Goal: Task Accomplishment & Management: Use online tool/utility

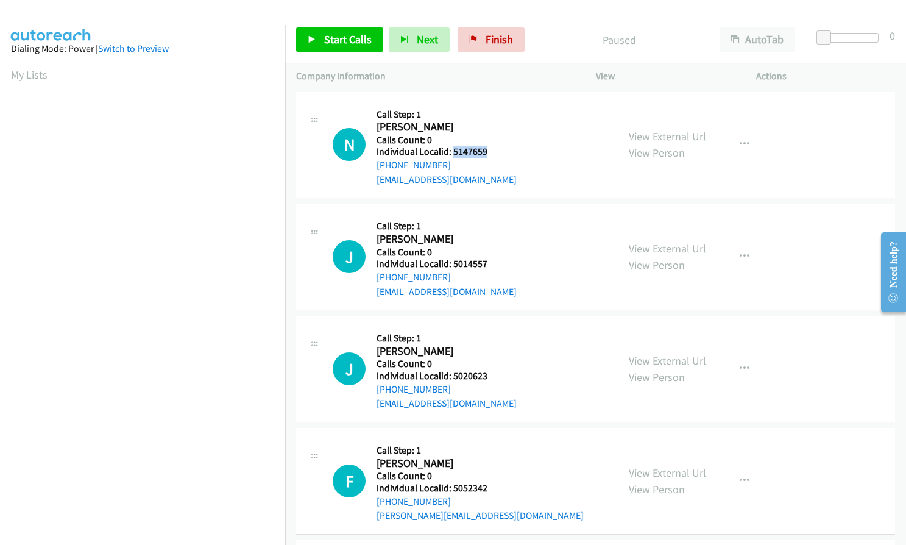
drag, startPoint x: 451, startPoint y: 150, endPoint x: 482, endPoint y: 150, distance: 31.1
click at [491, 150] on h5 "Individual Localid: 5147659" at bounding box center [446, 152] width 140 height 12
copy h5 "5147659"
drag, startPoint x: 450, startPoint y: 266, endPoint x: 493, endPoint y: 264, distance: 42.7
click at [493, 264] on h5 "Individual Localid: 5014557" at bounding box center [446, 264] width 140 height 12
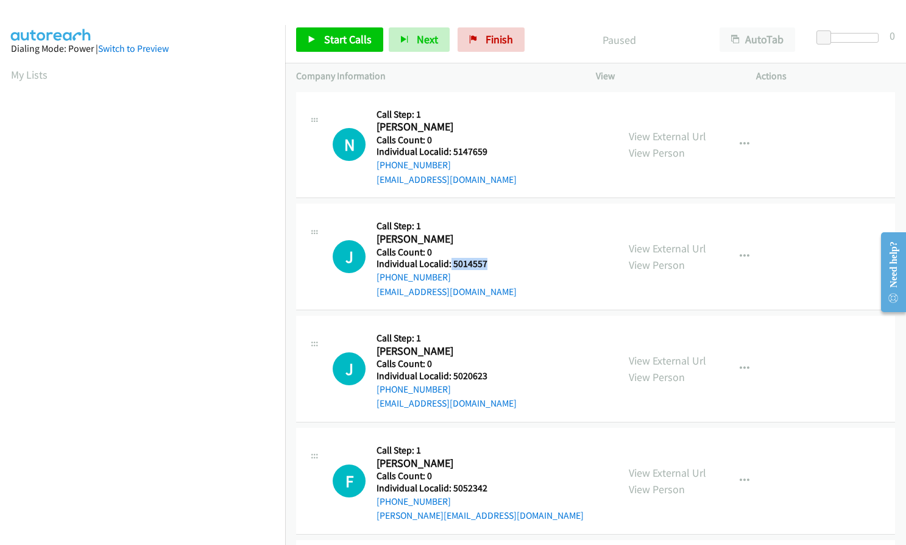
copy h5 "5014557"
drag, startPoint x: 450, startPoint y: 372, endPoint x: 482, endPoint y: 376, distance: 33.3
click at [492, 374] on h5 "Individual Localid: 5020623" at bounding box center [446, 376] width 140 height 12
copy h5 "5020623"
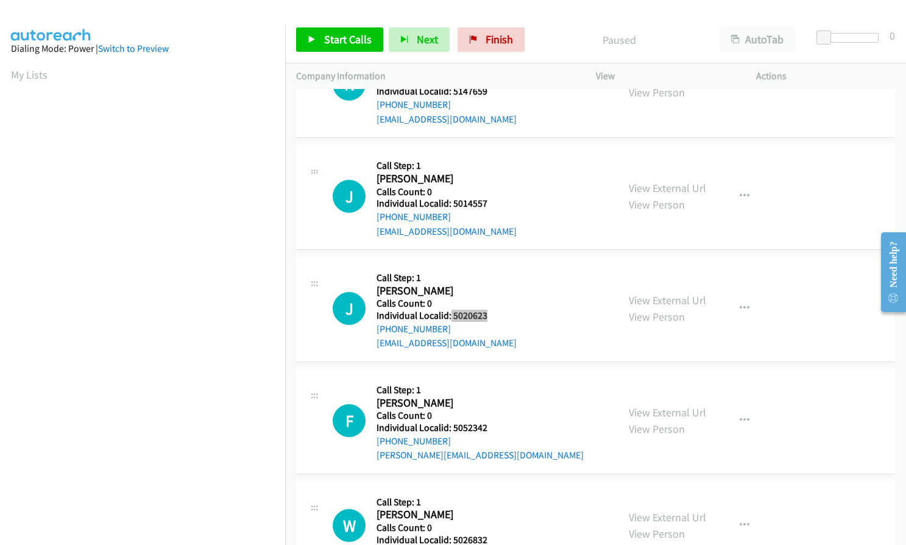
scroll to position [61, 0]
drag, startPoint x: 451, startPoint y: 426, endPoint x: 490, endPoint y: 425, distance: 39.0
click at [490, 425] on h5 "Individual Localid: 5052342" at bounding box center [479, 427] width 207 height 12
copy h5 "5052342"
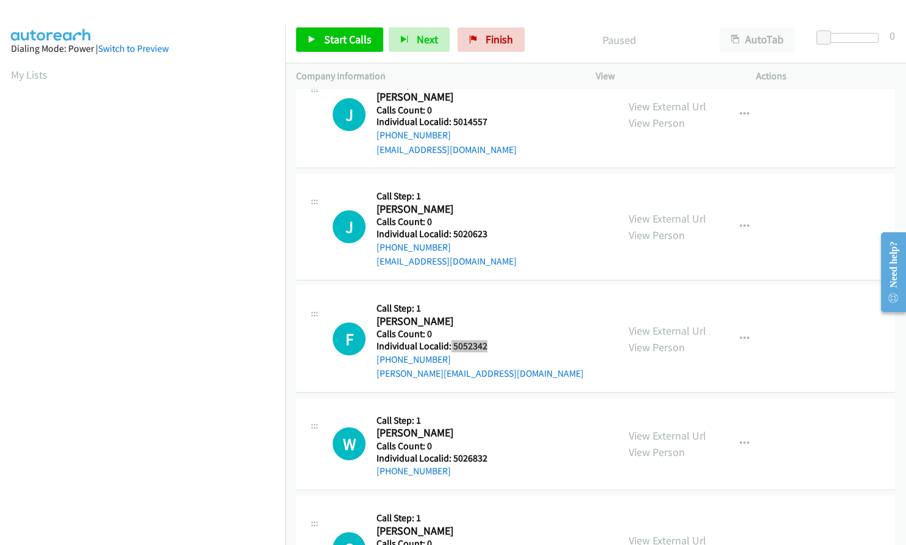
scroll to position [152, 0]
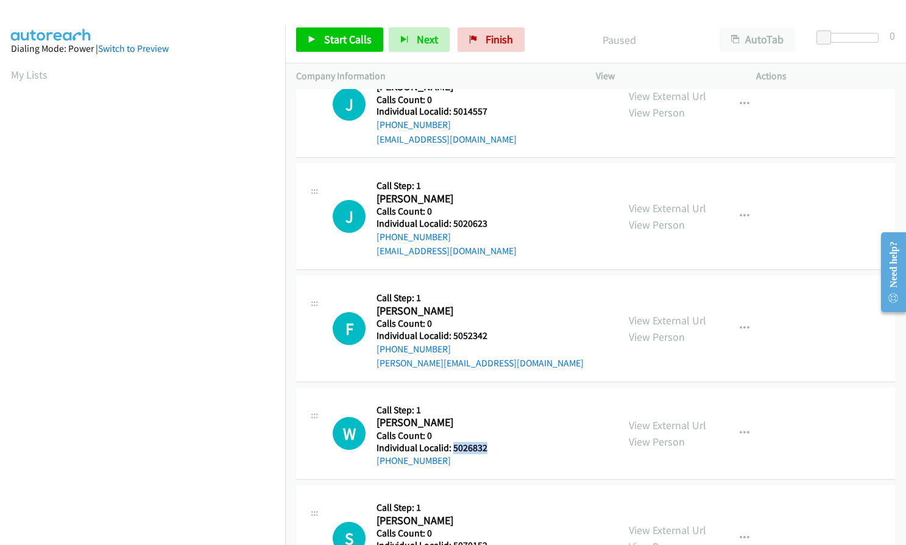
drag, startPoint x: 451, startPoint y: 446, endPoint x: 490, endPoint y: 449, distance: 39.1
click at [490, 449] on h5 "Individual Localid: 5026832" at bounding box center [442, 448] width 132 height 12
copy h5 "5026832"
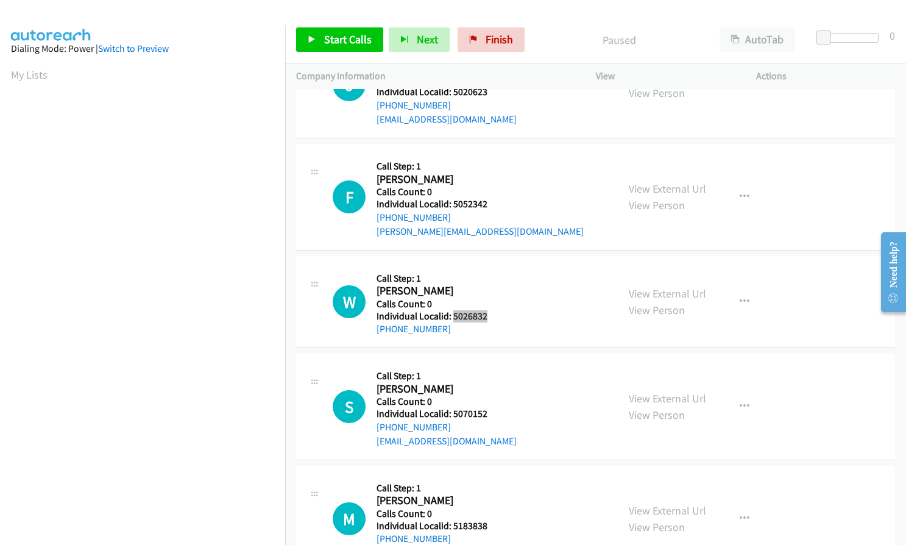
scroll to position [289, 0]
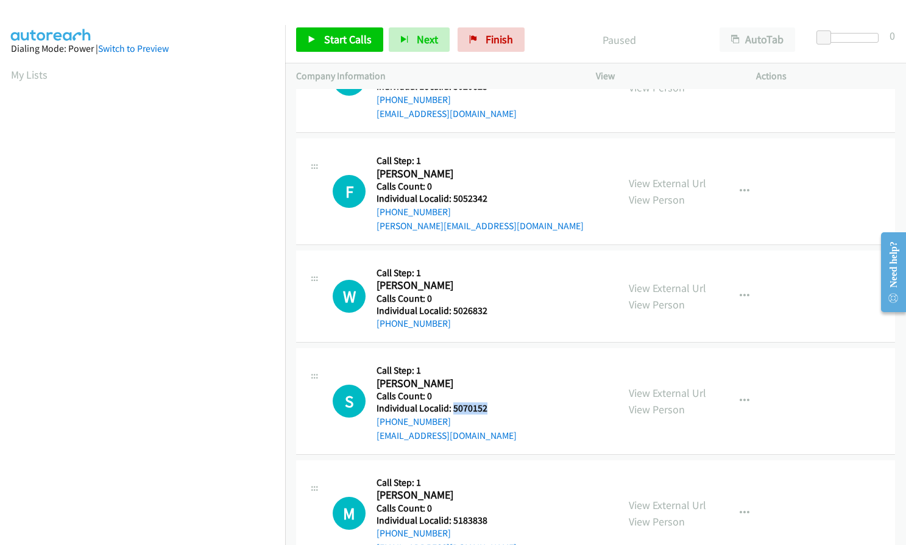
drag, startPoint x: 451, startPoint y: 411, endPoint x: 492, endPoint y: 409, distance: 41.4
click at [492, 409] on h5 "Individual Localid: 5070152" at bounding box center [446, 408] width 140 height 12
copy h5 "5070152"
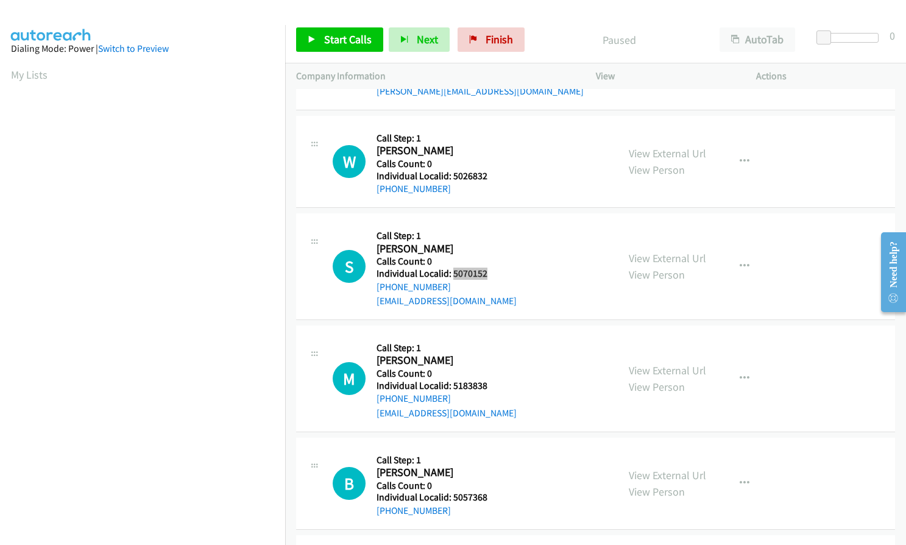
scroll to position [442, 0]
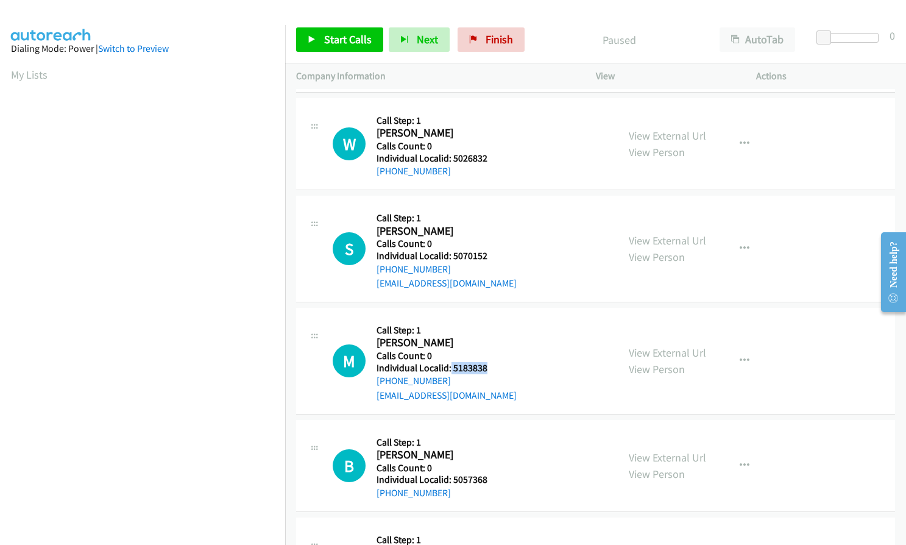
drag, startPoint x: 449, startPoint y: 369, endPoint x: 488, endPoint y: 367, distance: 39.6
click at [488, 367] on h5 "Individual Localid: 5183838" at bounding box center [446, 368] width 140 height 12
copy h5 "5183838"
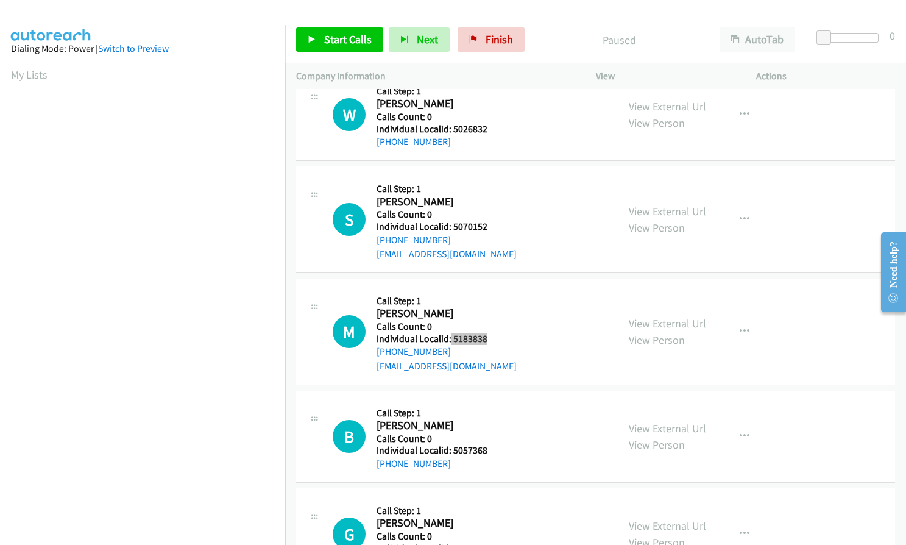
scroll to position [563, 0]
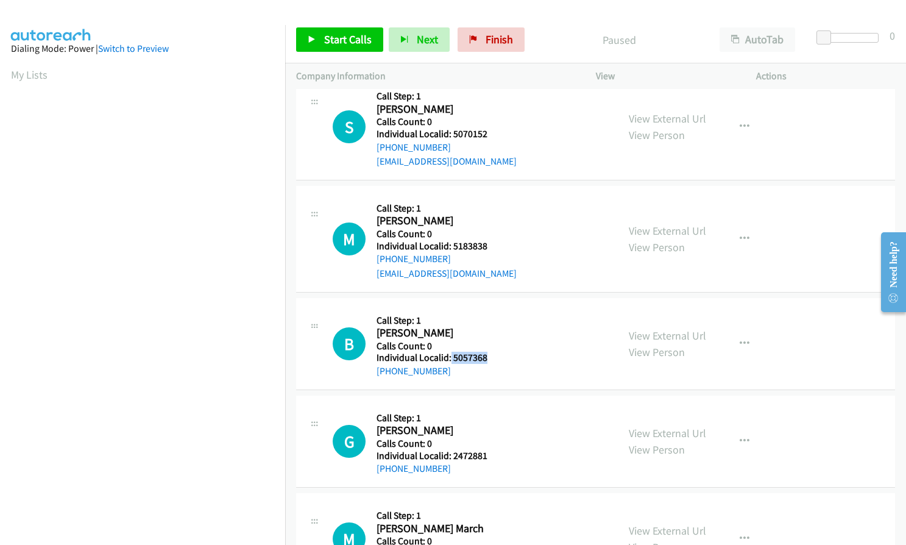
drag, startPoint x: 450, startPoint y: 356, endPoint x: 490, endPoint y: 355, distance: 40.2
click at [490, 355] on h5 "Individual Localid: 5057368" at bounding box center [442, 357] width 132 height 12
copy h5 "5057368"
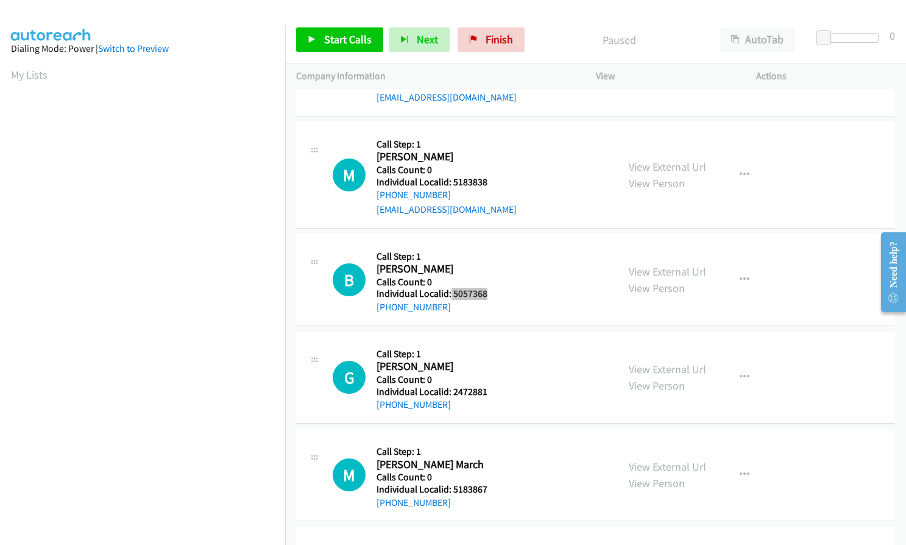
scroll to position [655, 0]
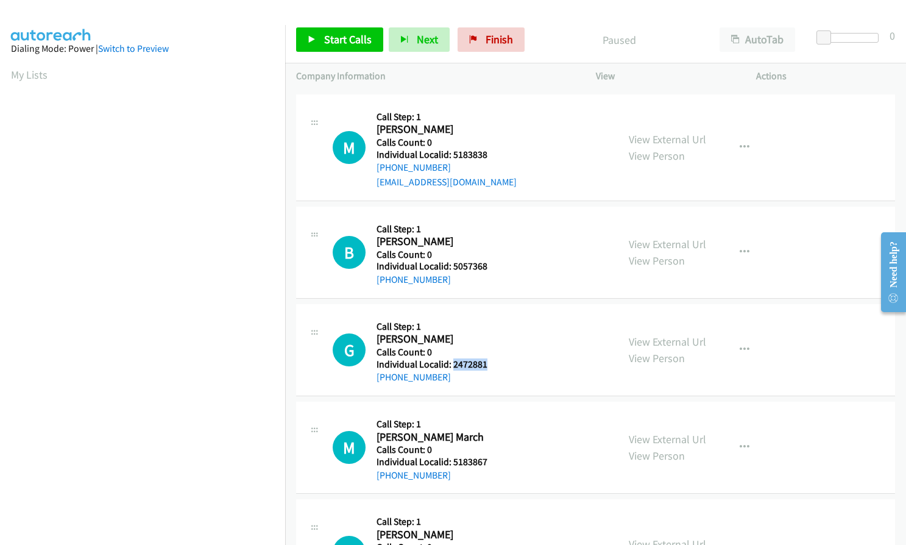
drag, startPoint x: 452, startPoint y: 365, endPoint x: 487, endPoint y: 365, distance: 35.3
click at [487, 365] on h5 "Individual Localid: 2472881" at bounding box center [442, 364] width 132 height 12
copy h5 "2472881"
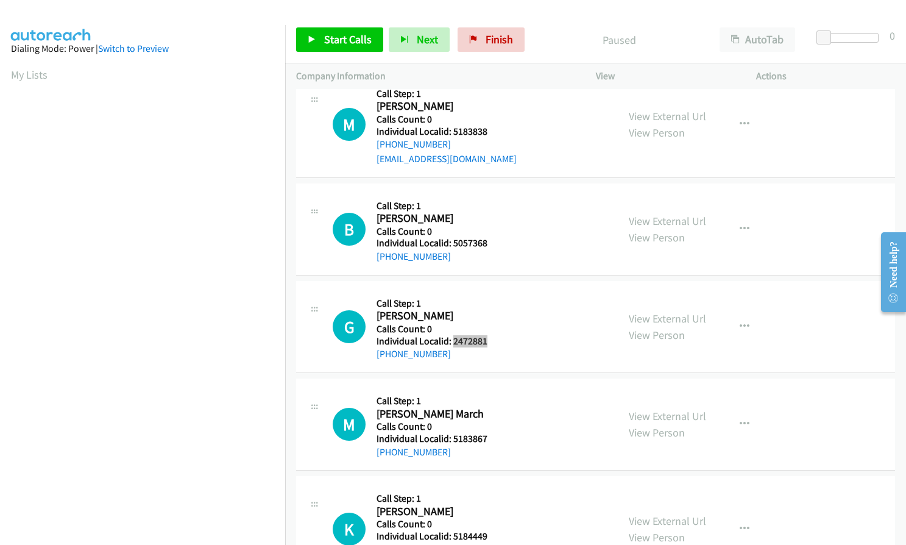
scroll to position [746, 0]
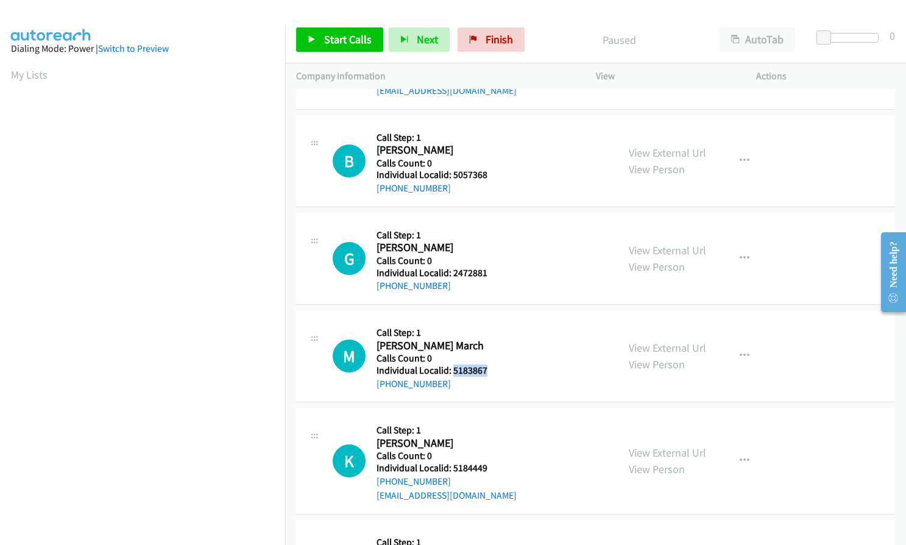
drag, startPoint x: 451, startPoint y: 373, endPoint x: 486, endPoint y: 372, distance: 34.7
click at [486, 372] on h5 "Individual Localid: 5183867" at bounding box center [442, 370] width 132 height 12
copy h5 "5183867"
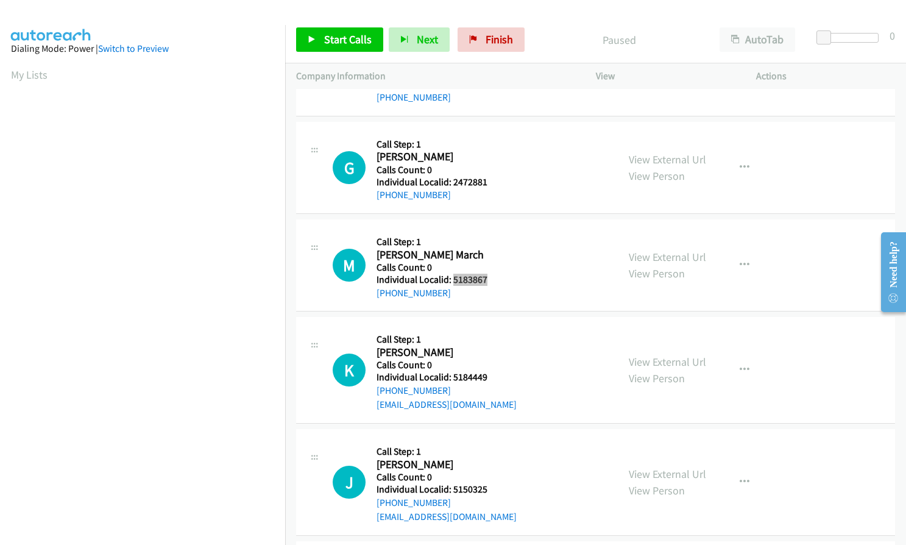
scroll to position [838, 0]
drag, startPoint x: 451, startPoint y: 375, endPoint x: 493, endPoint y: 375, distance: 41.4
click at [493, 375] on h5 "Individual Localid: 5184449" at bounding box center [446, 376] width 140 height 12
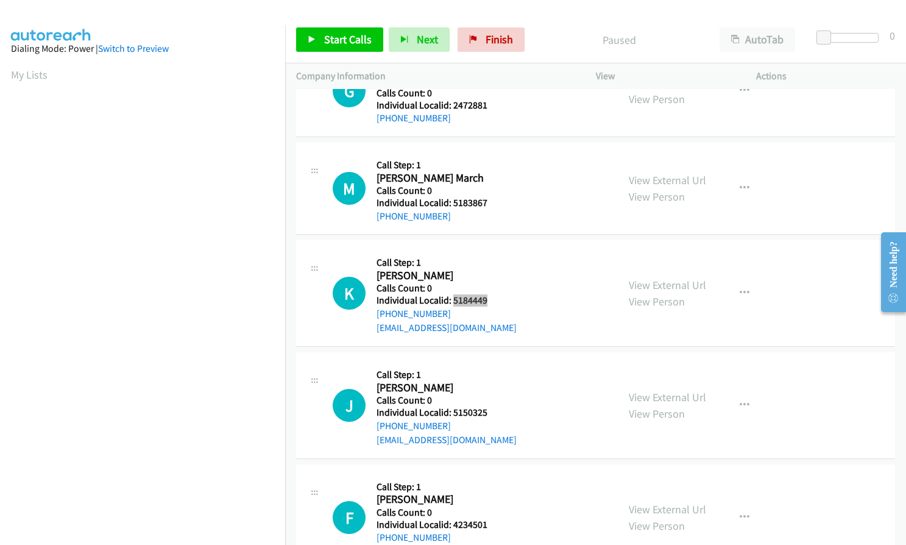
scroll to position [929, 0]
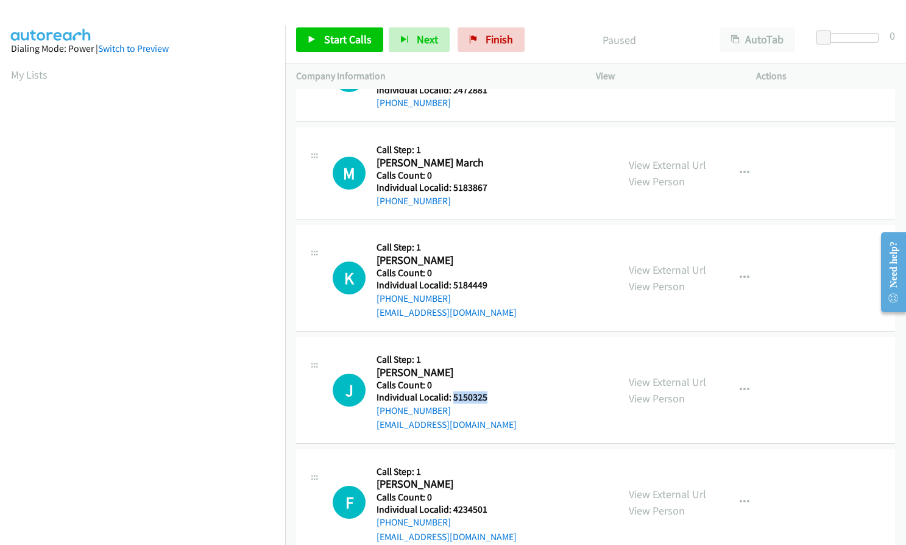
drag, startPoint x: 453, startPoint y: 395, endPoint x: 490, endPoint y: 395, distance: 37.8
click at [490, 395] on h5 "Individual Localid: 5150325" at bounding box center [446, 397] width 140 height 12
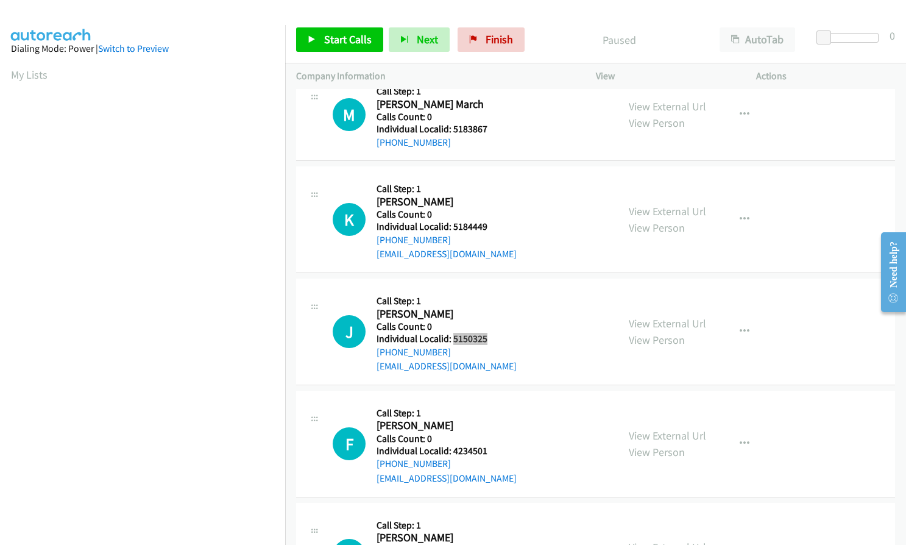
scroll to position [1035, 0]
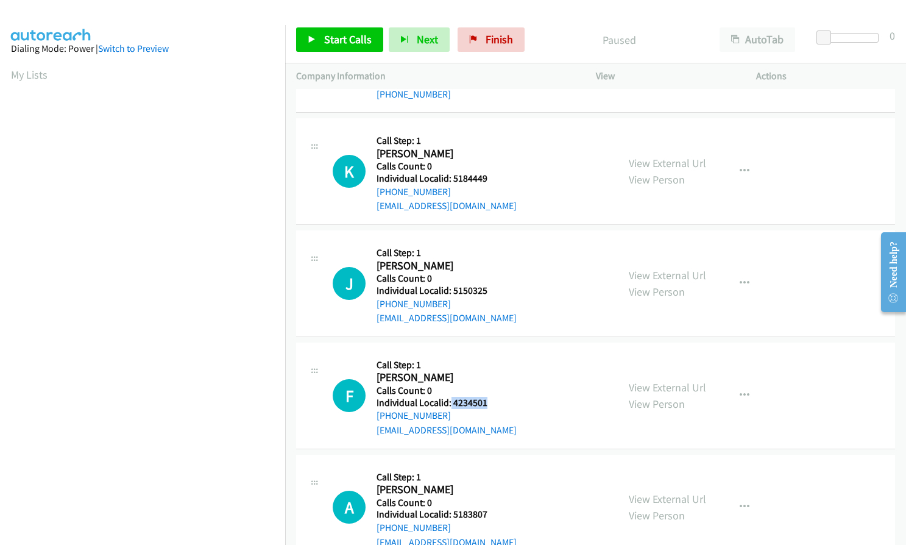
drag, startPoint x: 450, startPoint y: 401, endPoint x: 486, endPoint y: 401, distance: 36.6
click at [486, 401] on h5 "Individual Localid: 4234501" at bounding box center [446, 403] width 140 height 12
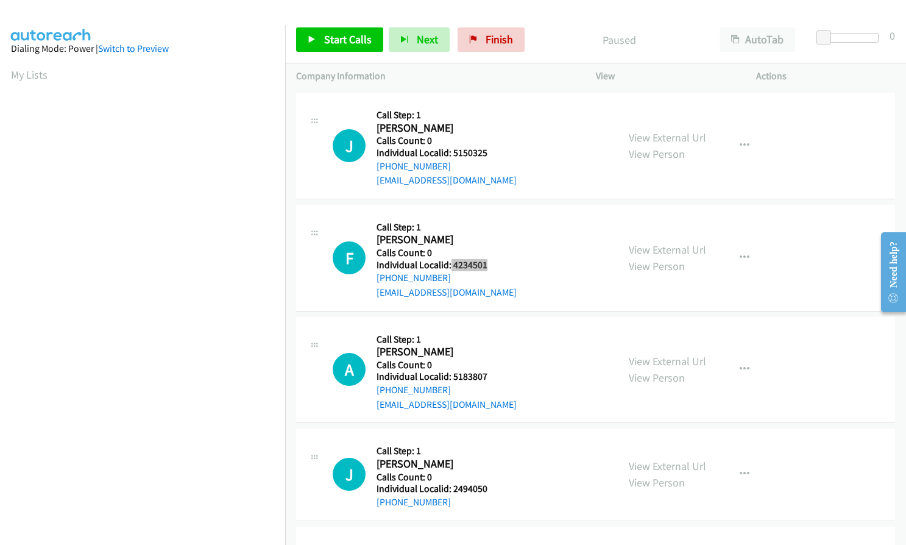
scroll to position [1188, 0]
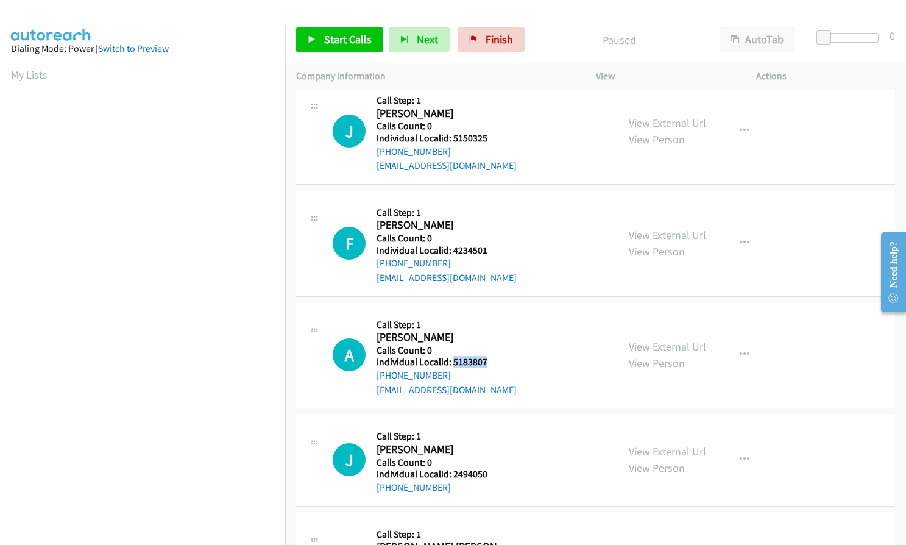
drag, startPoint x: 452, startPoint y: 361, endPoint x: 493, endPoint y: 360, distance: 40.8
click at [493, 360] on h5 "Individual Localid: 5183807" at bounding box center [446, 362] width 140 height 12
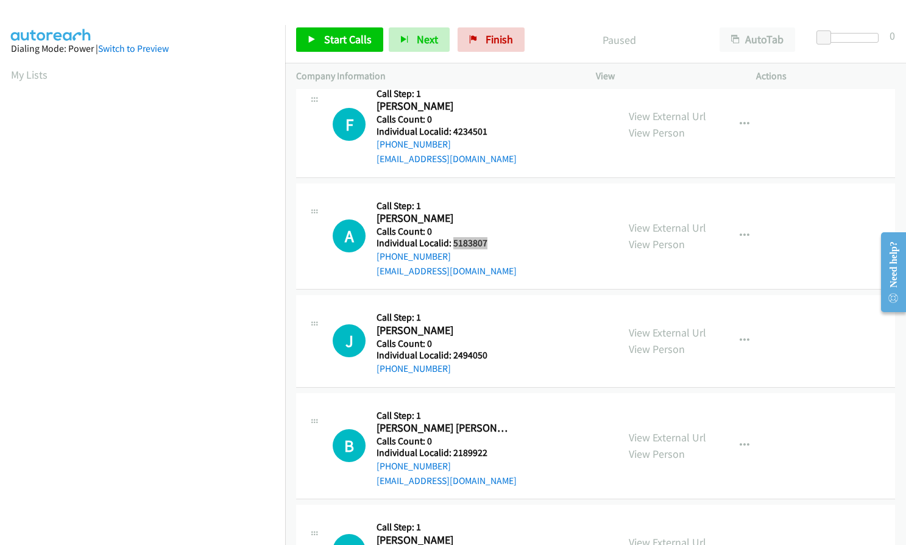
scroll to position [1340, 0]
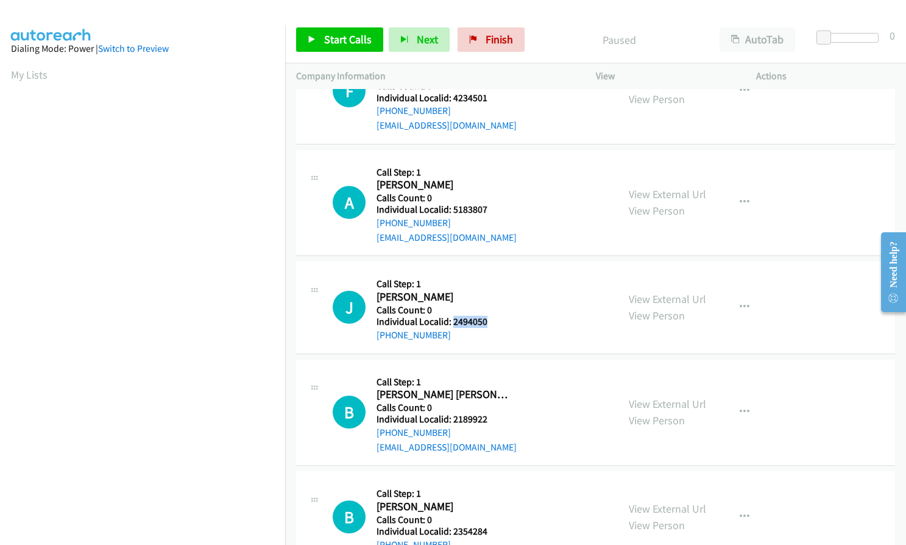
drag, startPoint x: 462, startPoint y: 319, endPoint x: 498, endPoint y: 319, distance: 35.9
click at [498, 319] on h5 "Individual Localid: 2494050" at bounding box center [442, 322] width 132 height 12
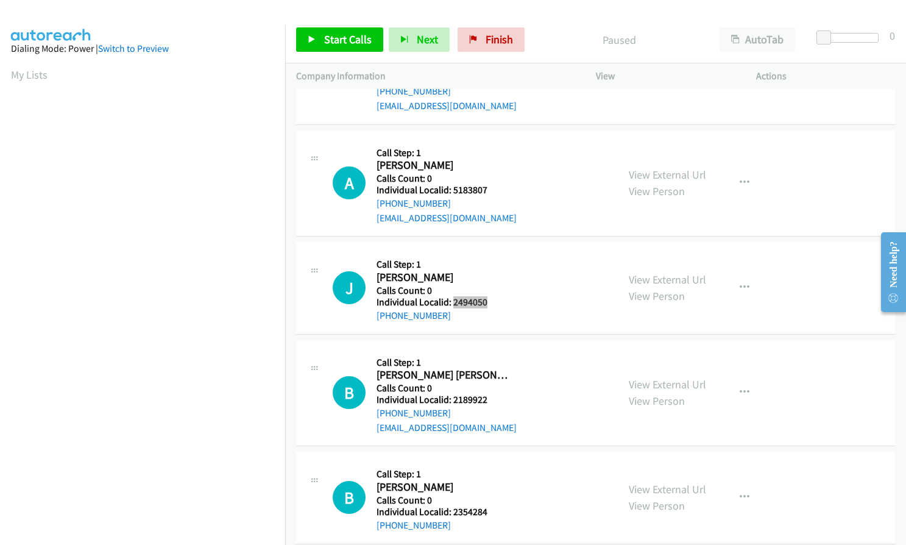
scroll to position [1377, 0]
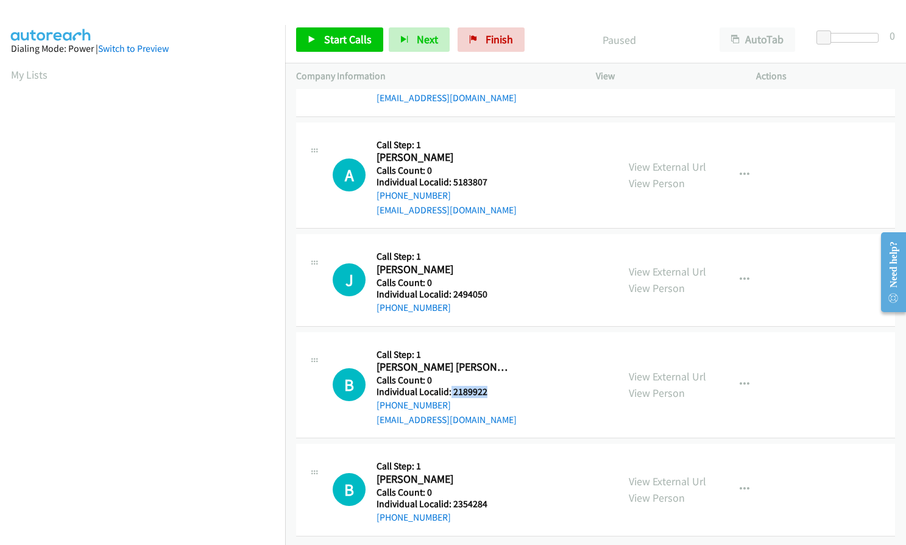
drag, startPoint x: 450, startPoint y: 383, endPoint x: 488, endPoint y: 382, distance: 38.4
click at [488, 386] on h5 "Individual Localid: 2189922" at bounding box center [446, 392] width 140 height 12
drag, startPoint x: 453, startPoint y: 496, endPoint x: 492, endPoint y: 495, distance: 38.4
click at [492, 498] on h5 "Individual Localid: 2354284" at bounding box center [442, 504] width 132 height 12
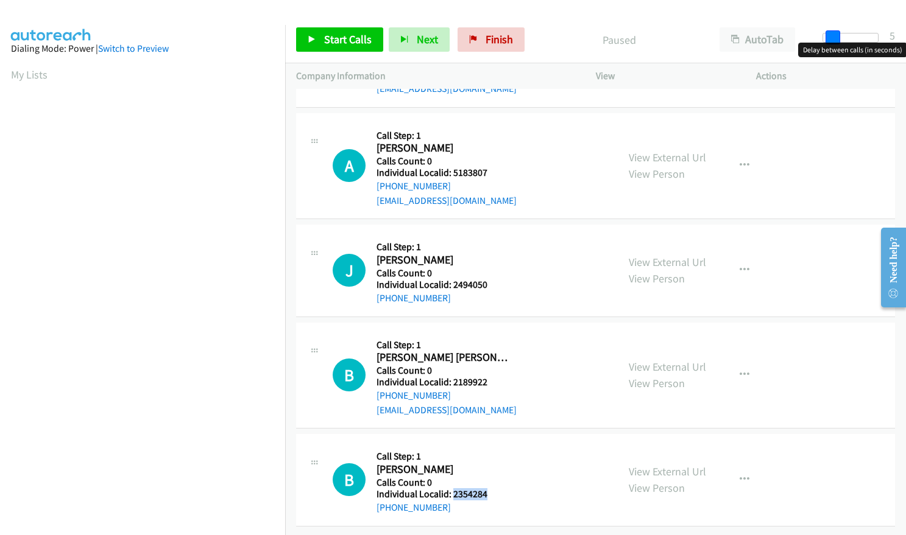
drag, startPoint x: 824, startPoint y: 35, endPoint x: 833, endPoint y: 35, distance: 8.5
click at [833, 35] on span at bounding box center [832, 37] width 15 height 15
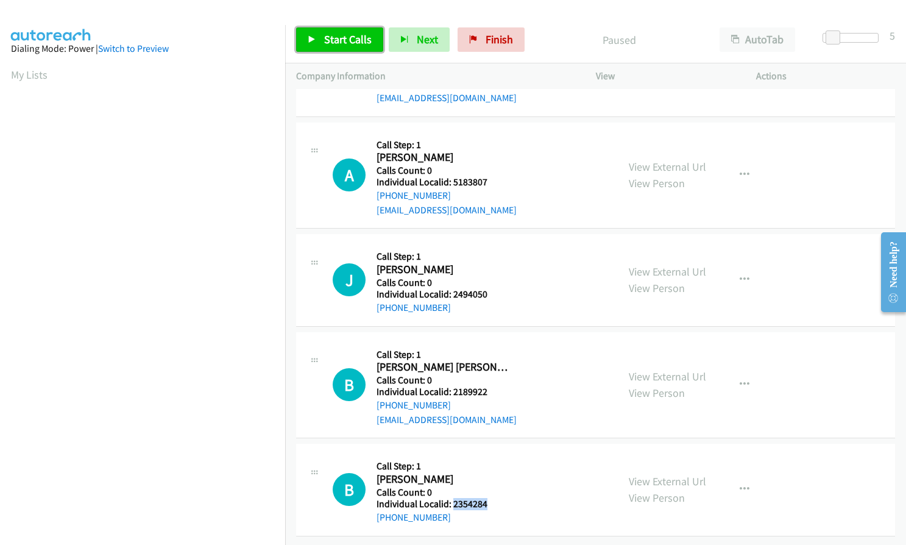
click at [334, 35] on span "Start Calls" at bounding box center [348, 39] width 48 height 14
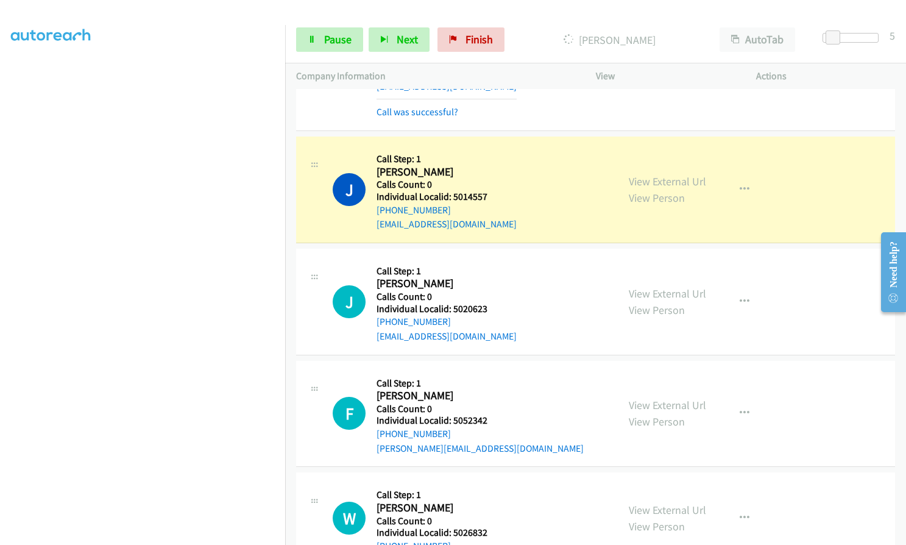
scroll to position [0, 0]
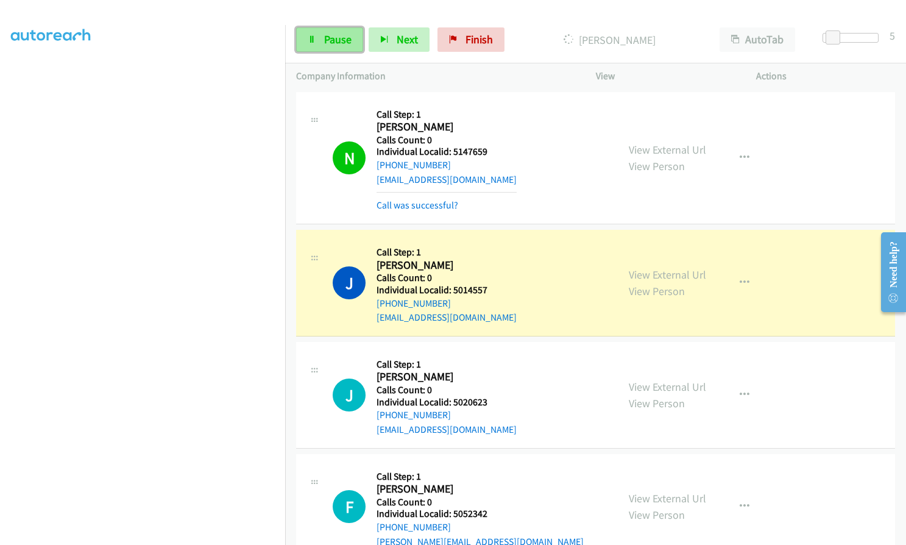
click at [328, 40] on span "Pause" at bounding box center [337, 39] width 27 height 14
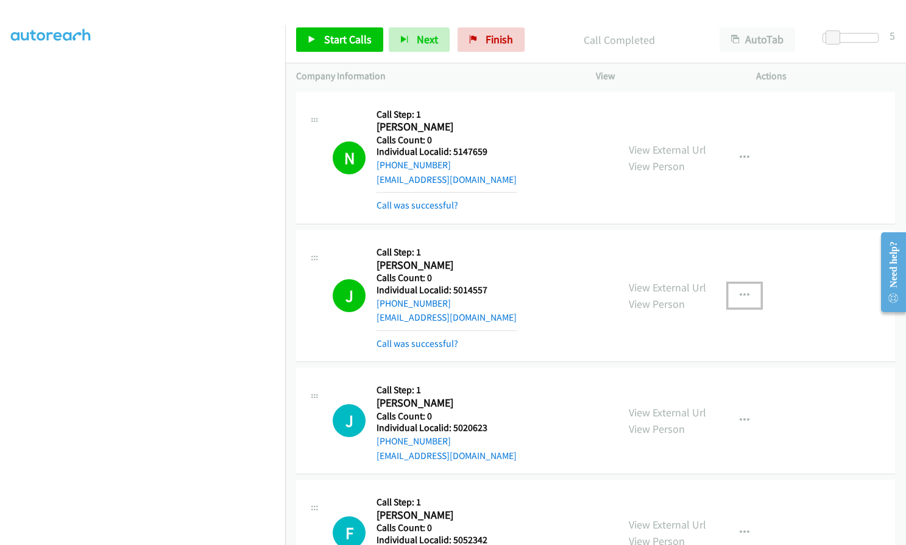
click at [742, 295] on icon "button" at bounding box center [744, 296] width 10 height 10
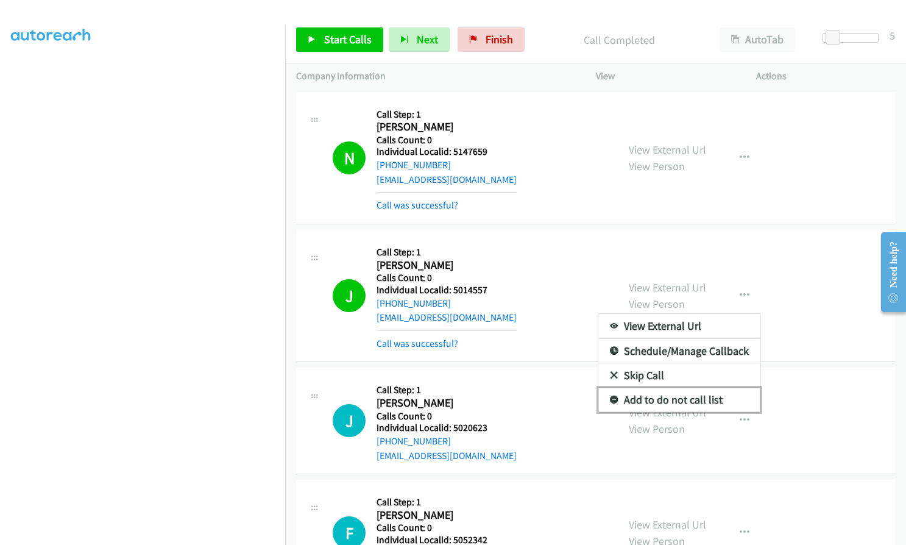
click at [610, 396] on icon at bounding box center [614, 400] width 9 height 9
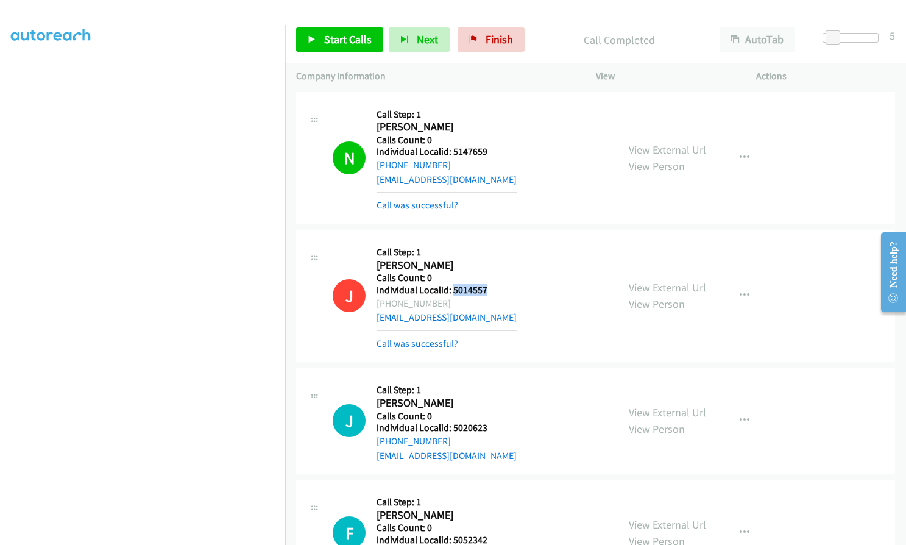
drag, startPoint x: 451, startPoint y: 291, endPoint x: 491, endPoint y: 291, distance: 40.2
click at [491, 291] on h5 "Individual Localid: 5014557" at bounding box center [446, 290] width 140 height 12
click at [356, 35] on span "Start Calls" at bounding box center [348, 39] width 48 height 14
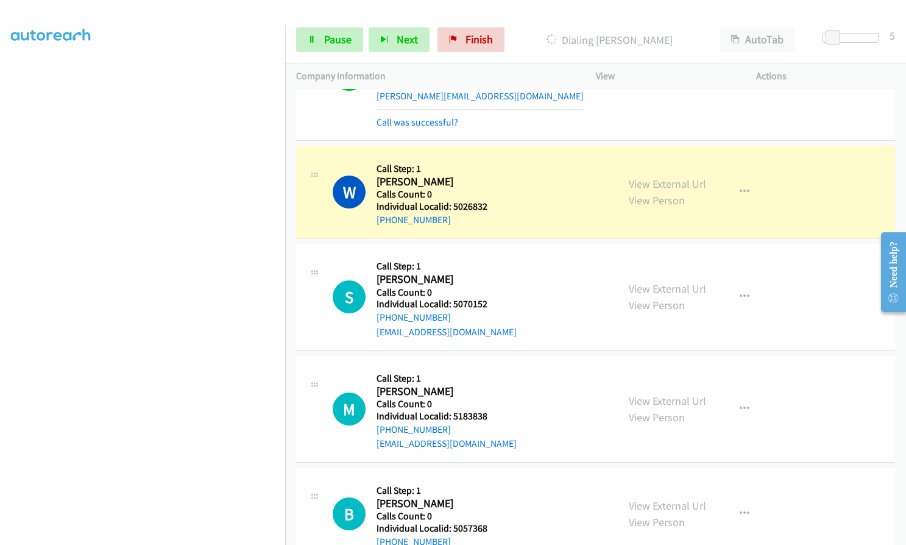
scroll to position [503, 0]
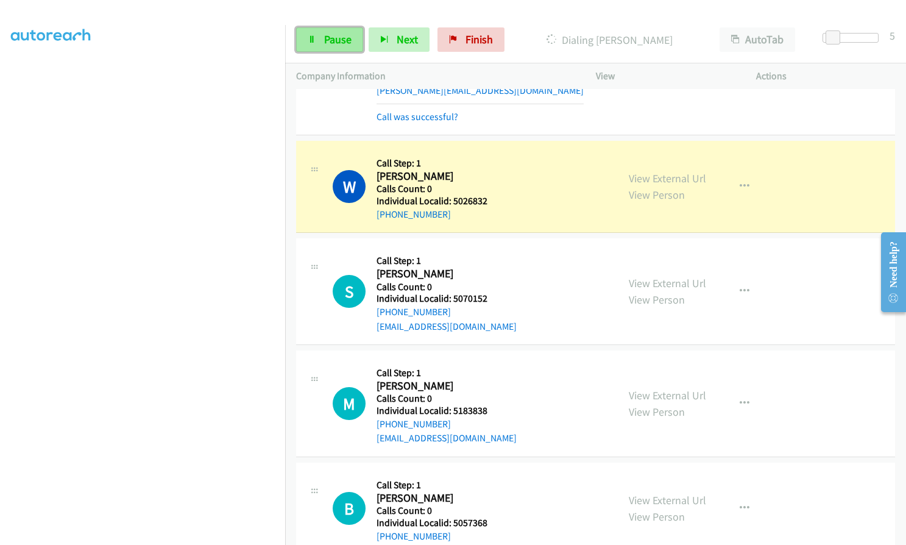
click at [338, 41] on span "Pause" at bounding box center [337, 39] width 27 height 14
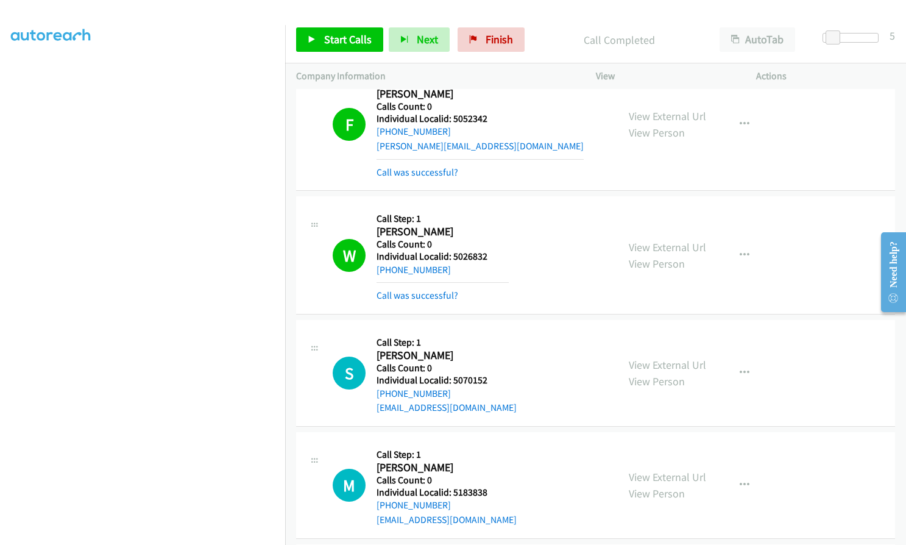
scroll to position [487, 0]
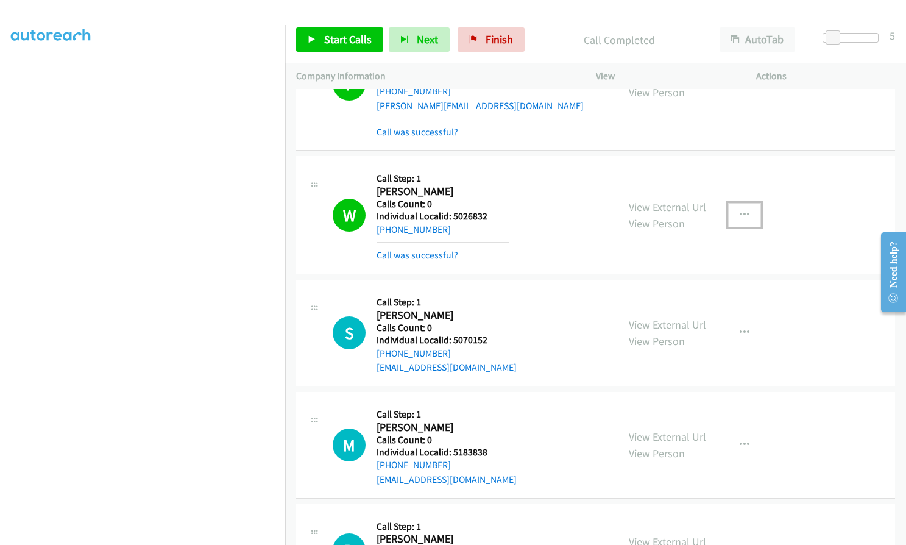
click at [742, 213] on icon "button" at bounding box center [744, 215] width 10 height 10
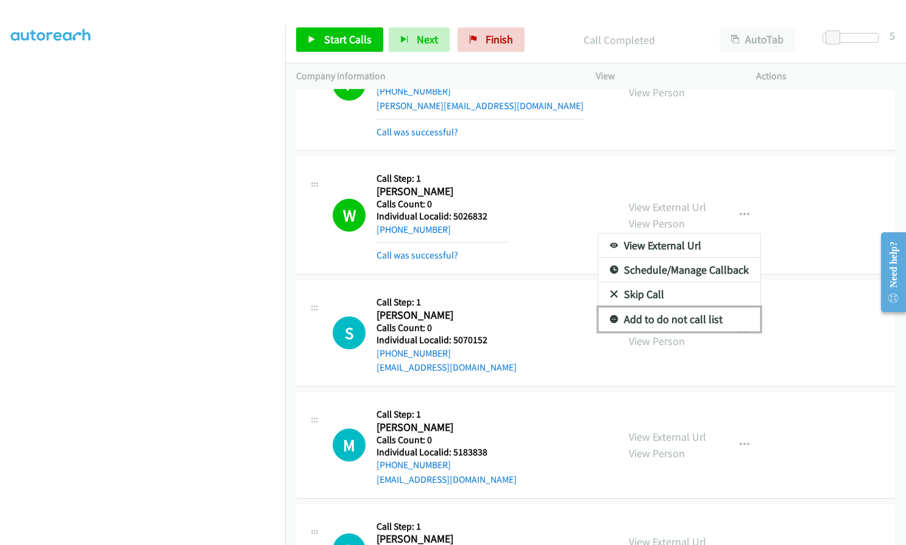
click at [614, 316] on link "Add to do not call list" at bounding box center [679, 319] width 162 height 24
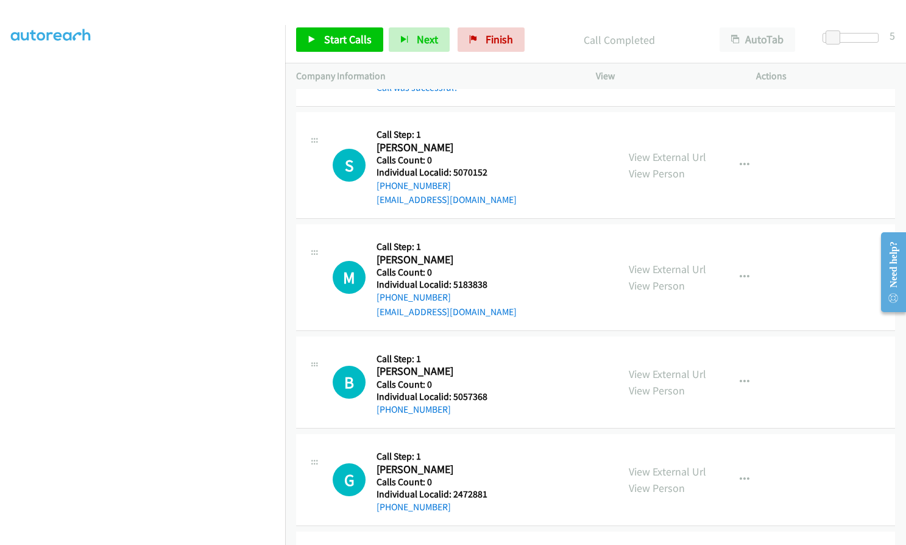
scroll to position [670, 0]
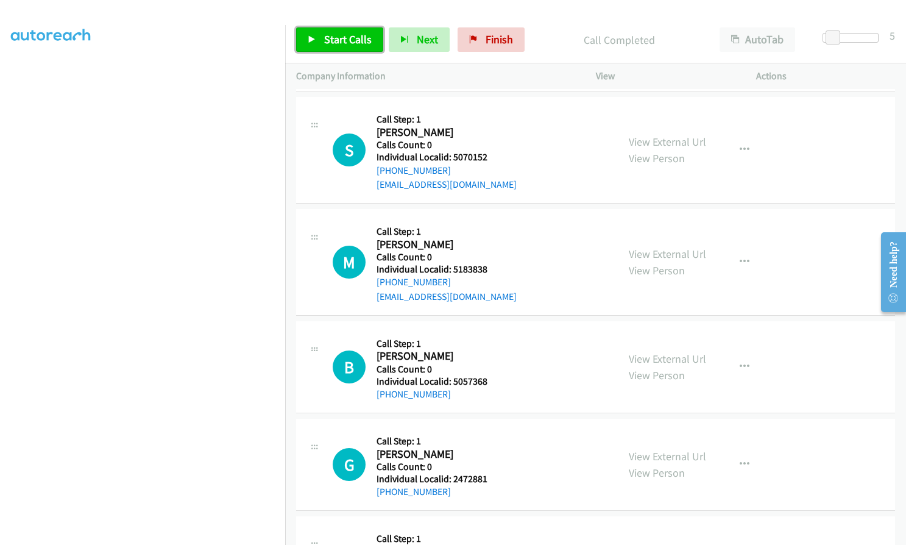
click at [338, 39] on span "Start Calls" at bounding box center [348, 39] width 48 height 14
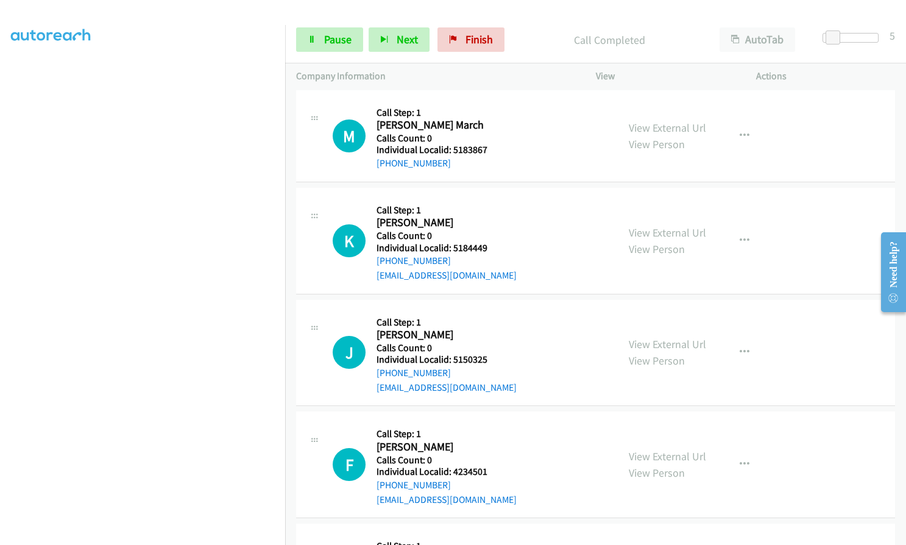
scroll to position [1218, 0]
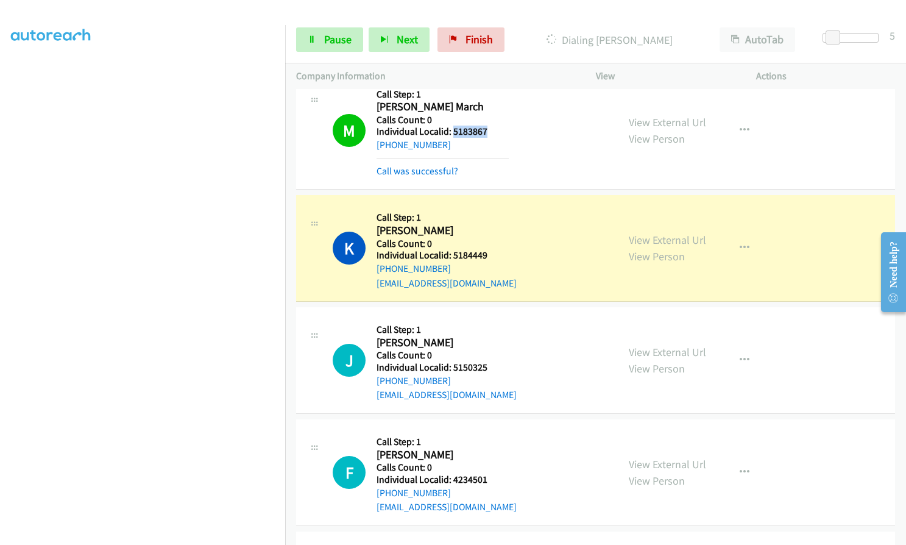
drag, startPoint x: 452, startPoint y: 133, endPoint x: 488, endPoint y: 132, distance: 36.0
click at [488, 132] on h5 "Individual Localid: 5183867" at bounding box center [442, 131] width 132 height 12
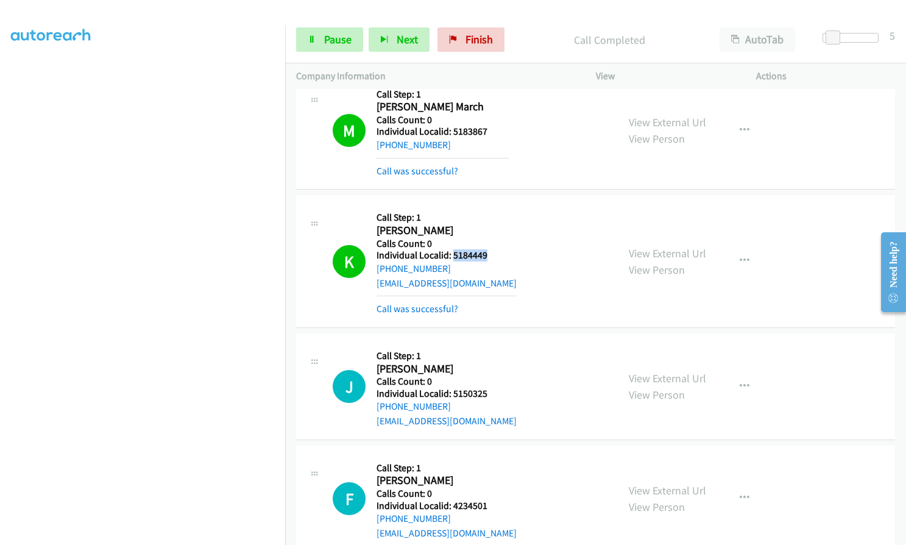
drag, startPoint x: 453, startPoint y: 252, endPoint x: 490, endPoint y: 255, distance: 37.2
click at [490, 255] on h5 "Individual Localid: 5184449" at bounding box center [446, 255] width 140 height 12
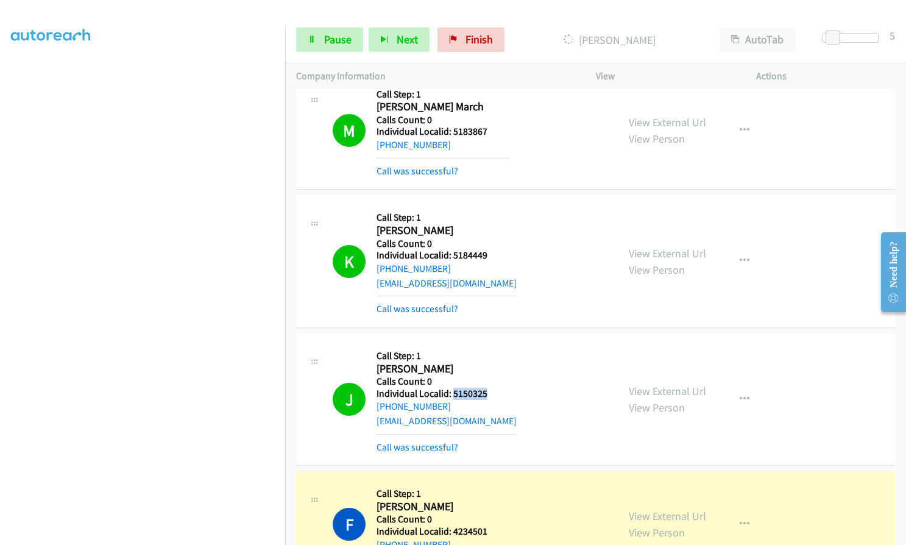
drag, startPoint x: 452, startPoint y: 393, endPoint x: 486, endPoint y: 394, distance: 34.1
click at [486, 394] on h5 "Individual Localid: 5150325" at bounding box center [446, 393] width 140 height 12
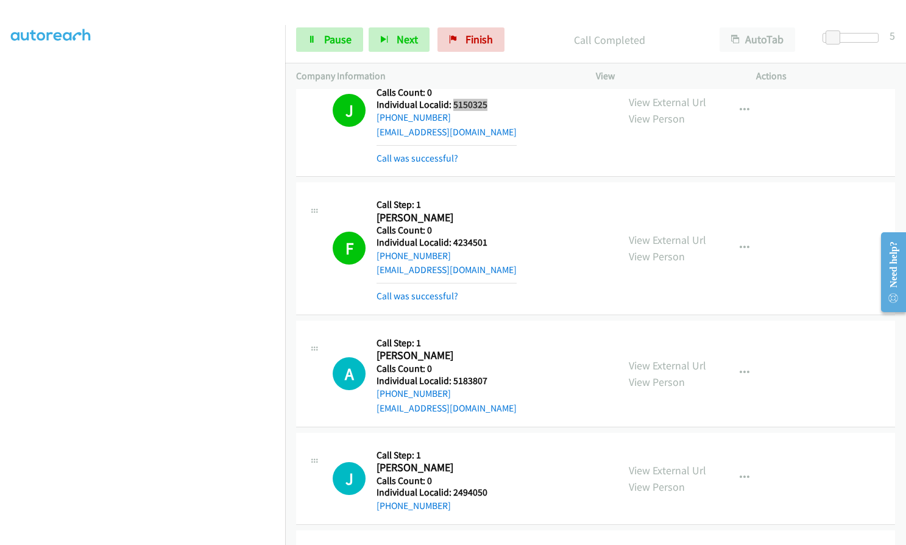
scroll to position [1508, 0]
drag, startPoint x: 450, startPoint y: 242, endPoint x: 490, endPoint y: 245, distance: 40.3
click at [490, 245] on h5 "Individual Localid: 4234501" at bounding box center [446, 242] width 140 height 12
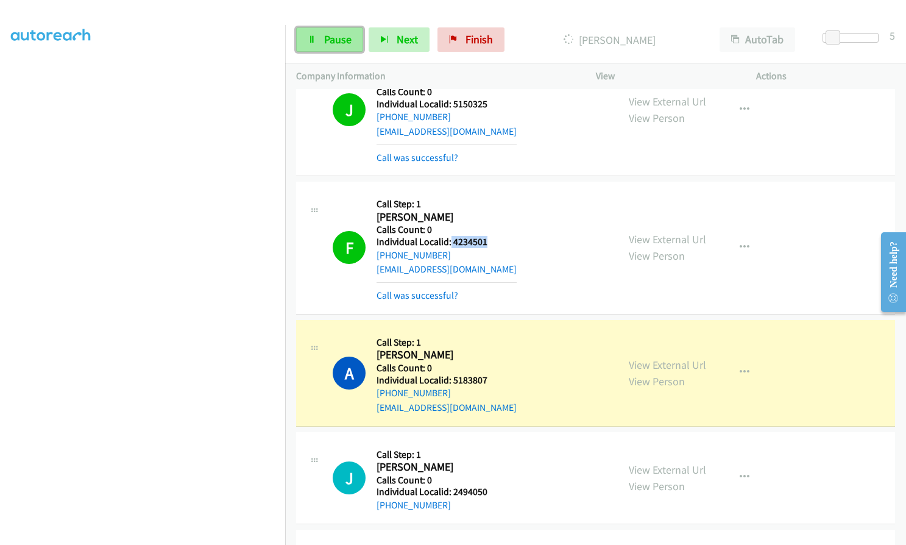
click at [328, 41] on span "Pause" at bounding box center [337, 39] width 27 height 14
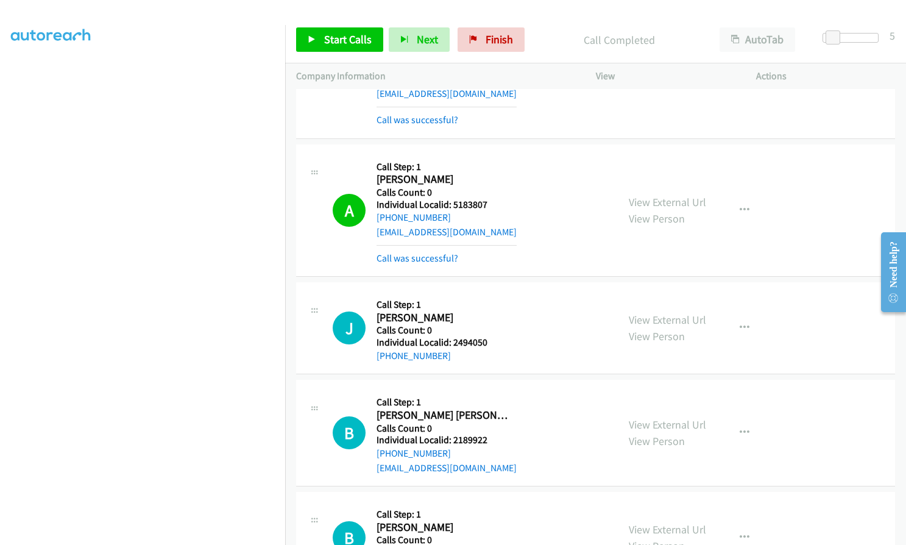
scroll to position [1736, 0]
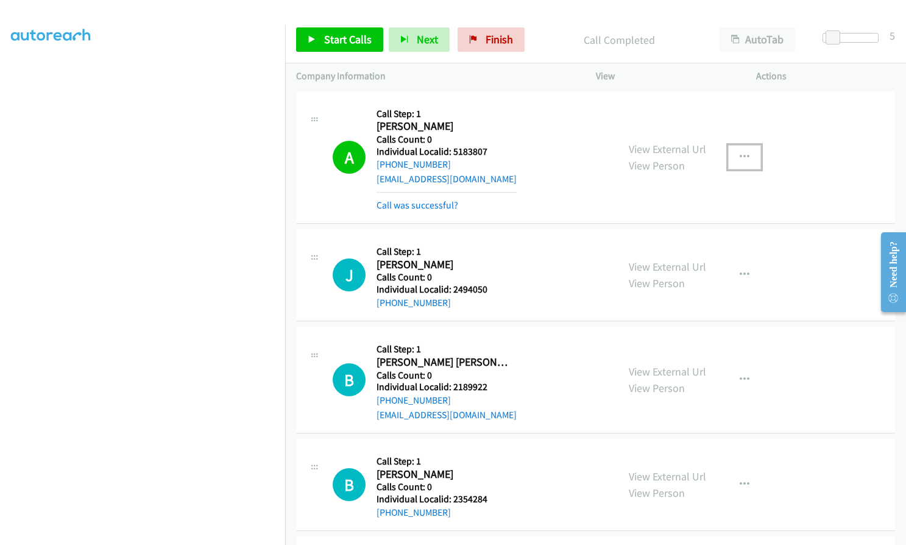
click at [746, 158] on button "button" at bounding box center [744, 157] width 33 height 24
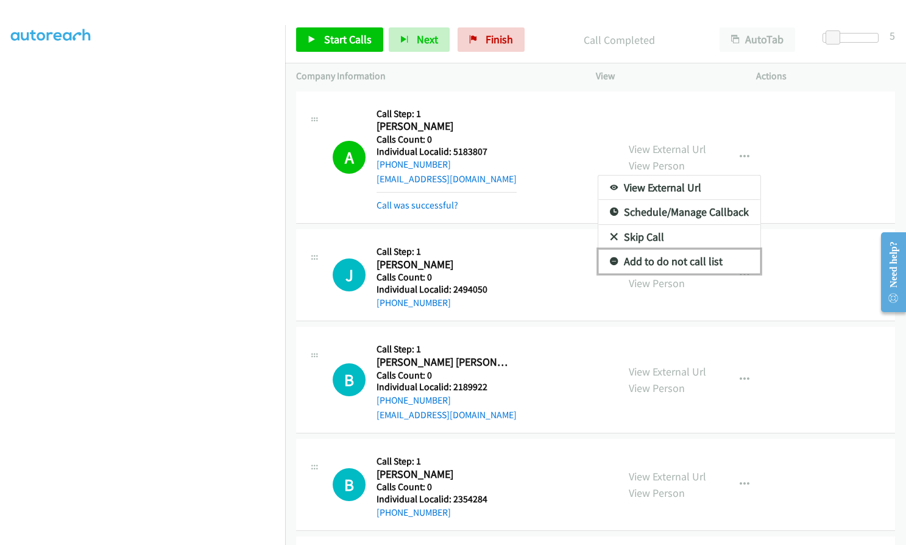
click at [610, 261] on icon at bounding box center [614, 262] width 9 height 9
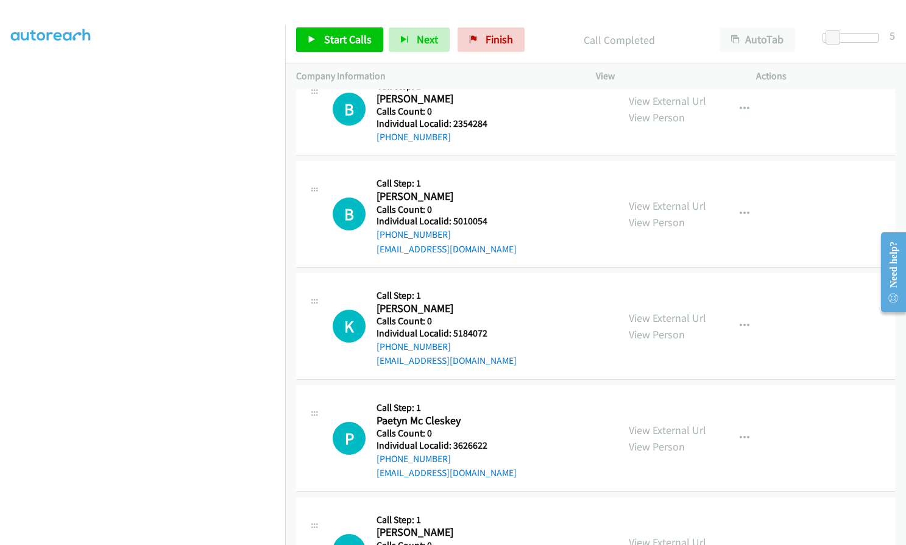
scroll to position [2162, 0]
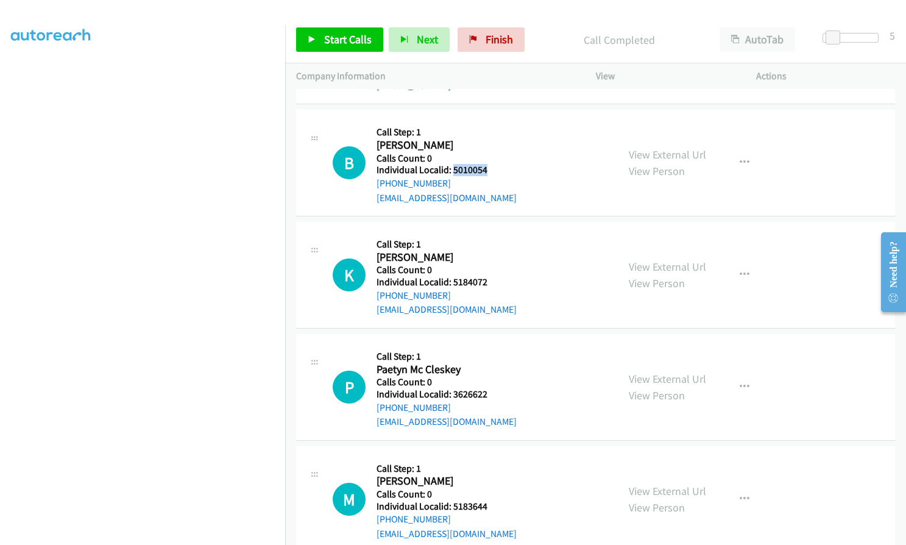
drag, startPoint x: 453, startPoint y: 169, endPoint x: 488, endPoint y: 168, distance: 34.7
click at [490, 168] on h5 "Individual Localid: 5010054" at bounding box center [446, 170] width 140 height 12
drag, startPoint x: 449, startPoint y: 279, endPoint x: 488, endPoint y: 280, distance: 39.6
click at [488, 280] on div "K Callback Scheduled Call Step: 1 Kip Summerlin America/Chicago Calls Count: 0 …" at bounding box center [470, 275] width 274 height 84
drag, startPoint x: 450, startPoint y: 395, endPoint x: 490, endPoint y: 395, distance: 40.2
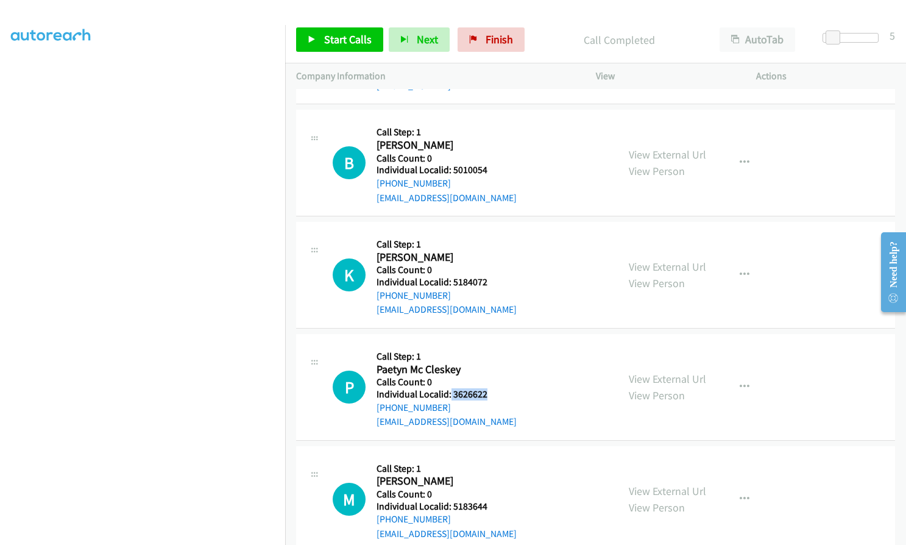
click at [490, 395] on div "P Callback Scheduled Call Step: 1 Paetyn Mc Cleskey America/Chicago Calls Count…" at bounding box center [470, 387] width 274 height 84
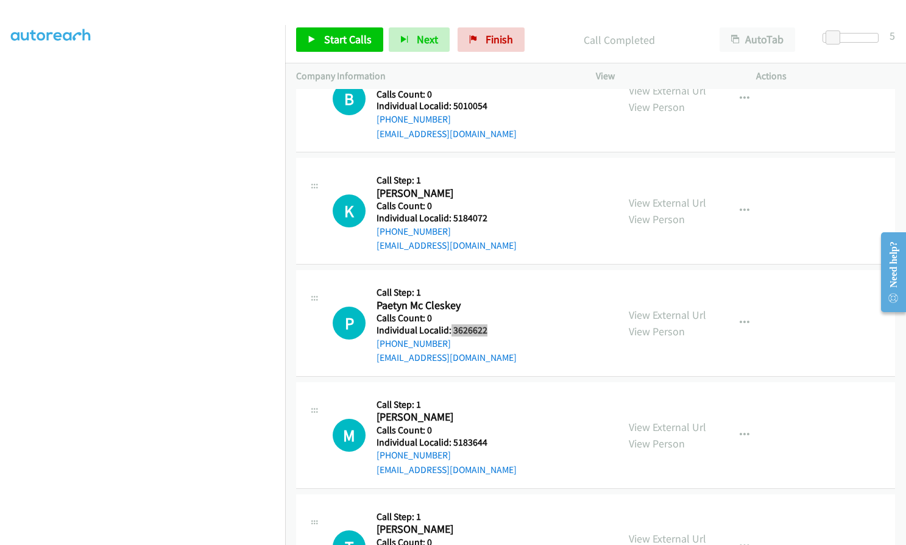
scroll to position [2238, 0]
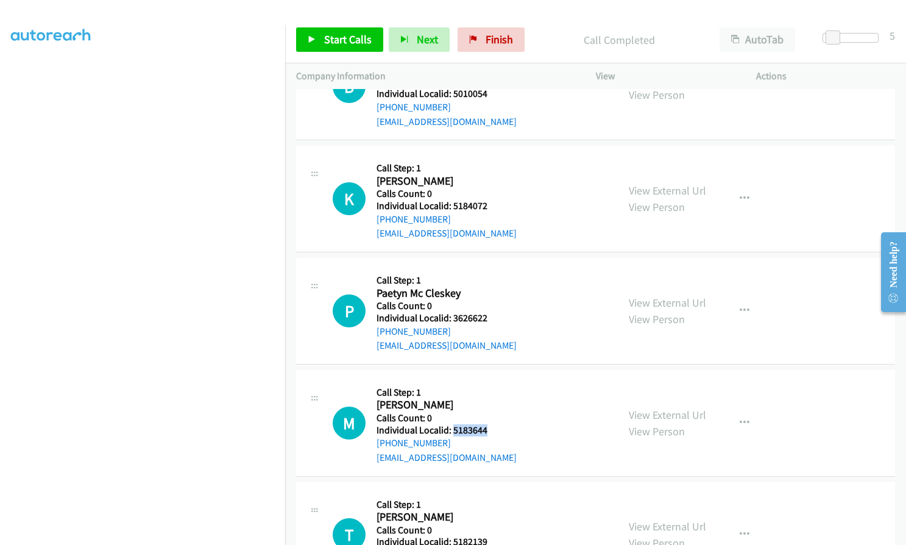
drag, startPoint x: 452, startPoint y: 429, endPoint x: 492, endPoint y: 428, distance: 40.2
click at [492, 428] on div "M Callback Scheduled Call Step: 1 Mason Hurley America/Chicago Calls Count: 0 I…" at bounding box center [470, 423] width 274 height 84
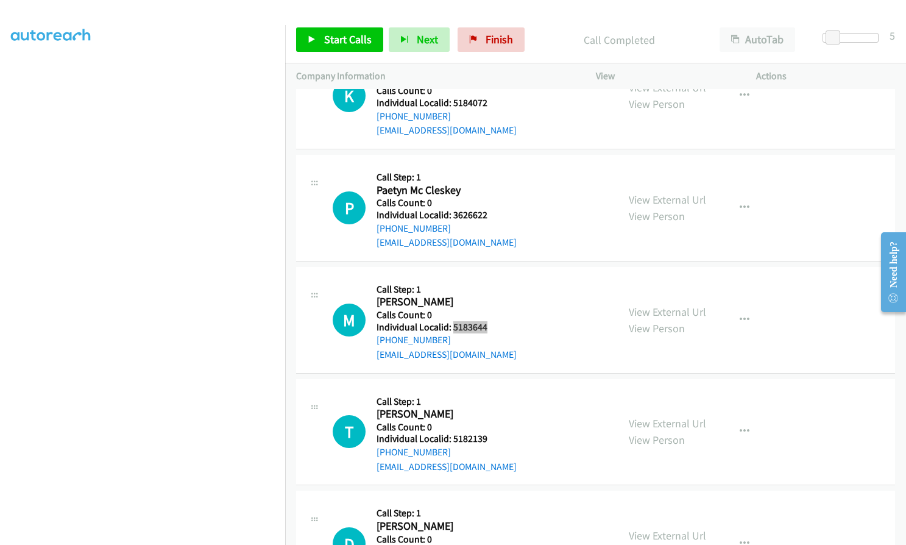
scroll to position [2375, 0]
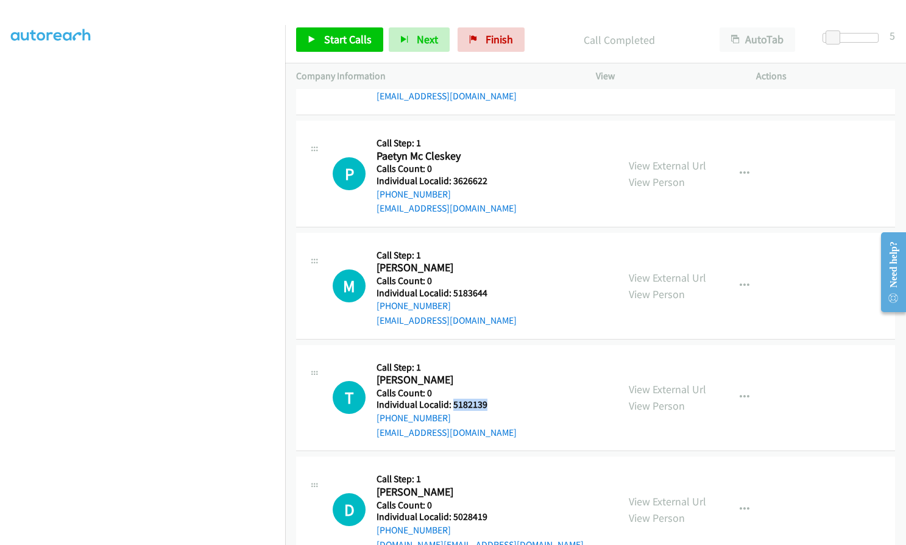
drag, startPoint x: 451, startPoint y: 401, endPoint x: 491, endPoint y: 403, distance: 40.2
click at [491, 403] on div "T Callback Scheduled Call Step: 1 Tyson Hoveling America/Chicago Calls Count: 0…" at bounding box center [470, 398] width 274 height 84
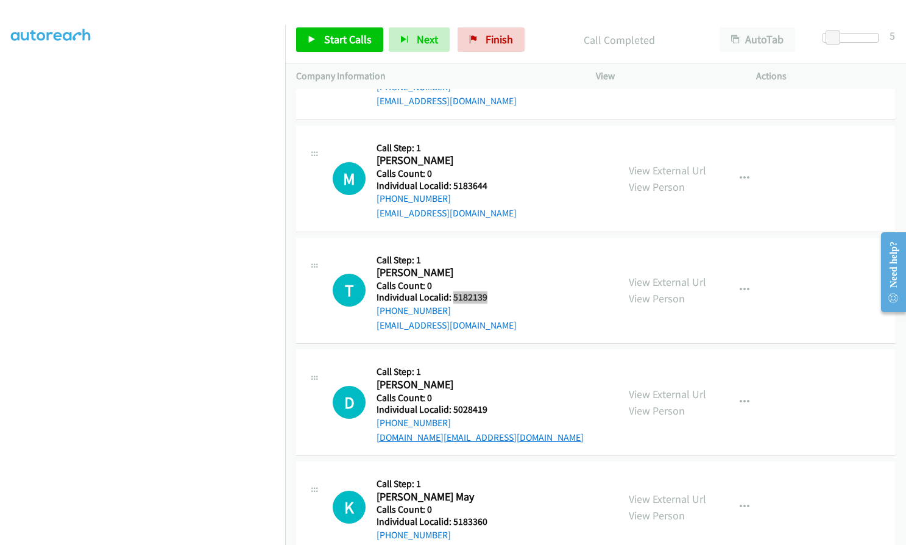
scroll to position [2497, 0]
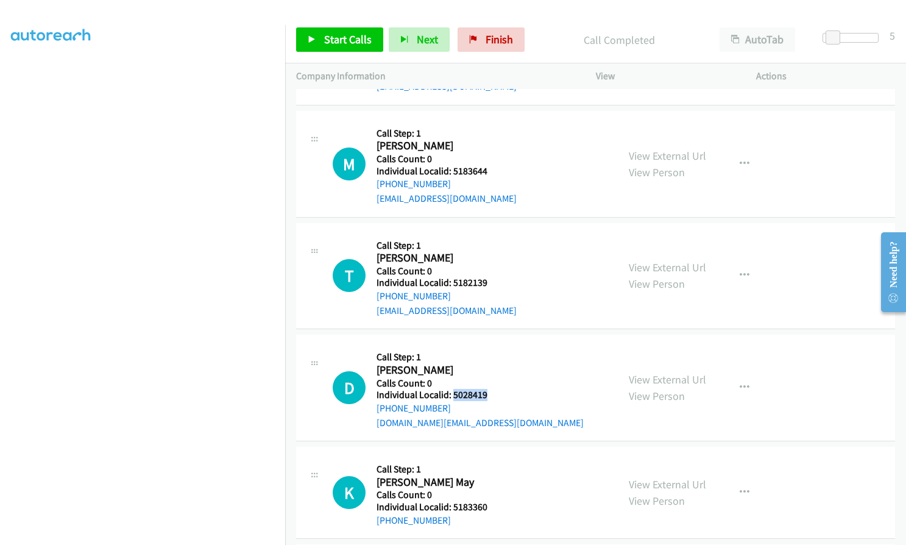
drag, startPoint x: 451, startPoint y: 393, endPoint x: 492, endPoint y: 394, distance: 40.8
click at [492, 394] on h5 "Individual Localid: 5028419" at bounding box center [479, 395] width 207 height 12
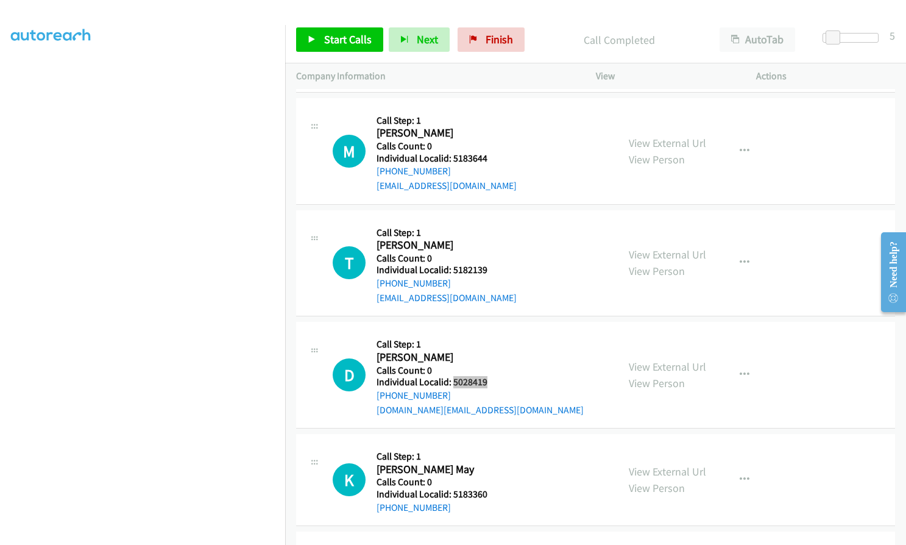
scroll to position [2573, 0]
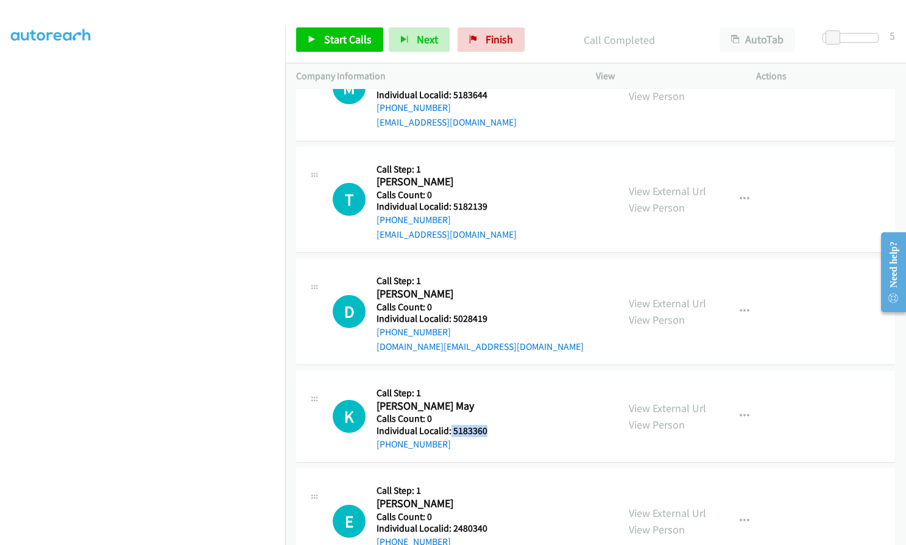
drag, startPoint x: 449, startPoint y: 429, endPoint x: 485, endPoint y: 432, distance: 36.1
click at [485, 432] on h5 "Individual Localid: 5183360" at bounding box center [431, 431] width 111 height 12
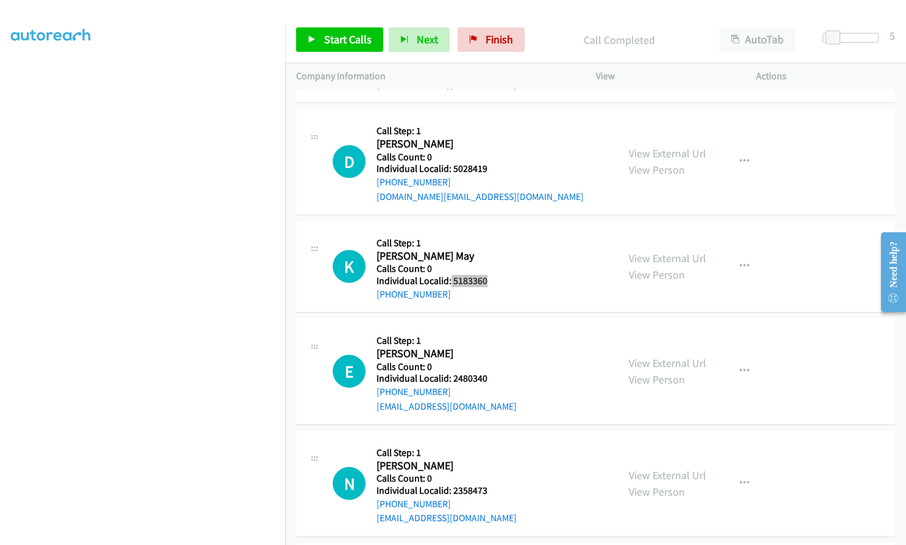
scroll to position [2726, 0]
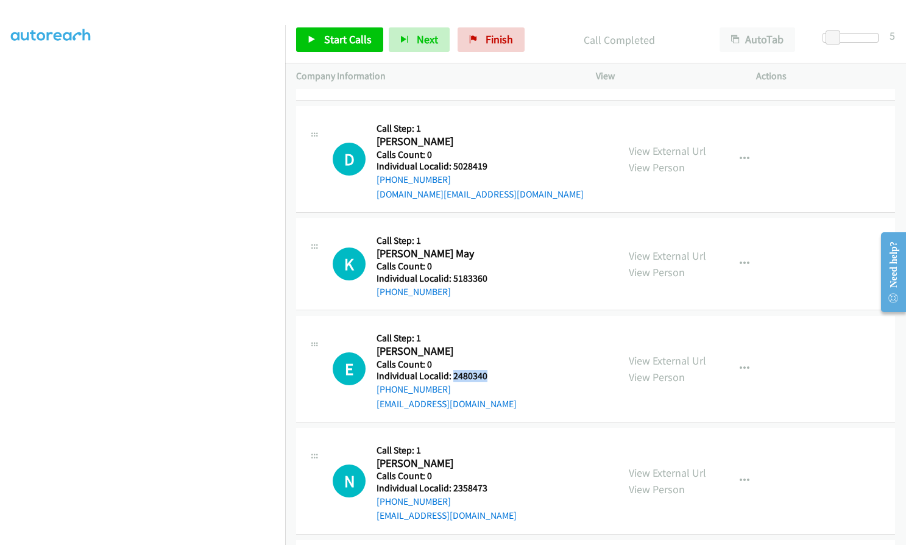
drag, startPoint x: 451, startPoint y: 375, endPoint x: 487, endPoint y: 375, distance: 35.3
click at [487, 375] on h5 "Individual Localid: 2480340" at bounding box center [446, 376] width 140 height 12
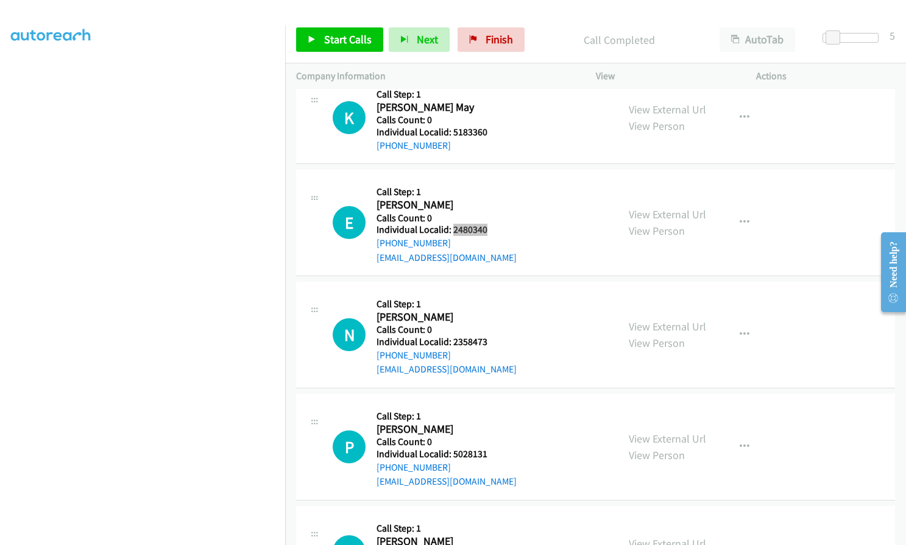
scroll to position [2878, 0]
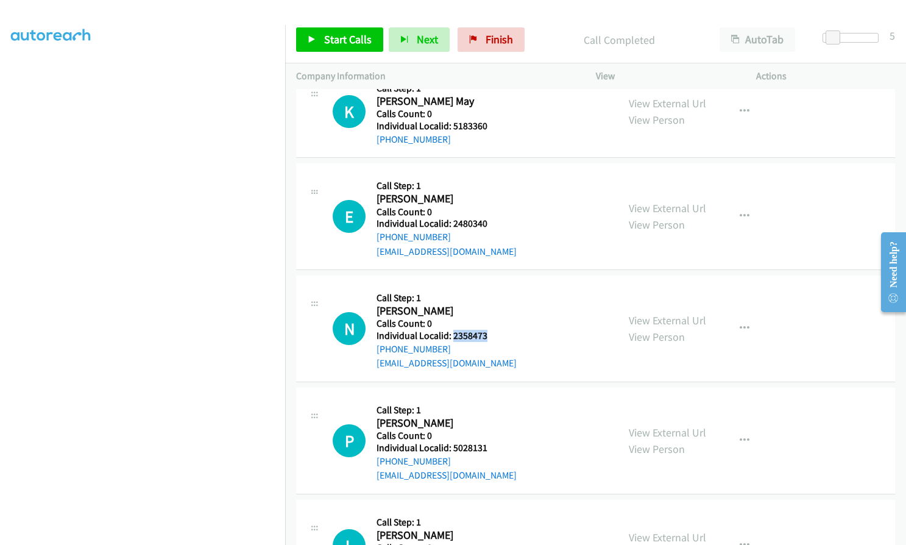
drag, startPoint x: 451, startPoint y: 335, endPoint x: 488, endPoint y: 333, distance: 36.6
click at [488, 333] on div "N Callback Scheduled Call Step: 1 Noah Gillis America/Chicago Calls Count: 0 In…" at bounding box center [470, 328] width 274 height 84
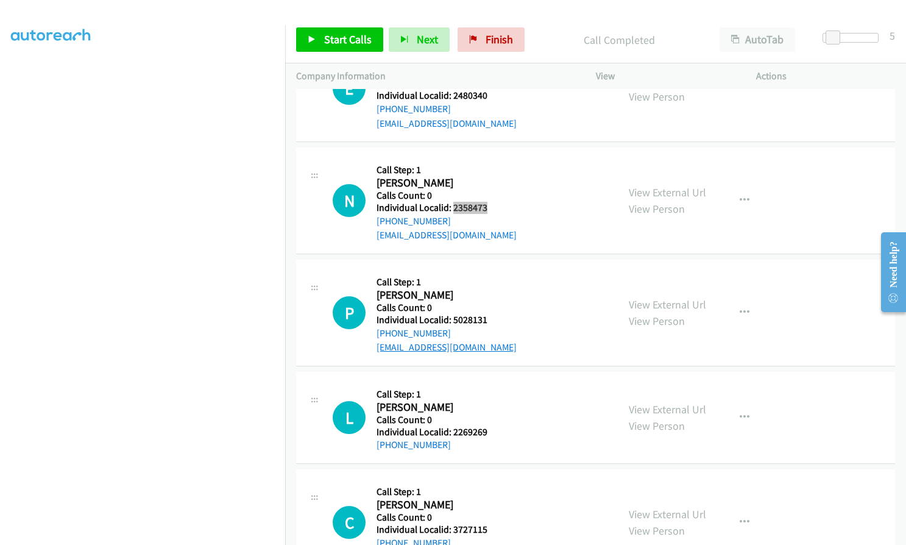
scroll to position [3015, 0]
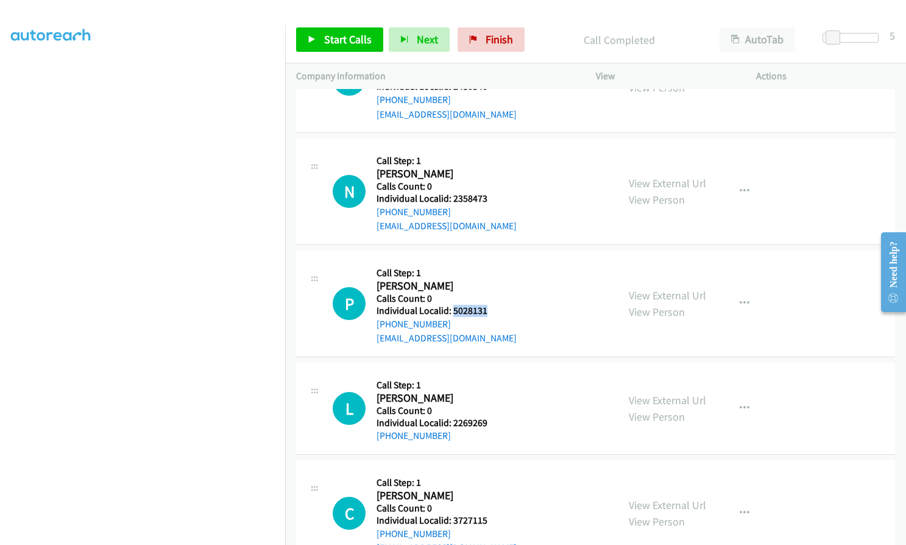
drag, startPoint x: 451, startPoint y: 310, endPoint x: 489, endPoint y: 309, distance: 37.8
click at [489, 309] on div "P Callback Scheduled Call Step: 1 Paxton Perez America/Chicago Calls Count: 0 I…" at bounding box center [470, 303] width 274 height 84
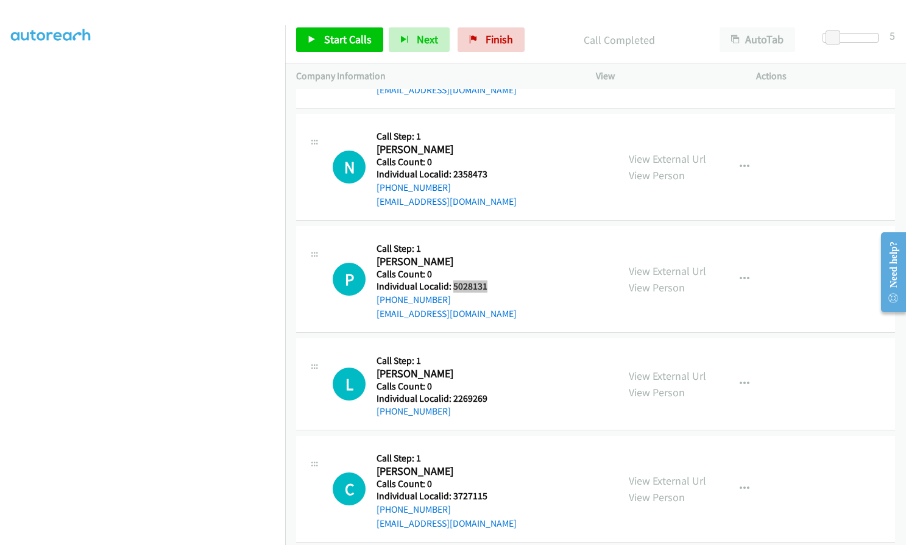
scroll to position [3055, 0]
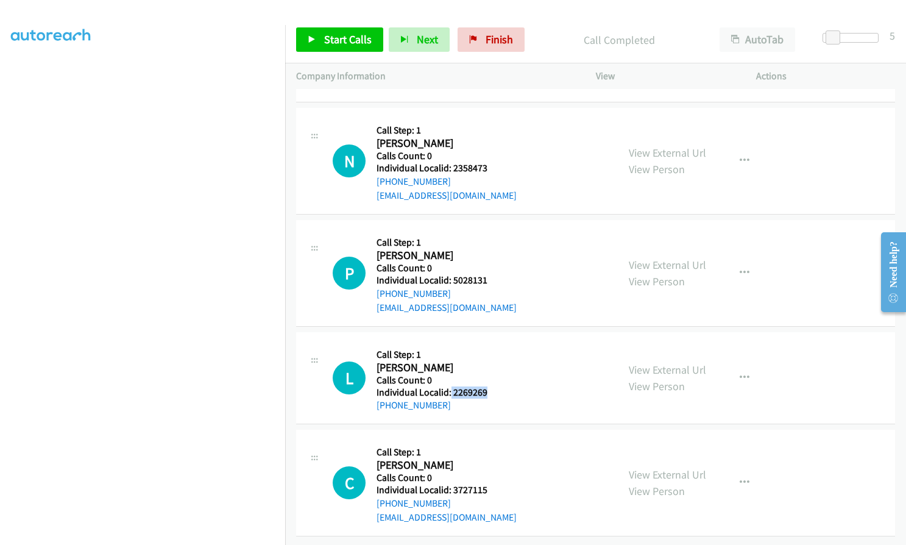
drag, startPoint x: 463, startPoint y: 381, endPoint x: 492, endPoint y: 381, distance: 28.6
click at [492, 381] on div "L Callback Scheduled Call Step: 1 Liam Benoist America/Chicago Calls Count: 0 I…" at bounding box center [470, 377] width 274 height 69
drag, startPoint x: 451, startPoint y: 482, endPoint x: 490, endPoint y: 480, distance: 39.1
click at [490, 480] on div "C Callback Scheduled Call Step: 1 Cade Willaims America/Chicago Calls Count: 0 …" at bounding box center [470, 482] width 274 height 84
click at [351, 35] on span "Start Calls" at bounding box center [348, 39] width 48 height 14
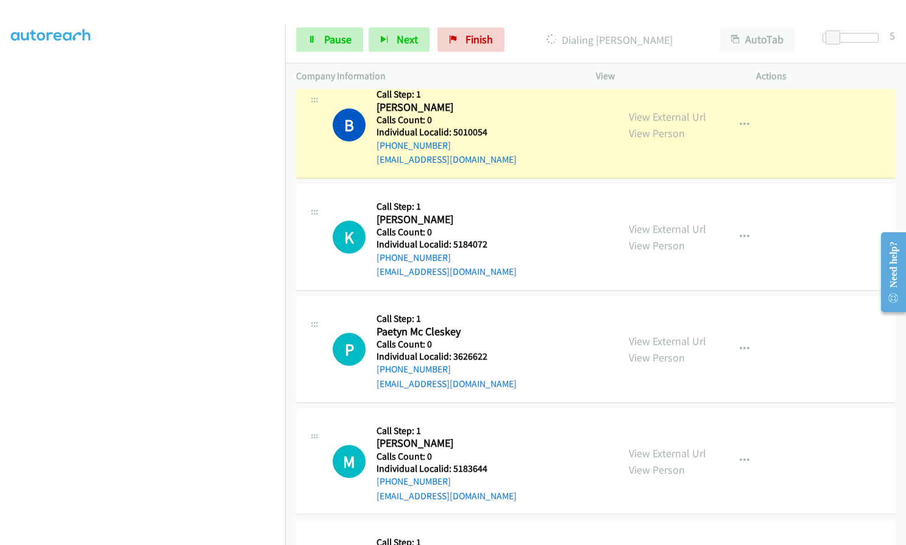
scroll to position [2263, 0]
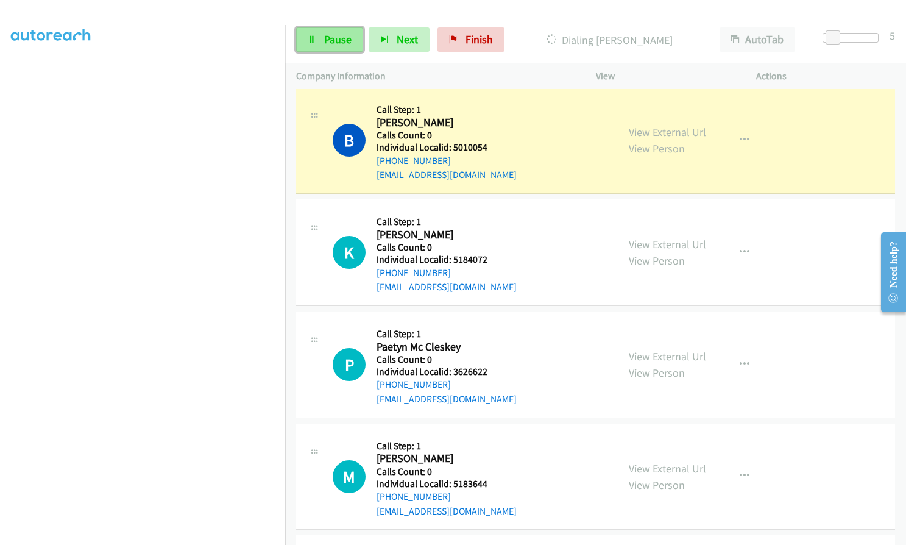
click at [340, 41] on span "Pause" at bounding box center [337, 39] width 27 height 14
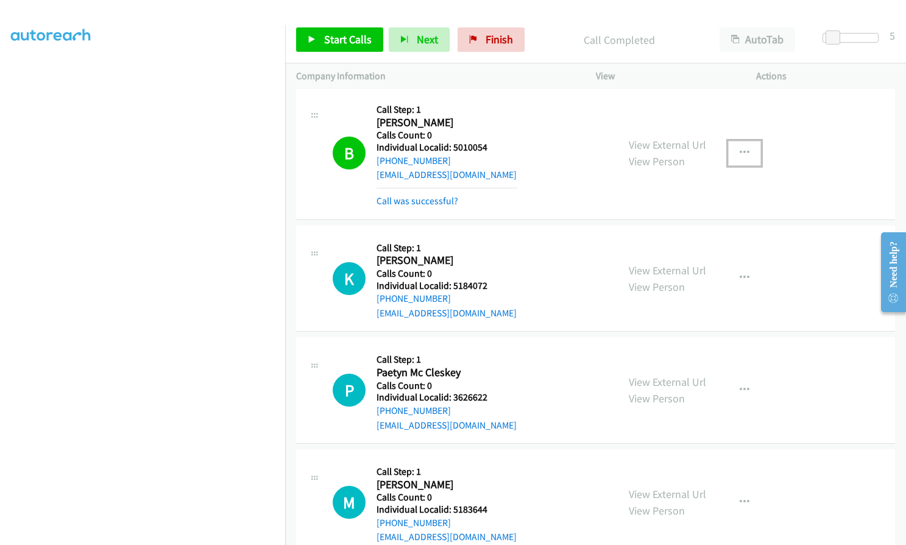
click at [739, 148] on icon "button" at bounding box center [744, 153] width 10 height 10
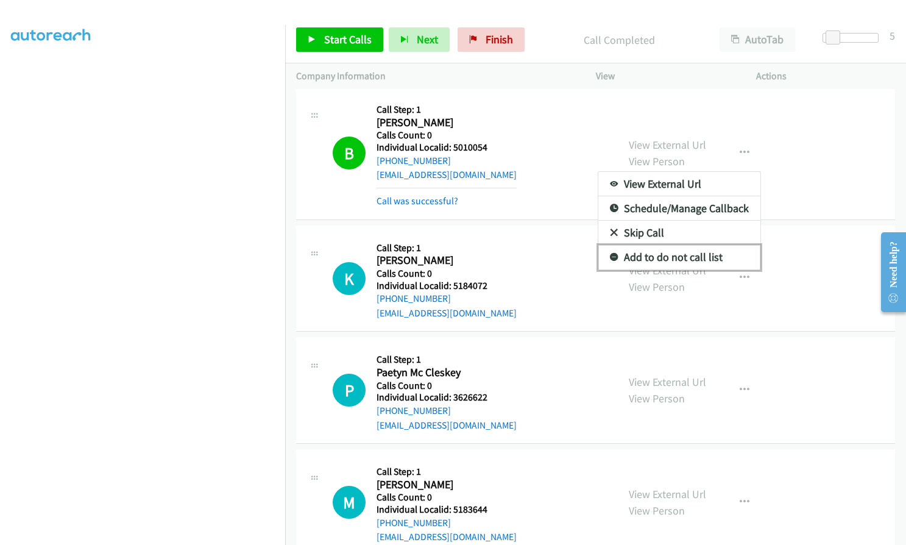
click at [610, 255] on icon at bounding box center [614, 257] width 9 height 9
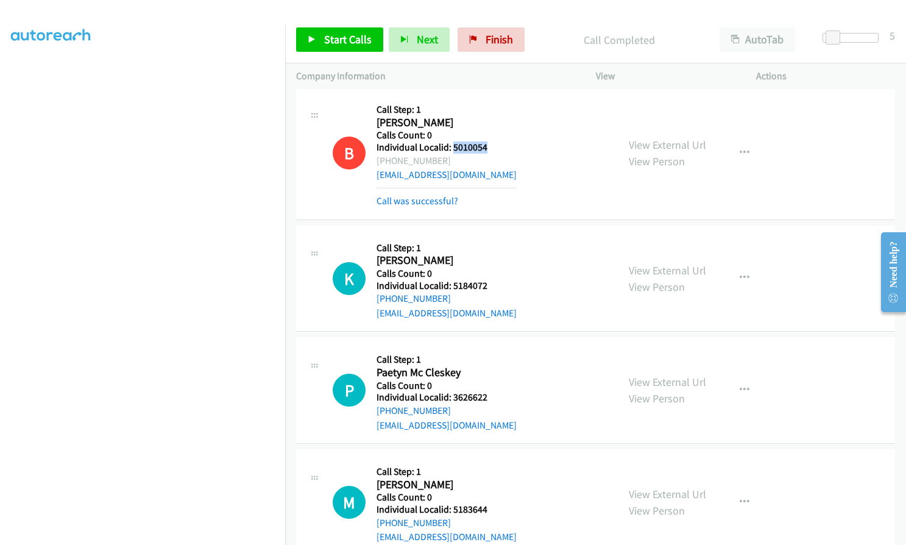
drag, startPoint x: 453, startPoint y: 145, endPoint x: 490, endPoint y: 146, distance: 37.8
click at [490, 146] on h5 "Individual Localid: 5010054" at bounding box center [446, 147] width 140 height 12
click at [335, 37] on span "Start Calls" at bounding box center [348, 39] width 48 height 14
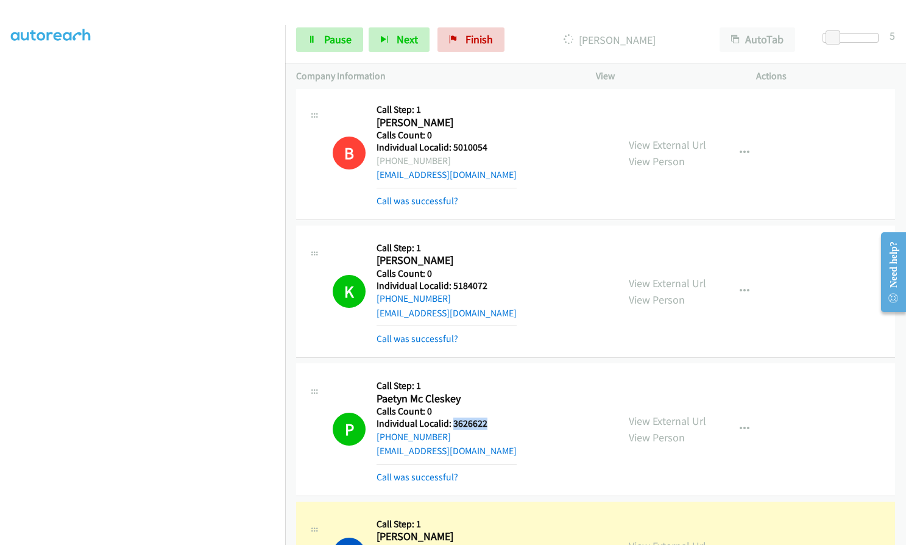
drag, startPoint x: 451, startPoint y: 421, endPoint x: 495, endPoint y: 421, distance: 43.9
click at [495, 421] on div "P Callback Scheduled Call Step: 1 Paetyn Mc Cleskey America/Chicago Calls Count…" at bounding box center [470, 429] width 274 height 110
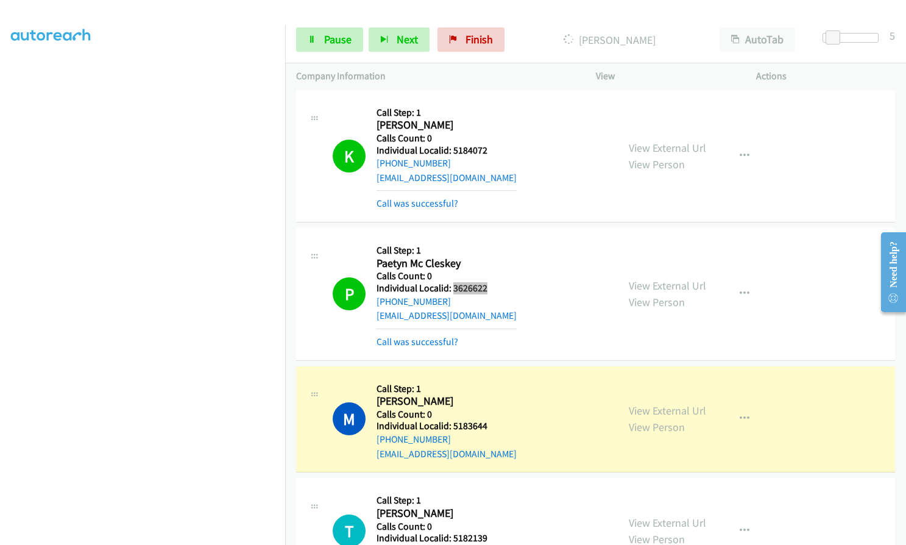
scroll to position [2400, 0]
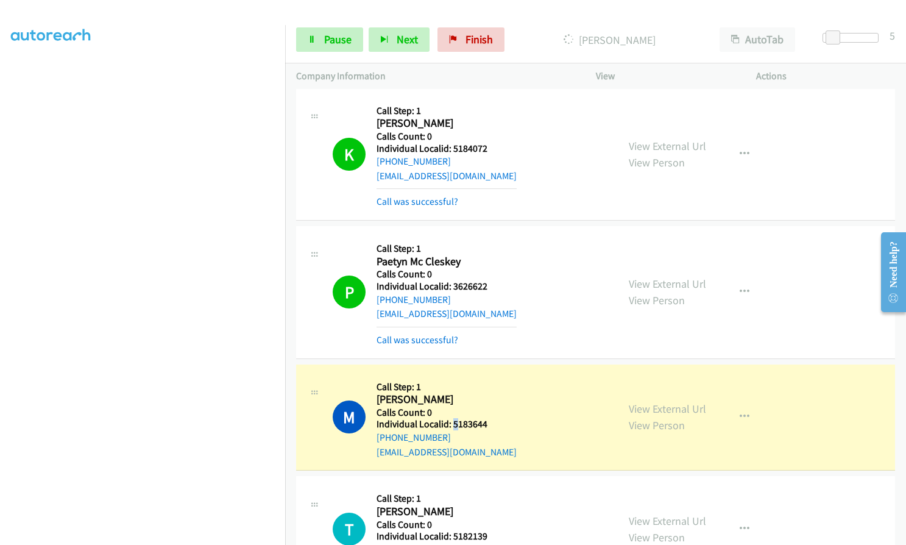
click at [454, 423] on h5 "Individual Localid: 5183644" at bounding box center [446, 424] width 140 height 12
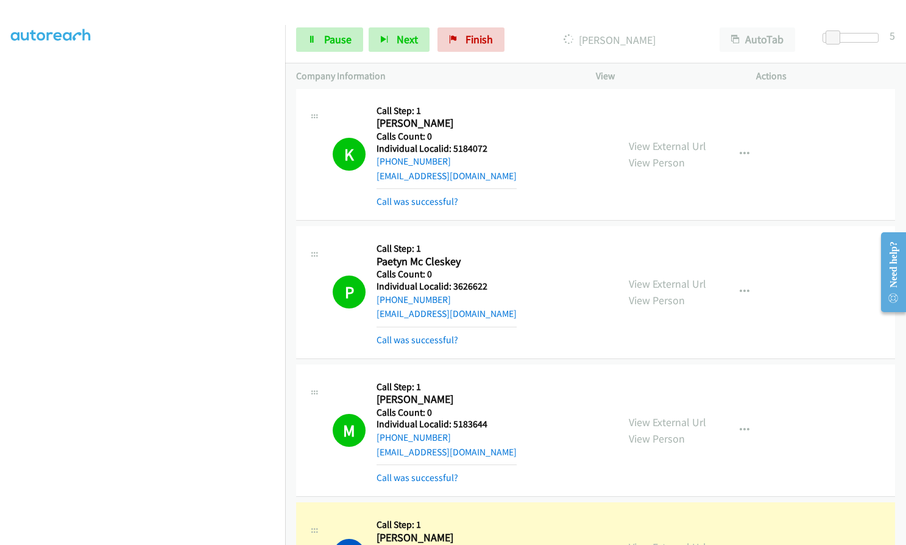
click at [461, 400] on h2 "Mason Hurley" at bounding box center [446, 399] width 140 height 14
drag, startPoint x: 450, startPoint y: 422, endPoint x: 491, endPoint y: 421, distance: 40.8
click at [491, 421] on div "M Callback Scheduled Call Step: 1 Mason Hurley America/Chicago Calls Count: 0 I…" at bounding box center [470, 430] width 274 height 110
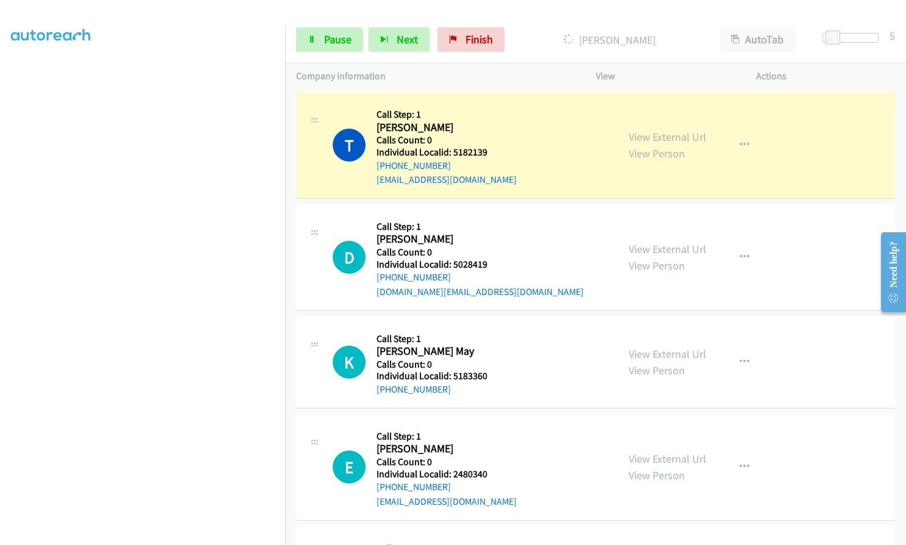
scroll to position [2811, 0]
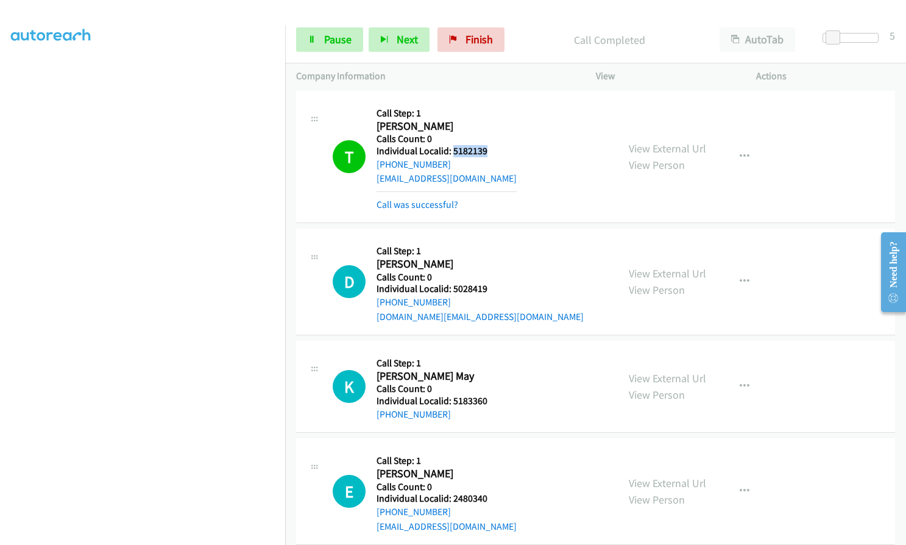
drag, startPoint x: 451, startPoint y: 149, endPoint x: 488, endPoint y: 149, distance: 36.5
click at [488, 149] on div "T Callback Scheduled Call Step: 1 Tyson Hoveling America/Chicago Calls Count: 0…" at bounding box center [470, 157] width 274 height 110
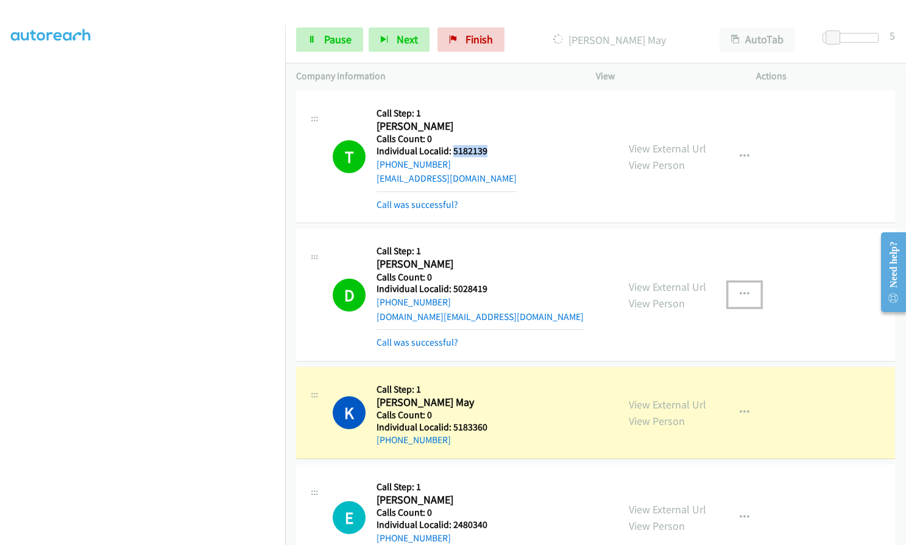
click at [749, 286] on button "button" at bounding box center [744, 294] width 33 height 24
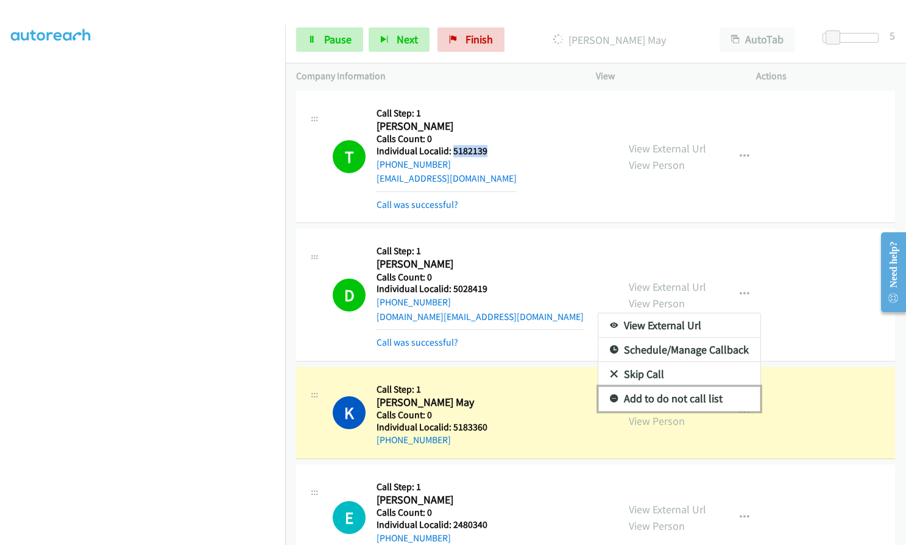
click at [610, 396] on icon at bounding box center [614, 399] width 9 height 9
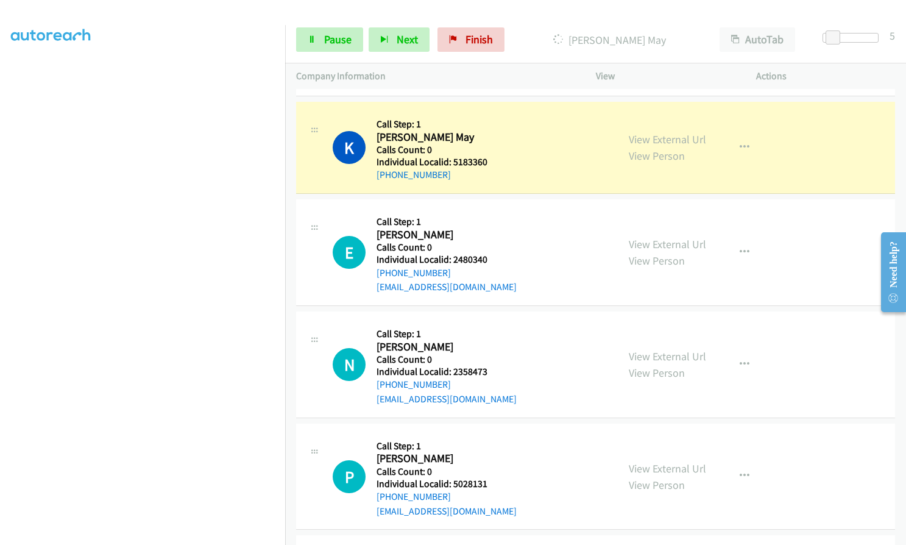
scroll to position [3100, 0]
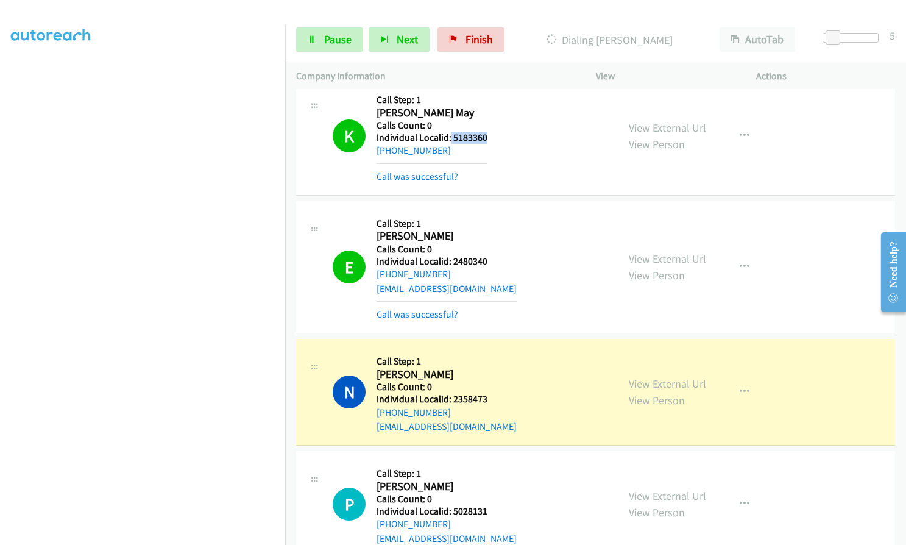
drag, startPoint x: 450, startPoint y: 136, endPoint x: 488, endPoint y: 137, distance: 38.4
click at [489, 136] on div "K Callback Scheduled Call Step: 1 Khilani May America/Chicago Calls Count: 0 In…" at bounding box center [470, 136] width 274 height 96
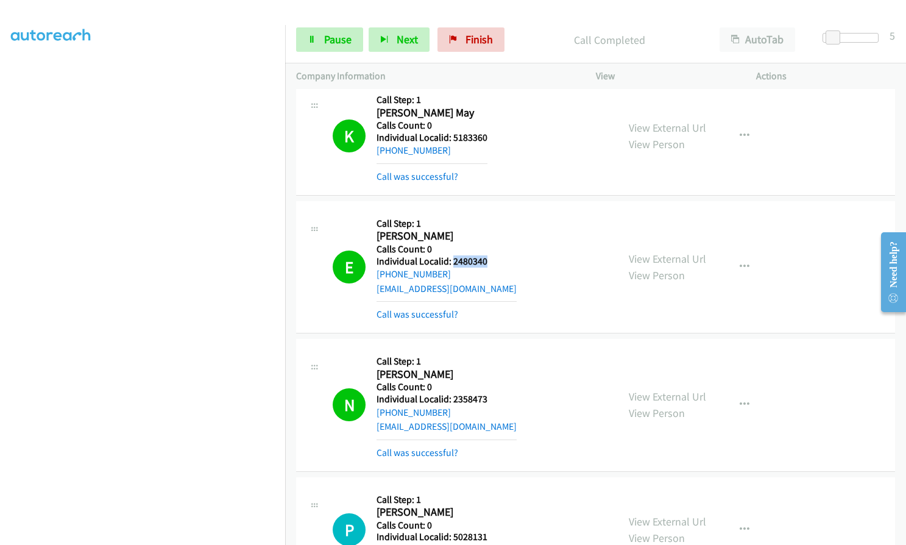
drag, startPoint x: 451, startPoint y: 259, endPoint x: 488, endPoint y: 259, distance: 37.2
click at [488, 259] on h5 "Individual Localid: 2480340" at bounding box center [446, 261] width 140 height 12
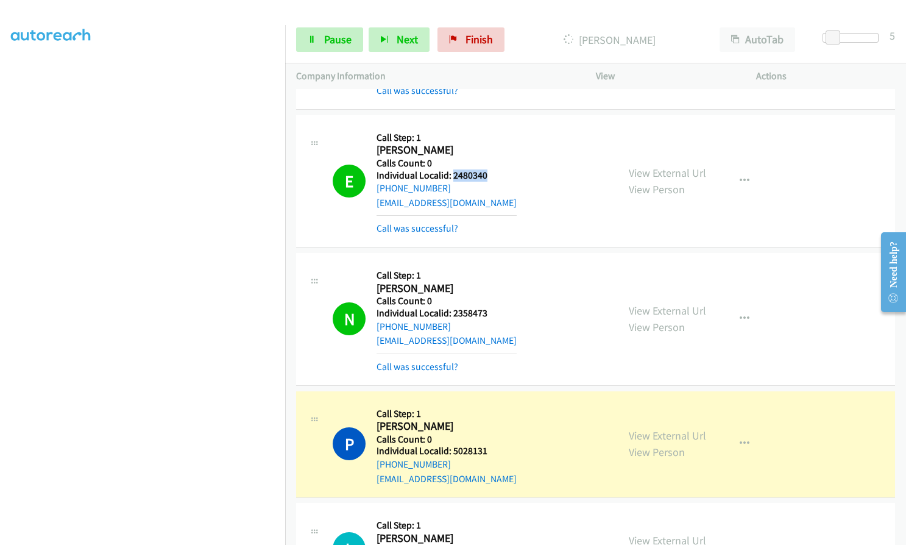
scroll to position [3192, 0]
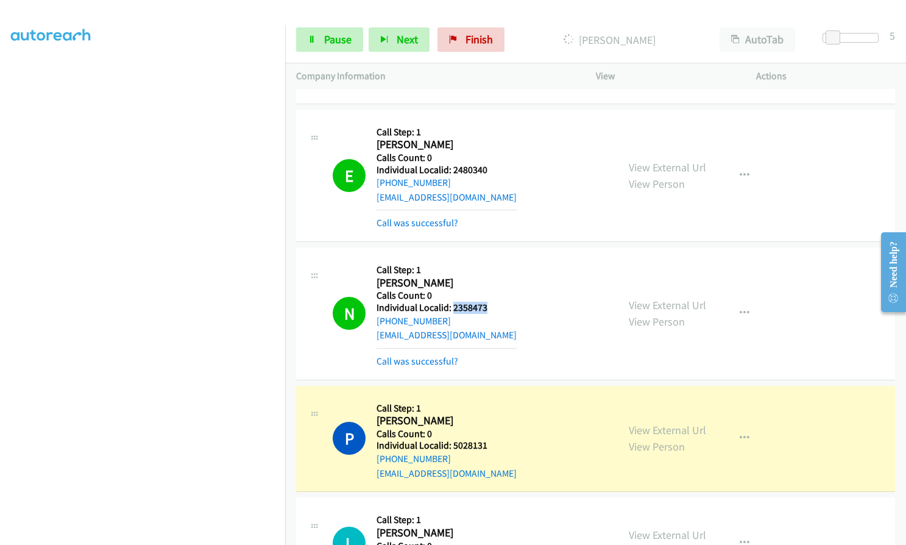
drag, startPoint x: 451, startPoint y: 305, endPoint x: 493, endPoint y: 305, distance: 41.4
click at [493, 305] on div "N Callback Scheduled Call Step: 1 Noah Gillis America/Chicago Calls Count: 0 In…" at bounding box center [470, 313] width 274 height 110
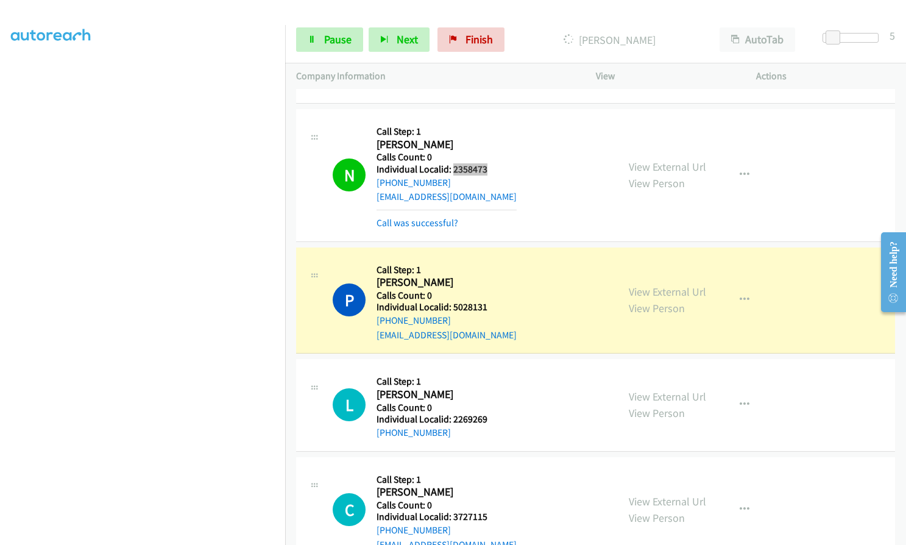
scroll to position [3367, 0]
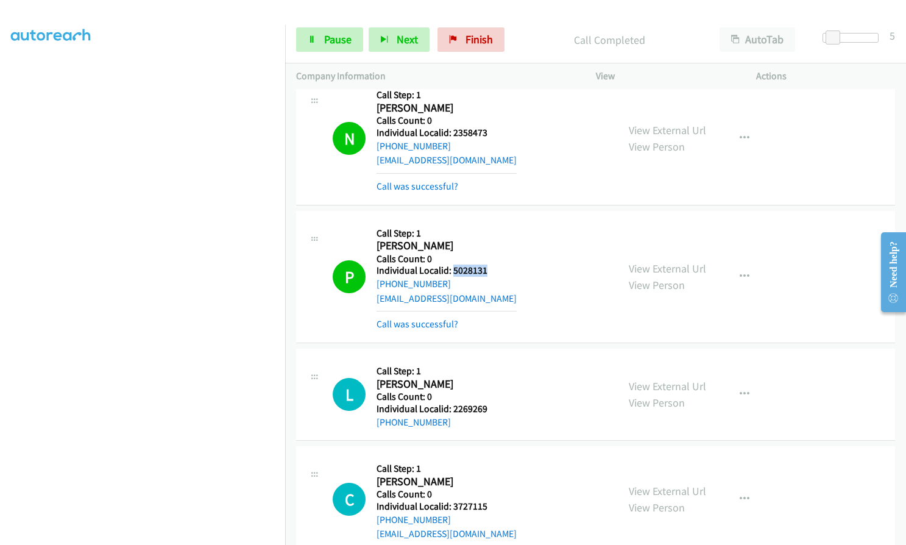
drag, startPoint x: 451, startPoint y: 269, endPoint x: 504, endPoint y: 268, distance: 53.6
click at [504, 268] on div "P Callback Scheduled Call Step: 1 Paxton Perez America/Chicago Calls Count: 0 I…" at bounding box center [470, 277] width 274 height 110
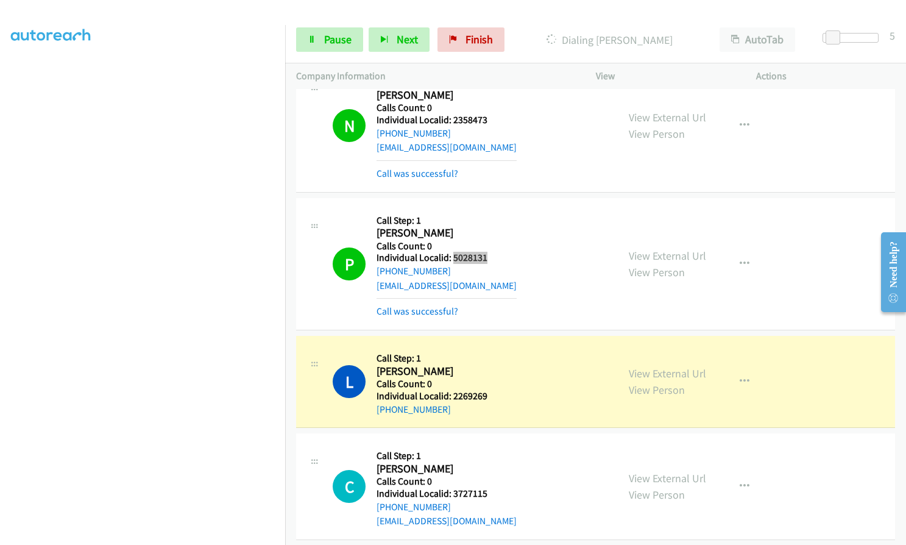
scroll to position [3392, 0]
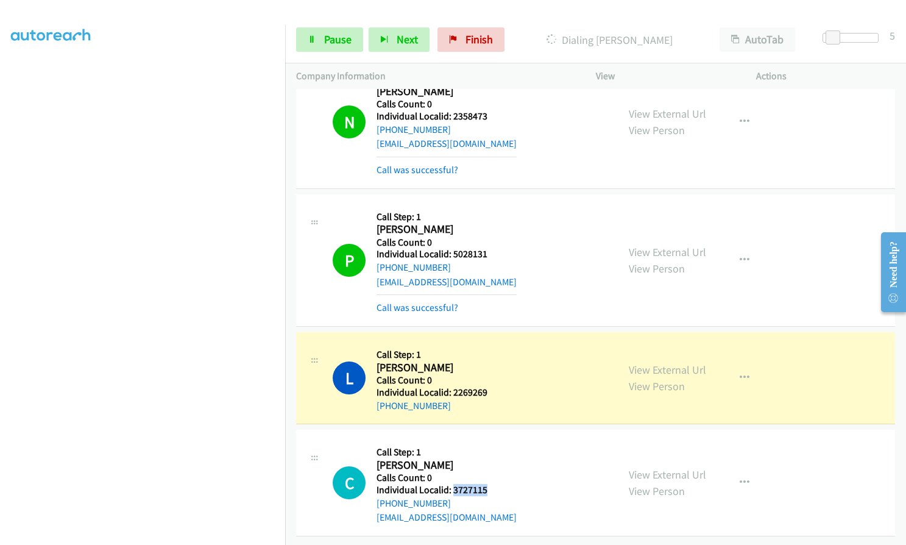
drag, startPoint x: 452, startPoint y: 481, endPoint x: 490, endPoint y: 480, distance: 38.4
click at [490, 480] on div "C Callback Scheduled Call Step: 1 Cade Willaims America/Chicago Calls Count: 0 …" at bounding box center [470, 482] width 274 height 84
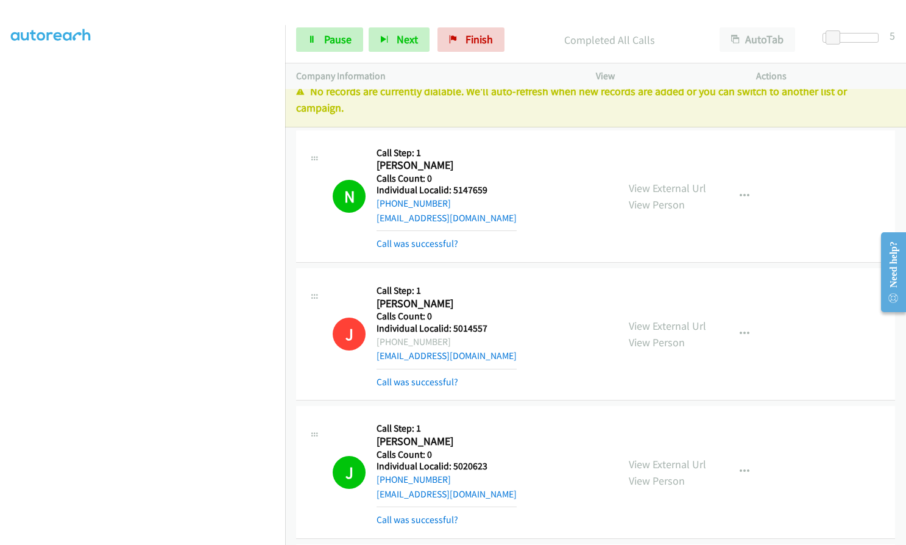
scroll to position [0, 0]
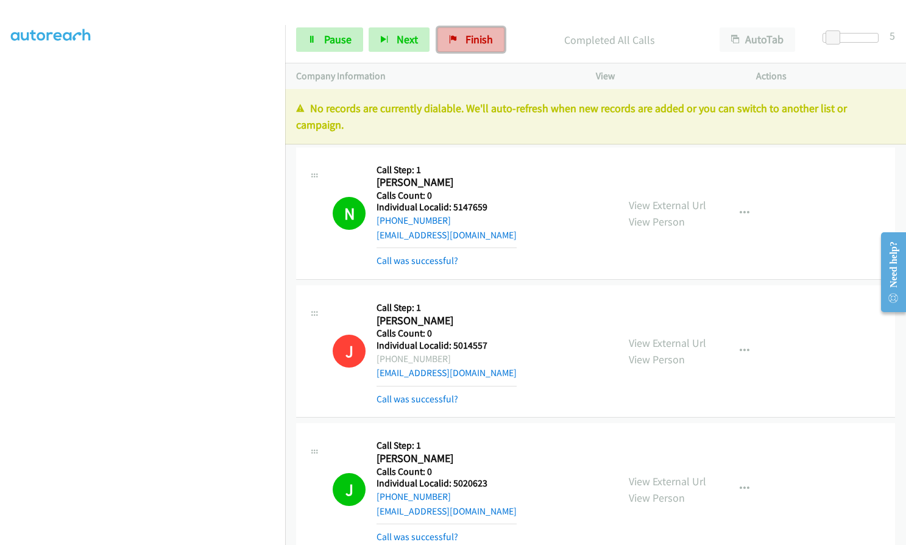
drag, startPoint x: 470, startPoint y: 36, endPoint x: 493, endPoint y: 41, distance: 23.1
click at [470, 36] on span "Finish" at bounding box center [478, 39] width 27 height 14
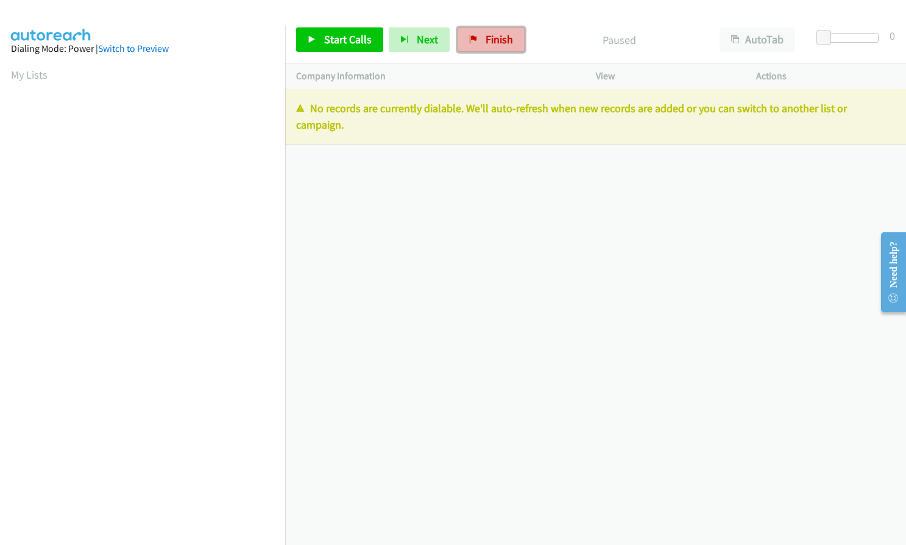
click at [477, 32] on link "Finish" at bounding box center [490, 39] width 67 height 24
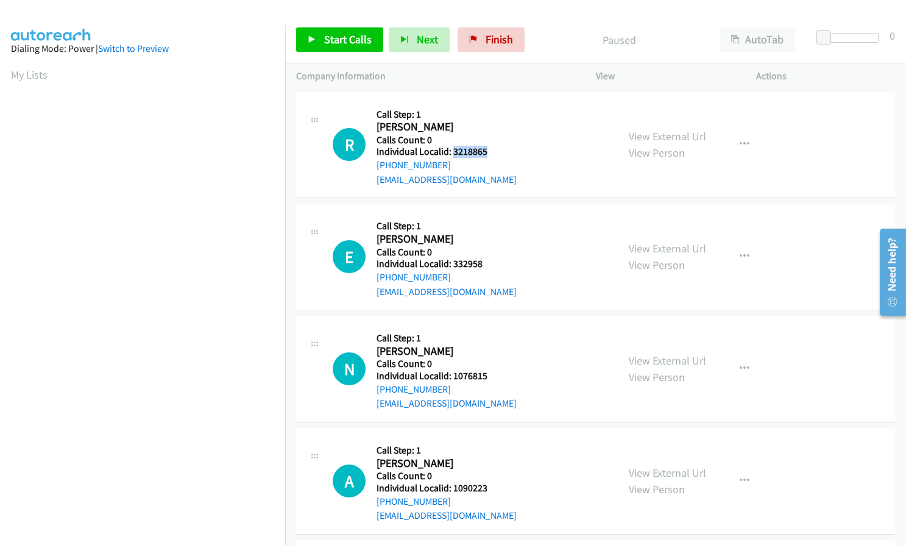
drag, startPoint x: 451, startPoint y: 152, endPoint x: 491, endPoint y: 152, distance: 40.2
click at [491, 152] on h5 "Individual Localid: 3218865" at bounding box center [446, 152] width 140 height 12
copy h5 "3218865"
drag, startPoint x: 451, startPoint y: 261, endPoint x: 484, endPoint y: 264, distance: 33.0
click at [484, 264] on h5 "Individual Localid: 332958" at bounding box center [446, 264] width 140 height 12
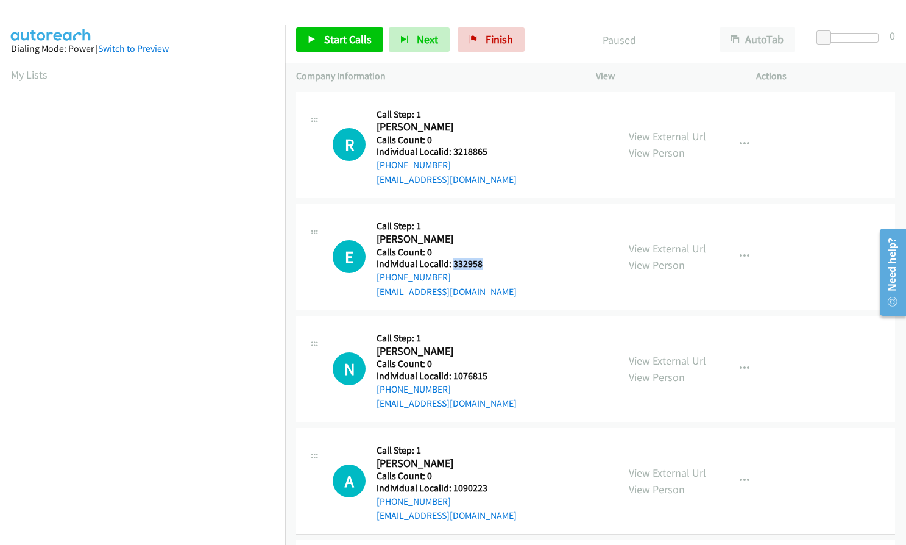
copy h5 "332958"
drag, startPoint x: 452, startPoint y: 378, endPoint x: 488, endPoint y: 379, distance: 36.6
click at [488, 379] on h5 "Individual Localid: 1076815" at bounding box center [446, 376] width 140 height 12
copy h5 "1076815"
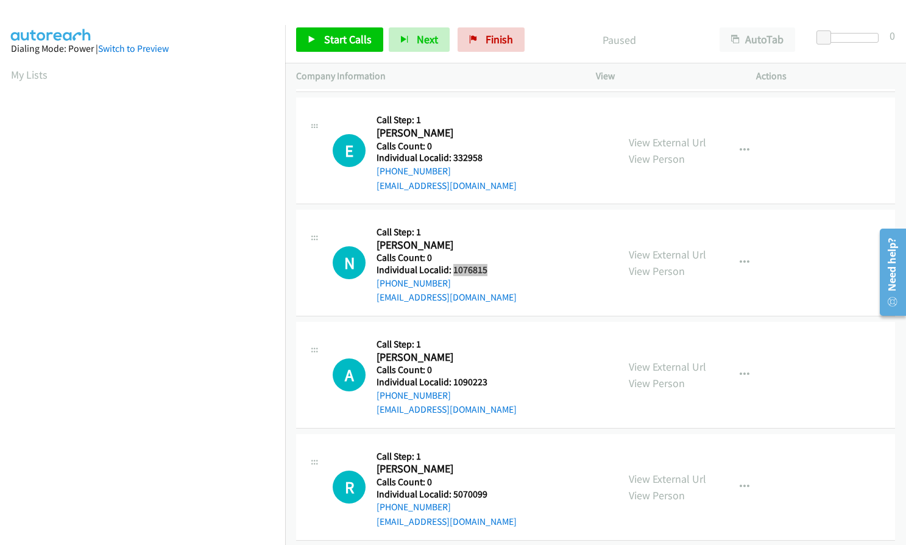
scroll to position [107, 0]
drag, startPoint x: 451, startPoint y: 383, endPoint x: 496, endPoint y: 384, distance: 45.7
click at [496, 384] on h5 "Individual Localid: 1090223" at bounding box center [446, 381] width 140 height 12
copy h5 "1090223"
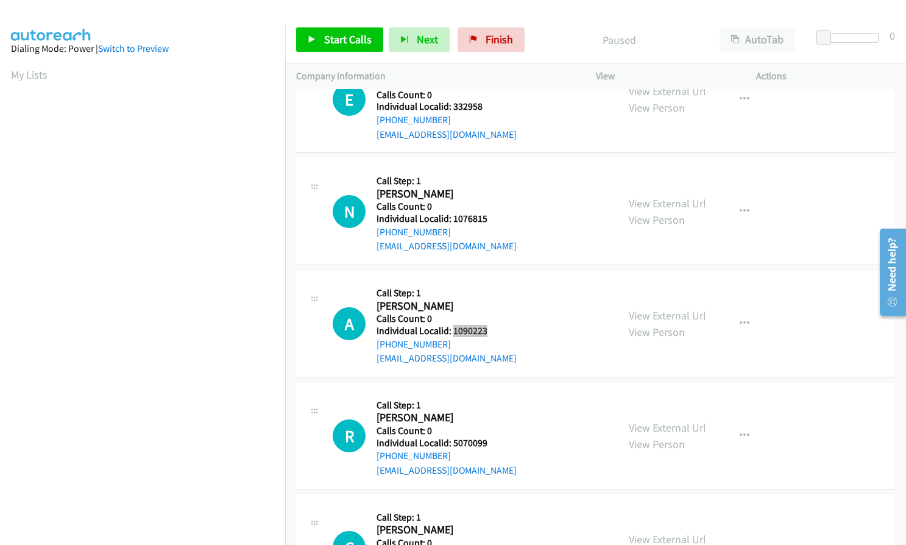
scroll to position [168, 0]
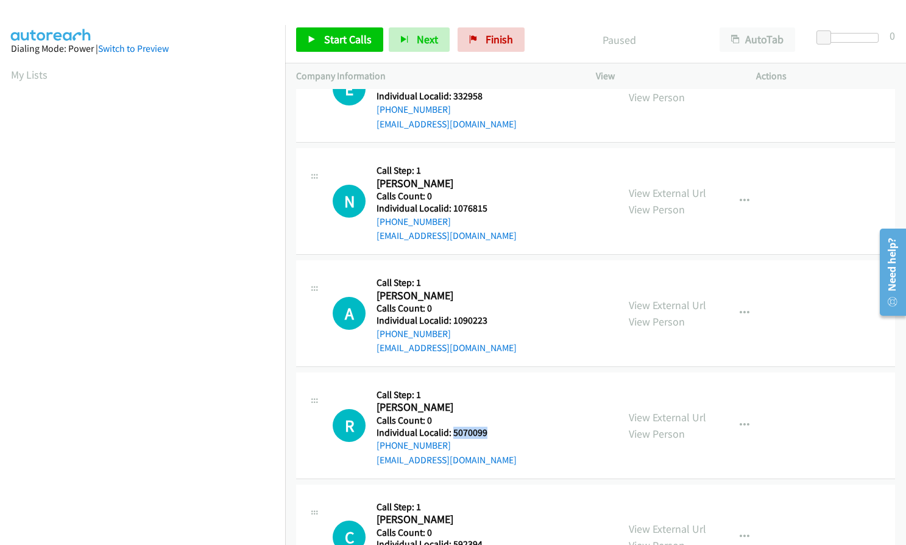
drag, startPoint x: 457, startPoint y: 434, endPoint x: 485, endPoint y: 432, distance: 28.1
click at [485, 432] on h5 "Individual Localid: 5070099" at bounding box center [446, 432] width 140 height 12
copy h5 "5070099"
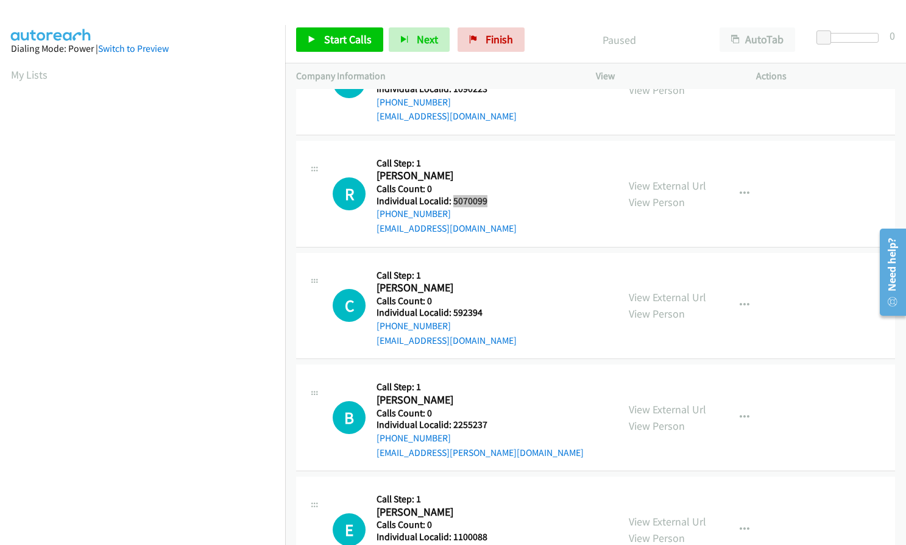
scroll to position [457, 0]
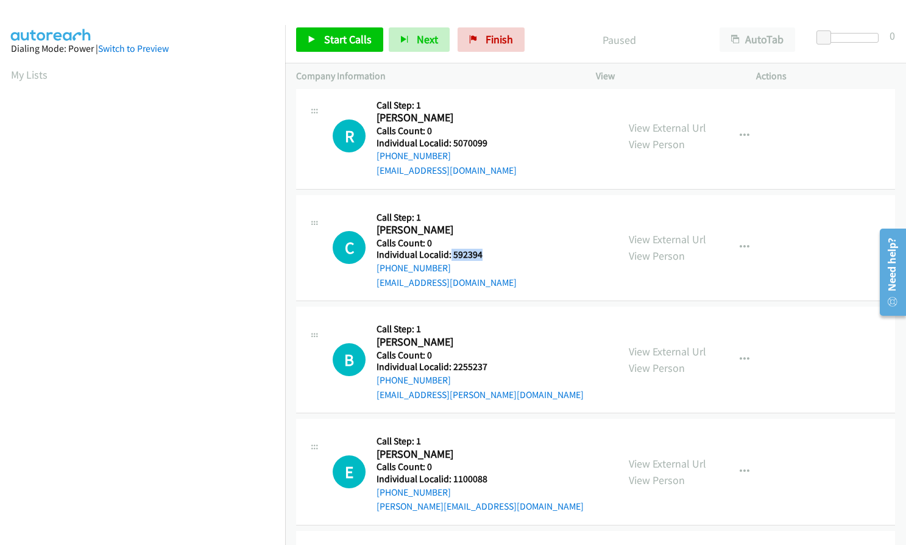
drag, startPoint x: 450, startPoint y: 253, endPoint x: 484, endPoint y: 255, distance: 33.6
click at [484, 255] on h5 "Individual Localid: 592394" at bounding box center [446, 255] width 140 height 12
copy h5 "592394"
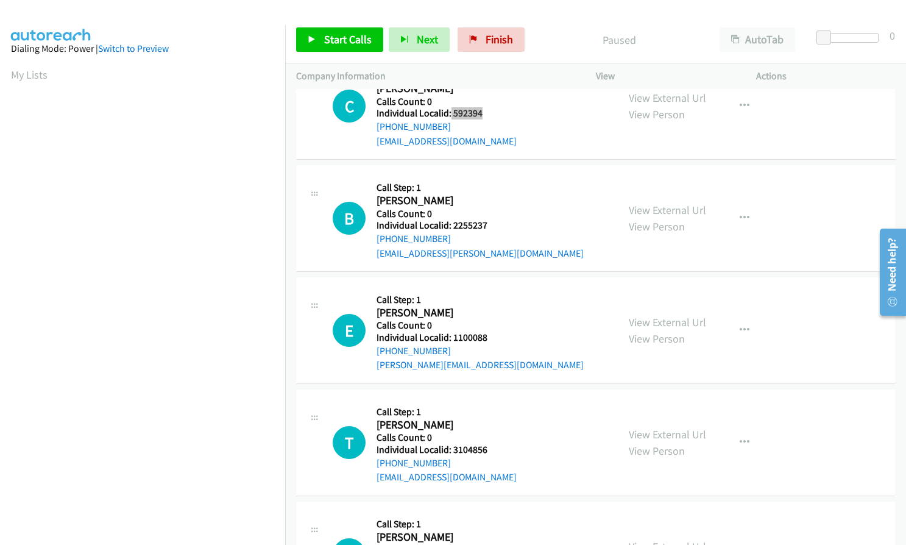
scroll to position [624, 0]
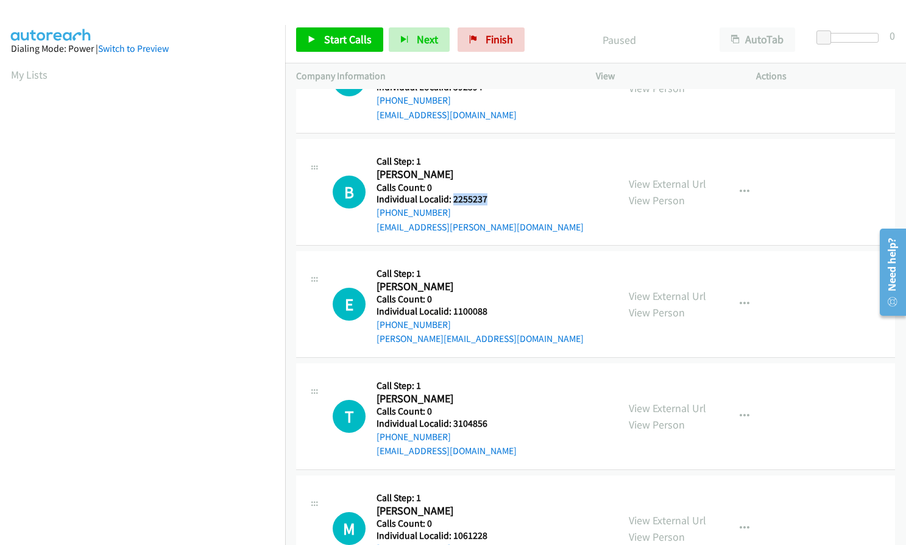
drag, startPoint x: 453, startPoint y: 200, endPoint x: 488, endPoint y: 200, distance: 35.3
click at [488, 200] on h5 "Individual Localid: 2255237" at bounding box center [479, 199] width 207 height 12
copy h5 "2255237"
drag, startPoint x: 451, startPoint y: 309, endPoint x: 490, endPoint y: 309, distance: 39.0
click at [490, 309] on h5 "Individual Localid: 1100088" at bounding box center [479, 311] width 207 height 12
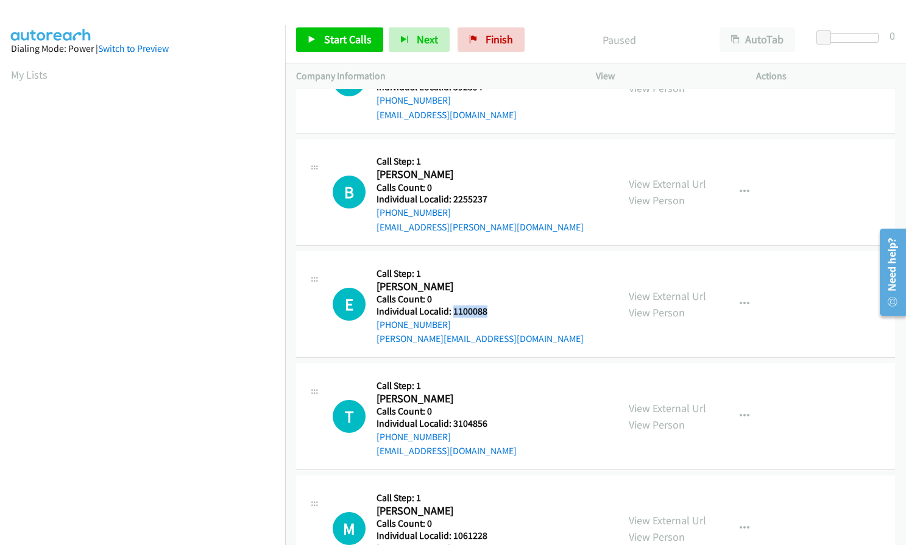
copy h5 "1100088"
drag, startPoint x: 451, startPoint y: 424, endPoint x: 490, endPoint y: 421, distance: 38.5
click at [490, 421] on h5 "Individual Localid: 3104856" at bounding box center [446, 423] width 140 height 12
copy h5 "3104856"
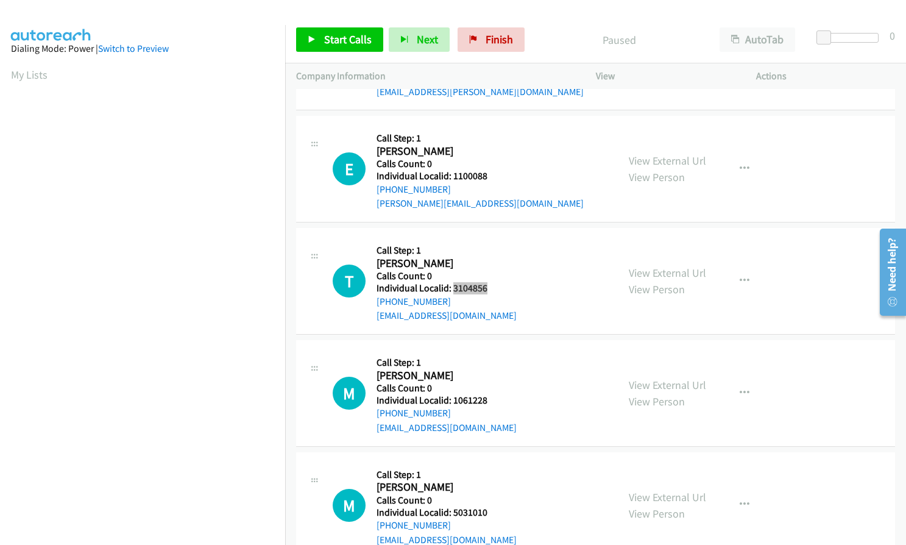
scroll to position [761, 0]
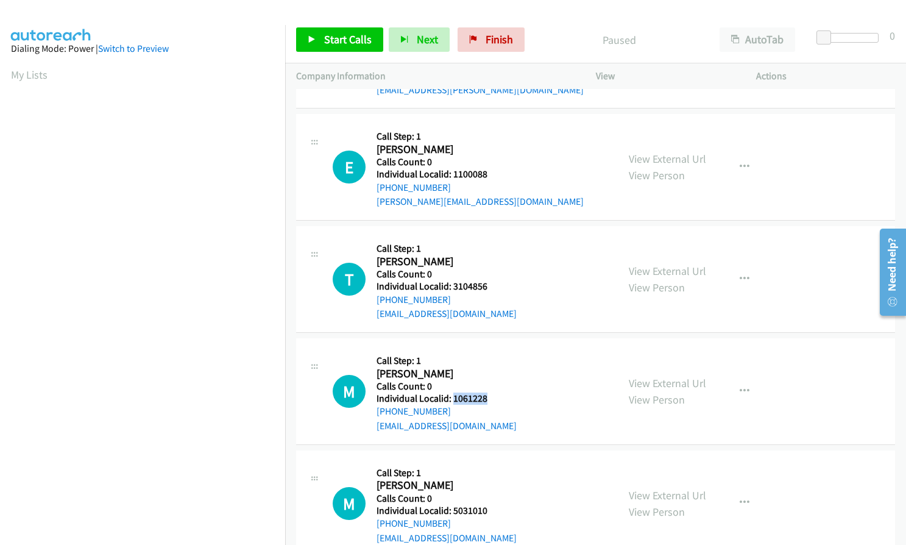
drag, startPoint x: 451, startPoint y: 396, endPoint x: 493, endPoint y: 397, distance: 41.4
click at [493, 397] on h5 "Individual Localid: 1061228" at bounding box center [446, 398] width 140 height 12
copy h5 "1061228"
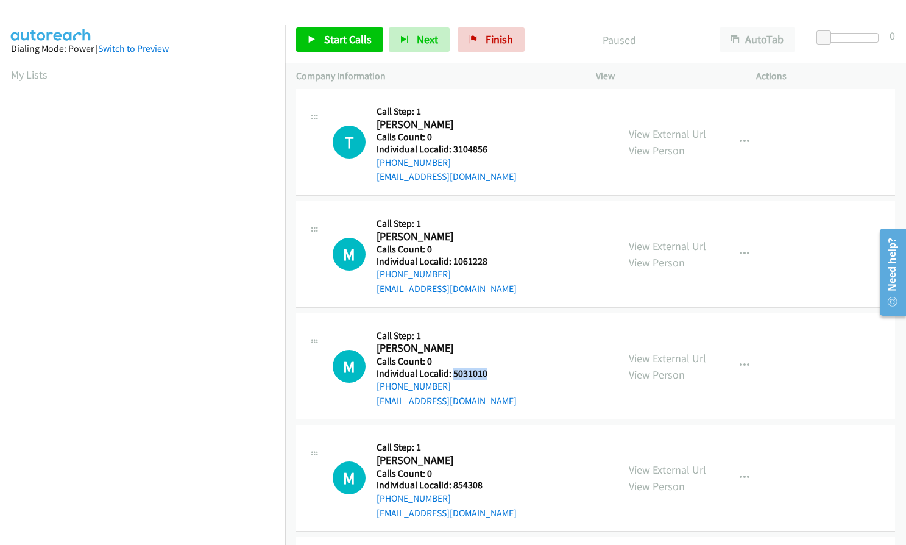
drag, startPoint x: 456, startPoint y: 373, endPoint x: 488, endPoint y: 373, distance: 32.3
click at [488, 373] on h5 "Individual Localid: 5031010" at bounding box center [446, 373] width 140 height 12
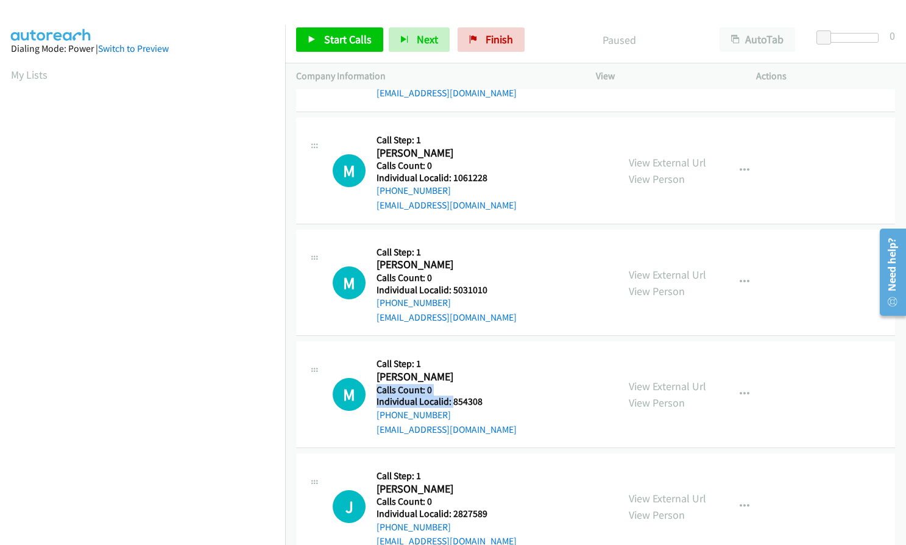
scroll to position [975, 0]
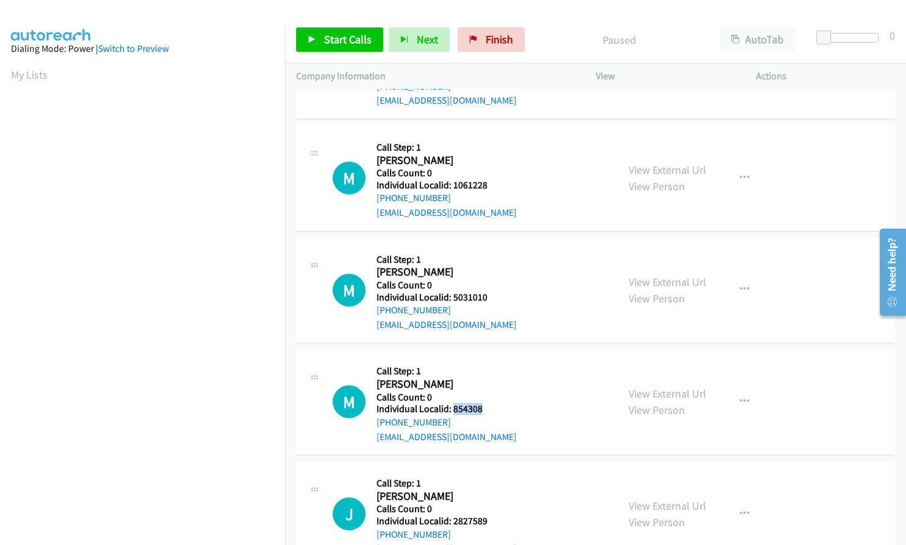
drag, startPoint x: 451, startPoint y: 378, endPoint x: 510, endPoint y: 406, distance: 64.8
click at [510, 406] on div "M Callback Scheduled Call Step: 1 [PERSON_NAME] America/New_York Calls Count: 0…" at bounding box center [470, 401] width 274 height 84
drag, startPoint x: 445, startPoint y: 406, endPoint x: 476, endPoint y: 424, distance: 36.0
click at [478, 425] on div "[PHONE_NUMBER]" at bounding box center [446, 422] width 140 height 15
drag, startPoint x: 450, startPoint y: 408, endPoint x: 487, endPoint y: 409, distance: 37.8
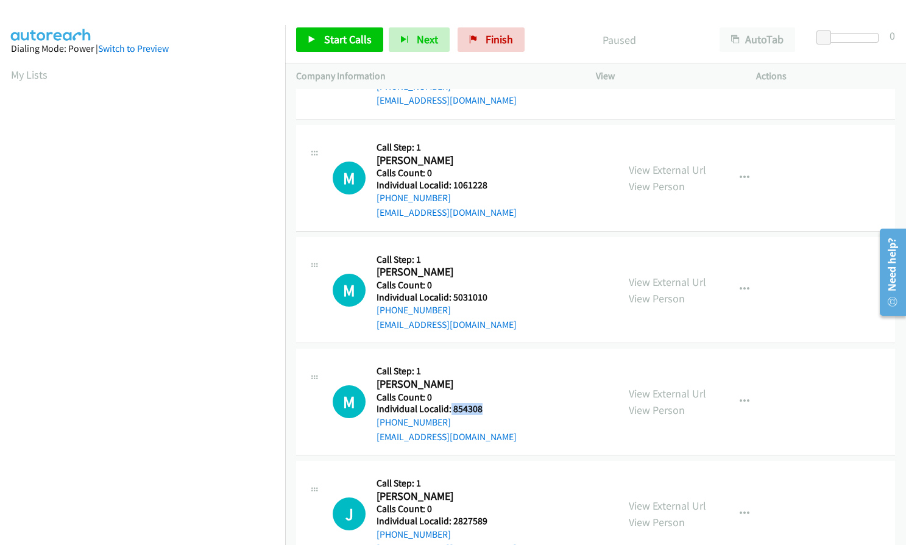
click at [487, 409] on h5 "Individual Localid: 854308" at bounding box center [446, 409] width 140 height 12
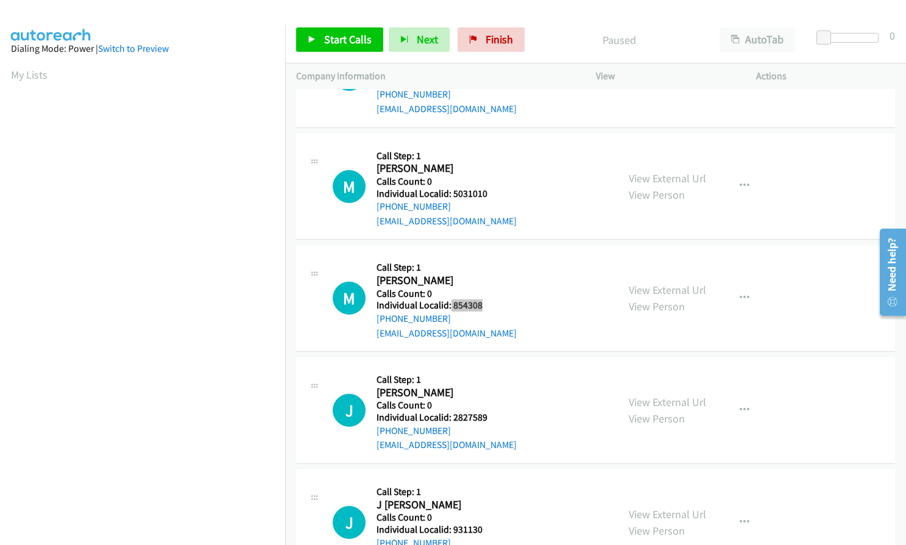
scroll to position [1081, 0]
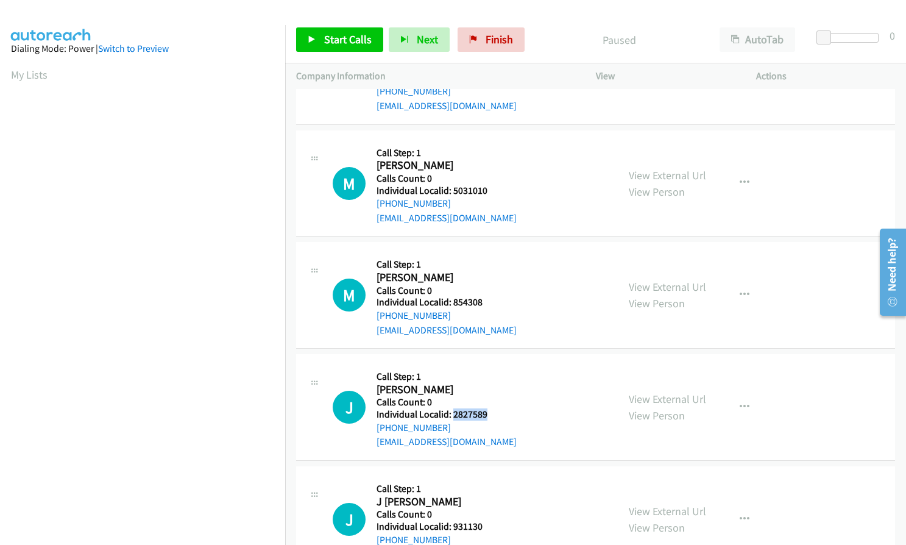
drag, startPoint x: 451, startPoint y: 414, endPoint x: 492, endPoint y: 414, distance: 40.8
click at [492, 414] on h5 "Individual Localid: 2827589" at bounding box center [446, 414] width 140 height 12
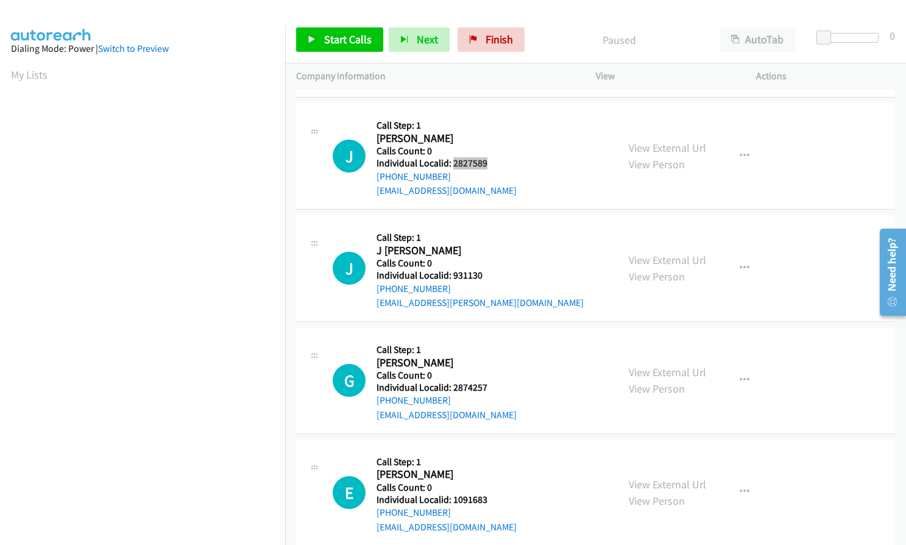
scroll to position [1340, 0]
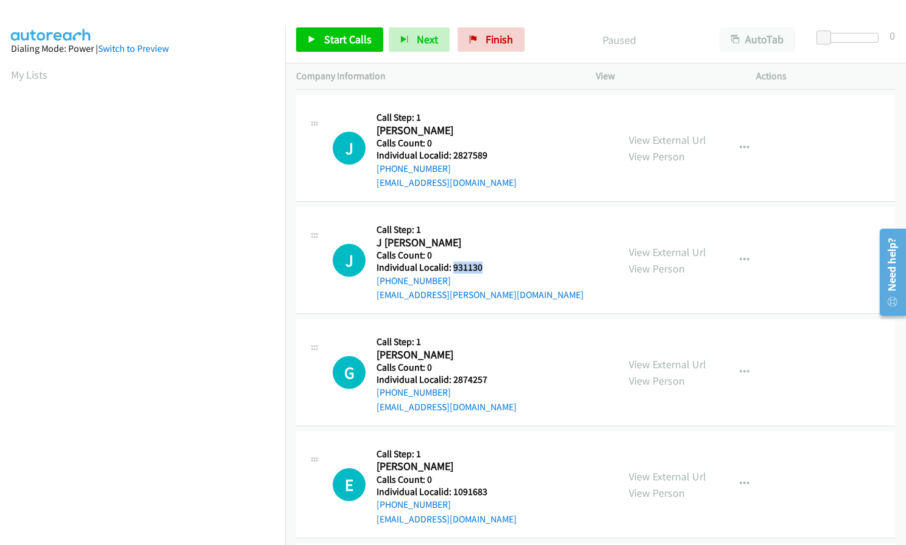
drag, startPoint x: 453, startPoint y: 267, endPoint x: 484, endPoint y: 269, distance: 31.7
click at [484, 269] on h5 "Individual Localid: 931130" at bounding box center [479, 267] width 207 height 12
drag, startPoint x: 451, startPoint y: 380, endPoint x: 481, endPoint y: 377, distance: 30.0
click at [489, 379] on h5 "Individual Localid: 2874257" at bounding box center [446, 379] width 140 height 12
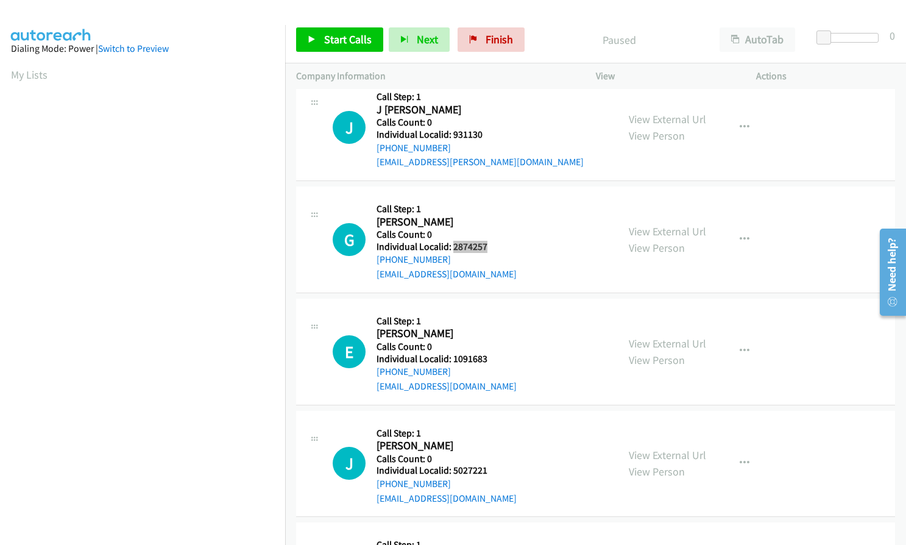
scroll to position [1523, 0]
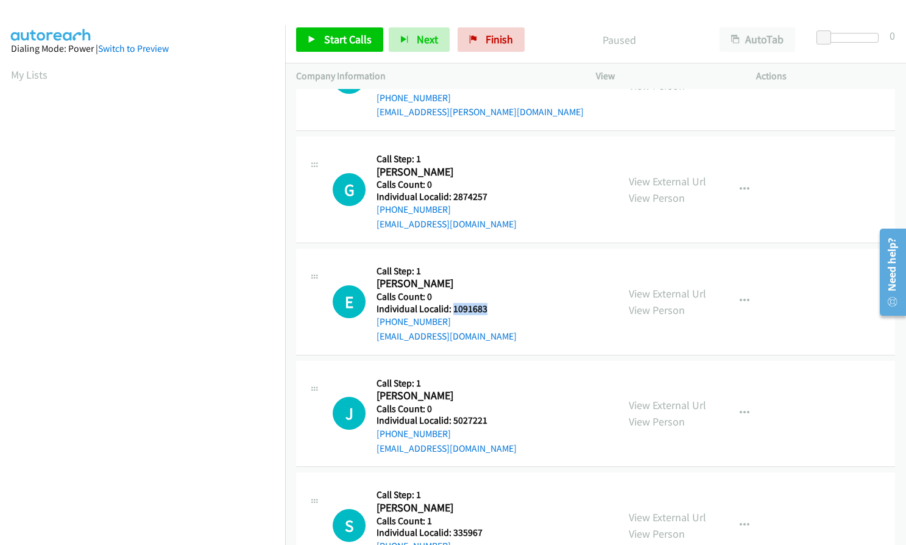
drag, startPoint x: 451, startPoint y: 310, endPoint x: 492, endPoint y: 308, distance: 41.5
click at [492, 308] on h5 "Individual Localid: 1091683" at bounding box center [446, 309] width 140 height 12
click at [342, 31] on link "Start Calls" at bounding box center [339, 39] width 87 height 24
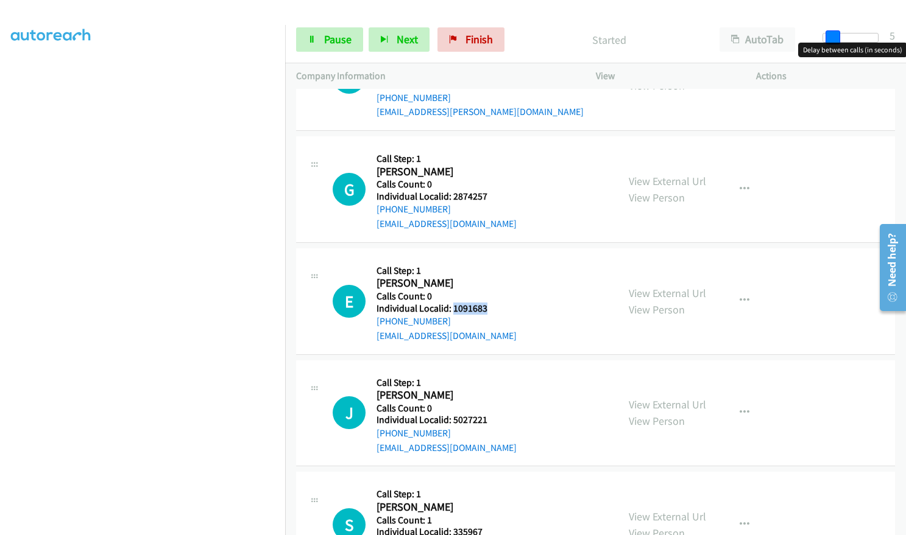
drag, startPoint x: 827, startPoint y: 33, endPoint x: 836, endPoint y: 34, distance: 9.2
click at [836, 34] on span at bounding box center [832, 37] width 15 height 15
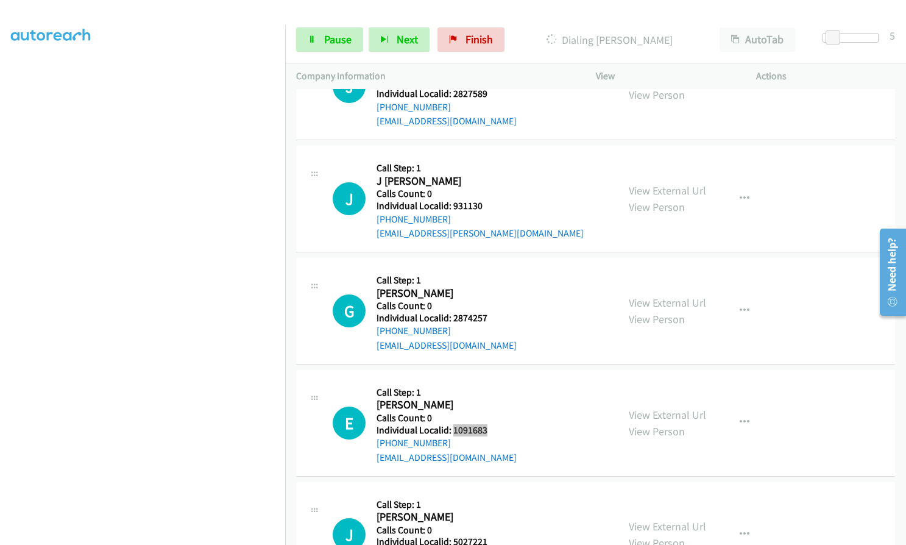
scroll to position [1401, 0]
drag, startPoint x: 450, startPoint y: 318, endPoint x: 488, endPoint y: 317, distance: 37.8
click at [488, 317] on h5 "Individual Localid: 2874257" at bounding box center [446, 318] width 140 height 12
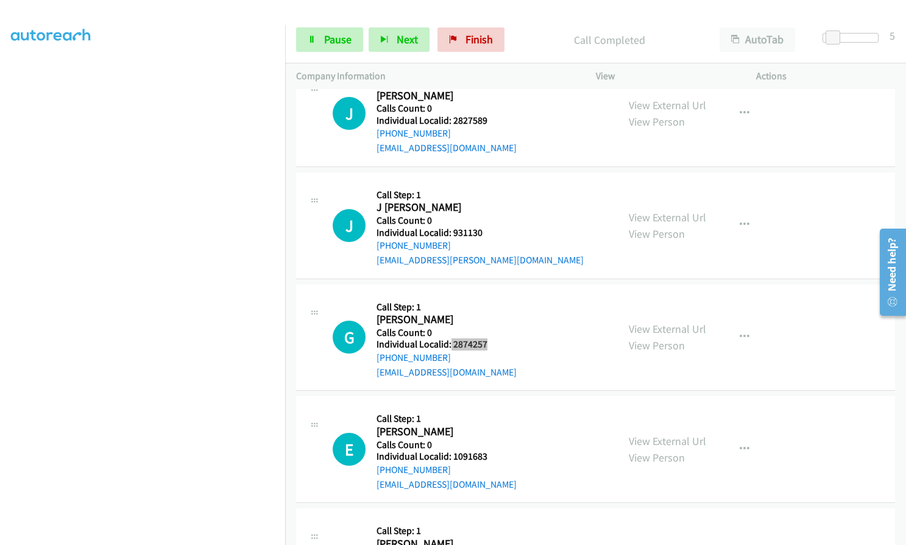
scroll to position [1427, 0]
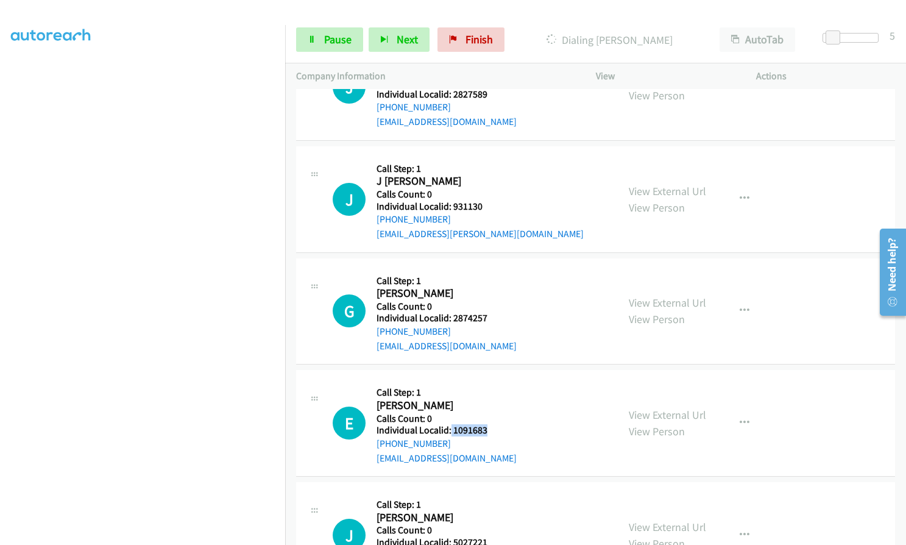
drag, startPoint x: 450, startPoint y: 425, endPoint x: 490, endPoint y: 429, distance: 40.4
click at [490, 429] on h5 "Individual Localid: 1091683" at bounding box center [446, 430] width 140 height 12
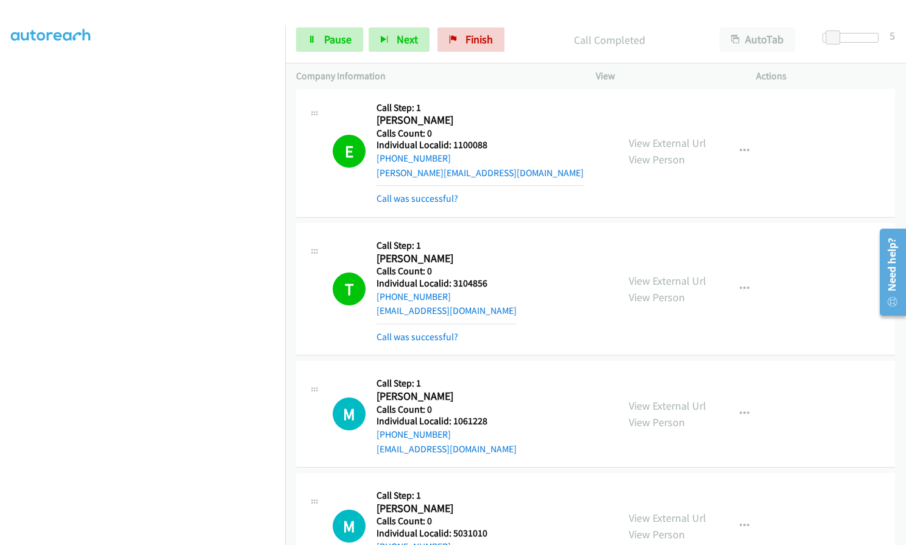
scroll to position [1028, 0]
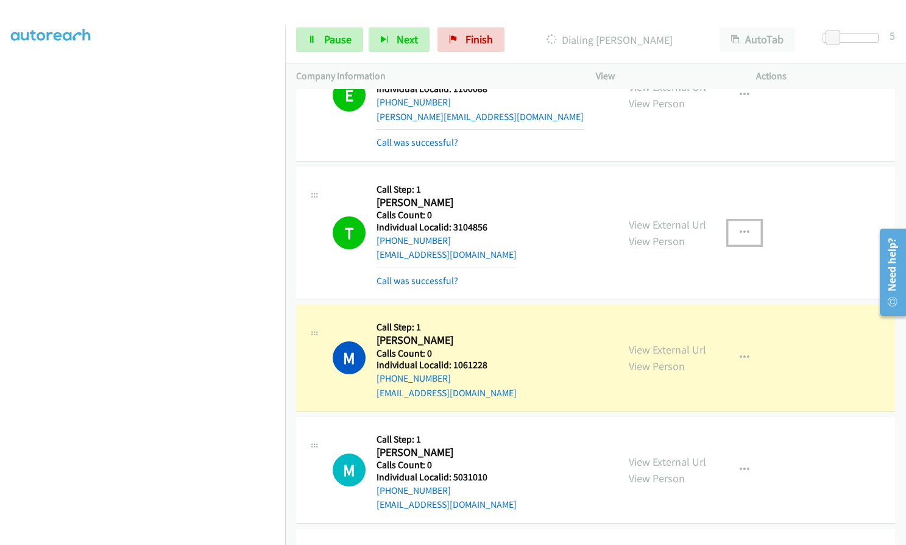
click at [731, 231] on button "button" at bounding box center [744, 232] width 33 height 24
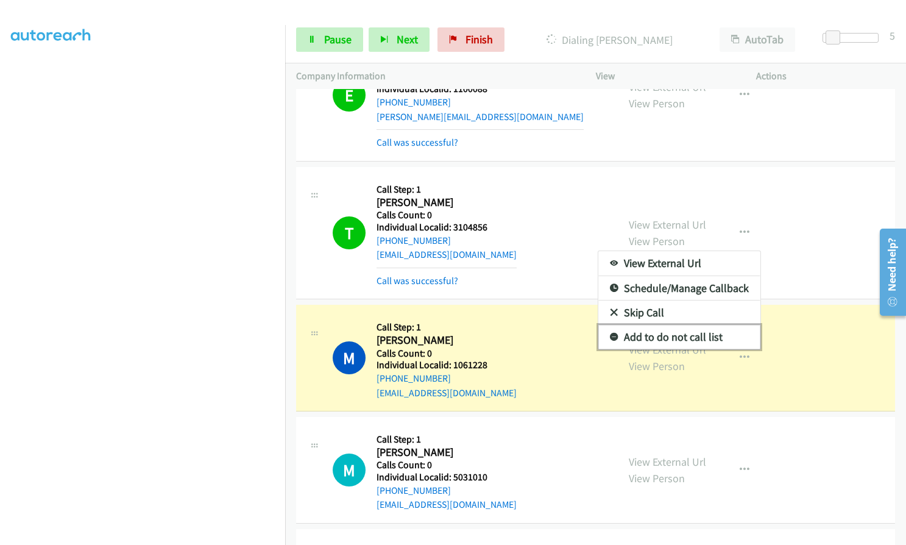
click at [610, 334] on icon at bounding box center [614, 337] width 9 height 9
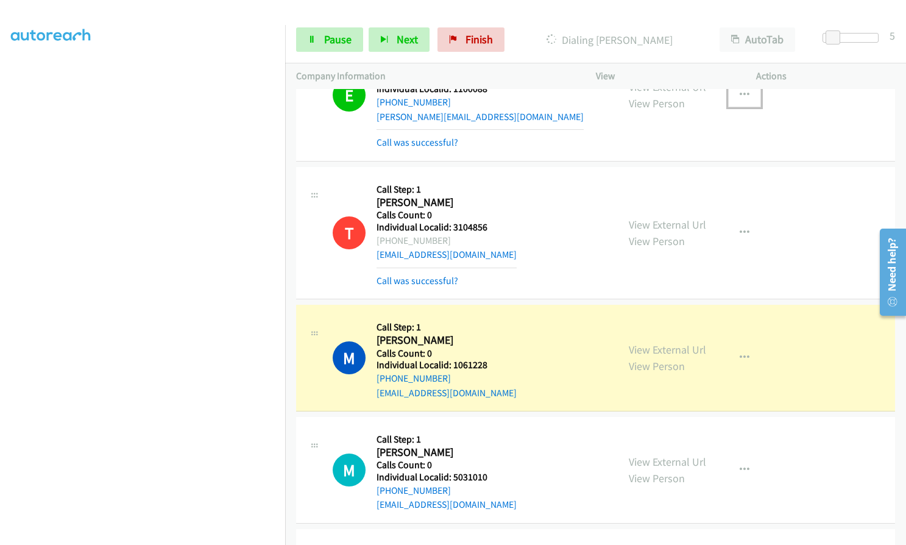
click at [731, 94] on button "button" at bounding box center [744, 95] width 33 height 24
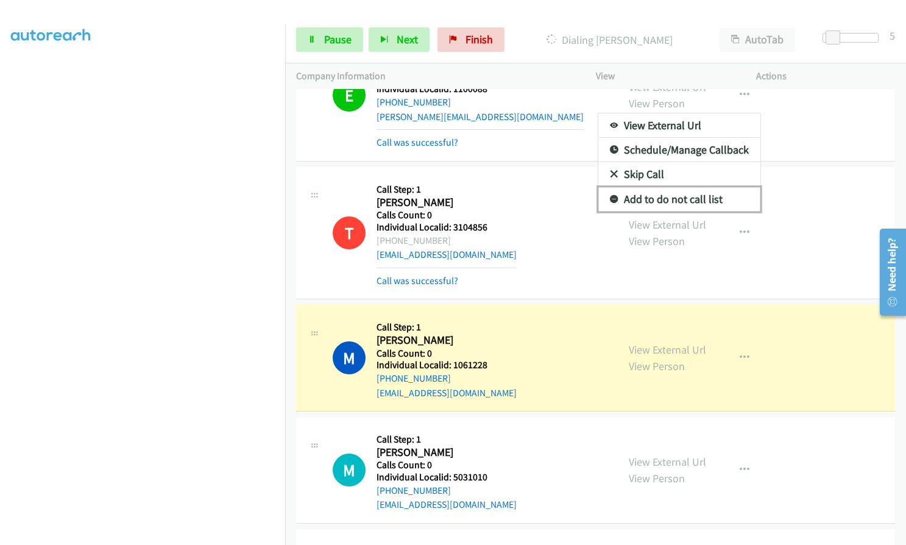
click at [610, 196] on icon at bounding box center [614, 200] width 9 height 9
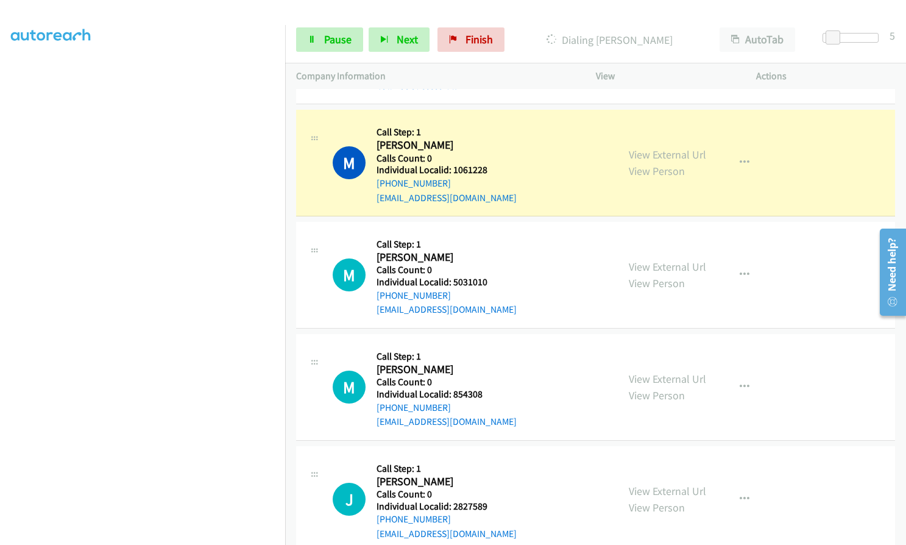
scroll to position [1226, 0]
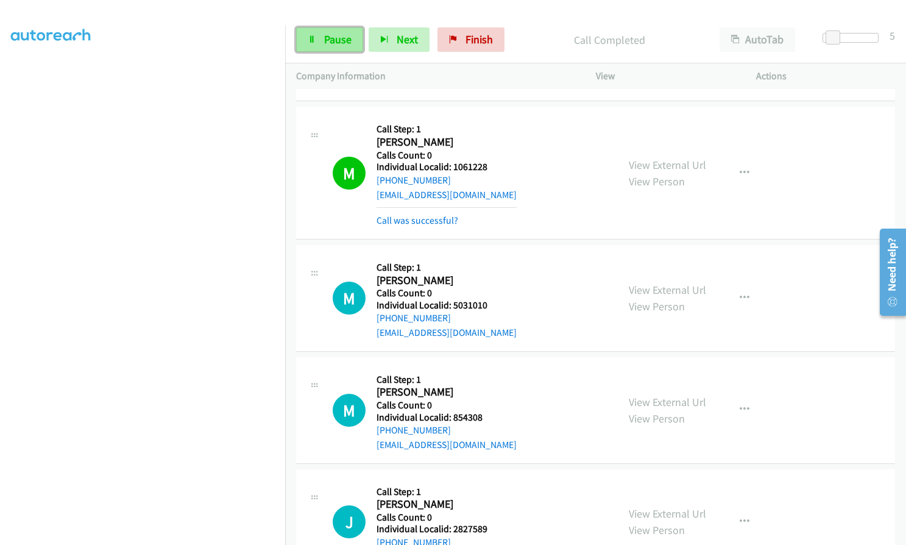
click at [342, 41] on span "Pause" at bounding box center [337, 39] width 27 height 14
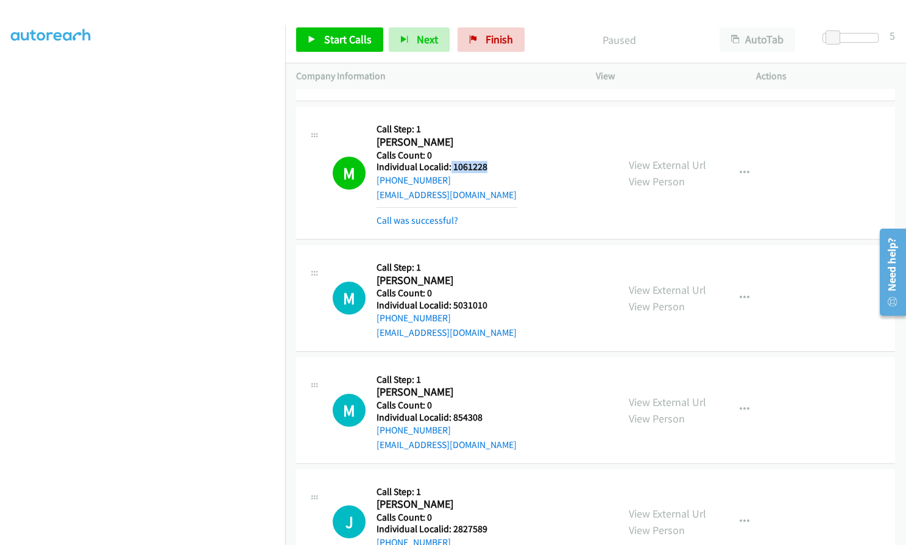
drag, startPoint x: 450, startPoint y: 167, endPoint x: 494, endPoint y: 166, distance: 43.9
click at [494, 166] on h5 "Individual Localid: 1061228" at bounding box center [446, 167] width 140 height 12
click at [548, 192] on div "M Callback Scheduled Call Step: 1 [PERSON_NAME] America/[GEOGRAPHIC_DATA] Calls…" at bounding box center [470, 173] width 274 height 110
click at [330, 48] on link "Start Calls" at bounding box center [339, 39] width 87 height 24
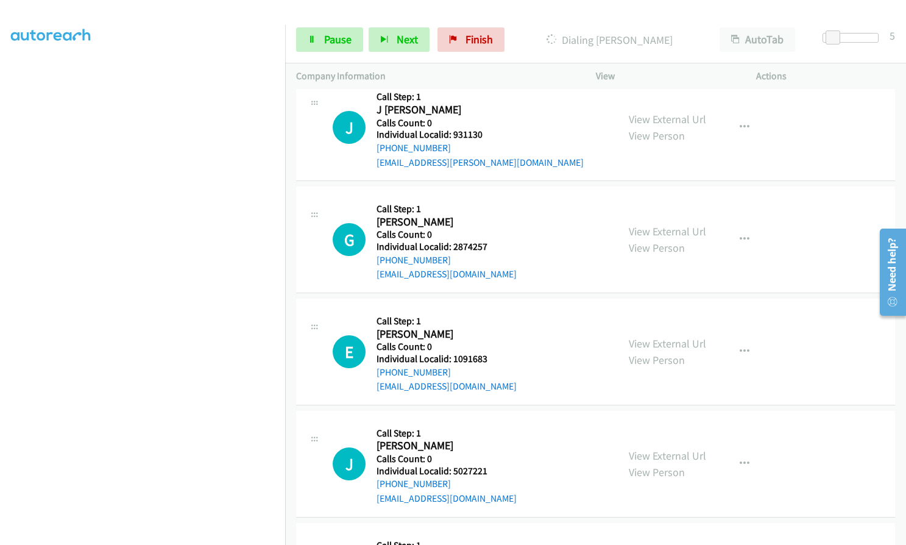
scroll to position [1759, 0]
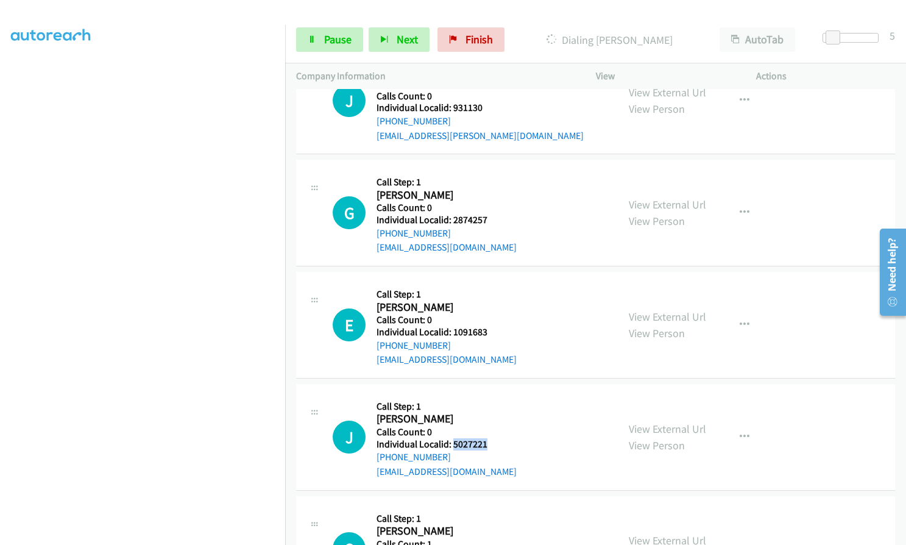
drag, startPoint x: 452, startPoint y: 441, endPoint x: 486, endPoint y: 446, distance: 34.5
click at [486, 446] on h5 "Individual Localid: 5027221" at bounding box center [446, 444] width 140 height 12
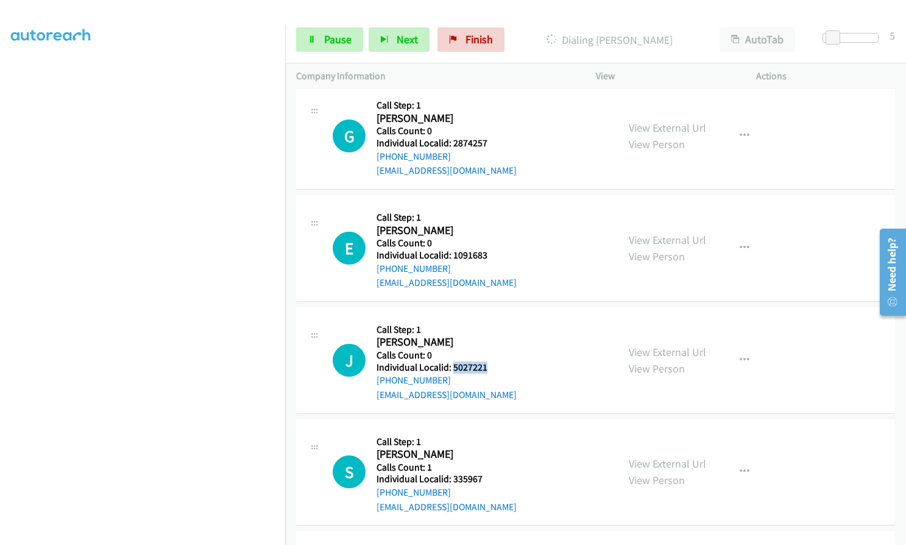
scroll to position [1866, 0]
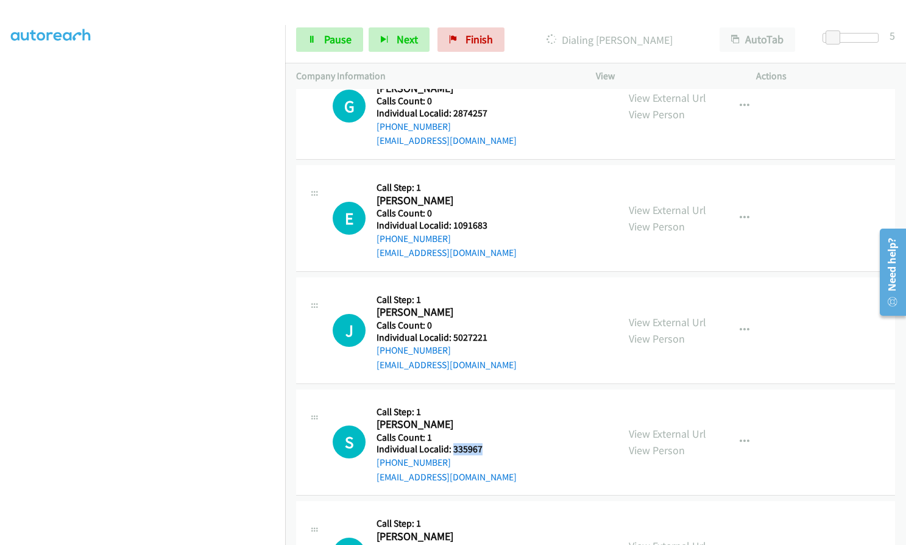
drag, startPoint x: 456, startPoint y: 450, endPoint x: 484, endPoint y: 450, distance: 28.0
click at [484, 450] on h5 "Individual Localid: 335967" at bounding box center [446, 449] width 140 height 12
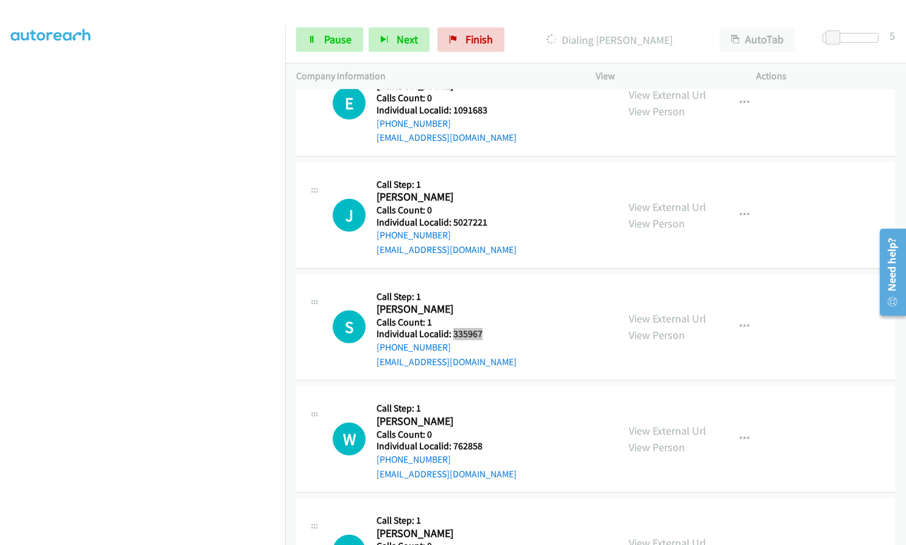
scroll to position [2033, 0]
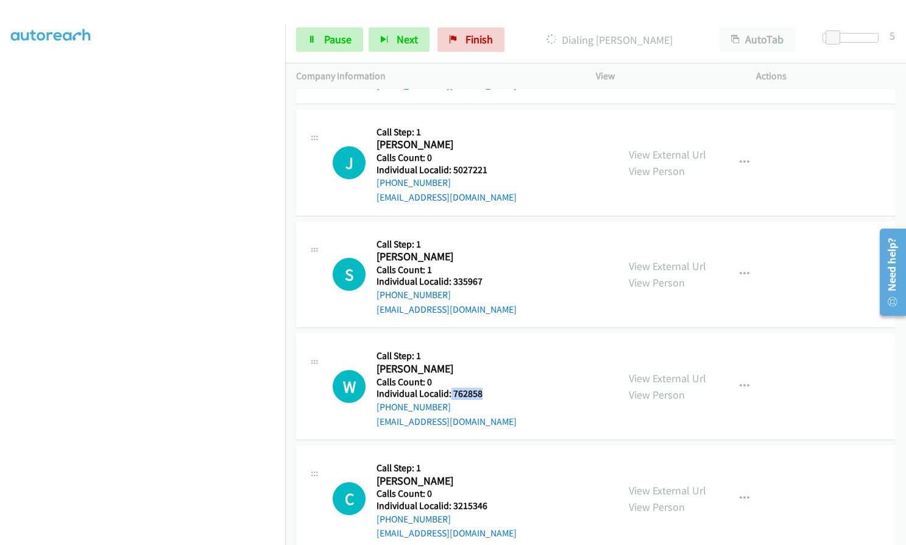
drag, startPoint x: 450, startPoint y: 392, endPoint x: 487, endPoint y: 391, distance: 36.6
click at [487, 391] on h5 "Individual Localid: 762858" at bounding box center [446, 393] width 140 height 12
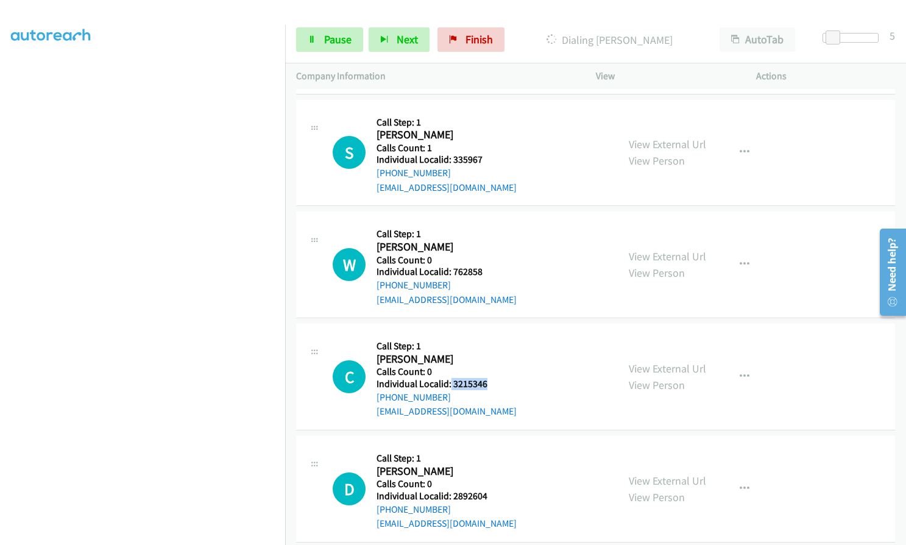
drag, startPoint x: 449, startPoint y: 379, endPoint x: 488, endPoint y: 384, distance: 39.9
click at [488, 384] on h5 "Individual Localid: 3215346" at bounding box center [446, 384] width 140 height 12
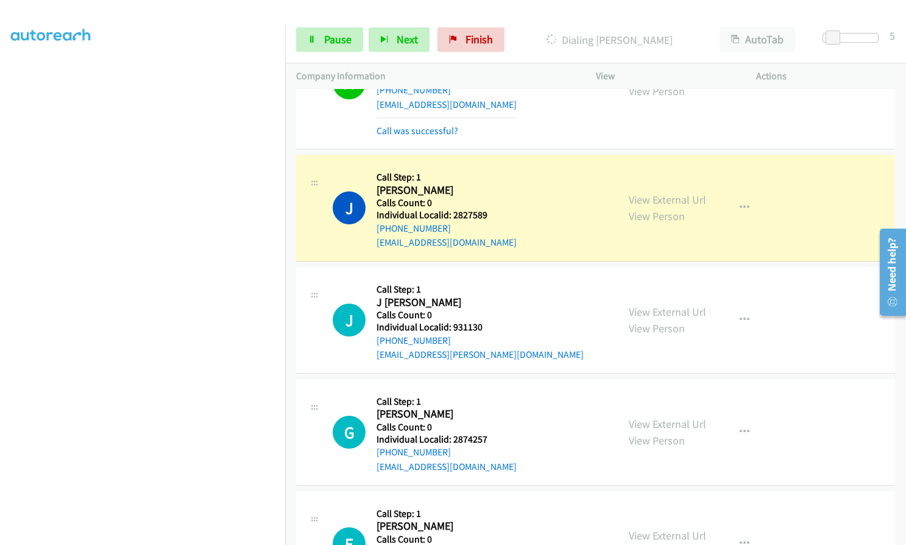
scroll to position [1541, 0]
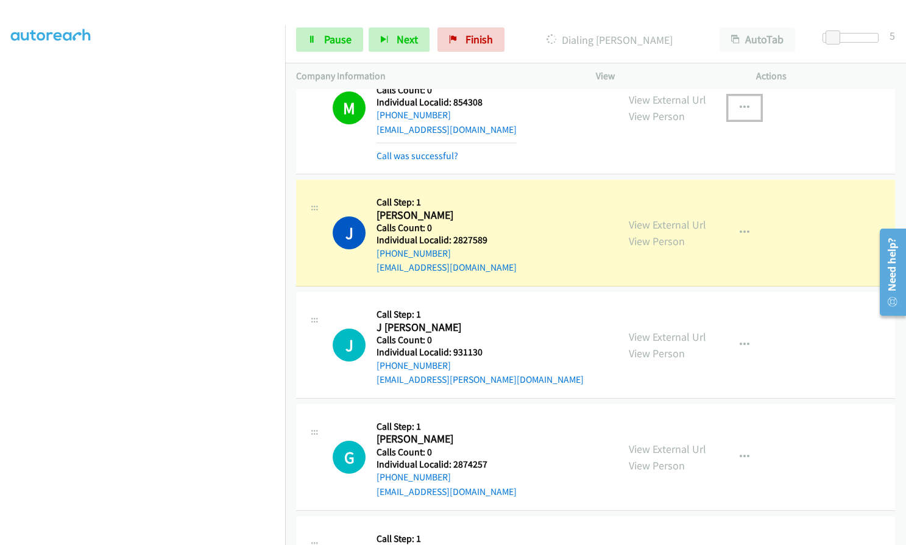
click at [739, 109] on icon "button" at bounding box center [744, 108] width 10 height 10
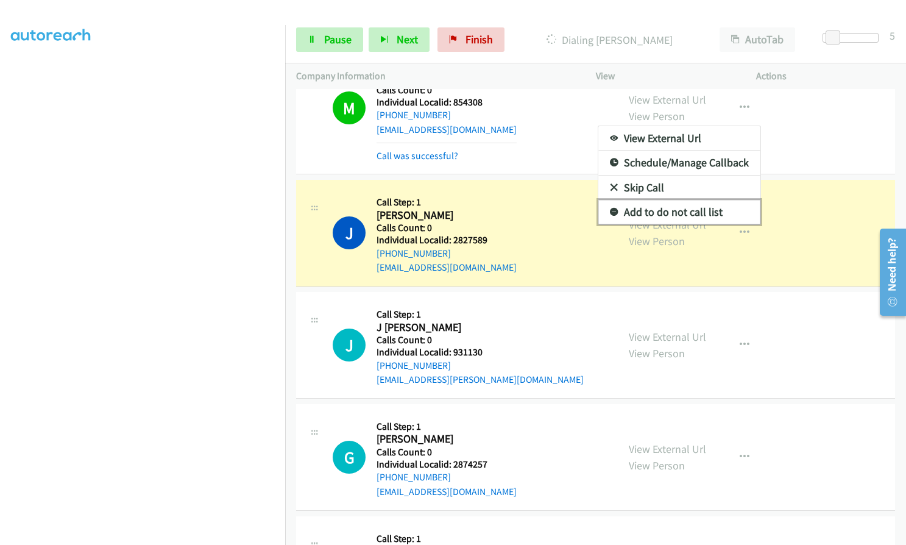
click at [610, 208] on icon at bounding box center [614, 212] width 9 height 9
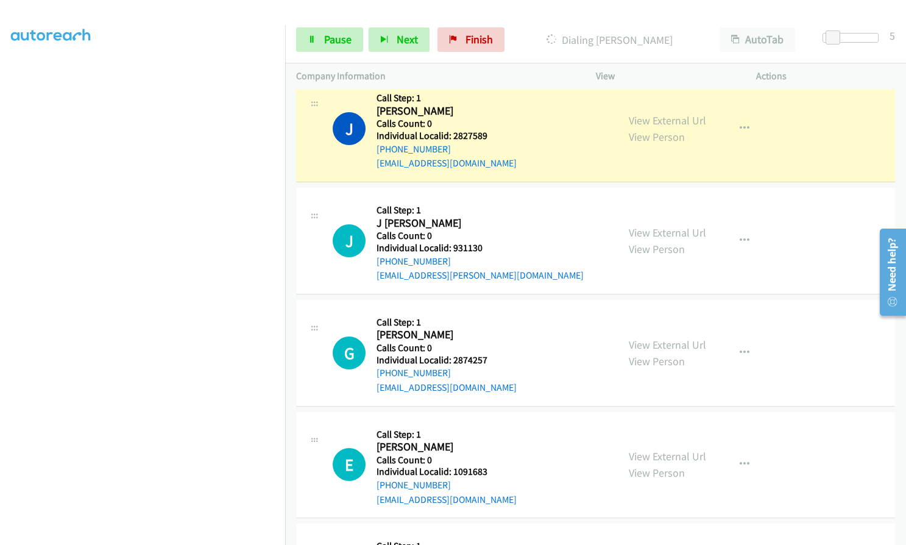
scroll to position [1648, 0]
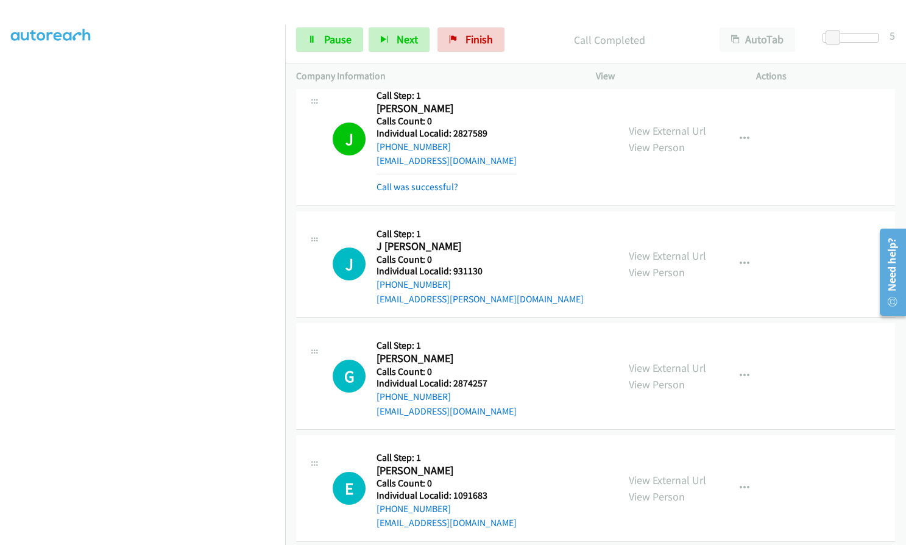
drag, startPoint x: 23, startPoint y: 337, endPoint x: 12, endPoint y: 326, distance: 15.9
click at [7, 326] on aside "Dialing Mode: Power | Switch to Preview My Lists" at bounding box center [142, 249] width 285 height 674
click at [748, 136] on button "button" at bounding box center [744, 139] width 33 height 24
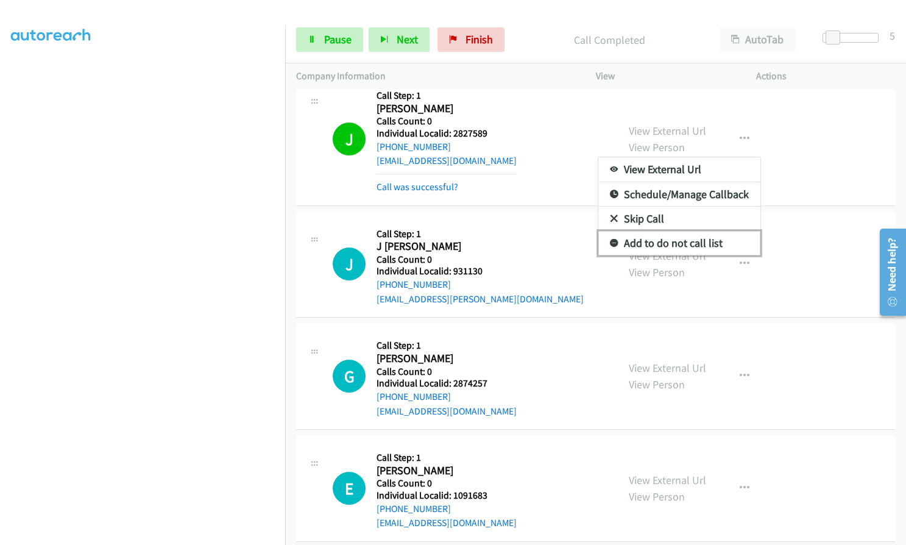
click at [610, 241] on icon at bounding box center [614, 243] width 9 height 9
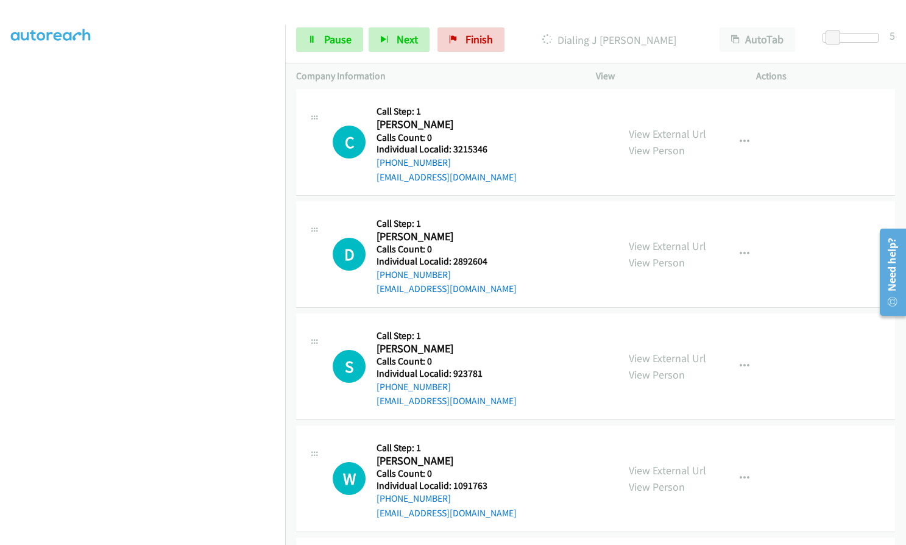
scroll to position [2455, 0]
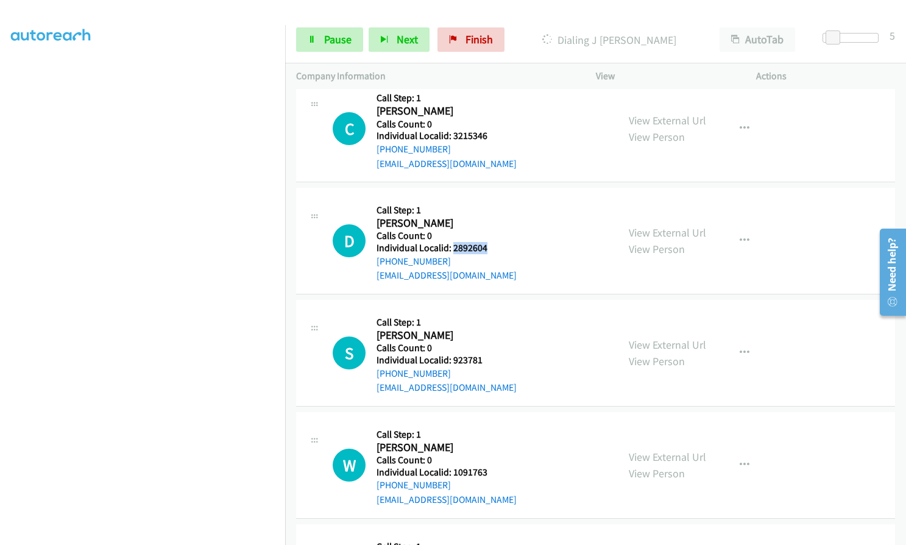
drag, startPoint x: 451, startPoint y: 247, endPoint x: 490, endPoint y: 245, distance: 38.4
click at [490, 245] on h5 "Individual Localid: 2892604" at bounding box center [446, 248] width 140 height 12
drag, startPoint x: 451, startPoint y: 361, endPoint x: 492, endPoint y: 359, distance: 41.5
click at [492, 359] on h5 "Individual Localid: 923781" at bounding box center [446, 360] width 140 height 12
drag, startPoint x: 449, startPoint y: 470, endPoint x: 491, endPoint y: 473, distance: 42.2
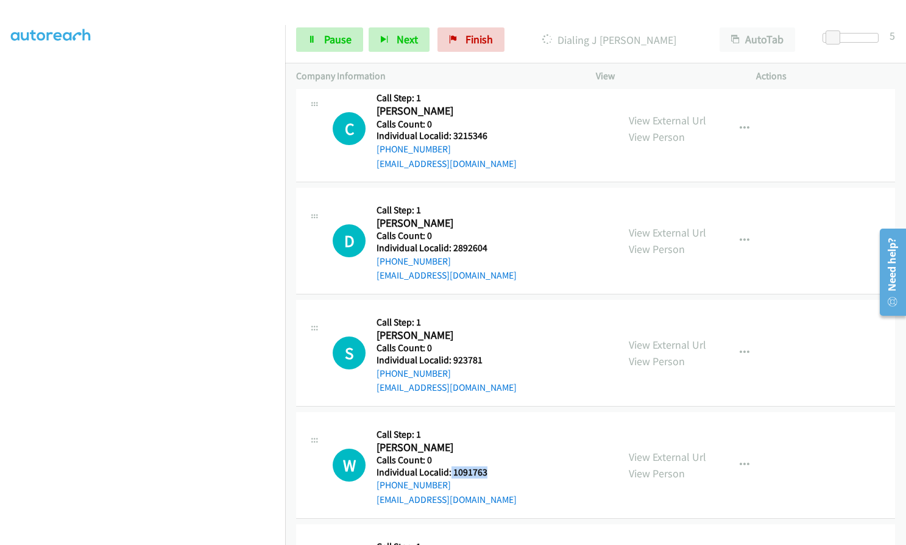
click at [491, 473] on h5 "Individual Localid: 1091763" at bounding box center [446, 472] width 140 height 12
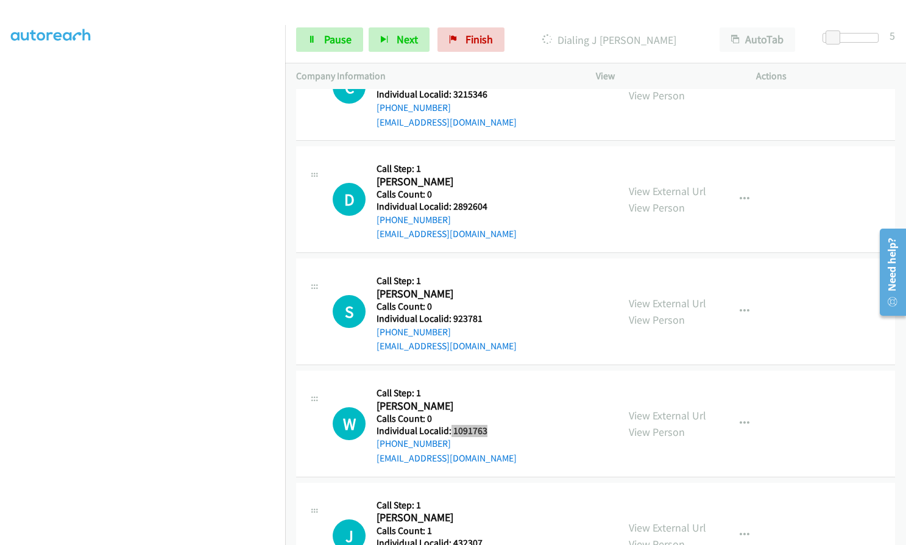
scroll to position [2637, 0]
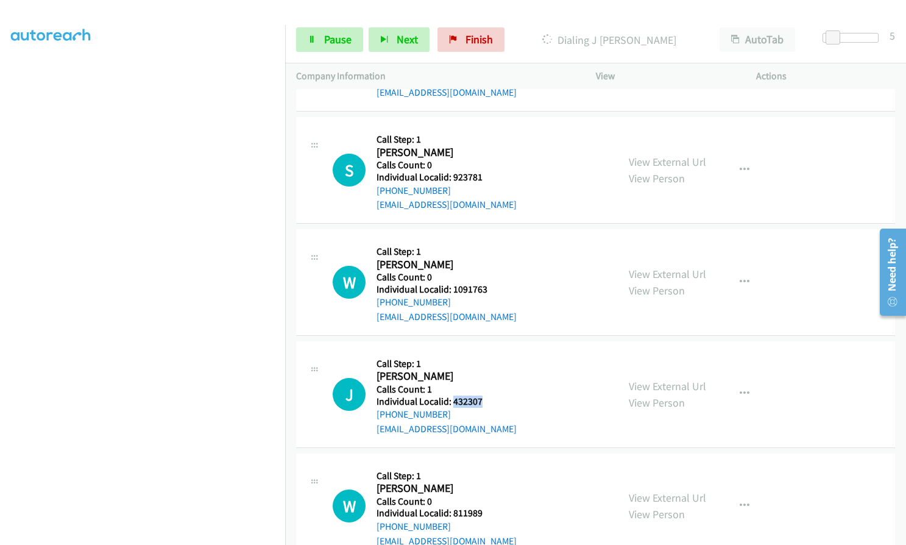
drag, startPoint x: 453, startPoint y: 403, endPoint x: 487, endPoint y: 402, distance: 34.1
click at [487, 402] on h5 "Individual Localid: 432307" at bounding box center [446, 401] width 140 height 12
drag, startPoint x: 450, startPoint y: 509, endPoint x: 494, endPoint y: 510, distance: 44.5
click at [494, 510] on h5 "Individual Localid: 811989" at bounding box center [446, 513] width 140 height 12
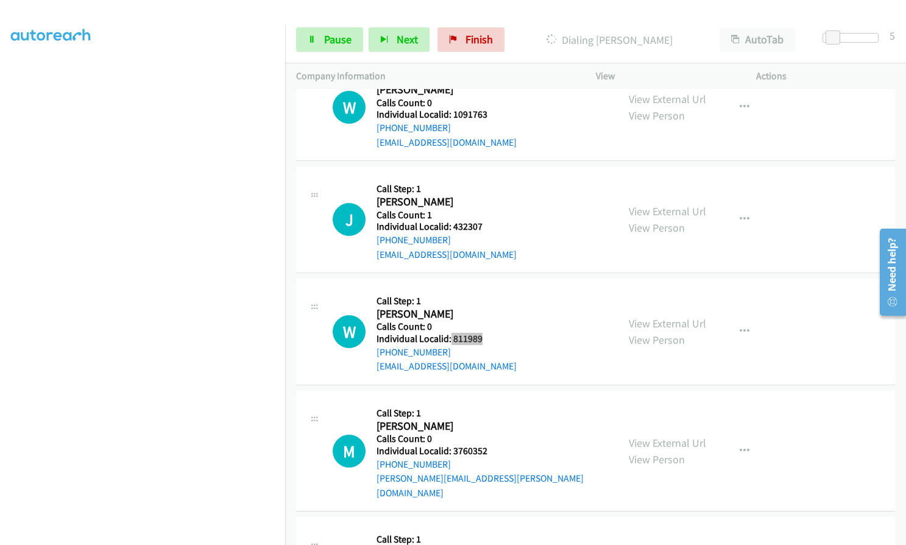
scroll to position [2862, 0]
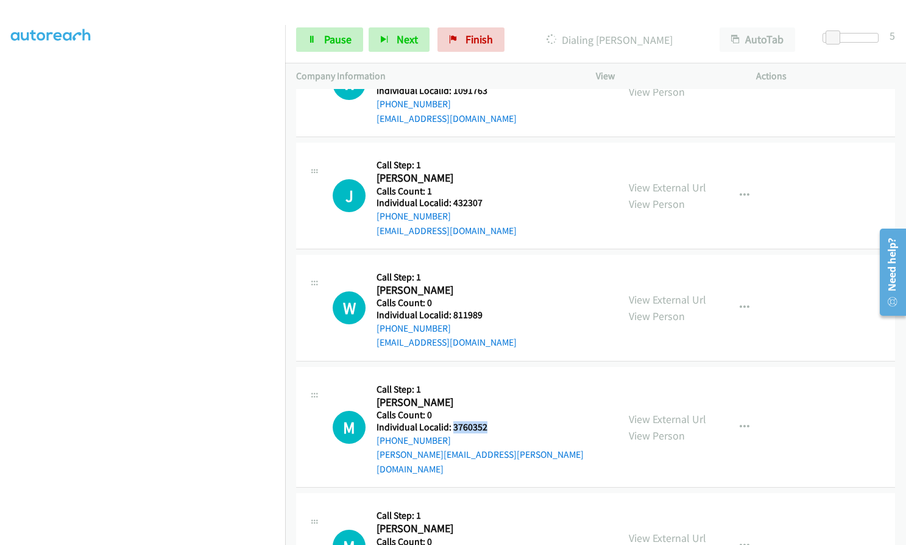
drag, startPoint x: 453, startPoint y: 425, endPoint x: 488, endPoint y: 425, distance: 35.9
click at [488, 425] on h5 "Individual Localid: 3760352" at bounding box center [491, 427] width 230 height 12
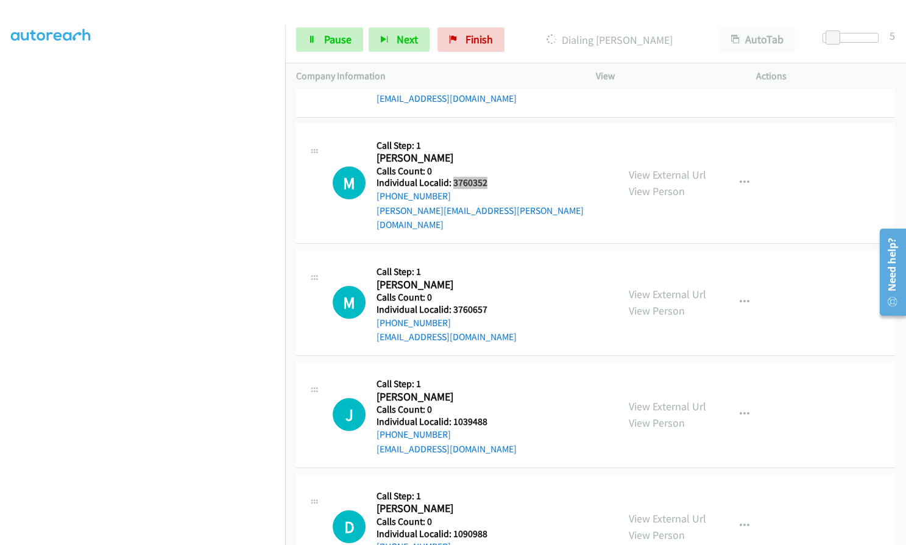
scroll to position [3177, 0]
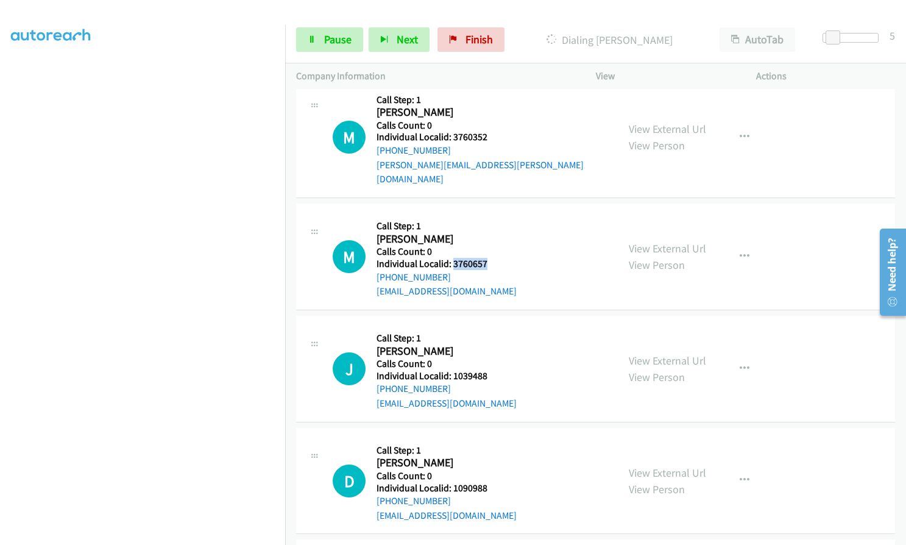
drag, startPoint x: 451, startPoint y: 246, endPoint x: 487, endPoint y: 250, distance: 36.2
click at [487, 258] on h5 "Individual Localid: 3760657" at bounding box center [446, 264] width 140 height 12
drag, startPoint x: 452, startPoint y: 361, endPoint x: 482, endPoint y: 359, distance: 29.9
click at [484, 370] on h5 "Individual Localid: 1039488" at bounding box center [446, 376] width 140 height 12
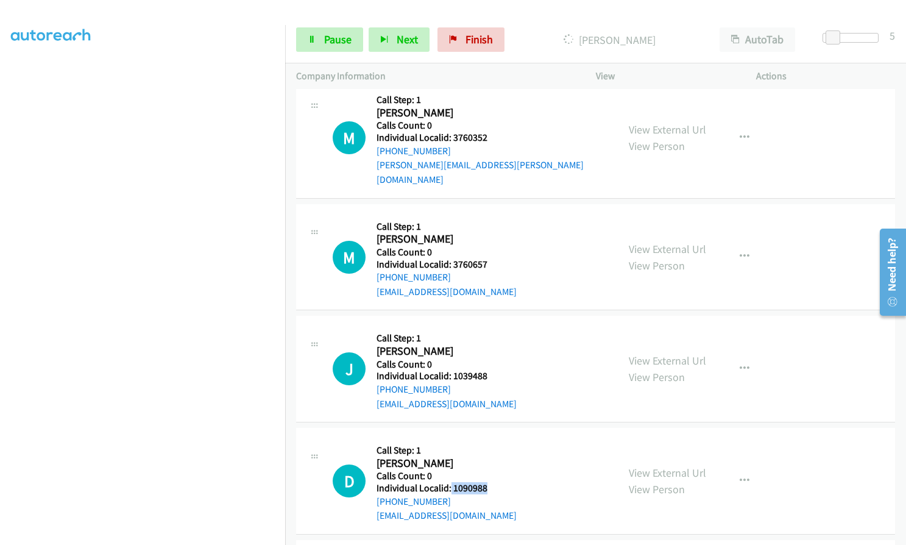
drag, startPoint x: 450, startPoint y: 470, endPoint x: 493, endPoint y: 471, distance: 43.3
click at [493, 482] on h5 "Individual Localid: 1090988" at bounding box center [446, 488] width 140 height 12
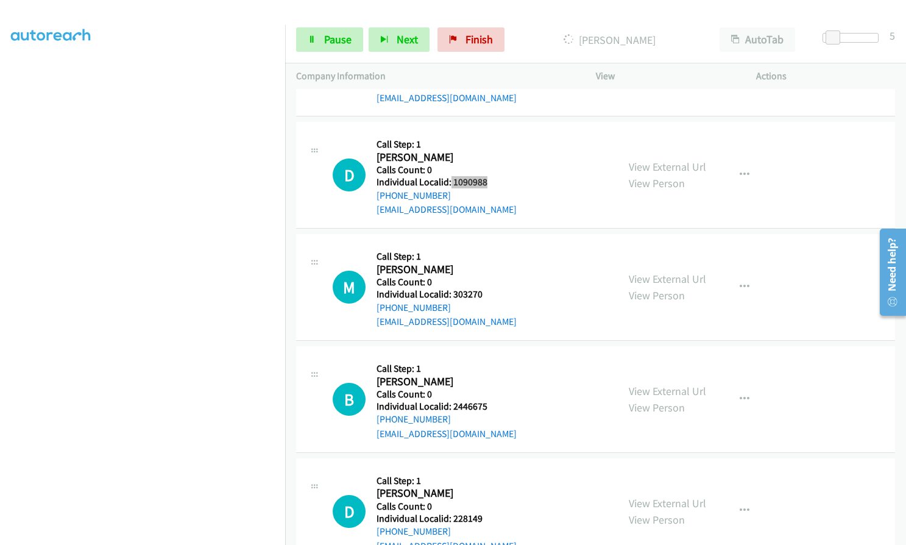
scroll to position [3538, 0]
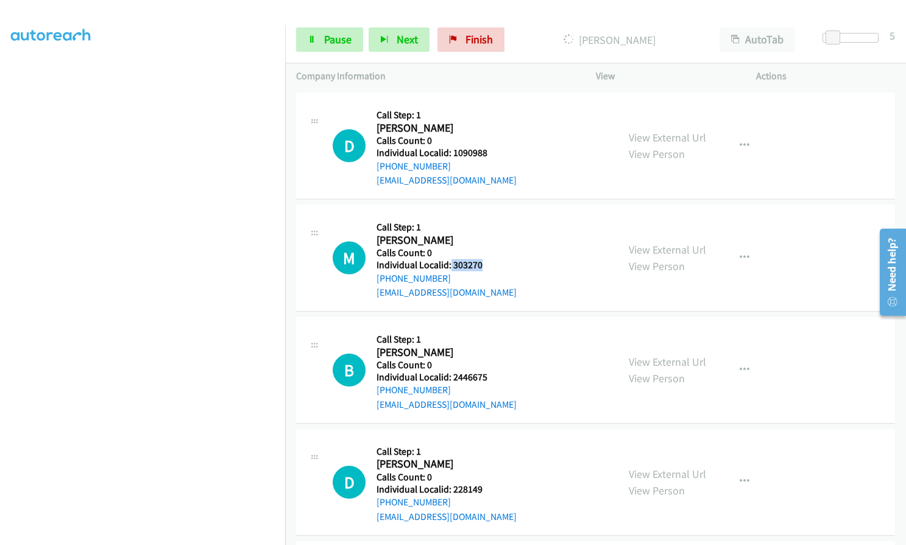
drag, startPoint x: 450, startPoint y: 249, endPoint x: 485, endPoint y: 250, distance: 35.3
click at [485, 259] on h5 "Individual Localid: 303270" at bounding box center [446, 265] width 140 height 12
drag, startPoint x: 452, startPoint y: 361, endPoint x: 472, endPoint y: 366, distance: 20.8
click at [496, 371] on h5 "Individual Localid: 2446675" at bounding box center [446, 377] width 140 height 12
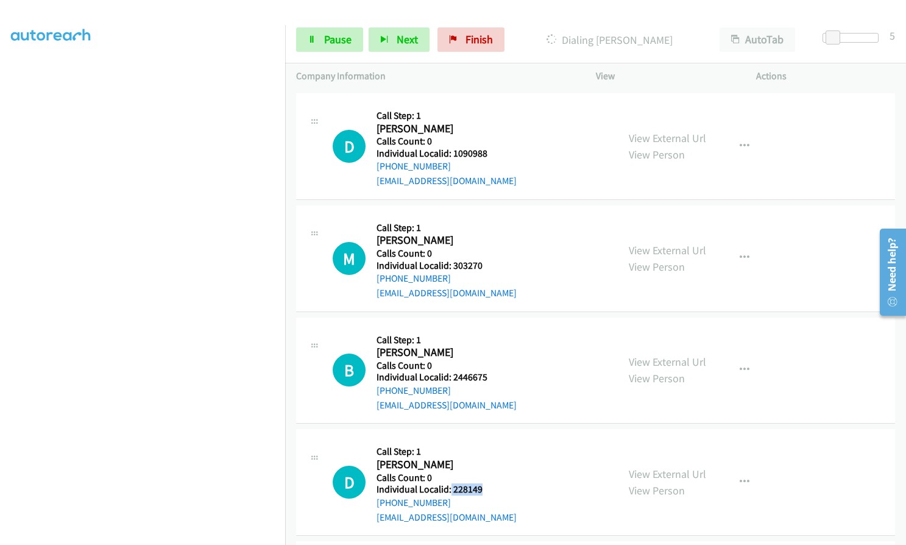
drag, startPoint x: 450, startPoint y: 475, endPoint x: 490, endPoint y: 476, distance: 40.2
click at [490, 476] on div "D Callback Scheduled Call Step: 1 [PERSON_NAME] America/New_York Calls Count: 0…" at bounding box center [470, 482] width 274 height 84
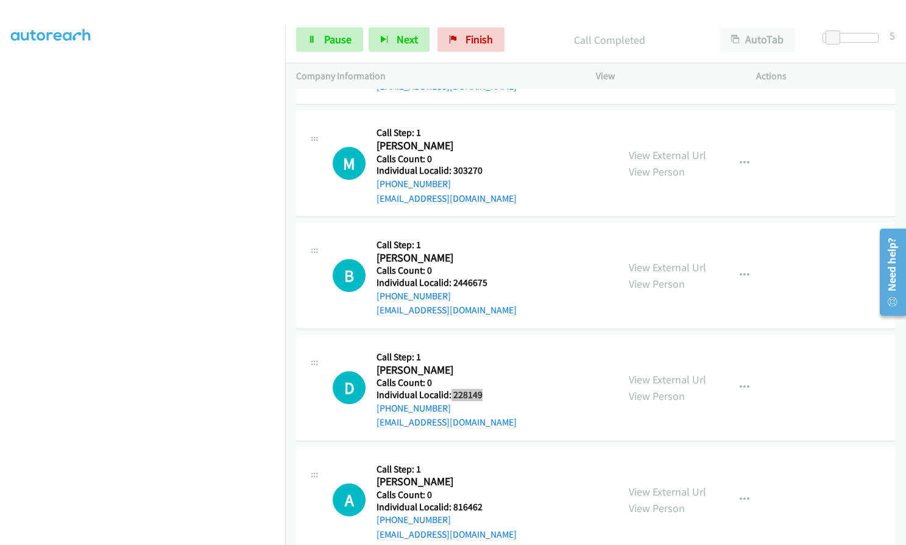
scroll to position [3696, 0]
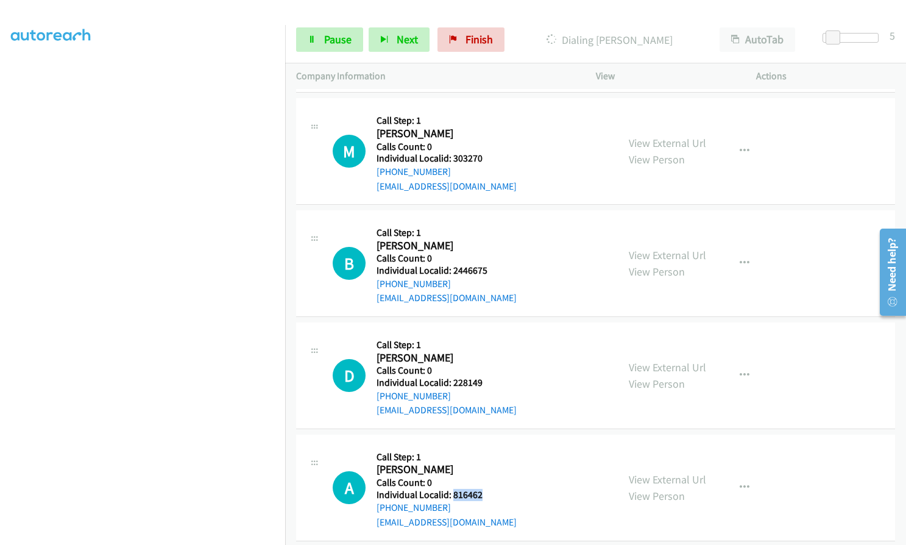
drag, startPoint x: 451, startPoint y: 480, endPoint x: 484, endPoint y: 480, distance: 33.5
click at [484, 480] on div "A Callback Scheduled Call Step: 1 [PERSON_NAME] America/[GEOGRAPHIC_DATA] Calls…" at bounding box center [470, 487] width 274 height 84
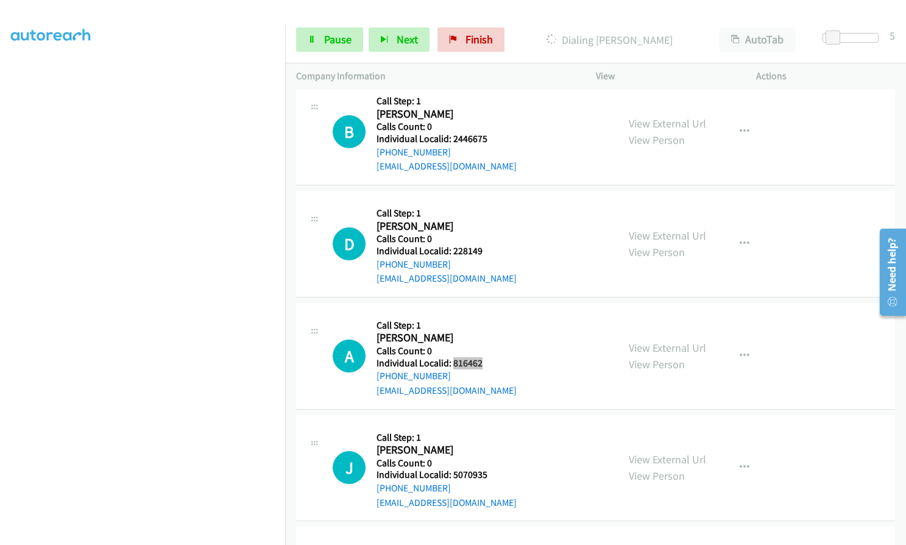
scroll to position [3833, 0]
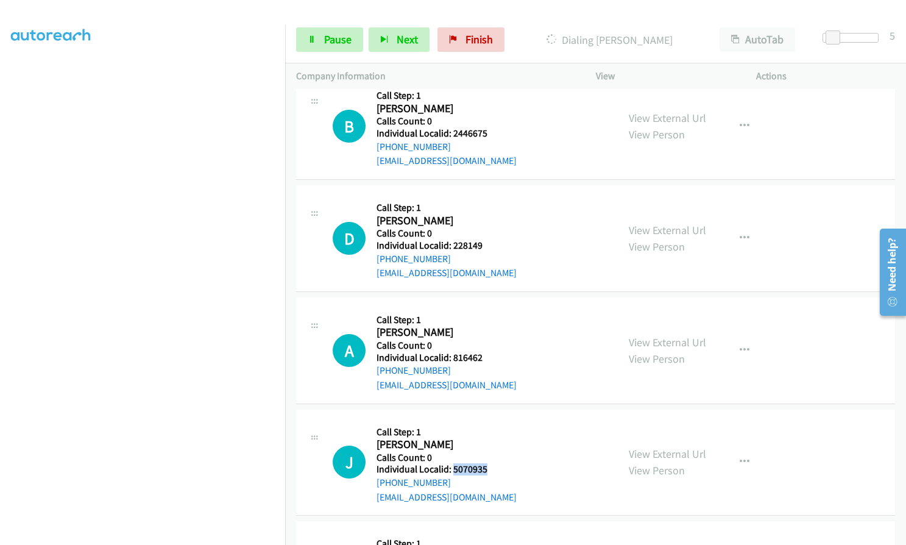
drag, startPoint x: 451, startPoint y: 455, endPoint x: 487, endPoint y: 454, distance: 35.3
click at [487, 454] on div "J Callback Scheduled Call Step: 1 [PERSON_NAME] [GEOGRAPHIC_DATA]/[GEOGRAPHIC_D…" at bounding box center [470, 462] width 274 height 84
drag, startPoint x: 273, startPoint y: 242, endPoint x: 464, endPoint y: 448, distance: 281.0
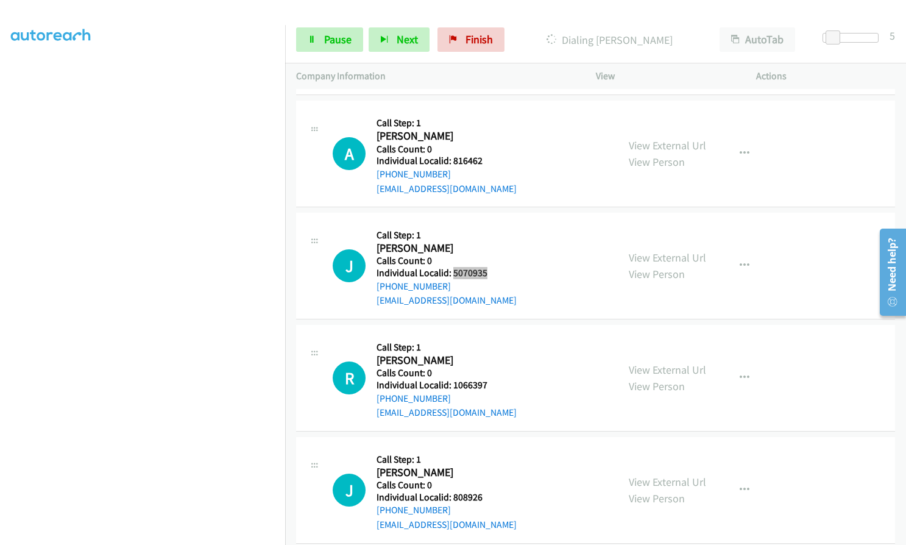
scroll to position [4057, 0]
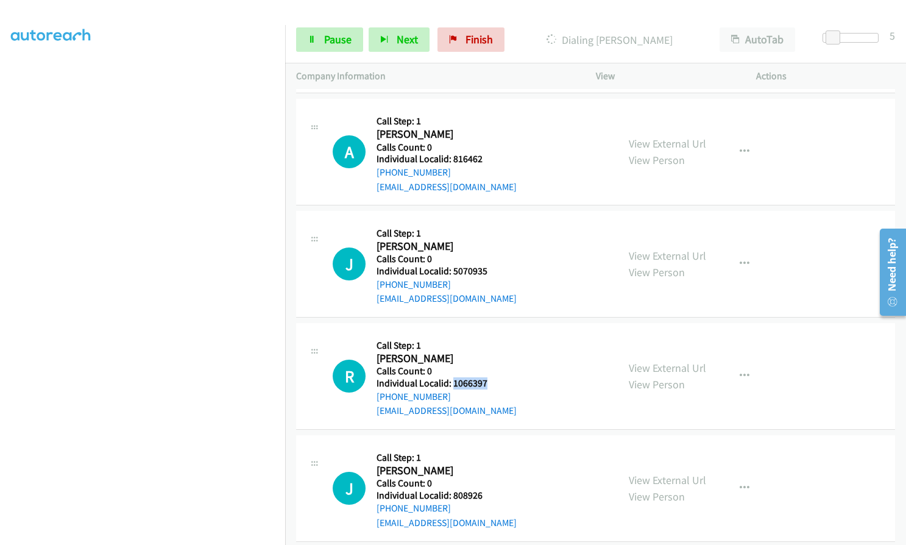
drag, startPoint x: 451, startPoint y: 370, endPoint x: 491, endPoint y: 369, distance: 39.6
click at [491, 369] on div "R Callback Scheduled Call Step: 1 [PERSON_NAME] America/[GEOGRAPHIC_DATA] Calls…" at bounding box center [470, 376] width 274 height 84
drag, startPoint x: 449, startPoint y: 481, endPoint x: 493, endPoint y: 481, distance: 44.5
click at [493, 481] on div "J Callback Scheduled Call Step: 1 [PERSON_NAME] America/New_York Calls Count: 0…" at bounding box center [470, 488] width 274 height 84
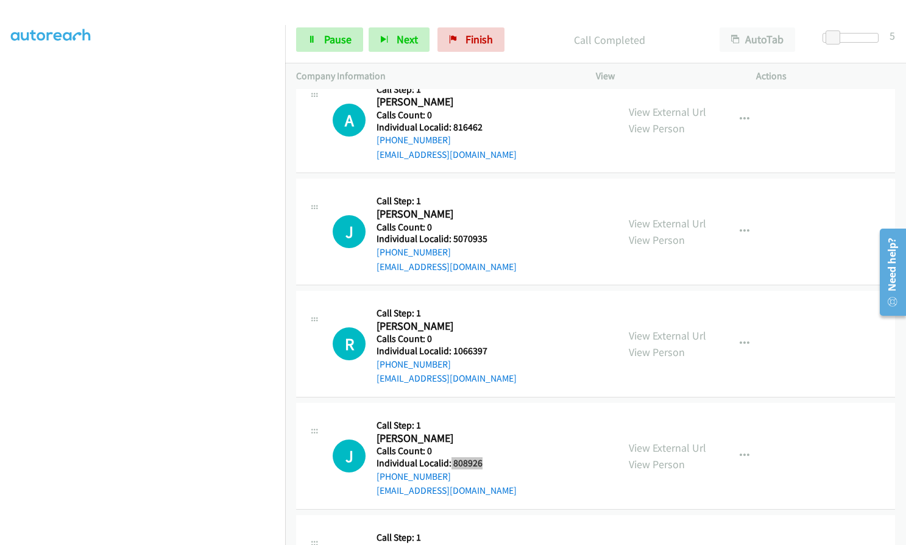
scroll to position [4261, 0]
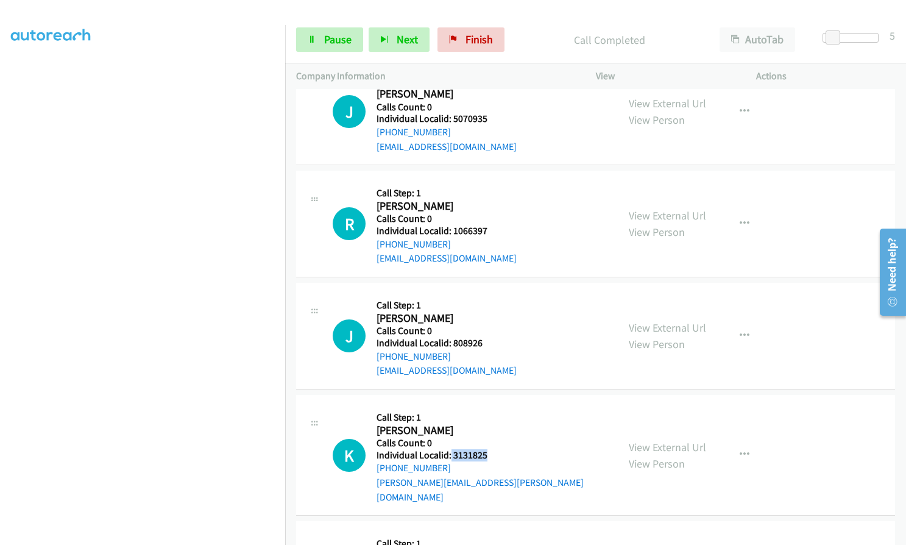
drag, startPoint x: 450, startPoint y: 437, endPoint x: 490, endPoint y: 440, distance: 40.3
click at [490, 440] on div "K Callback Scheduled Call Step: 1 [PERSON_NAME] America/[GEOGRAPHIC_DATA] Calls…" at bounding box center [470, 455] width 274 height 98
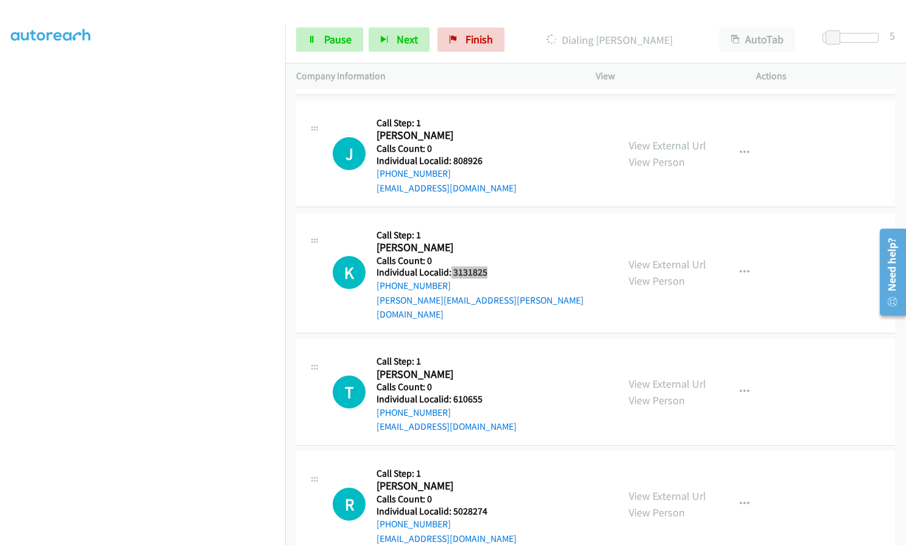
scroll to position [4496, 0]
drag, startPoint x: 451, startPoint y: 371, endPoint x: 484, endPoint y: 369, distance: 32.9
click at [484, 369] on div "T Callback Scheduled Call Step: 1 [PERSON_NAME] America/New_York Calls Count: 0…" at bounding box center [470, 392] width 274 height 84
drag, startPoint x: 449, startPoint y: 478, endPoint x: 483, endPoint y: 481, distance: 34.2
click at [492, 478] on div "R Callback Scheduled Call Step: 1 [PERSON_NAME] America/New_York Calls Count: 0…" at bounding box center [470, 503] width 274 height 84
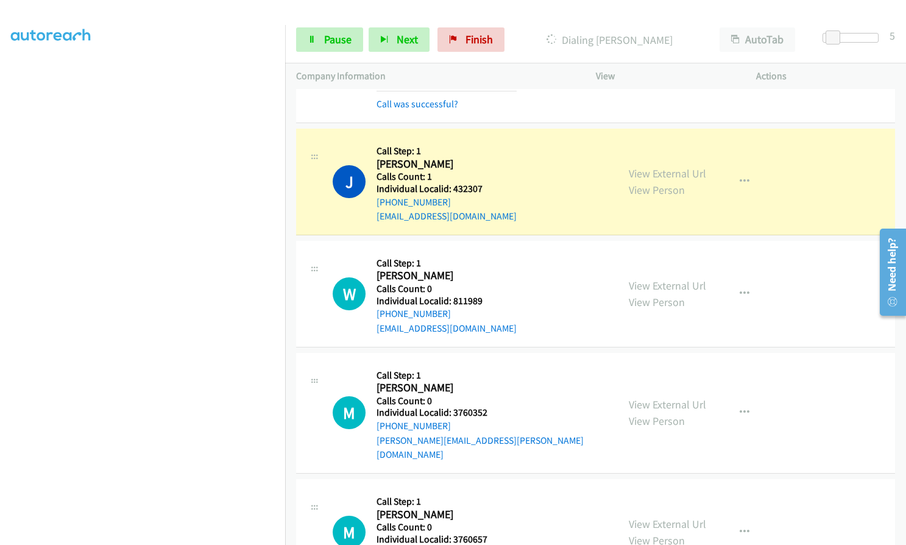
scroll to position [3110, 0]
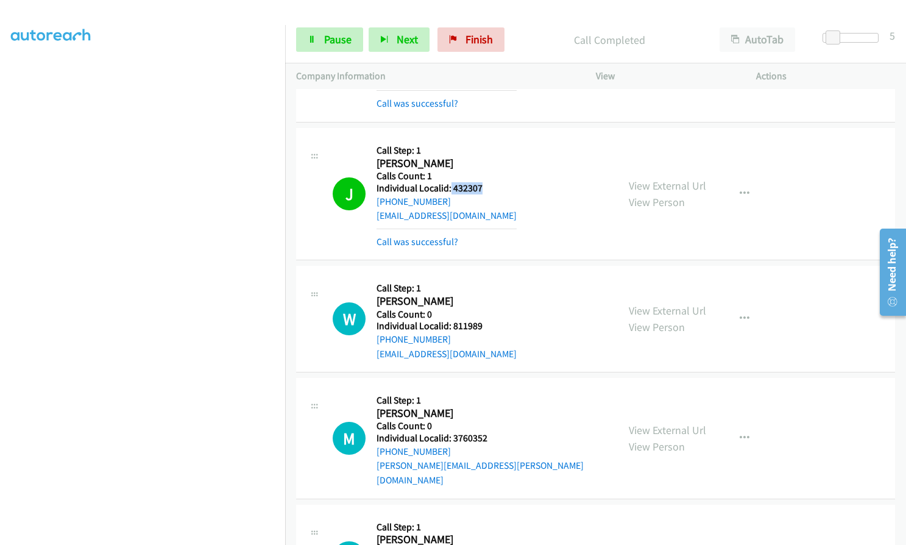
drag, startPoint x: 450, startPoint y: 188, endPoint x: 487, endPoint y: 188, distance: 37.2
click at [487, 188] on h5 "Individual Localid: 432307" at bounding box center [446, 188] width 140 height 12
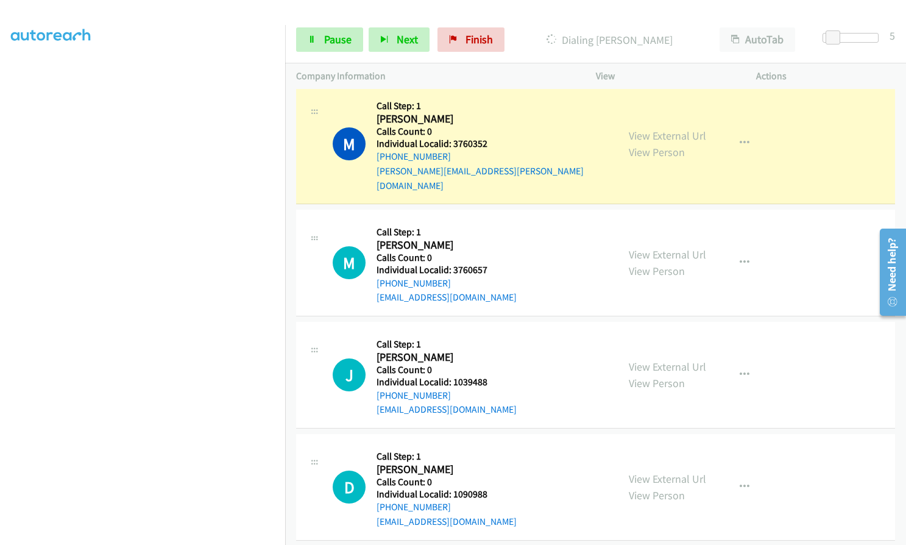
scroll to position [3430, 0]
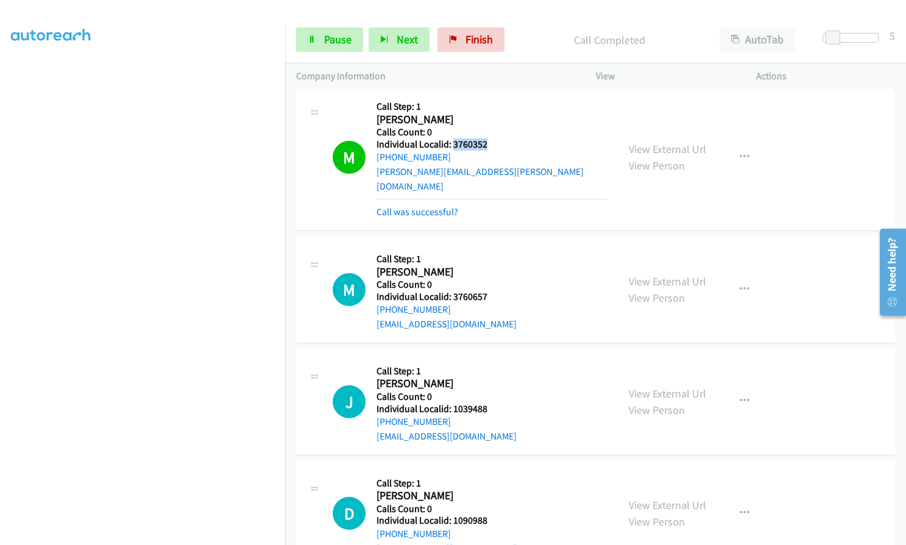
drag, startPoint x: 452, startPoint y: 146, endPoint x: 490, endPoint y: 144, distance: 38.4
click at [490, 144] on h5 "Individual Localid: 3760352" at bounding box center [491, 144] width 230 height 12
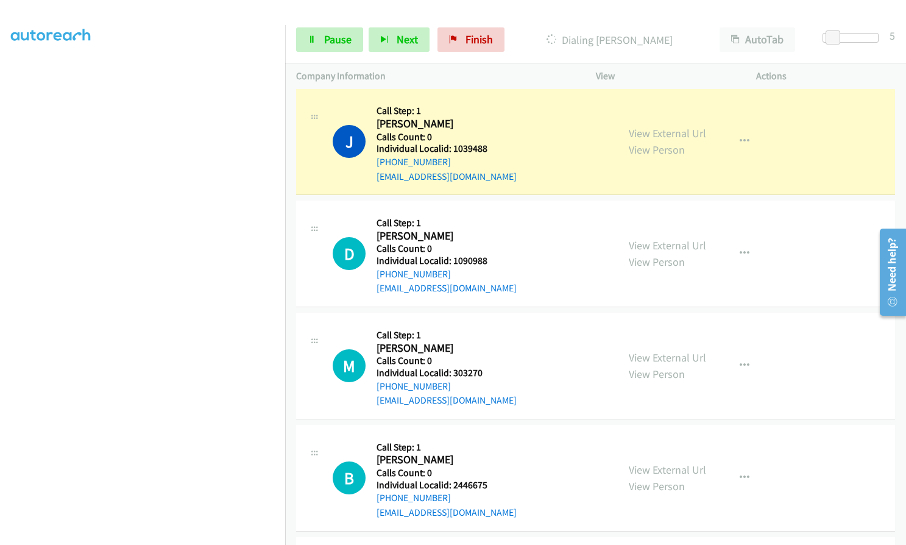
scroll to position [3719, 0]
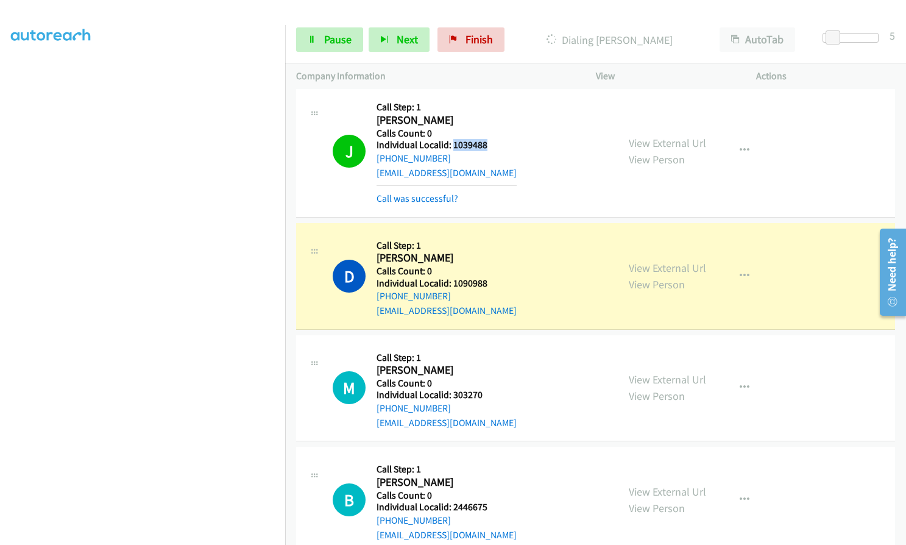
drag, startPoint x: 451, startPoint y: 130, endPoint x: 492, endPoint y: 129, distance: 40.2
click at [492, 139] on h5 "Individual Localid: 1039488" at bounding box center [446, 145] width 140 height 12
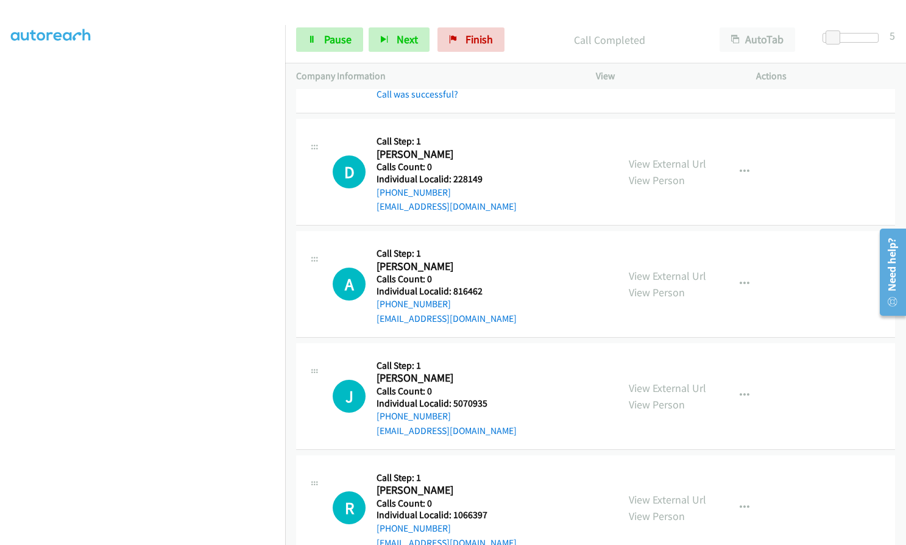
scroll to position [4252, 0]
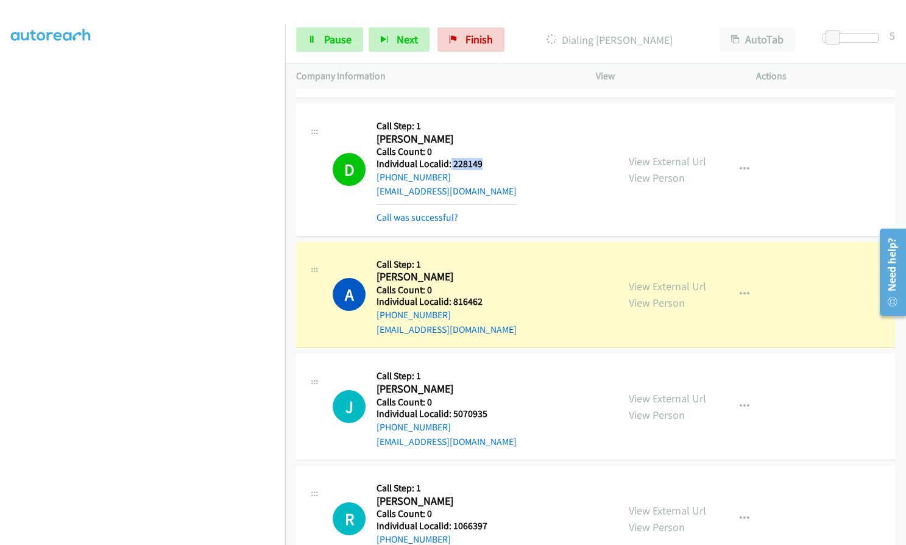
drag, startPoint x: 450, startPoint y: 148, endPoint x: 481, endPoint y: 149, distance: 31.7
click at [481, 149] on div "D Callback Scheduled Call Step: 1 [PERSON_NAME] America/New_York Calls Count: 0…" at bounding box center [470, 170] width 274 height 110
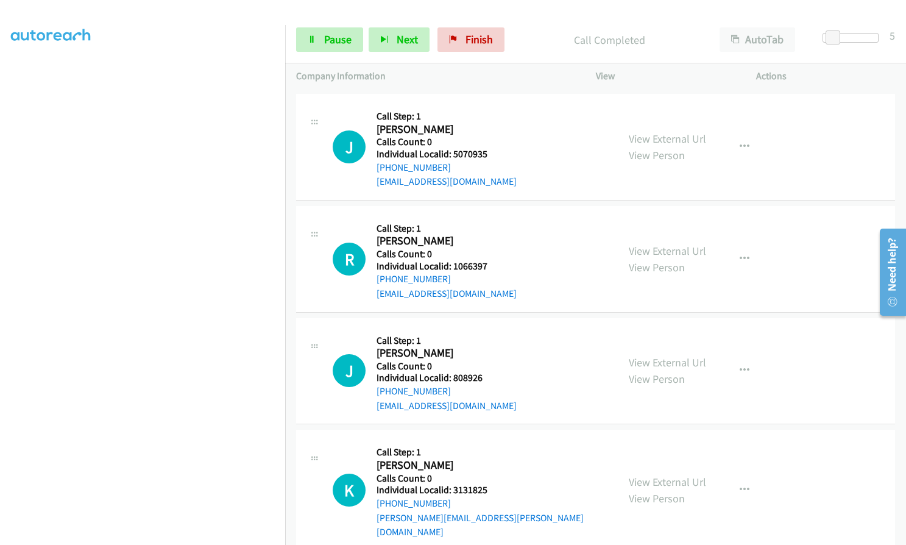
scroll to position [4541, 0]
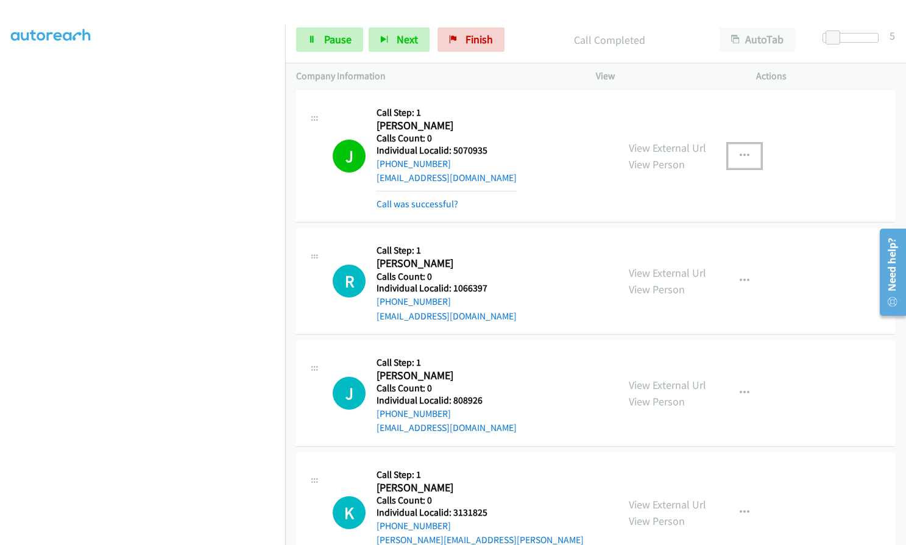
click at [739, 151] on icon "button" at bounding box center [744, 156] width 10 height 10
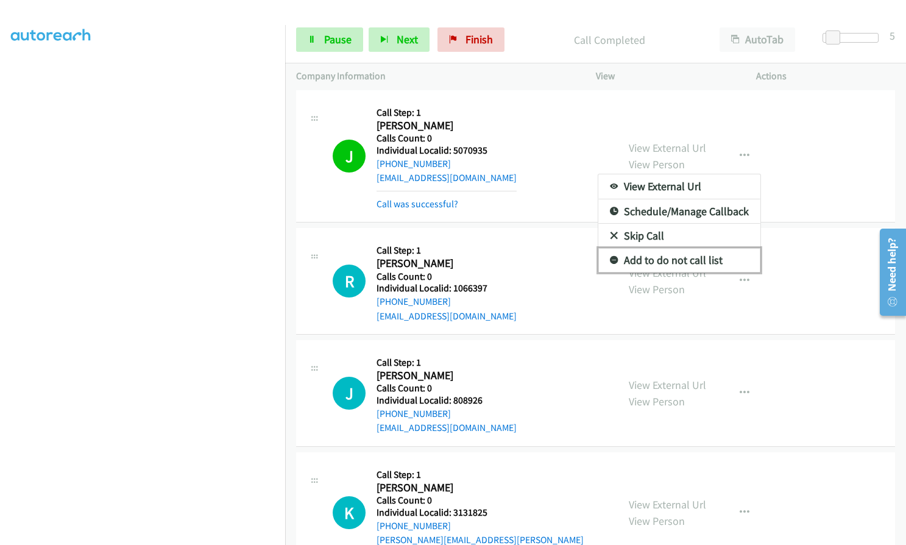
click at [610, 256] on icon at bounding box center [614, 260] width 9 height 9
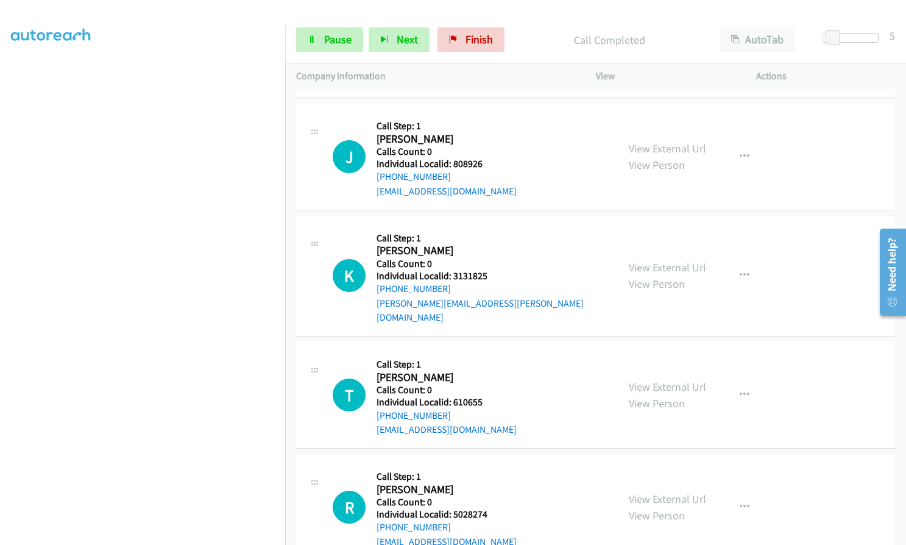
scroll to position [4816, 0]
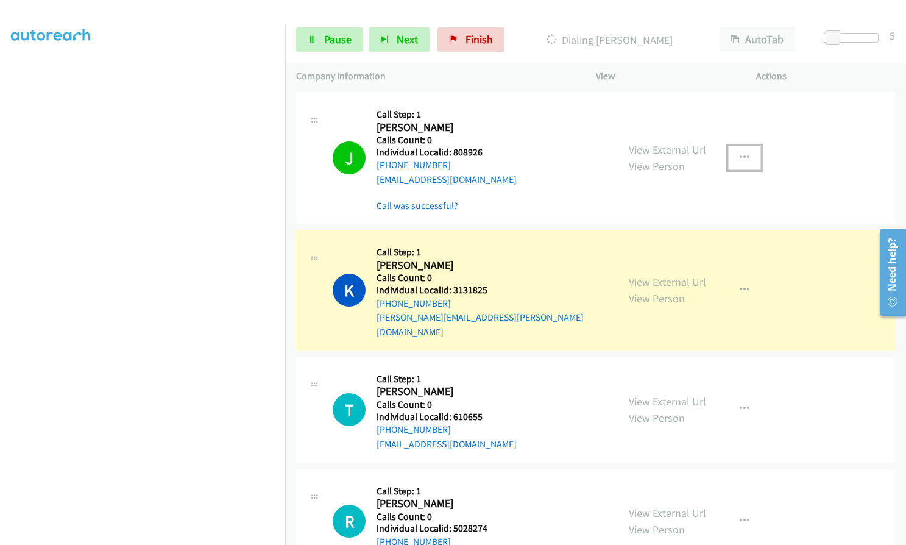
click at [741, 146] on button "button" at bounding box center [744, 158] width 33 height 24
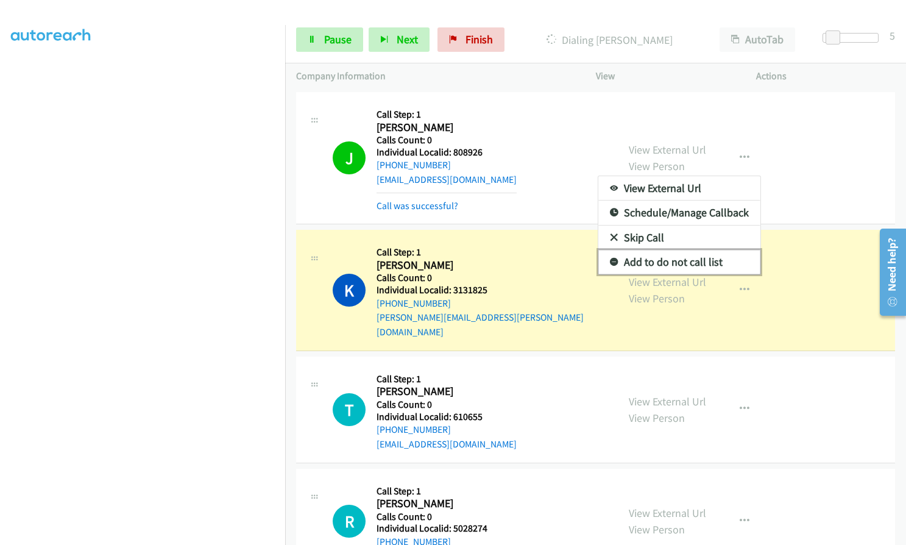
click at [610, 258] on icon at bounding box center [614, 262] width 9 height 9
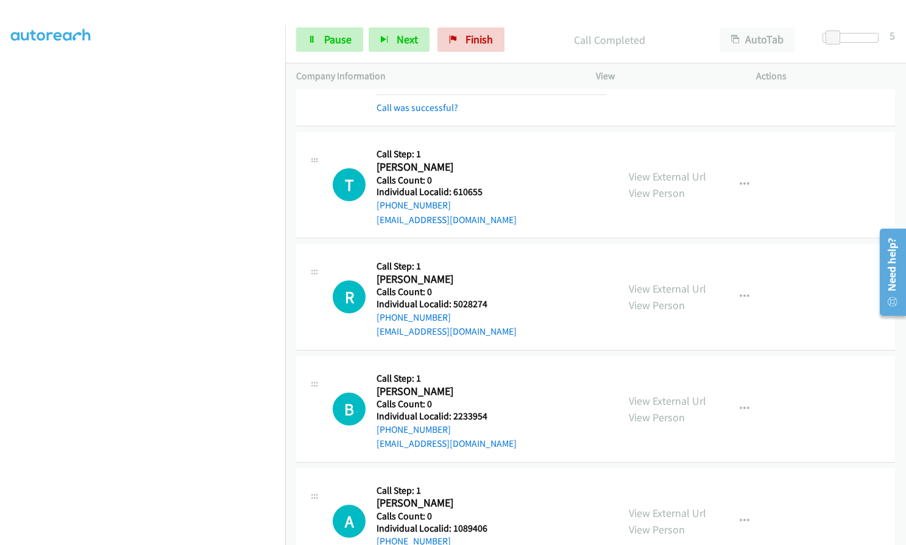
scroll to position [5074, 0]
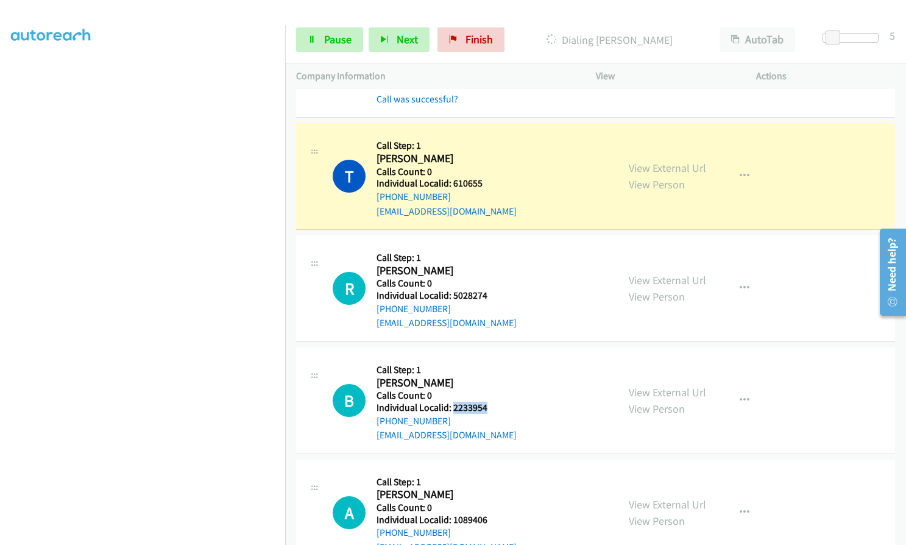
drag, startPoint x: 453, startPoint y: 381, endPoint x: 488, endPoint y: 380, distance: 35.3
click at [488, 380] on div "B Callback Scheduled Call Step: 1 [PERSON_NAME] America/[GEOGRAPHIC_DATA] Calls…" at bounding box center [470, 400] width 274 height 84
drag, startPoint x: 451, startPoint y: 488, endPoint x: 493, endPoint y: 487, distance: 42.0
click at [493, 487] on div "A Callback Scheduled Call Step: 1 [PERSON_NAME] America/[GEOGRAPHIC_DATA] Calls…" at bounding box center [470, 512] width 274 height 84
click at [339, 45] on span "Pause" at bounding box center [337, 39] width 27 height 14
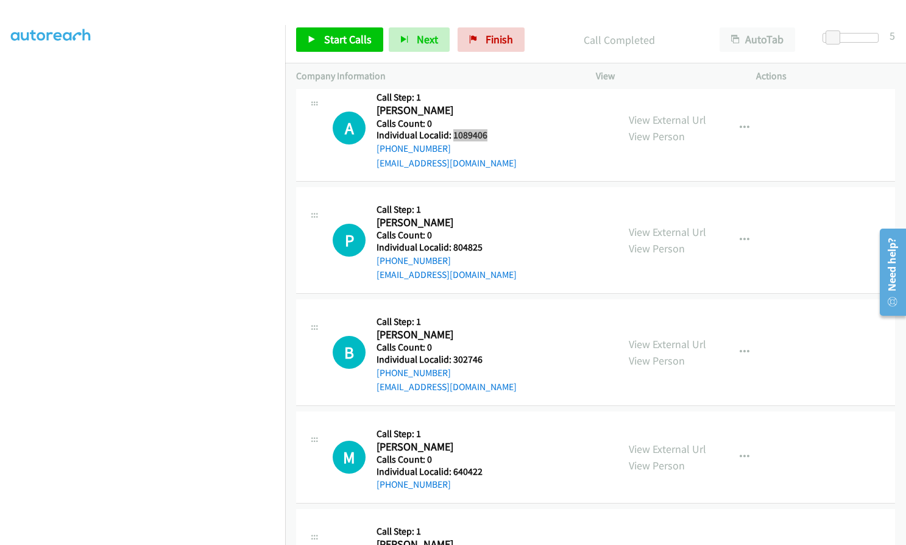
scroll to position [5501, 0]
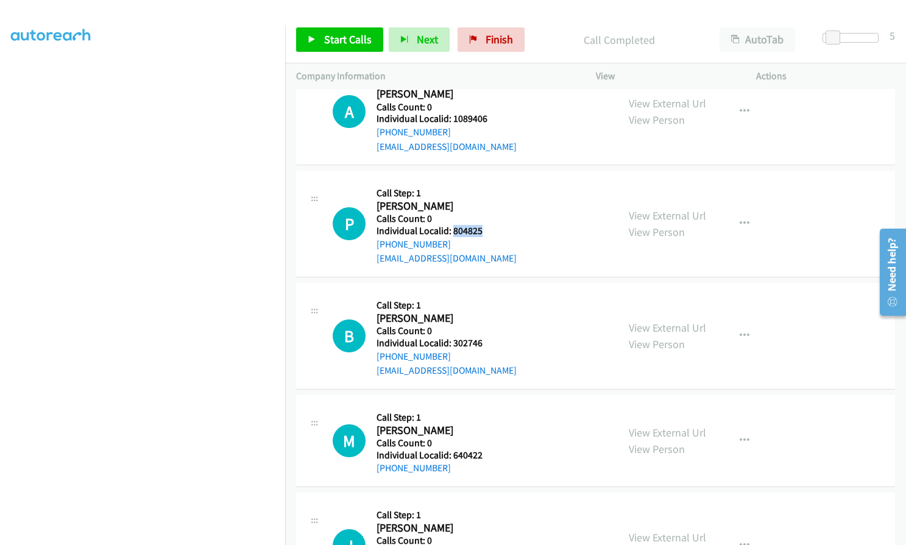
drag, startPoint x: 451, startPoint y: 200, endPoint x: 490, endPoint y: 200, distance: 39.0
click at [490, 225] on h5 "Individual Localid: 804825" at bounding box center [446, 231] width 140 height 12
drag, startPoint x: 451, startPoint y: 313, endPoint x: 488, endPoint y: 314, distance: 37.2
click at [488, 314] on div "B Callback Scheduled Call Step: 1 [PERSON_NAME] America/[GEOGRAPHIC_DATA] Calls…" at bounding box center [470, 336] width 274 height 84
drag, startPoint x: 451, startPoint y: 422, endPoint x: 488, endPoint y: 426, distance: 37.4
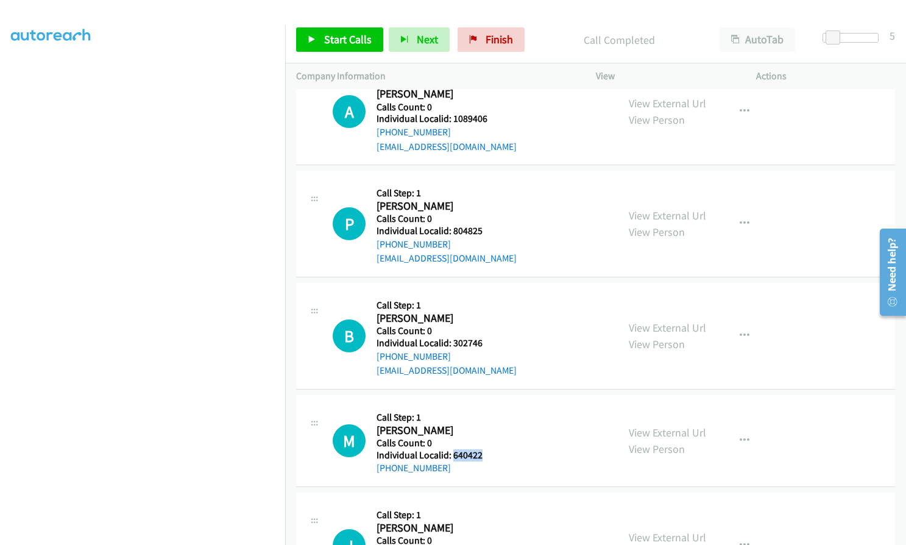
click at [488, 426] on div "M Callback Scheduled Call Step: 1 [PERSON_NAME] [GEOGRAPHIC_DATA]/[GEOGRAPHIC_D…" at bounding box center [470, 440] width 274 height 69
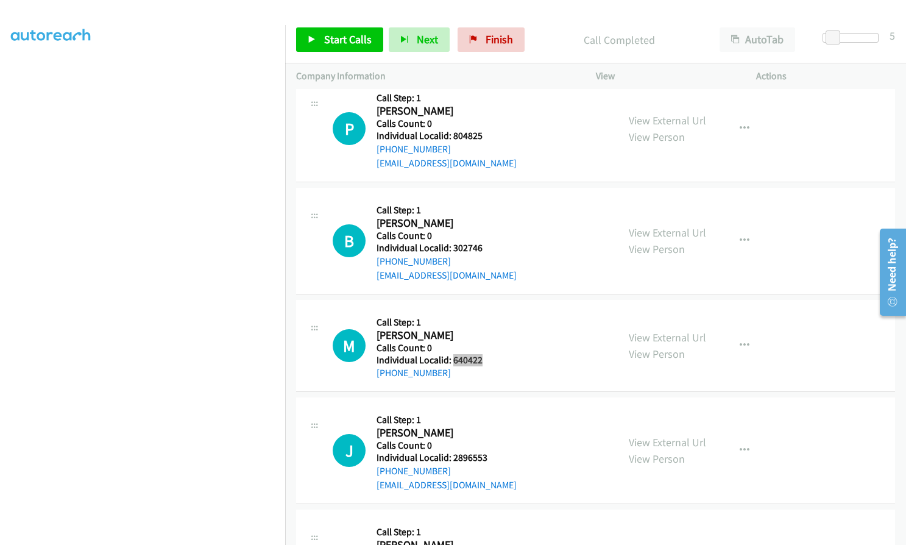
scroll to position [5607, 0]
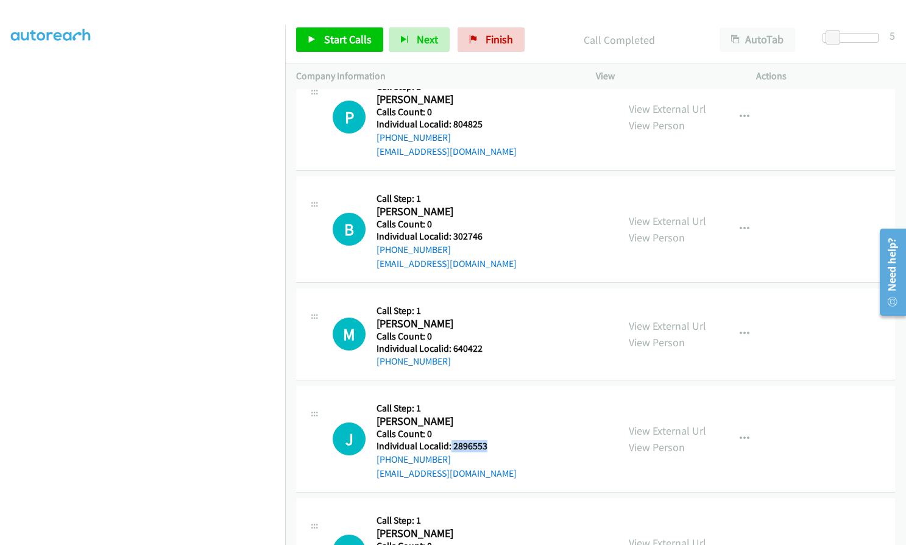
drag, startPoint x: 450, startPoint y: 417, endPoint x: 490, endPoint y: 416, distance: 40.2
click at [490, 416] on div "J Callback Scheduled Call Step: 1 [PERSON_NAME] America/[GEOGRAPHIC_DATA] Calls…" at bounding box center [470, 439] width 274 height 84
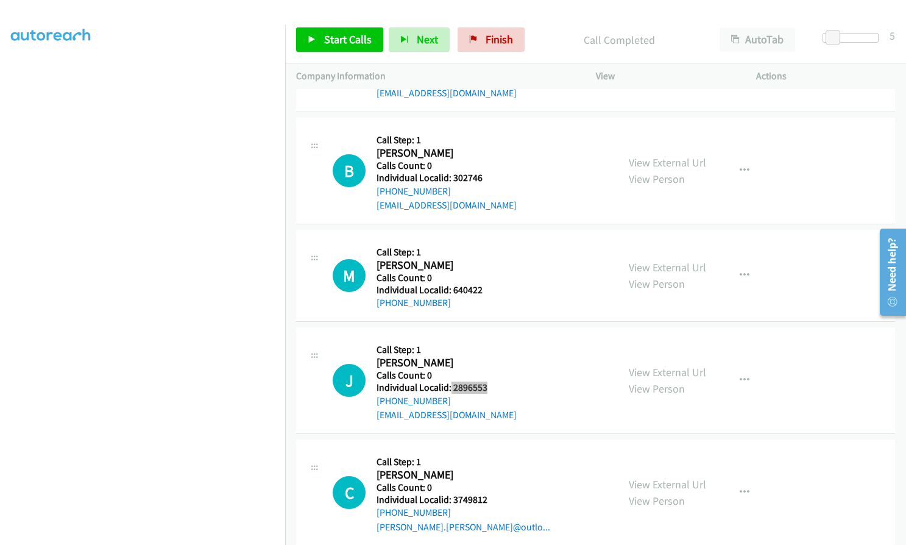
scroll to position [5668, 0]
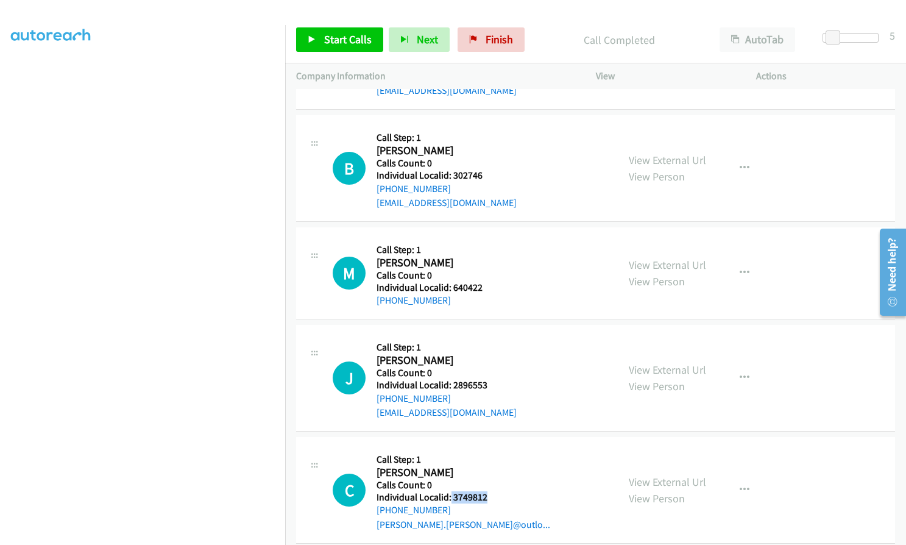
drag, startPoint x: 449, startPoint y: 468, endPoint x: 499, endPoint y: 468, distance: 50.6
click at [499, 491] on h5 "Individual Localid: 3749812" at bounding box center [463, 497] width 174 height 12
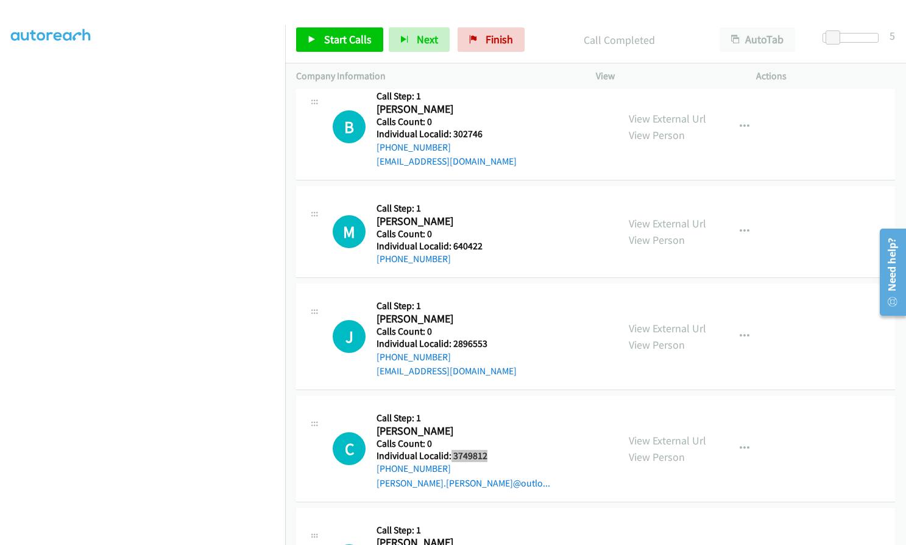
scroll to position [5821, 0]
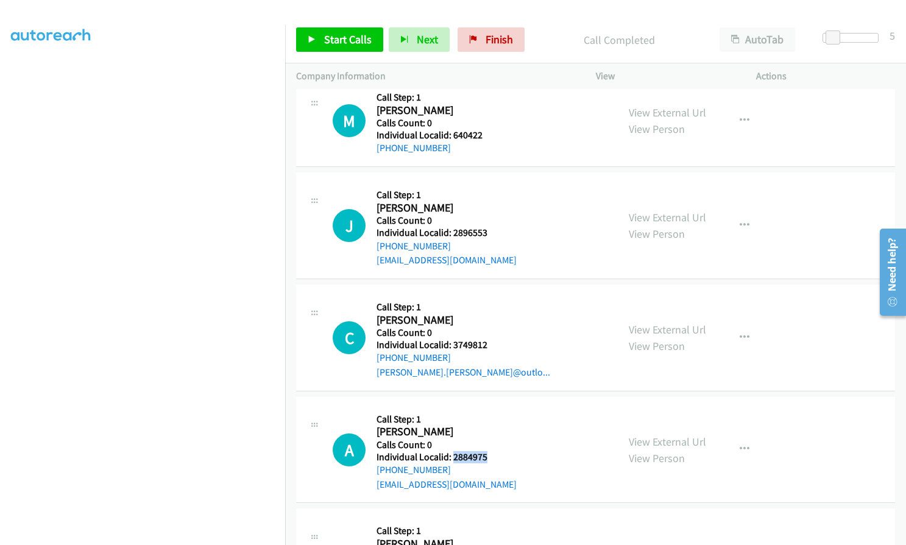
drag, startPoint x: 455, startPoint y: 428, endPoint x: 500, endPoint y: 431, distance: 45.2
click at [500, 431] on div "A Callback Scheduled Call Step: 1 [PERSON_NAME] America/New_York Calls Count: 0…" at bounding box center [470, 449] width 274 height 84
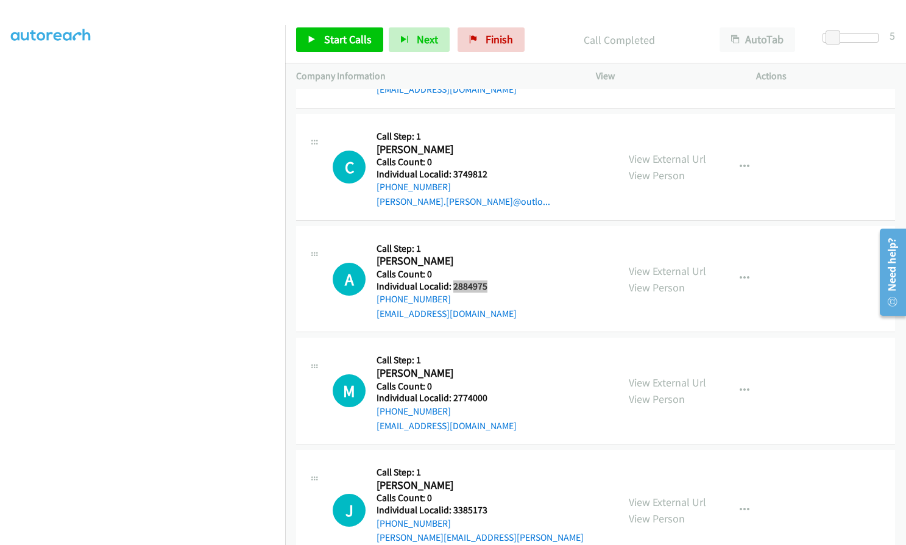
scroll to position [6003, 0]
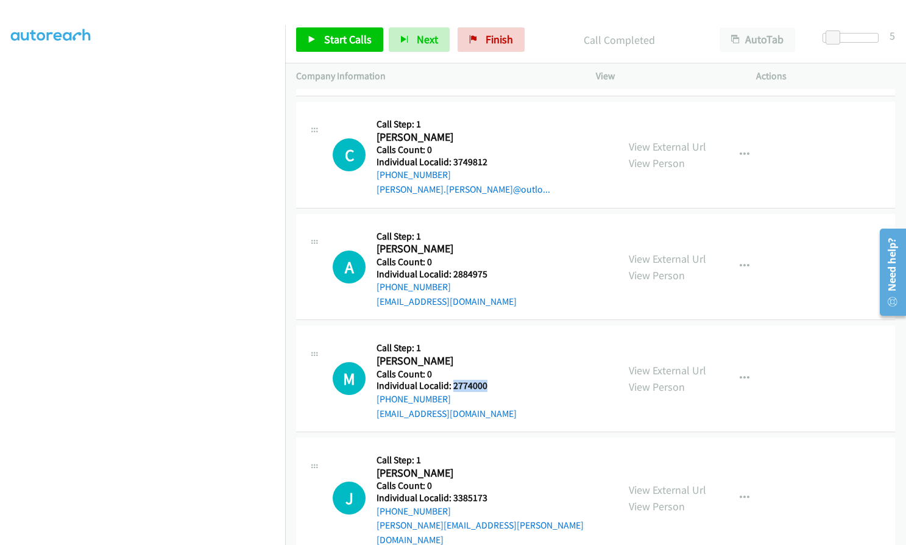
drag, startPoint x: 451, startPoint y: 356, endPoint x: 492, endPoint y: 358, distance: 41.5
click at [492, 358] on div "M Callback Scheduled Call Step: 1 [PERSON_NAME] America/New_York Calls Count: 0…" at bounding box center [470, 378] width 274 height 84
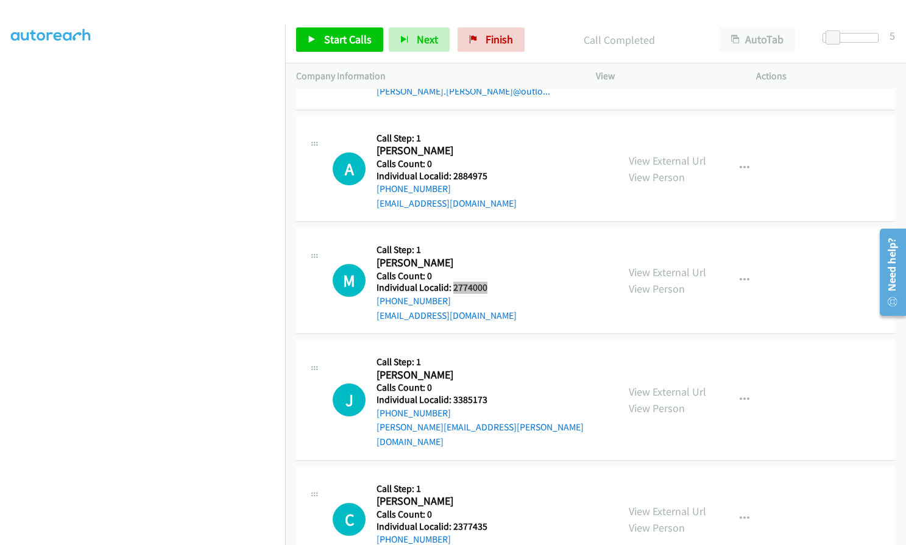
scroll to position [6110, 0]
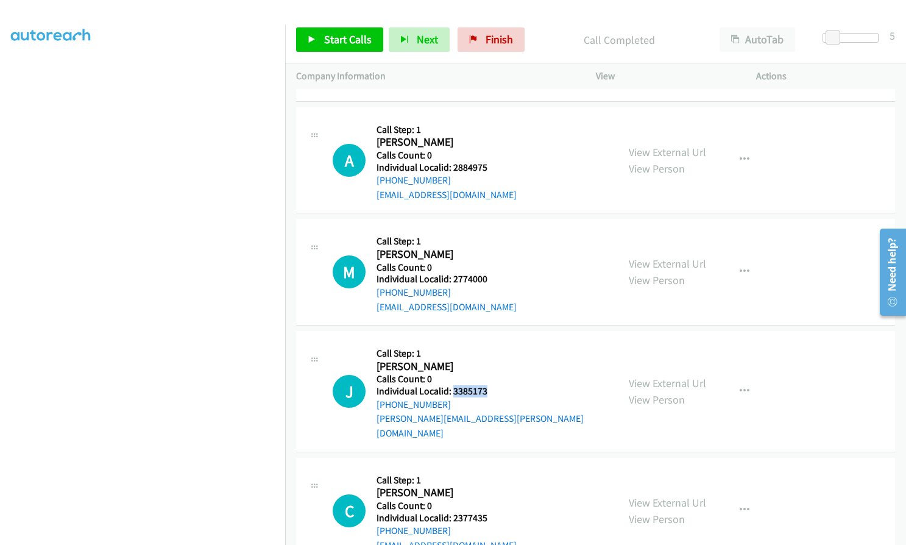
drag, startPoint x: 451, startPoint y: 359, endPoint x: 484, endPoint y: 364, distance: 33.3
click at [498, 365] on div "J Callback Scheduled Call Step: 1 [PERSON_NAME] America/New_York Calls Count: 0…" at bounding box center [470, 391] width 274 height 98
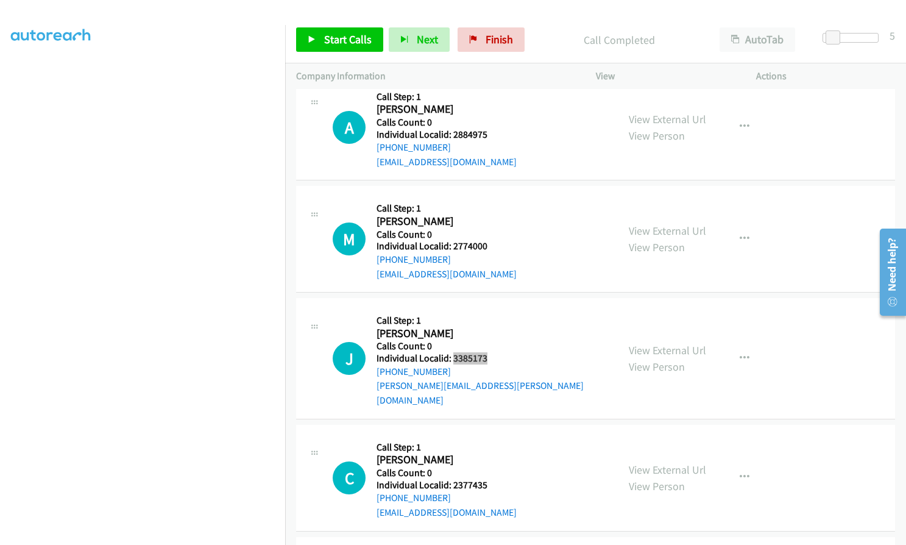
scroll to position [6201, 0]
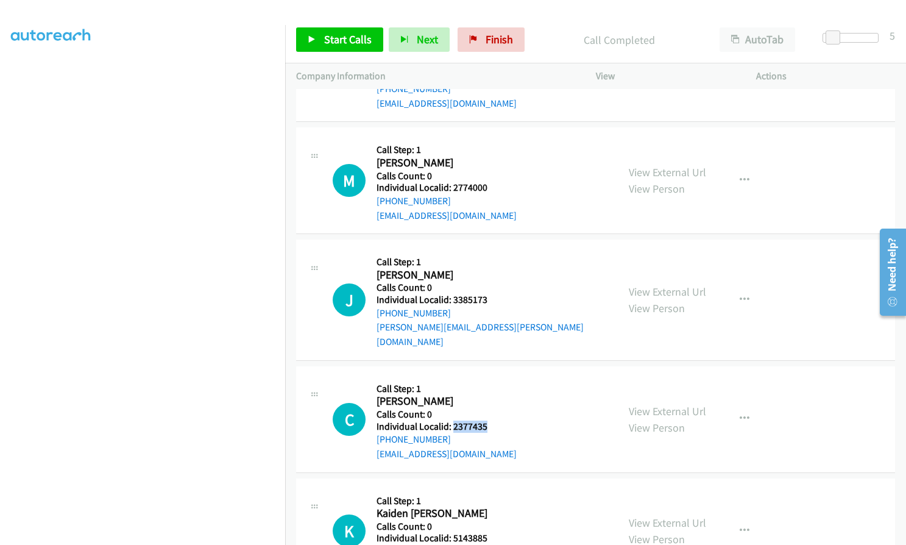
drag, startPoint x: 453, startPoint y: 383, endPoint x: 491, endPoint y: 383, distance: 38.4
click at [491, 420] on h5 "Individual Localid: 2377435" at bounding box center [446, 426] width 140 height 12
click at [337, 37] on span "Start Calls" at bounding box center [348, 39] width 48 height 14
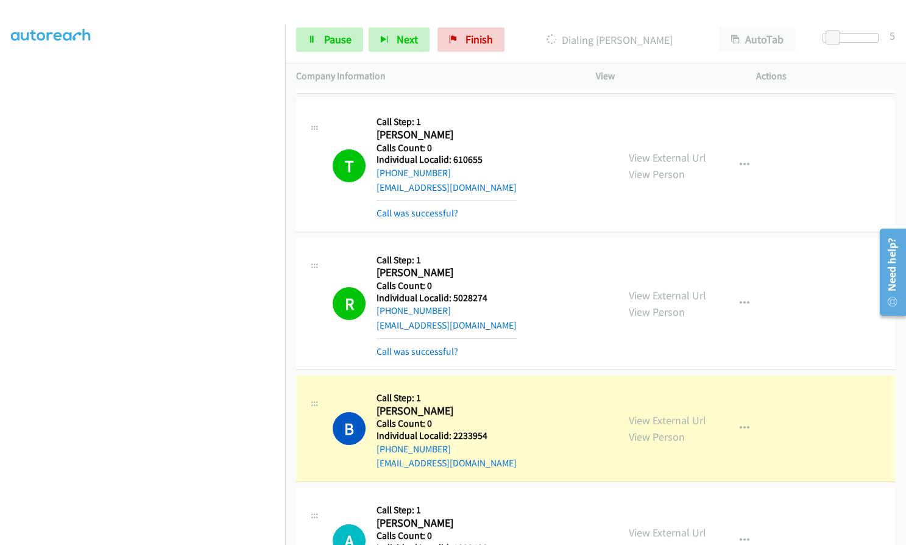
scroll to position [5085, 0]
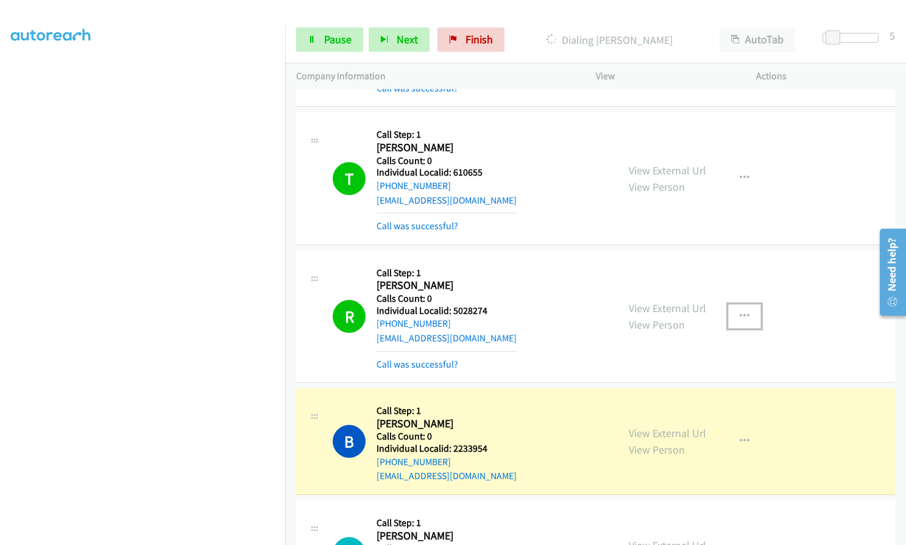
click at [752, 304] on button "button" at bounding box center [744, 316] width 33 height 24
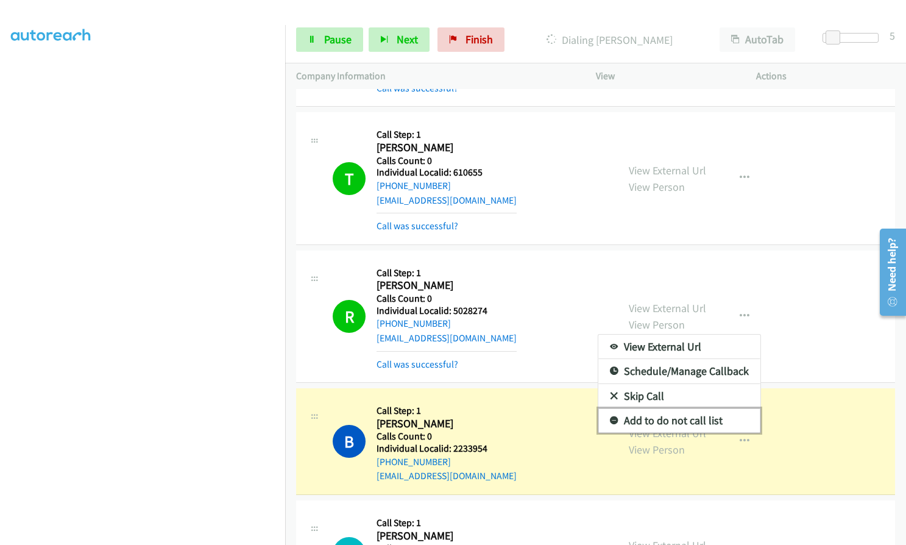
click at [612, 408] on link "Add to do not call list" at bounding box center [679, 420] width 162 height 24
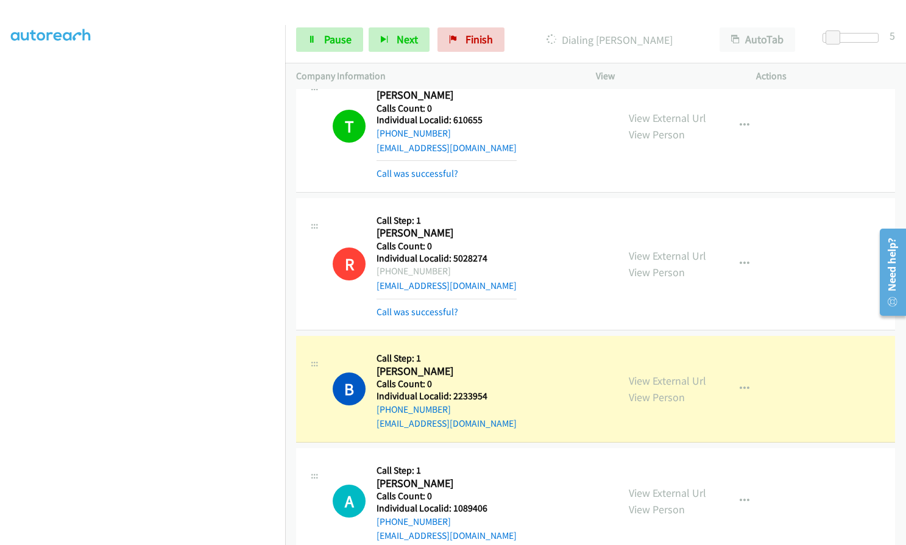
scroll to position [5146, 0]
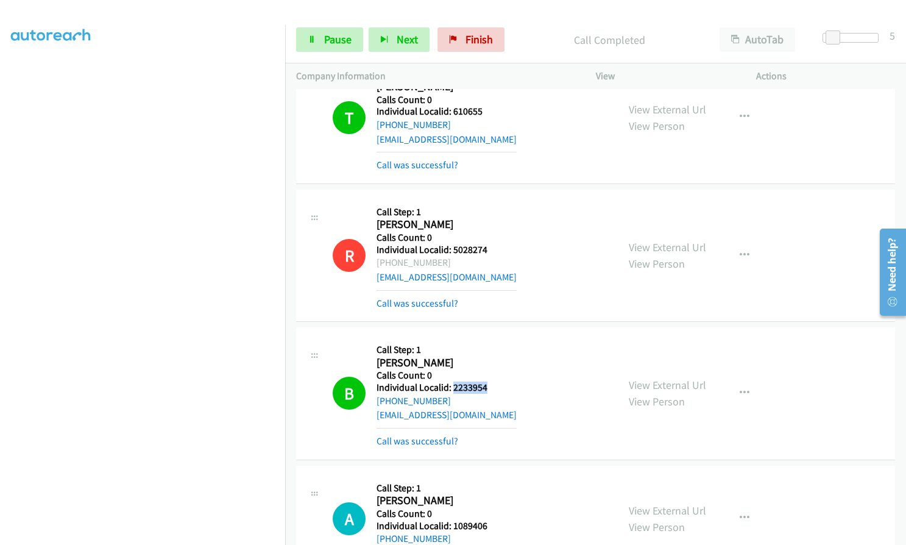
drag, startPoint x: 451, startPoint y: 360, endPoint x: 490, endPoint y: 358, distance: 38.4
click at [490, 358] on div "B Callback Scheduled Call Step: 1 [PERSON_NAME] America/[GEOGRAPHIC_DATA] Calls…" at bounding box center [470, 393] width 274 height 110
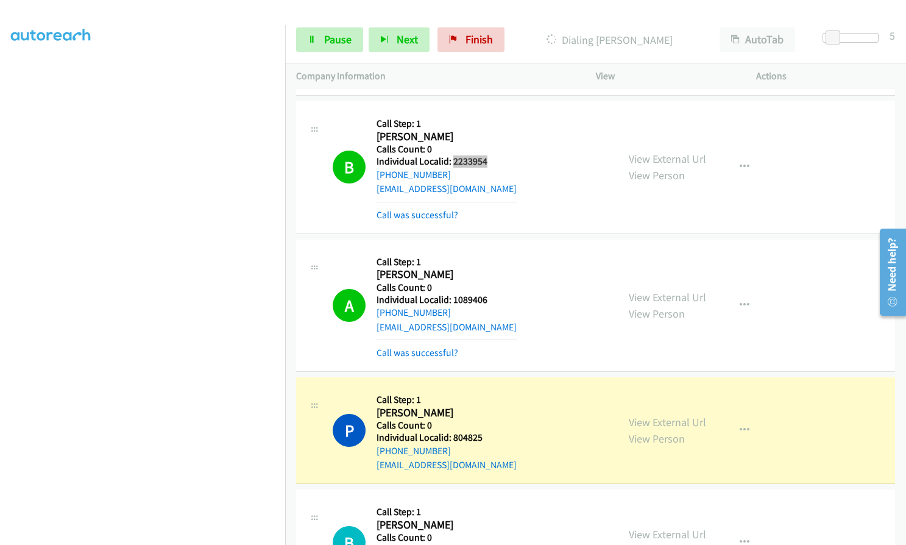
scroll to position [5359, 0]
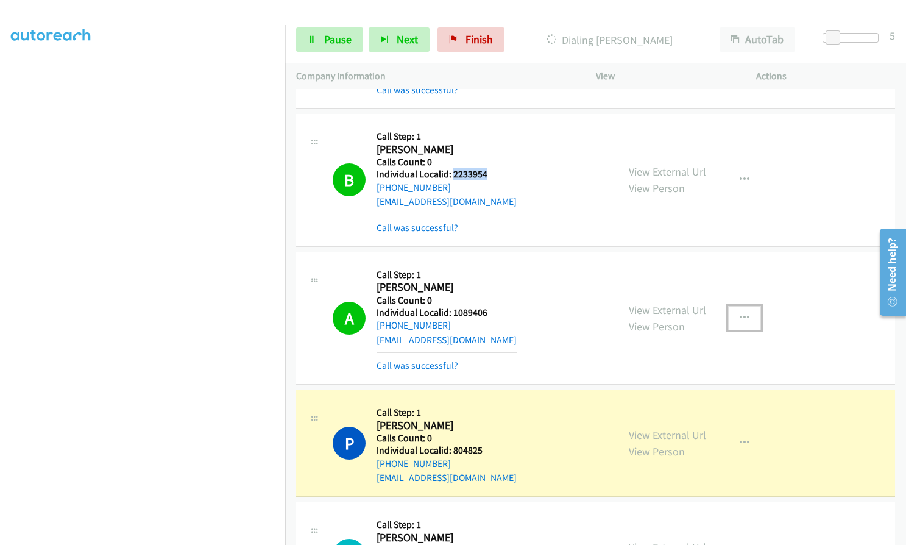
click at [739, 313] on icon "button" at bounding box center [744, 318] width 10 height 10
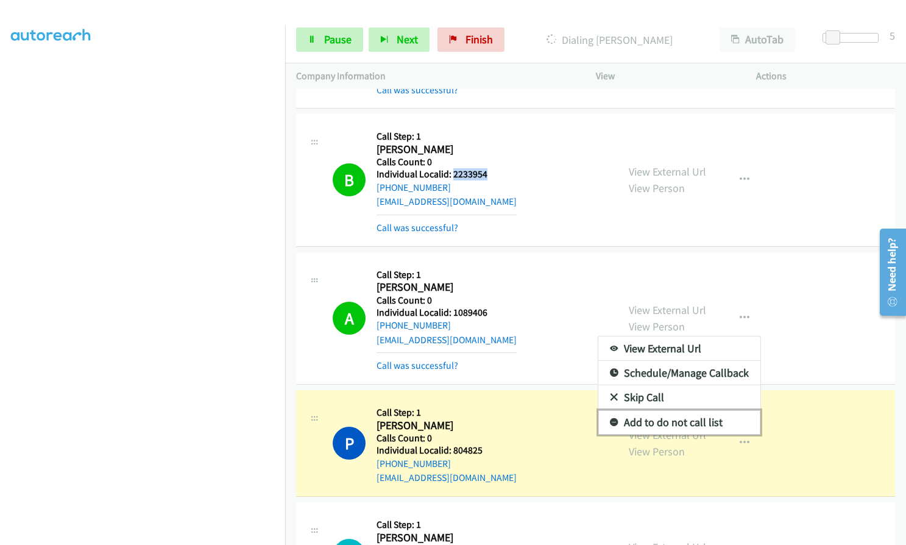
click at [610, 418] on icon at bounding box center [614, 422] width 9 height 9
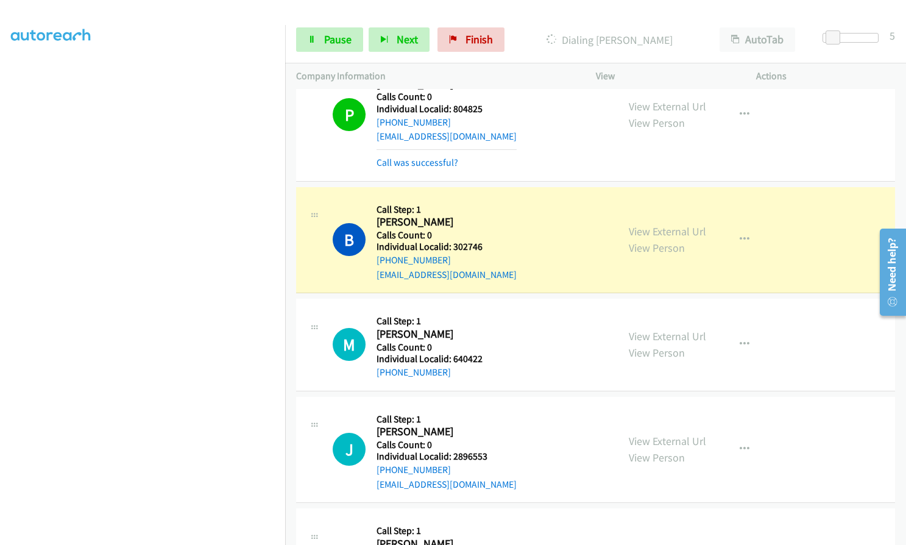
scroll to position [5786, 0]
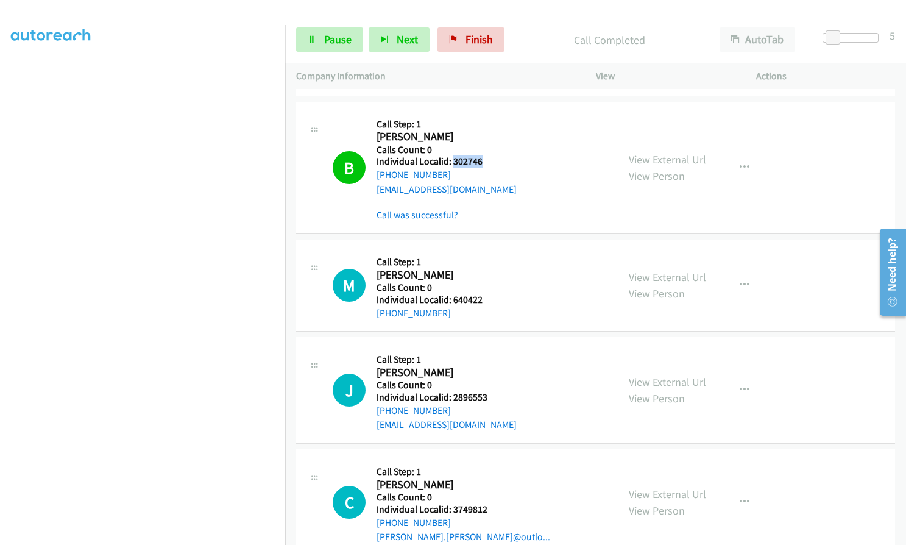
drag, startPoint x: 451, startPoint y: 133, endPoint x: 483, endPoint y: 129, distance: 32.5
click at [483, 129] on div "B Callback Scheduled Call Step: 1 [PERSON_NAME] America/[GEOGRAPHIC_DATA] Calls…" at bounding box center [470, 168] width 274 height 110
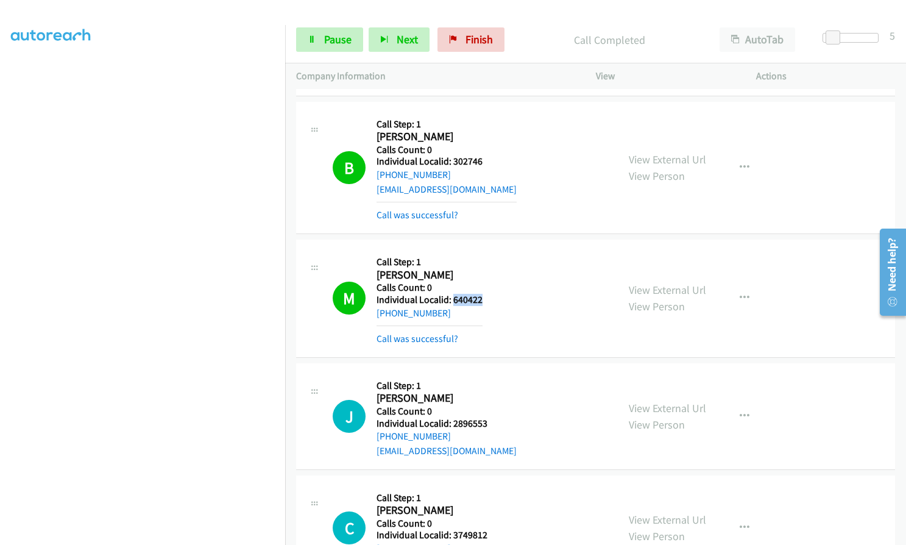
drag, startPoint x: 452, startPoint y: 270, endPoint x: 485, endPoint y: 269, distance: 32.9
click at [485, 269] on div "M Callback Scheduled Call Step: 1 [PERSON_NAME] [GEOGRAPHIC_DATA]/[GEOGRAPHIC_D…" at bounding box center [470, 298] width 274 height 96
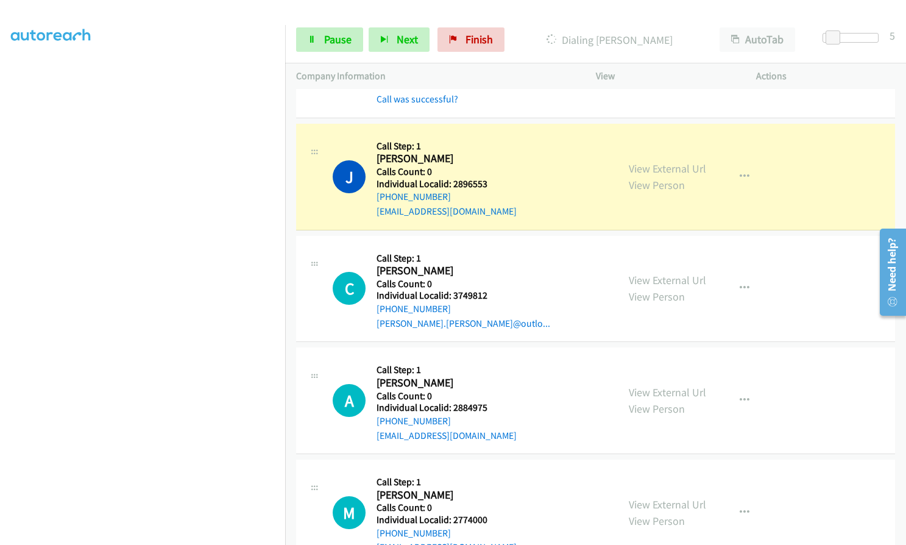
scroll to position [6029, 0]
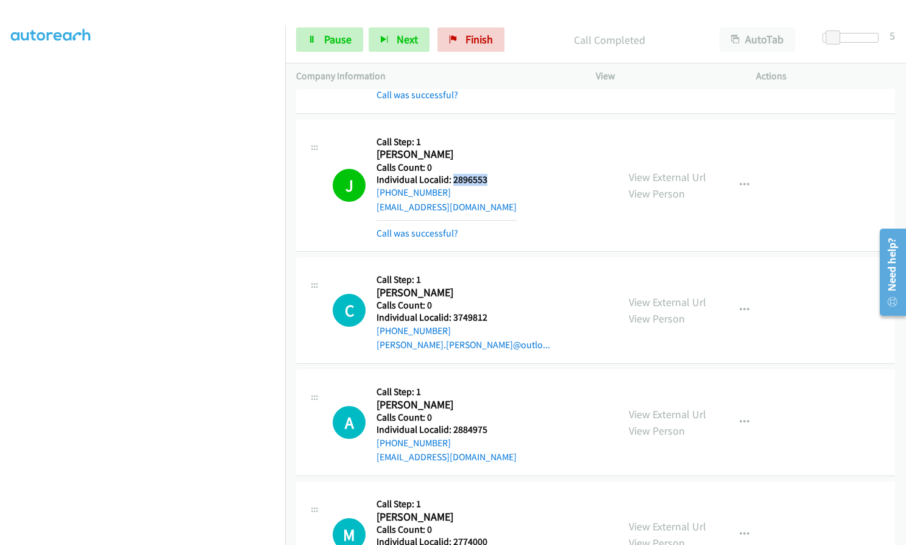
drag, startPoint x: 451, startPoint y: 149, endPoint x: 496, endPoint y: 149, distance: 44.5
click at [496, 149] on div "J Callback Scheduled Call Step: 1 [PERSON_NAME] America/[GEOGRAPHIC_DATA] Calls…" at bounding box center [470, 185] width 274 height 110
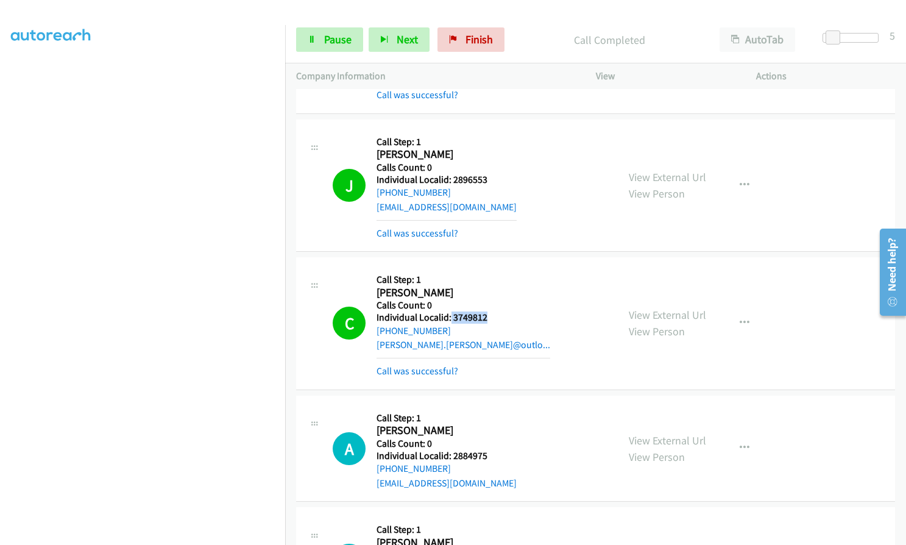
drag, startPoint x: 449, startPoint y: 288, endPoint x: 495, endPoint y: 289, distance: 45.7
click at [495, 311] on h5 "Individual Localid: 3749812" at bounding box center [463, 317] width 174 height 12
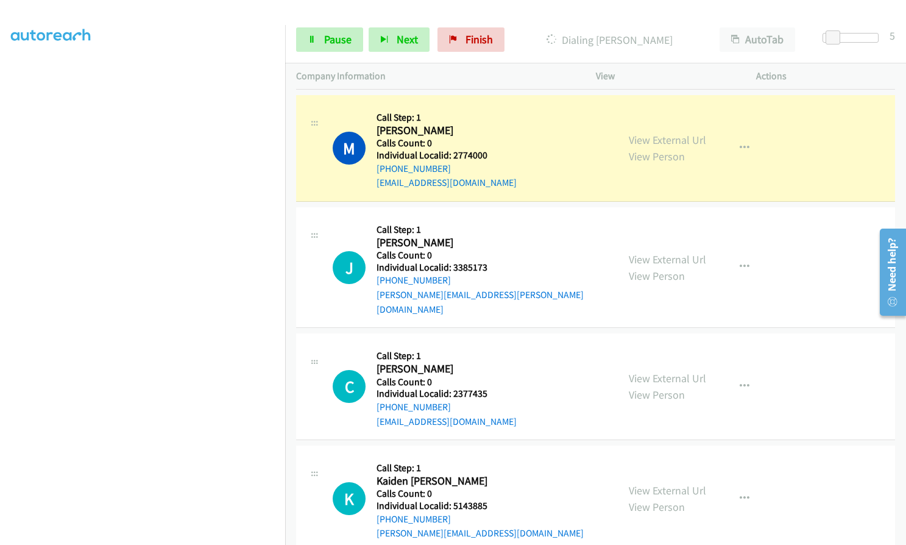
scroll to position [6471, 0]
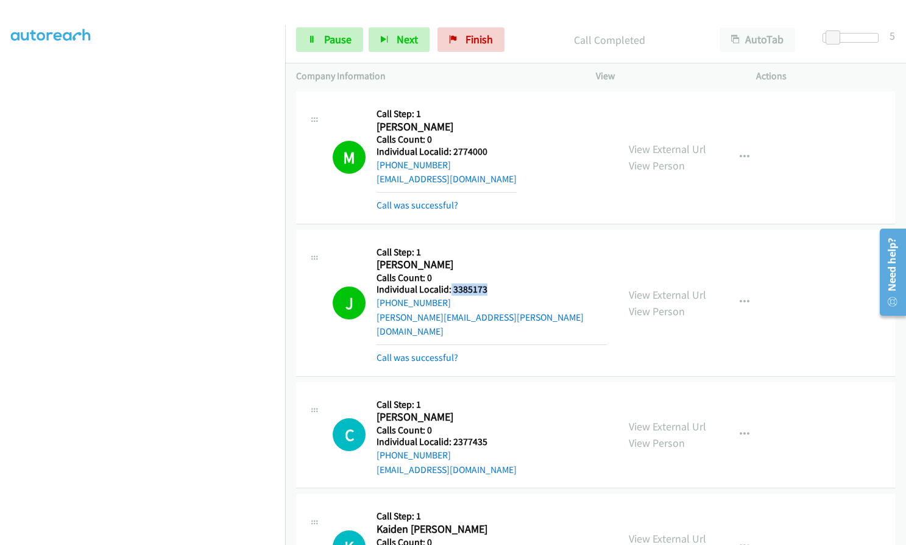
drag, startPoint x: 450, startPoint y: 259, endPoint x: 498, endPoint y: 258, distance: 48.8
click at [498, 258] on div "J Callback Scheduled Call Step: 1 [PERSON_NAME] America/New_York Calls Count: 0…" at bounding box center [470, 303] width 274 height 124
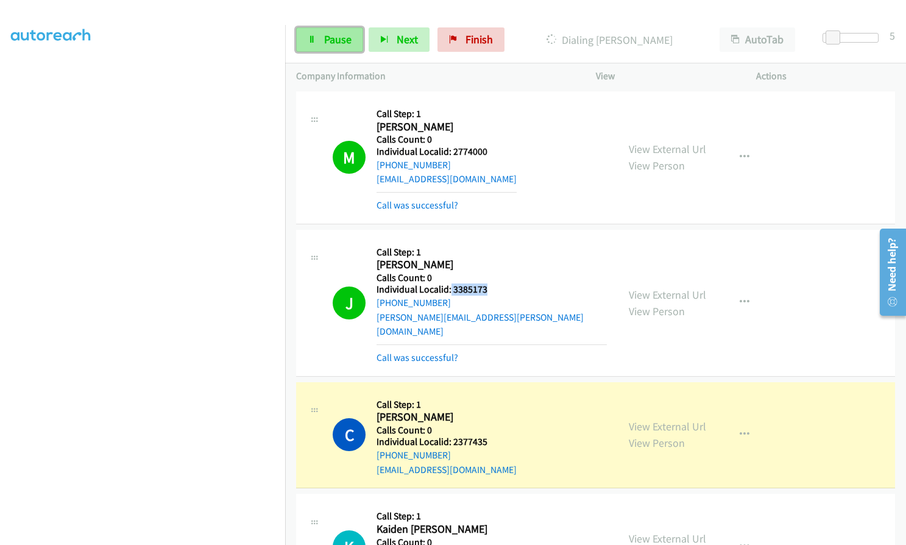
click at [320, 34] on link "Pause" at bounding box center [329, 39] width 67 height 24
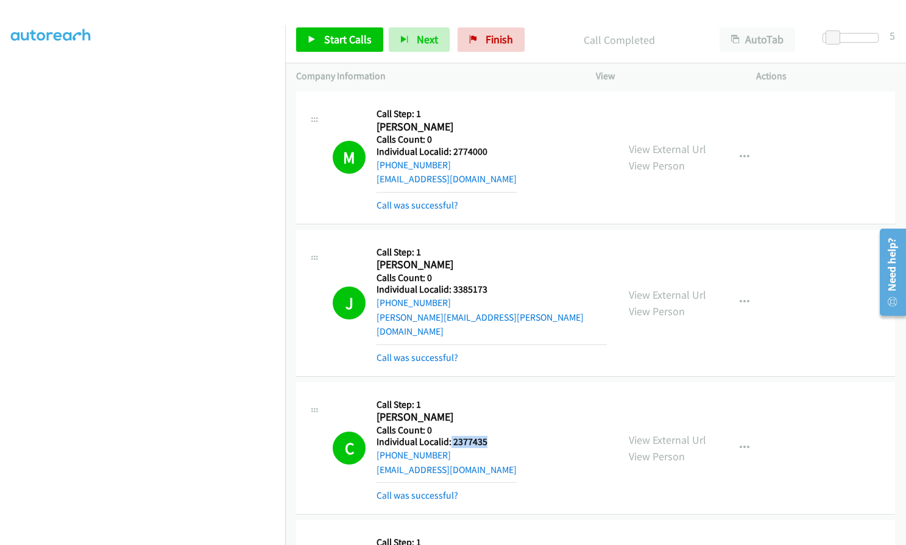
drag, startPoint x: 450, startPoint y: 399, endPoint x: 488, endPoint y: 399, distance: 38.4
click at [488, 436] on h5 "Individual Localid: 2377435" at bounding box center [446, 442] width 140 height 12
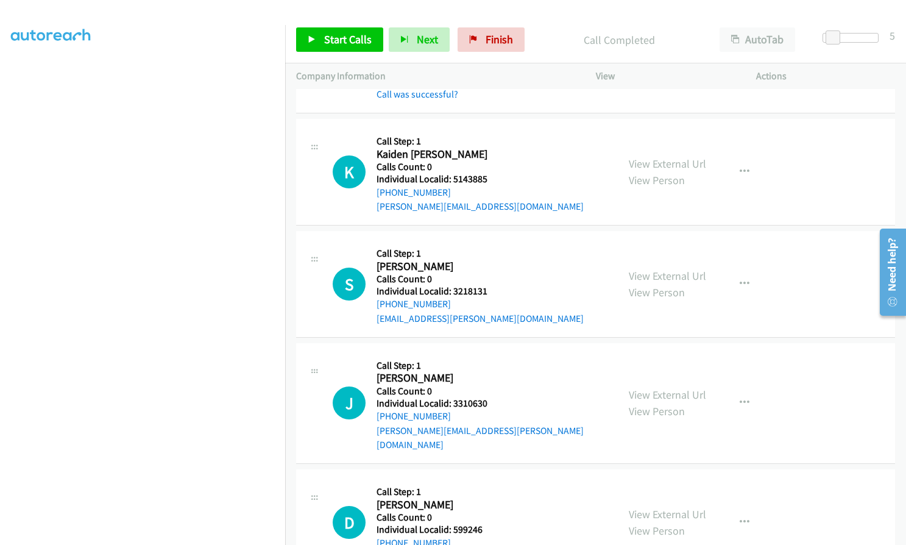
scroll to position [6882, 0]
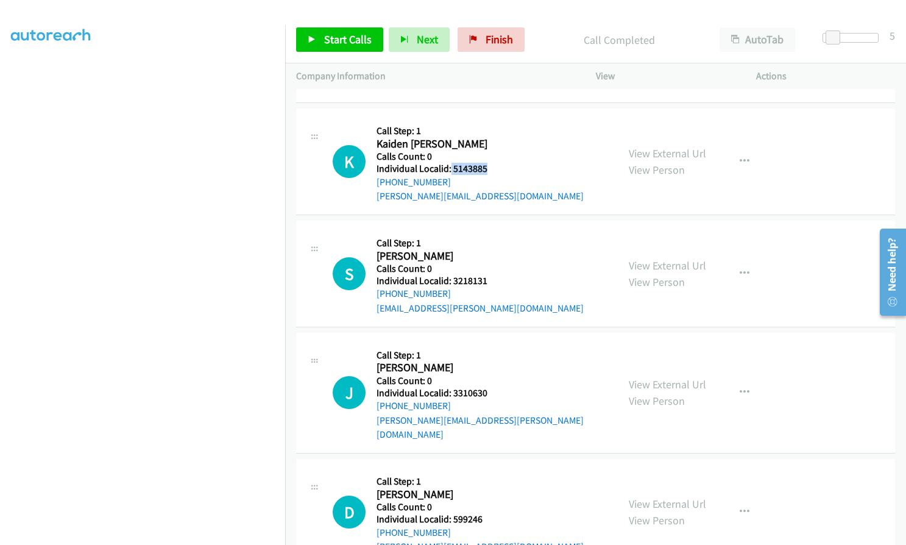
drag, startPoint x: 450, startPoint y: 122, endPoint x: 499, endPoint y: 123, distance: 49.4
click at [499, 123] on div "K Callback Scheduled Call Step: 1 Kaiden [PERSON_NAME] America/New_York Calls C…" at bounding box center [470, 161] width 274 height 84
drag, startPoint x: 458, startPoint y: 241, endPoint x: 490, endPoint y: 236, distance: 32.0
click at [490, 275] on h5 "Individual Localid: 3218131" at bounding box center [479, 281] width 207 height 12
drag, startPoint x: 450, startPoint y: 348, endPoint x: 490, endPoint y: 348, distance: 40.2
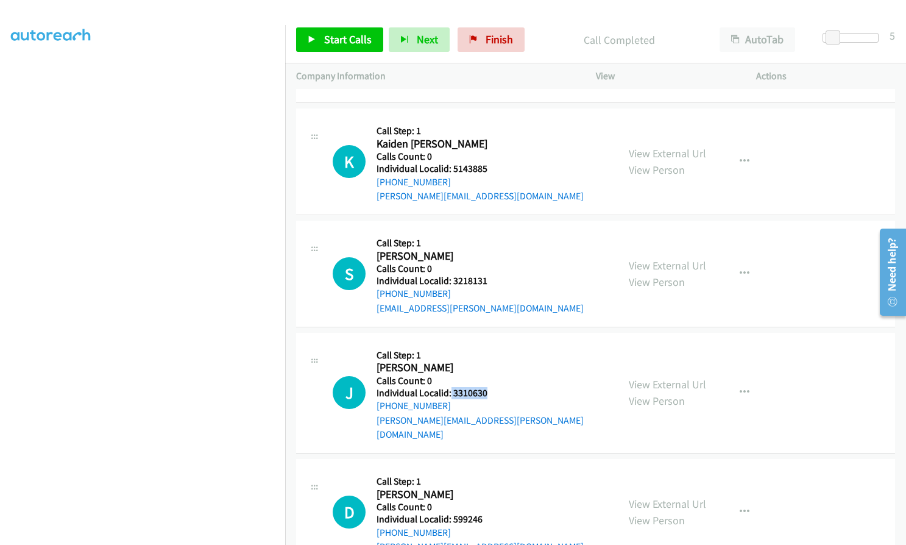
click at [490, 348] on div "J Callback Scheduled Call Step: 1 [PERSON_NAME] America/New_York Calls Count: 0…" at bounding box center [470, 393] width 274 height 98
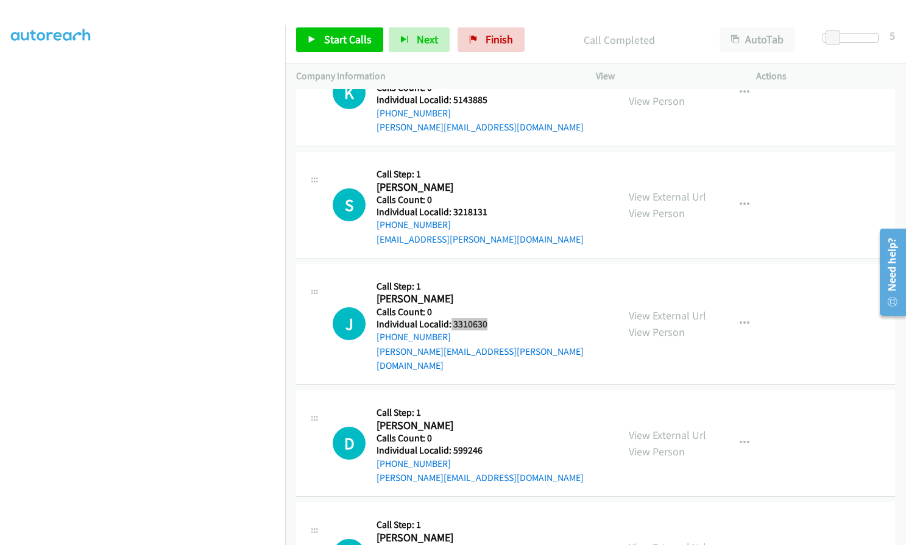
scroll to position [6974, 0]
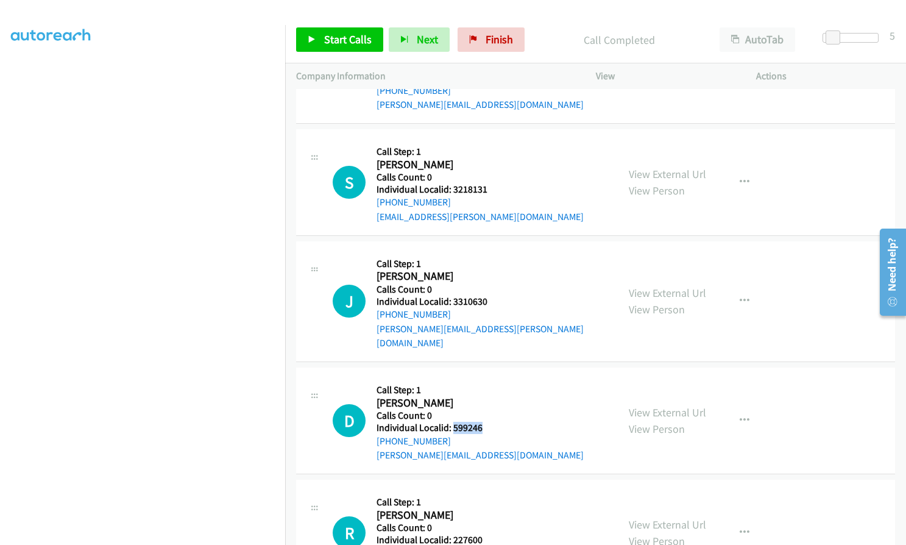
drag, startPoint x: 453, startPoint y: 370, endPoint x: 485, endPoint y: 369, distance: 32.9
click at [485, 378] on div "D Callback Scheduled Call Step: 1 [PERSON_NAME] America/New_York Calls Count: 0…" at bounding box center [470, 420] width 274 height 84
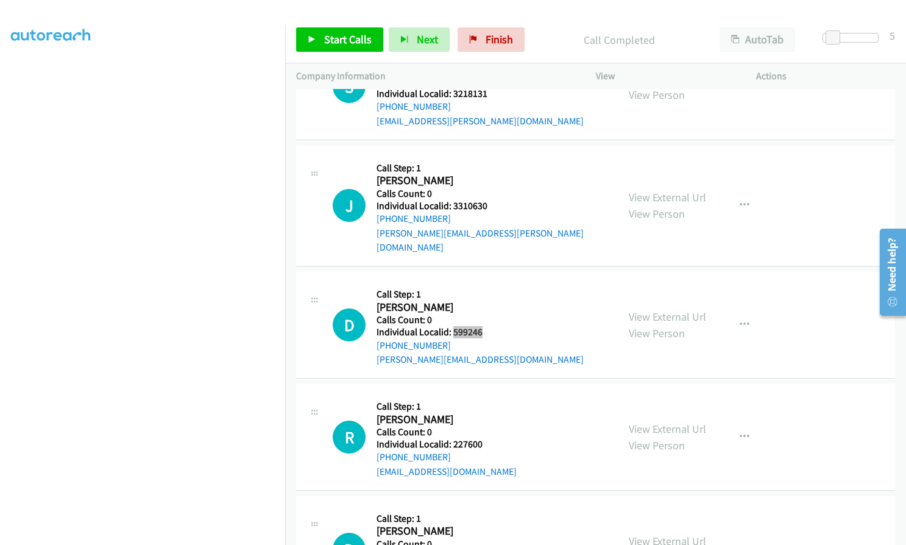
scroll to position [7080, 0]
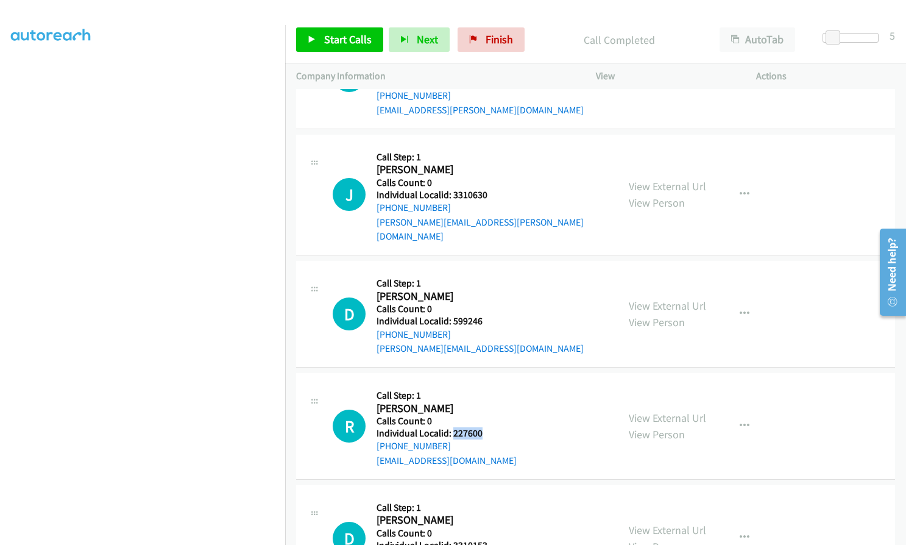
drag, startPoint x: 451, startPoint y: 373, endPoint x: 490, endPoint y: 373, distance: 38.4
click at [490, 384] on div "R Callback Scheduled Call Step: 1 [PERSON_NAME] America/[GEOGRAPHIC_DATA] Calls…" at bounding box center [470, 426] width 274 height 84
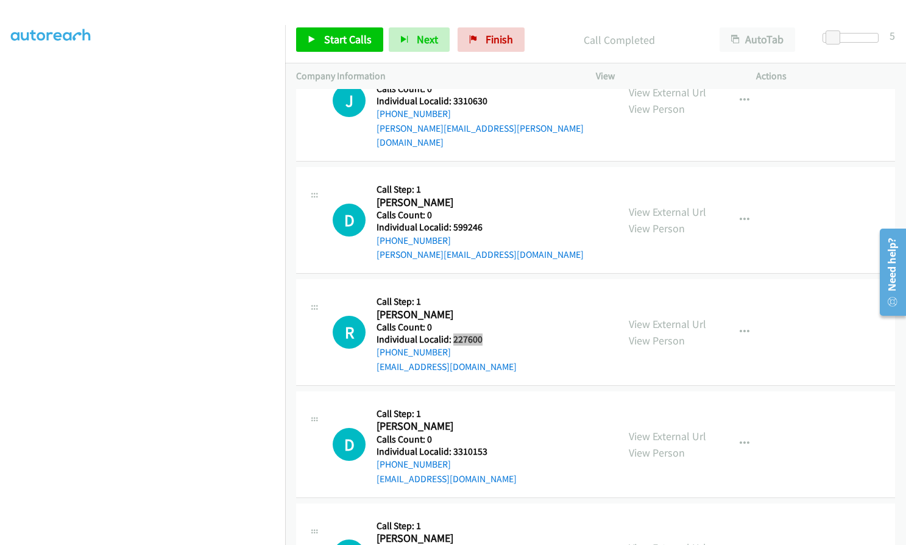
scroll to position [7187, 0]
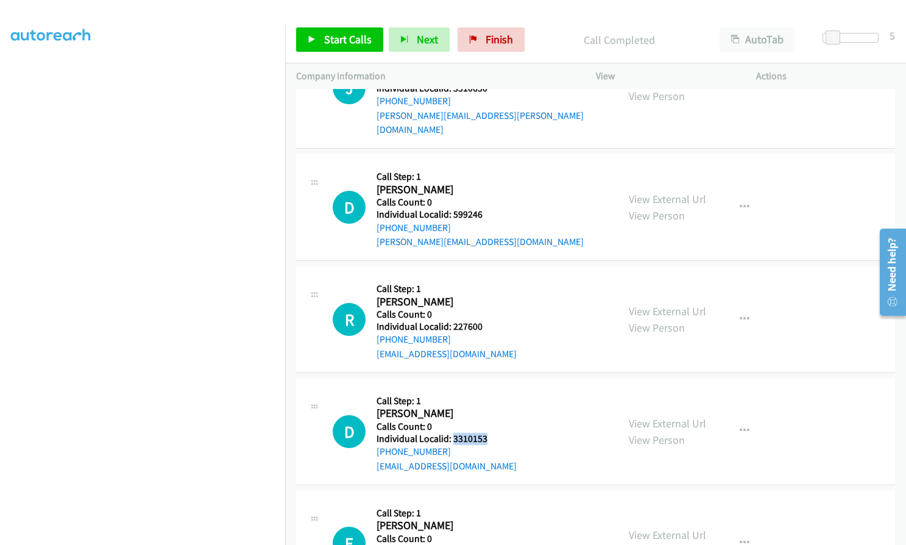
drag, startPoint x: 452, startPoint y: 381, endPoint x: 493, endPoint y: 380, distance: 40.8
click at [493, 389] on div "D Callback Scheduled Call Step: 1 [PERSON_NAME] America/New_York Calls Count: 0…" at bounding box center [470, 431] width 274 height 84
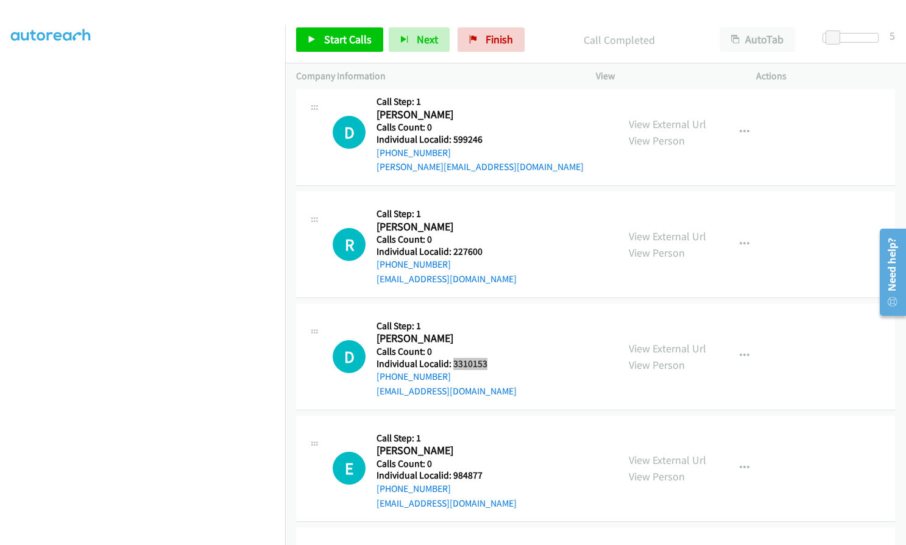
scroll to position [7278, 0]
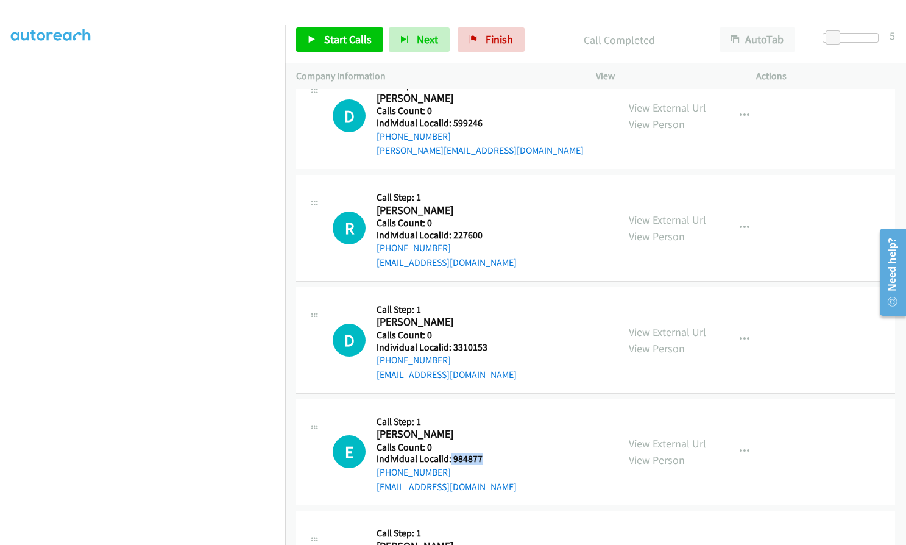
drag, startPoint x: 449, startPoint y: 395, endPoint x: 486, endPoint y: 395, distance: 37.2
click at [486, 453] on h5 "Individual Localid: 984877" at bounding box center [446, 459] width 140 height 12
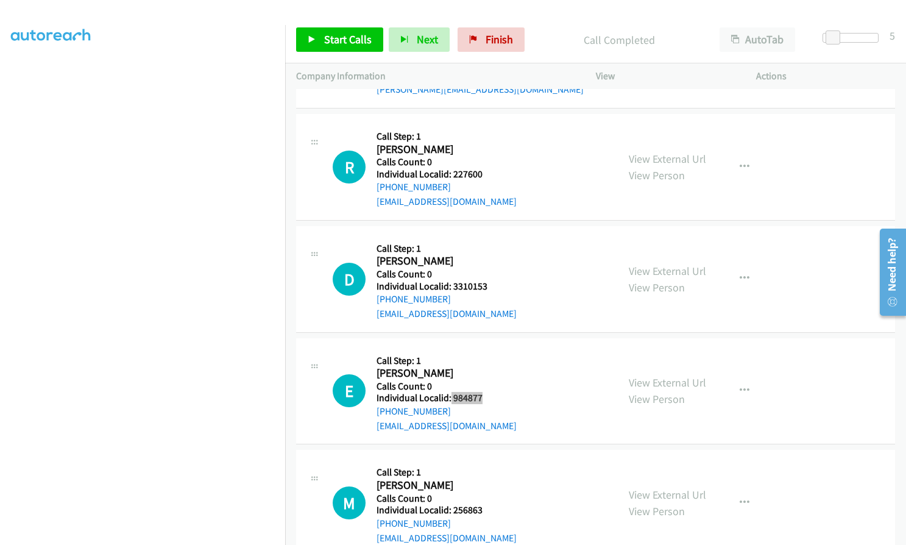
scroll to position [7354, 0]
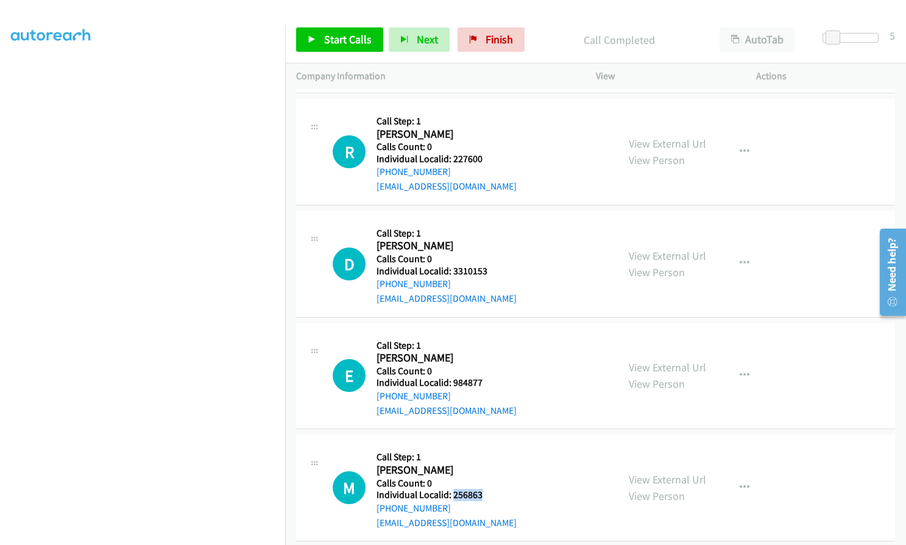
drag, startPoint x: 451, startPoint y: 436, endPoint x: 476, endPoint y: 436, distance: 24.4
click at [483, 445] on div "M Callback Scheduled Call Step: 1 [PERSON_NAME] America/[GEOGRAPHIC_DATA] Calls…" at bounding box center [470, 487] width 274 height 84
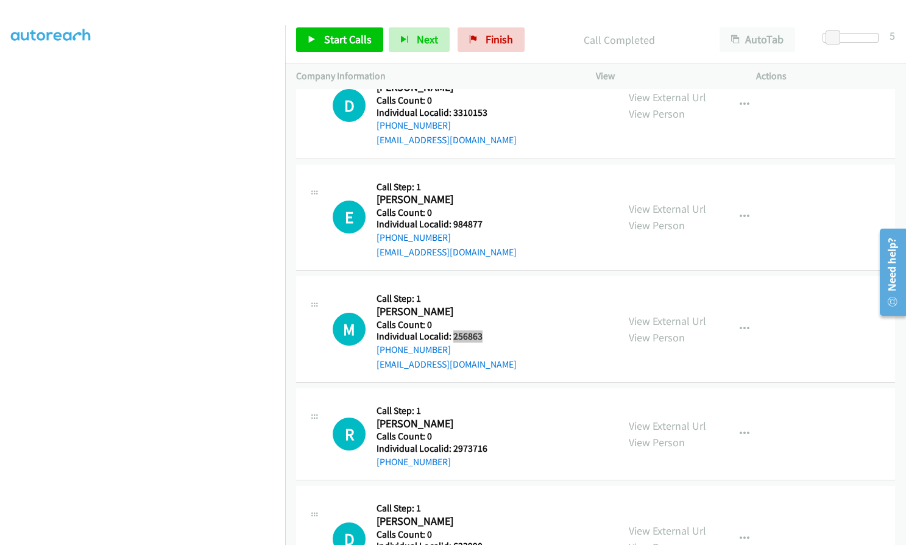
scroll to position [7522, 0]
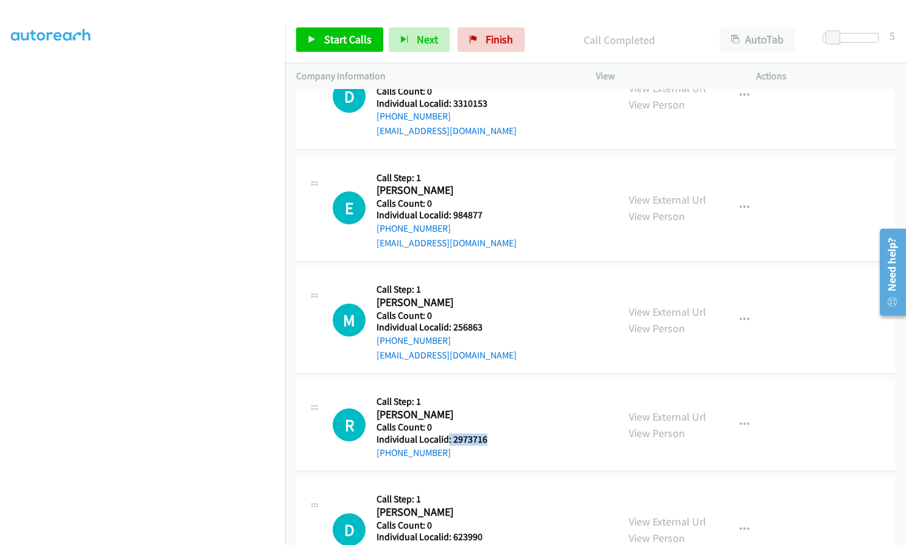
drag, startPoint x: 448, startPoint y: 380, endPoint x: 486, endPoint y: 380, distance: 37.8
click at [486, 390] on div "R Callback Scheduled Call Step: 1 [PERSON_NAME] America/[GEOGRAPHIC_DATA] Calls…" at bounding box center [470, 424] width 274 height 69
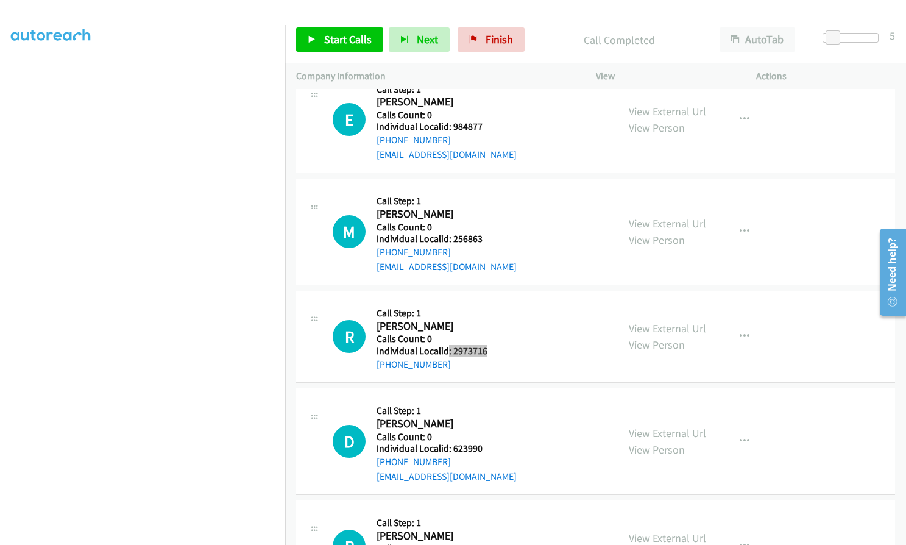
scroll to position [7659, 0]
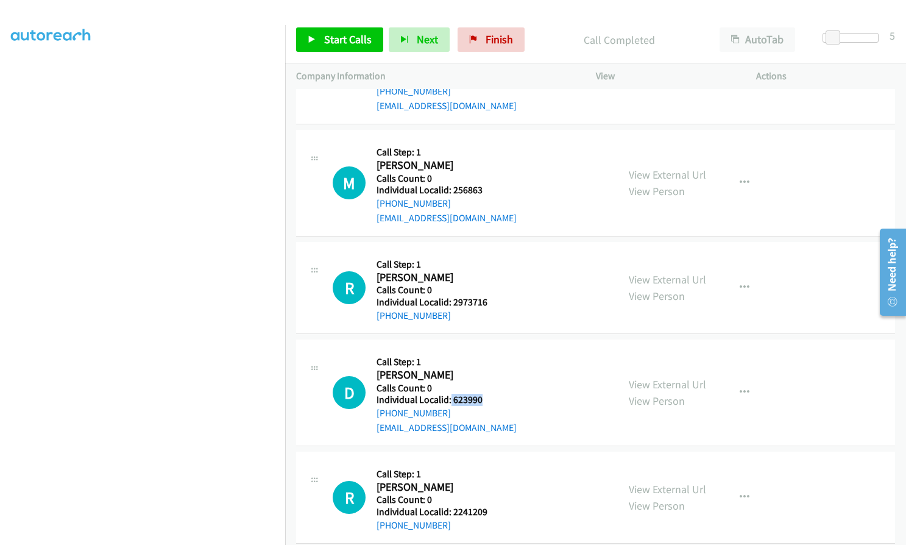
drag, startPoint x: 449, startPoint y: 340, endPoint x: 478, endPoint y: 340, distance: 29.2
click at [478, 393] on h5 "Individual Localid: 623990" at bounding box center [446, 399] width 140 height 12
drag, startPoint x: 449, startPoint y: 455, endPoint x: 490, endPoint y: 455, distance: 41.4
click at [490, 462] on div "R Callback Scheduled Call Step: 1 [PERSON_NAME] America/Los_Angeles Calls Count…" at bounding box center [470, 496] width 274 height 69
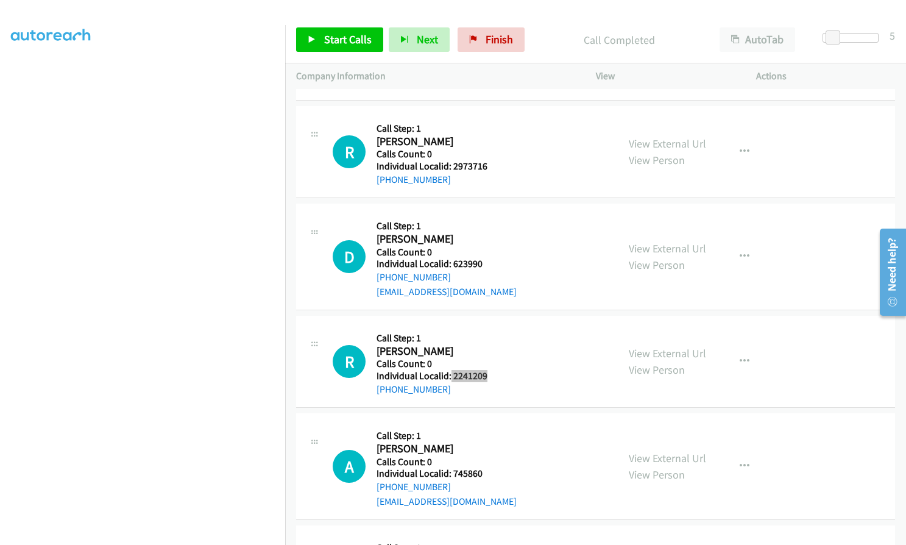
scroll to position [7796, 0]
drag, startPoint x: 451, startPoint y: 414, endPoint x: 485, endPoint y: 412, distance: 34.1
click at [485, 423] on div "A Callback Scheduled Call Step: 1 [PERSON_NAME] America/New_York Calls Count: 0…" at bounding box center [470, 465] width 274 height 84
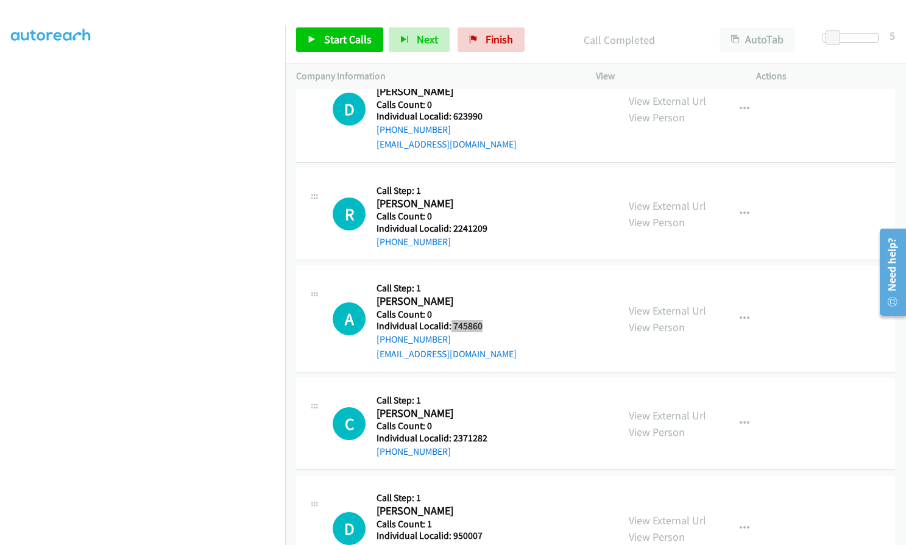
scroll to position [7948, 0]
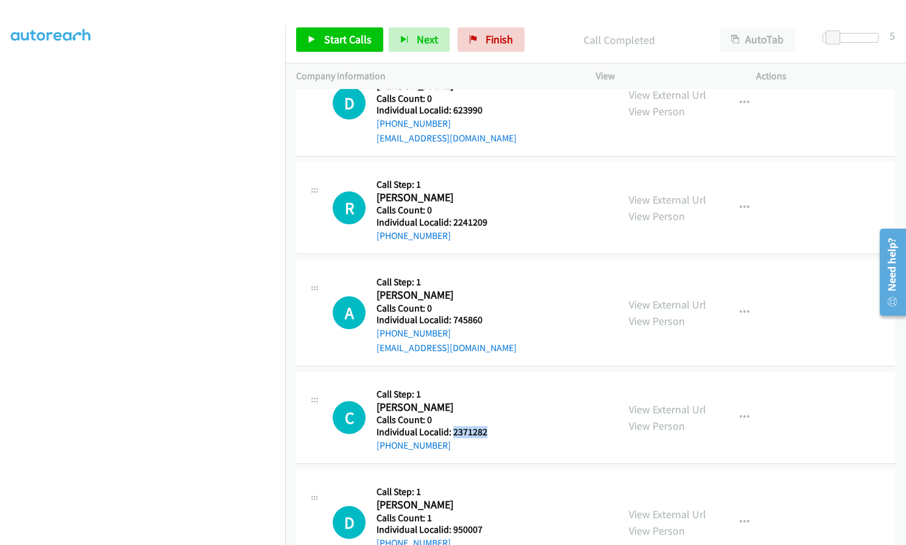
drag, startPoint x: 451, startPoint y: 374, endPoint x: 487, endPoint y: 373, distance: 35.3
click at [487, 383] on div "C Callback Scheduled Call Step: 1 [PERSON_NAME] America/New_York Calls Count: 0…" at bounding box center [470, 417] width 274 height 69
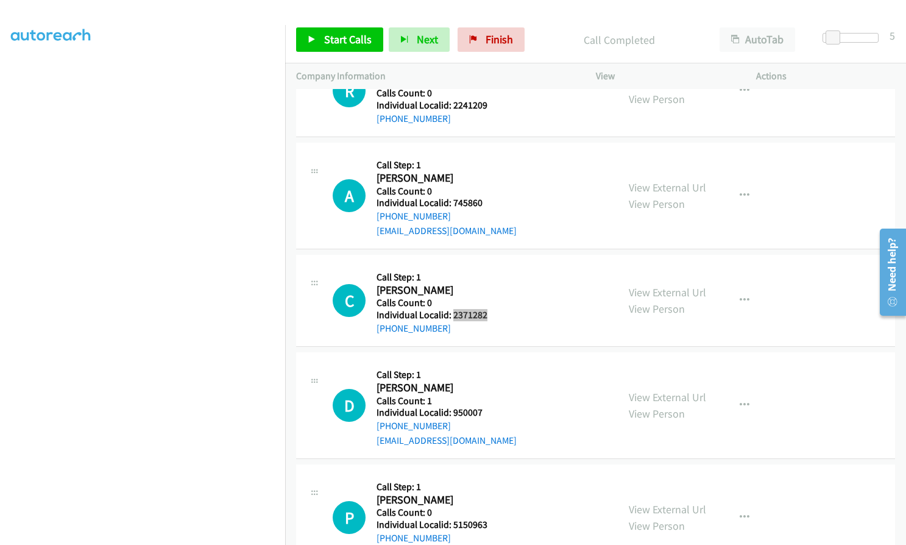
scroll to position [8085, 0]
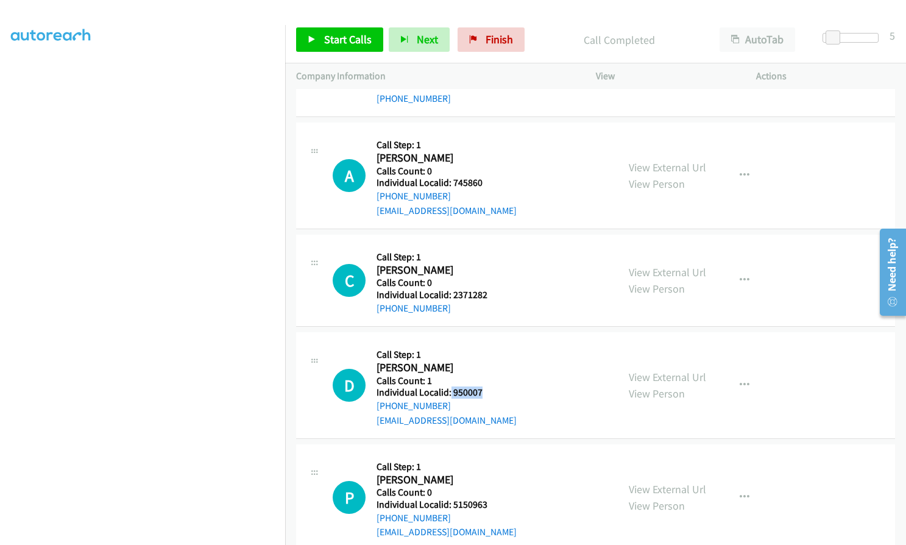
drag, startPoint x: 450, startPoint y: 334, endPoint x: 482, endPoint y: 334, distance: 32.3
click at [482, 343] on div "D Callback Scheduled Call Step: 1 [PERSON_NAME] America/[GEOGRAPHIC_DATA] Calls…" at bounding box center [470, 385] width 274 height 84
drag, startPoint x: 451, startPoint y: 448, endPoint x: 490, endPoint y: 447, distance: 39.0
click at [490, 455] on div "P Callback Scheduled Call Step: 1 [PERSON_NAME] America/[GEOGRAPHIC_DATA] Calls…" at bounding box center [470, 497] width 274 height 84
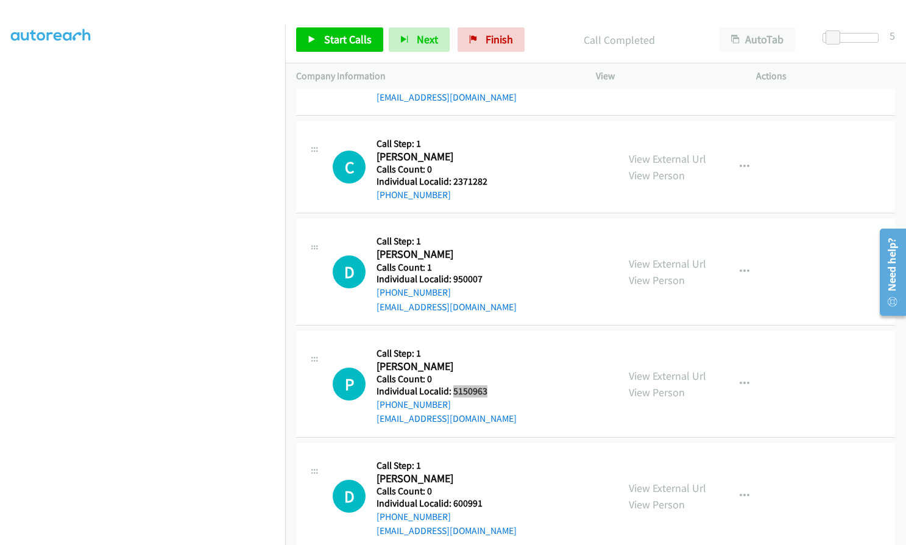
scroll to position [8207, 0]
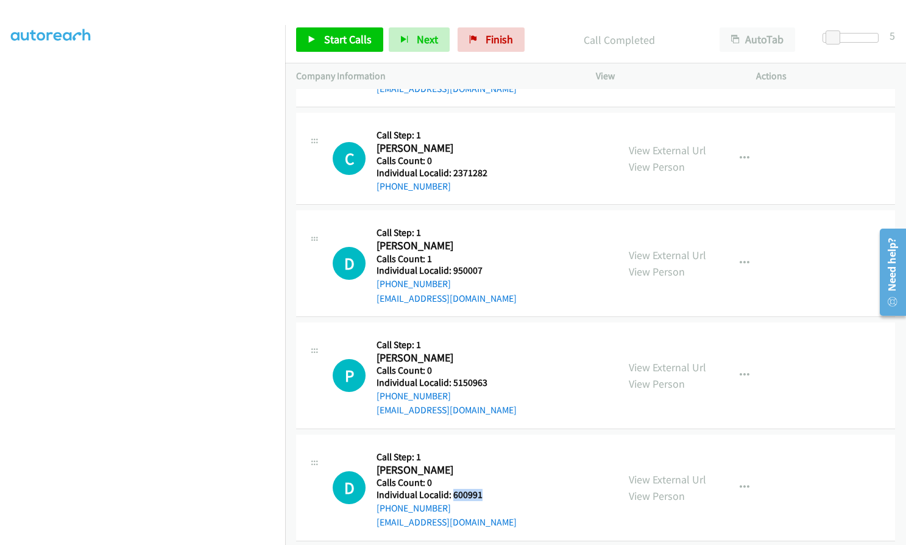
drag, startPoint x: 451, startPoint y: 437, endPoint x: 493, endPoint y: 437, distance: 42.0
click at [493, 445] on div "D Callback Scheduled Call Step: 1 [PERSON_NAME] America/Los_Angeles Calls Count…" at bounding box center [470, 487] width 274 height 84
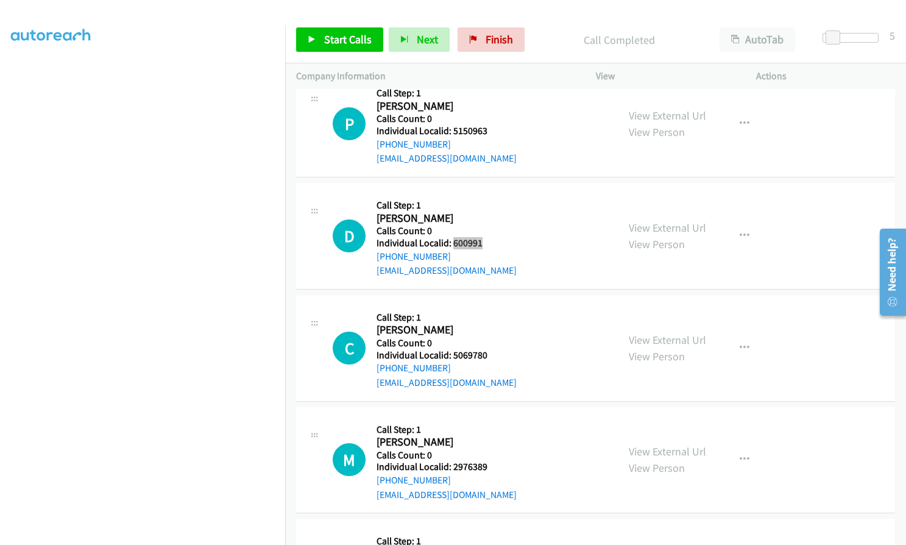
scroll to position [8481, 0]
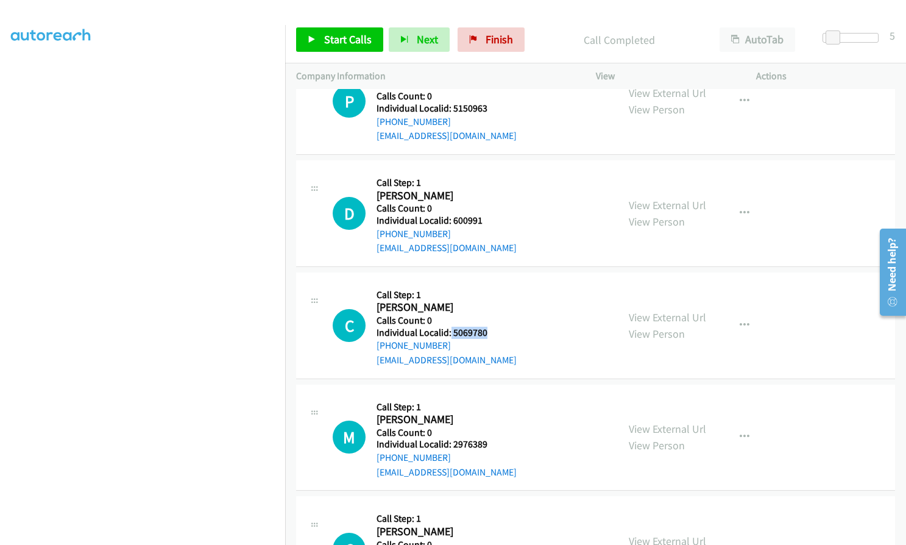
drag, startPoint x: 462, startPoint y: 274, endPoint x: 499, endPoint y: 274, distance: 37.2
click at [499, 283] on div "C Callback Scheduled Call Step: 1 [PERSON_NAME] America/Los_Angeles Calls Count…" at bounding box center [470, 325] width 274 height 84
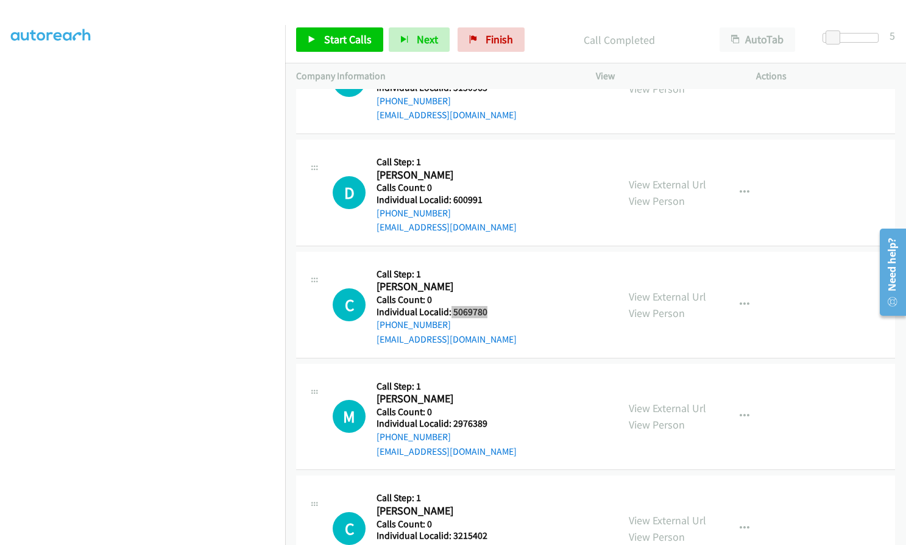
scroll to position [8527, 0]
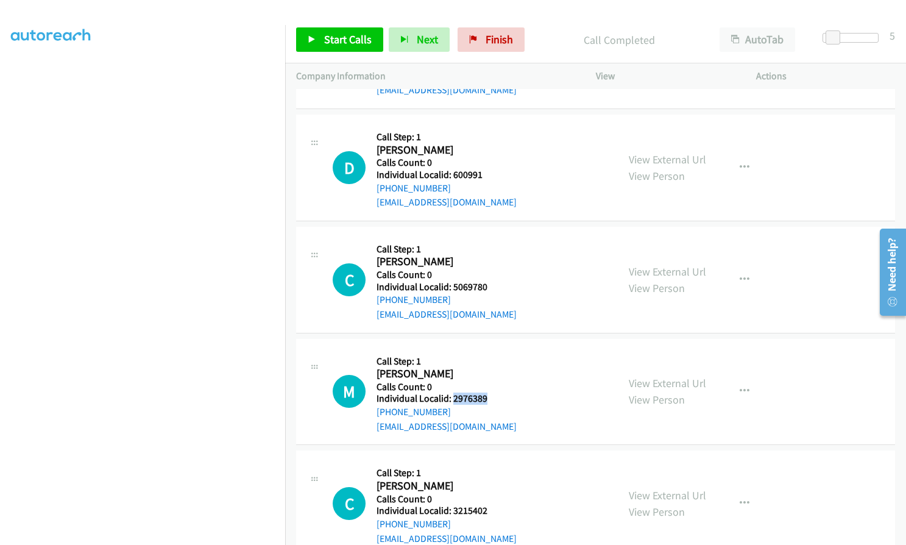
drag, startPoint x: 451, startPoint y: 340, endPoint x: 488, endPoint y: 338, distance: 37.8
click at [488, 350] on div "M Callback Scheduled Call Step: 1 [PERSON_NAME] America/Los_Angeles Calls Count…" at bounding box center [470, 392] width 274 height 84
click at [318, 35] on link "Start Calls" at bounding box center [339, 39] width 87 height 24
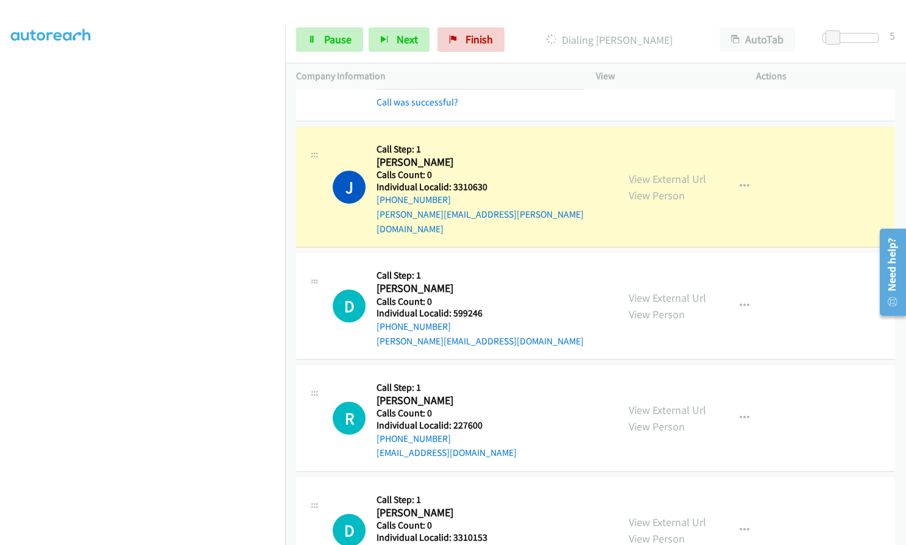
scroll to position [7141, 0]
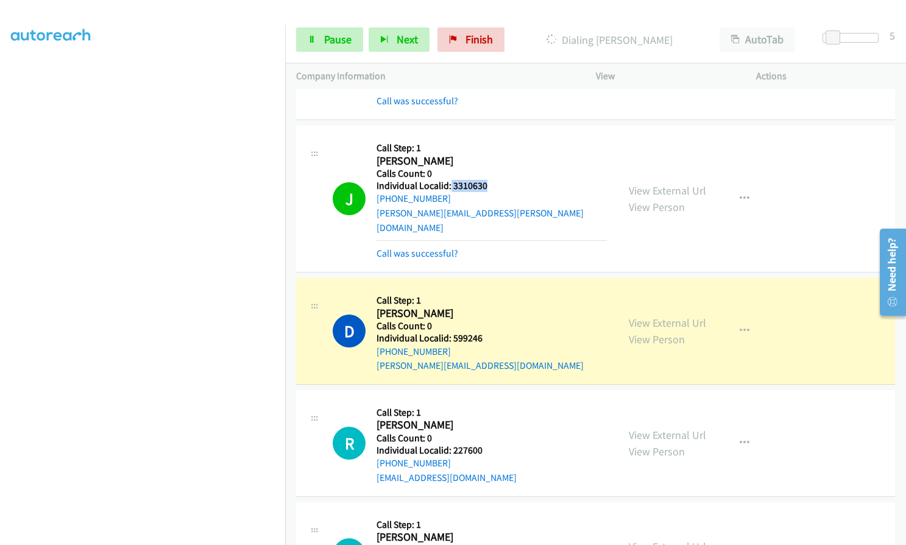
drag, startPoint x: 450, startPoint y: 144, endPoint x: 495, endPoint y: 142, distance: 44.5
click at [495, 142] on div "J Callback Scheduled Call Step: 1 [PERSON_NAME] America/New_York Calls Count: 0…" at bounding box center [470, 198] width 274 height 124
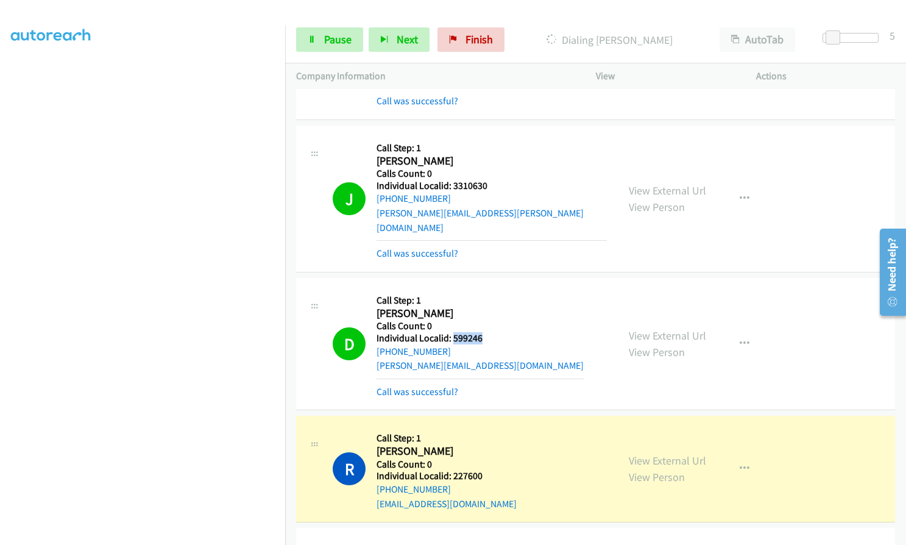
drag, startPoint x: 452, startPoint y: 280, endPoint x: 485, endPoint y: 279, distance: 32.9
click at [485, 289] on div "D Callback Scheduled Call Step: 1 [PERSON_NAME] America/New_York Calls Count: 0…" at bounding box center [470, 344] width 274 height 110
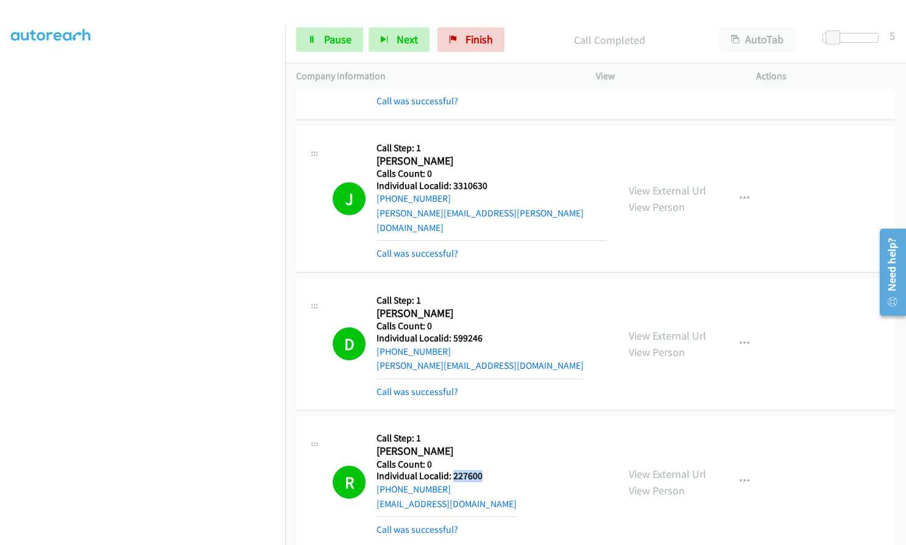
drag, startPoint x: 452, startPoint y: 417, endPoint x: 487, endPoint y: 415, distance: 34.8
click at [487, 426] on div "R Callback Scheduled Call Step: 1 [PERSON_NAME] America/[GEOGRAPHIC_DATA] Calls…" at bounding box center [470, 481] width 274 height 110
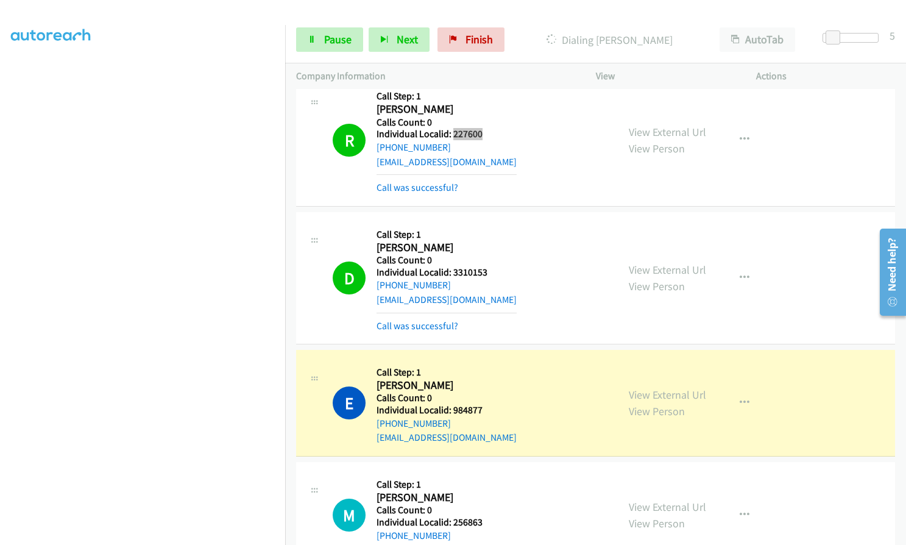
scroll to position [7491, 0]
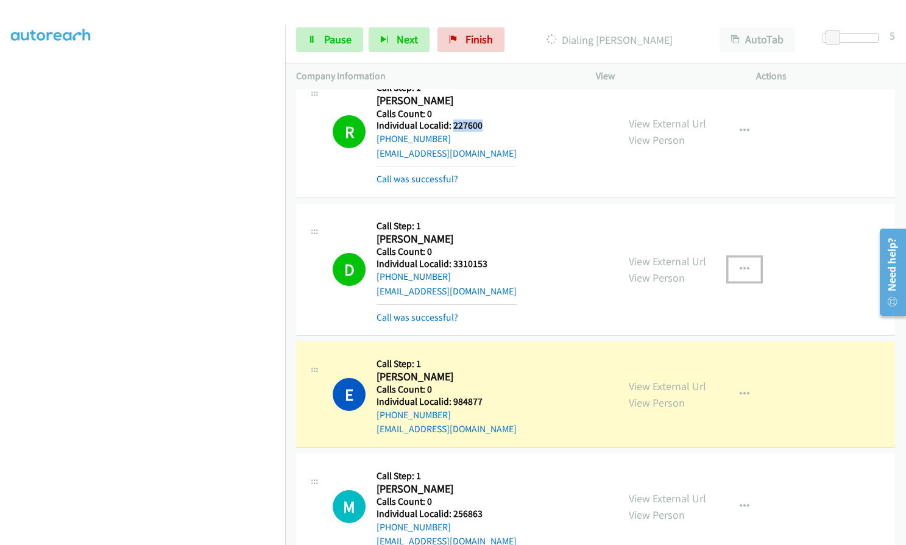
click at [739, 264] on icon "button" at bounding box center [744, 269] width 10 height 10
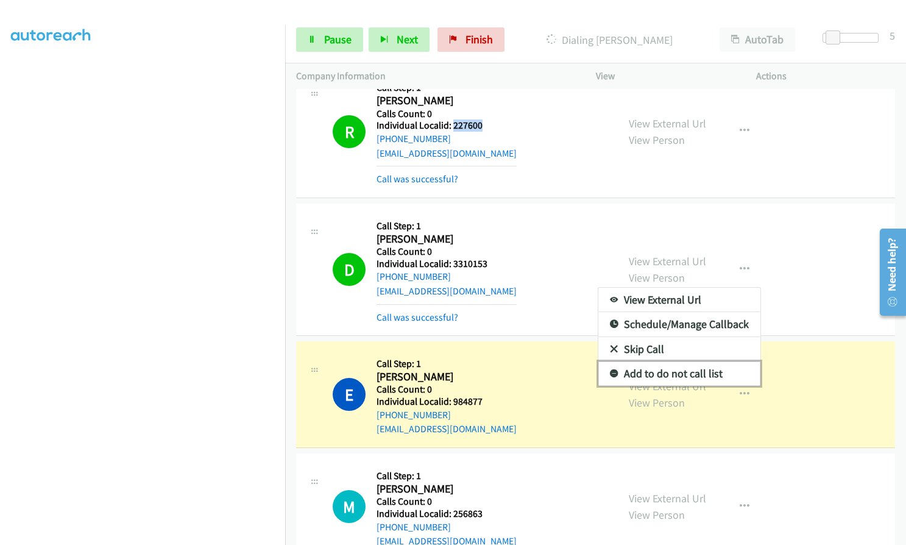
click at [610, 370] on icon at bounding box center [614, 374] width 9 height 9
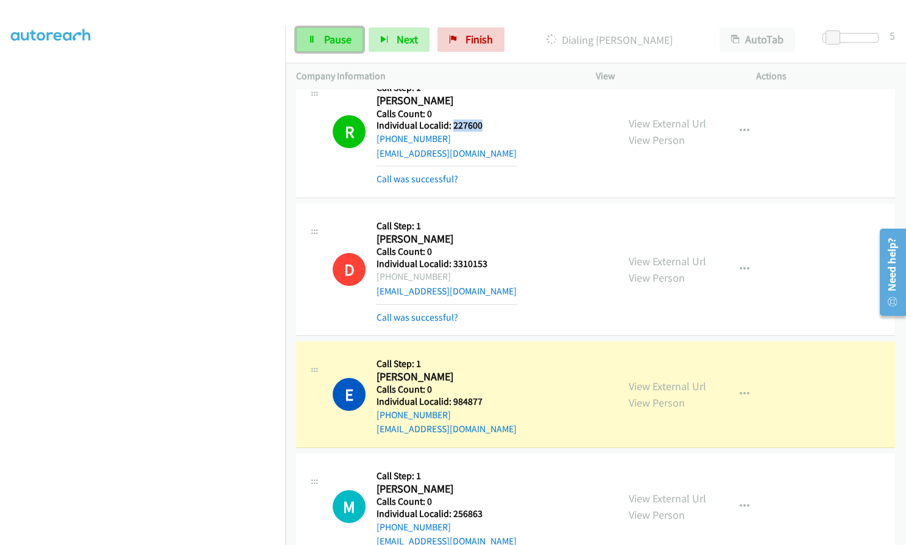
click at [344, 42] on span "Pause" at bounding box center [337, 39] width 27 height 14
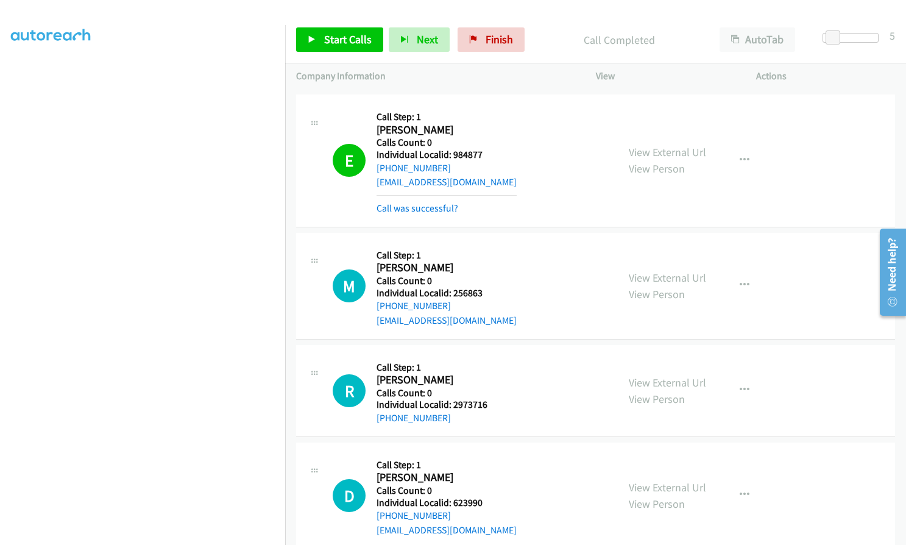
scroll to position [7750, 0]
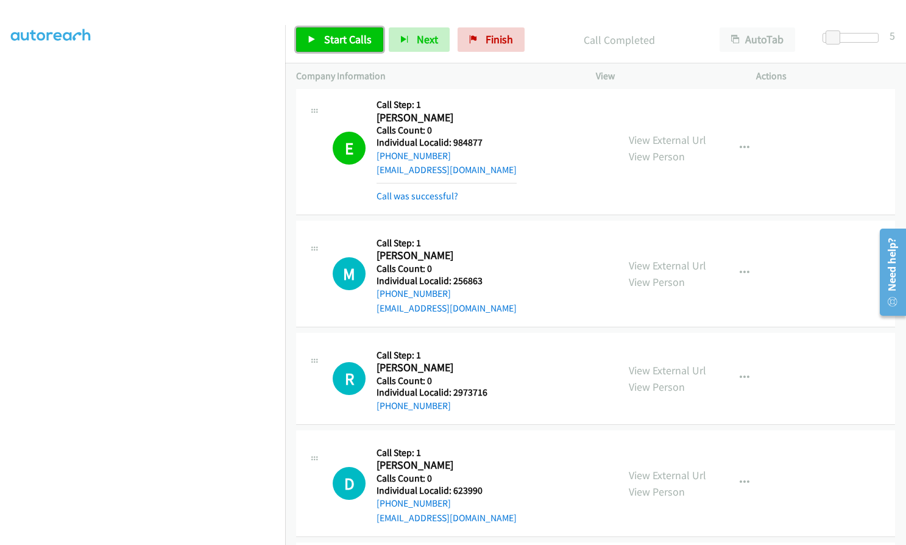
click at [352, 32] on span "Start Calls" at bounding box center [348, 39] width 48 height 14
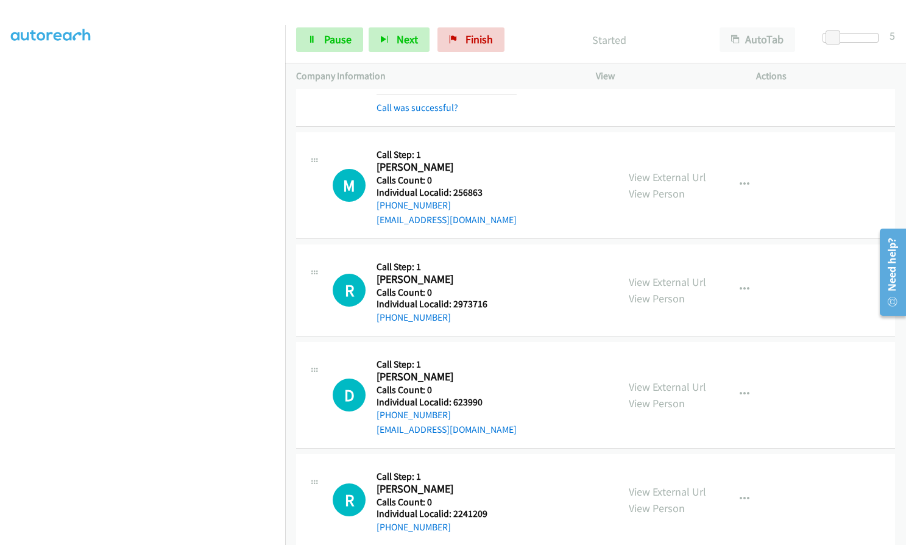
scroll to position [7842, 0]
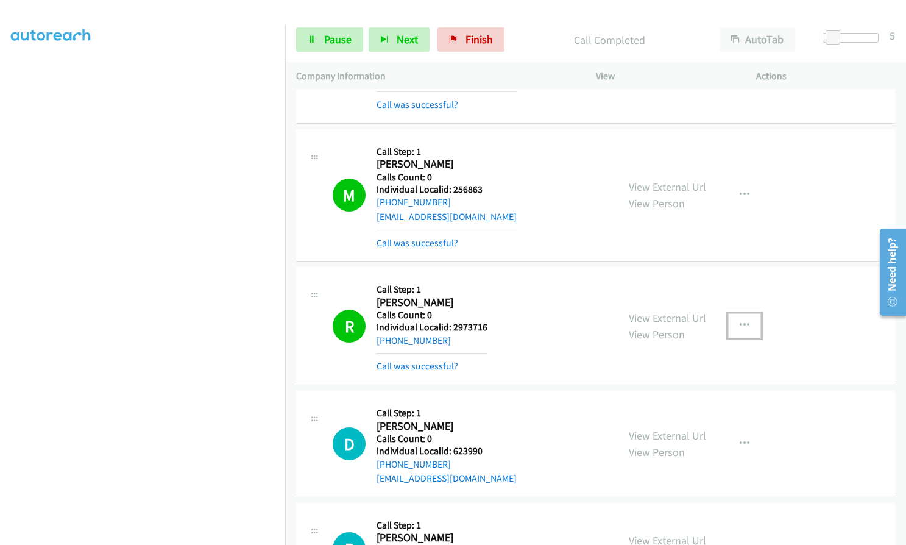
click at [739, 320] on icon "button" at bounding box center [744, 325] width 10 height 10
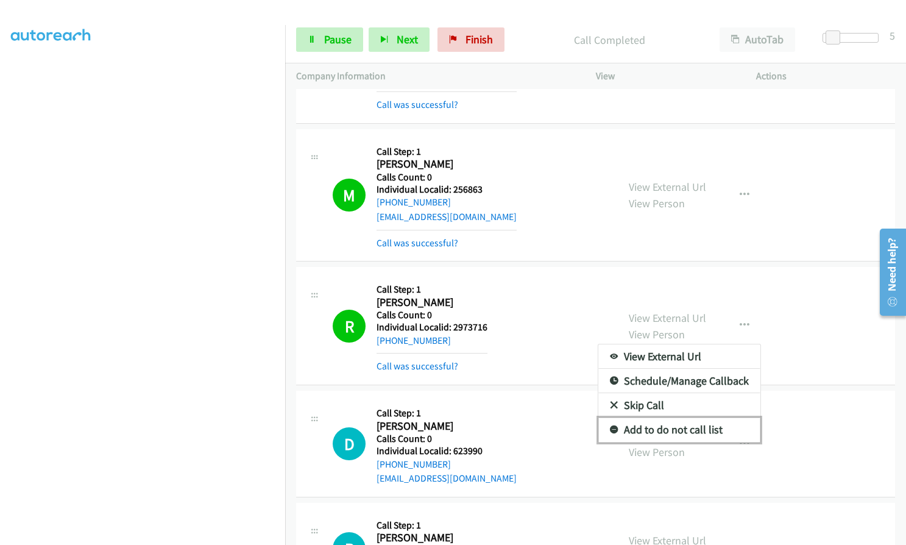
click at [610, 426] on icon at bounding box center [614, 430] width 9 height 9
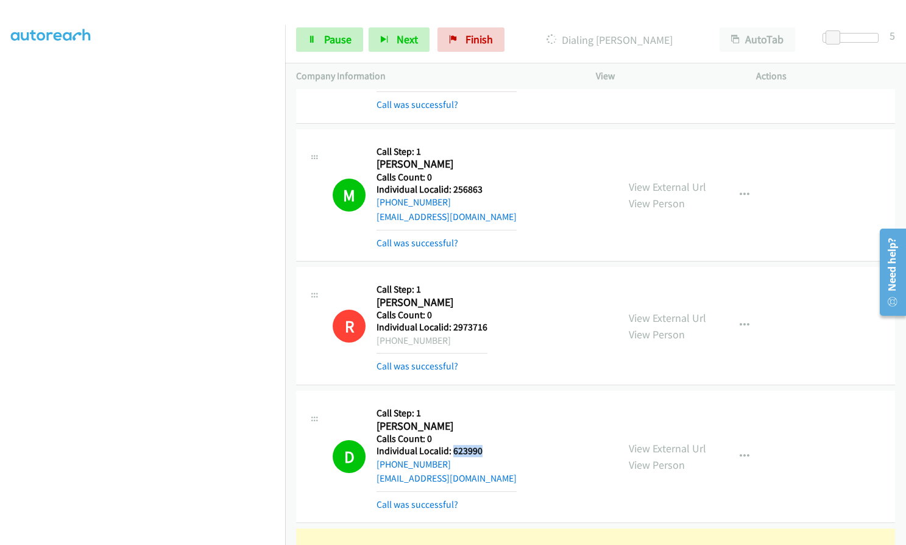
drag, startPoint x: 451, startPoint y: 394, endPoint x: 486, endPoint y: 392, distance: 35.4
click at [486, 401] on div "D Callback Scheduled Call Step: 1 [PERSON_NAME] America/New_York Calls Count: 0…" at bounding box center [470, 456] width 274 height 110
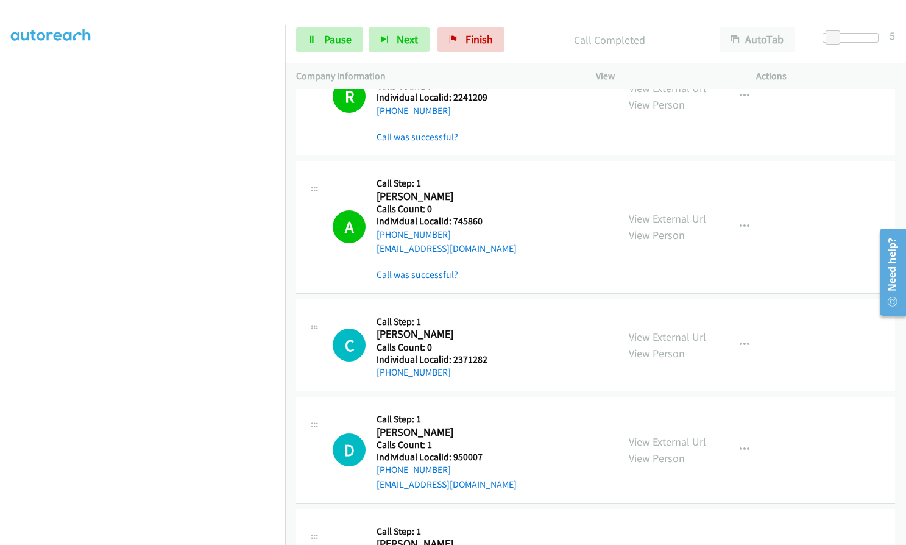
scroll to position [8329, 0]
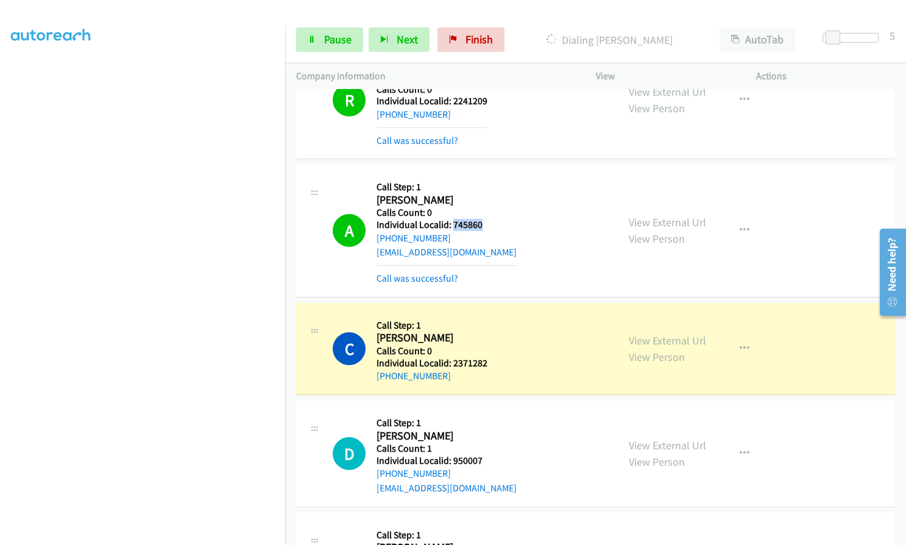
drag, startPoint x: 451, startPoint y: 169, endPoint x: 486, endPoint y: 166, distance: 34.9
click at [486, 175] on div "A Callback Scheduled Call Step: 1 [PERSON_NAME] America/New_York Calls Count: 0…" at bounding box center [470, 230] width 274 height 110
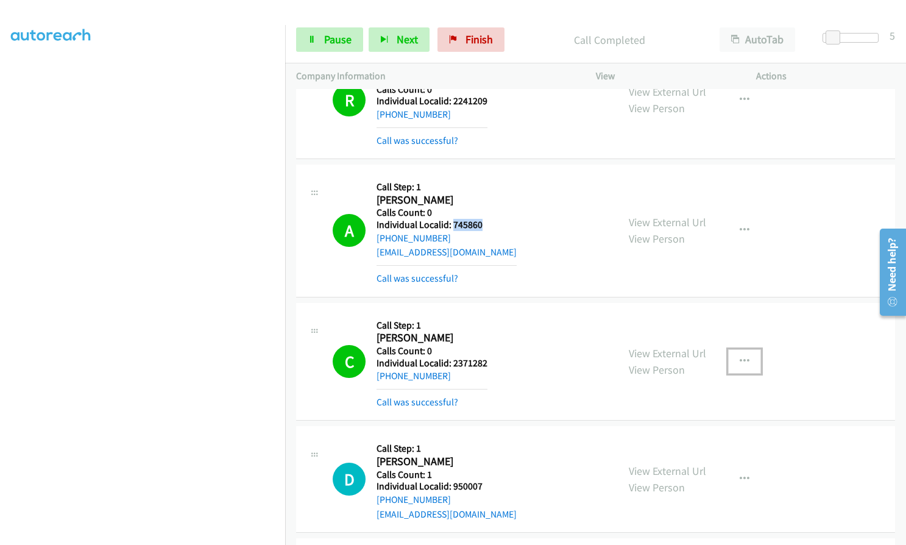
click at [740, 356] on icon "button" at bounding box center [744, 361] width 10 height 10
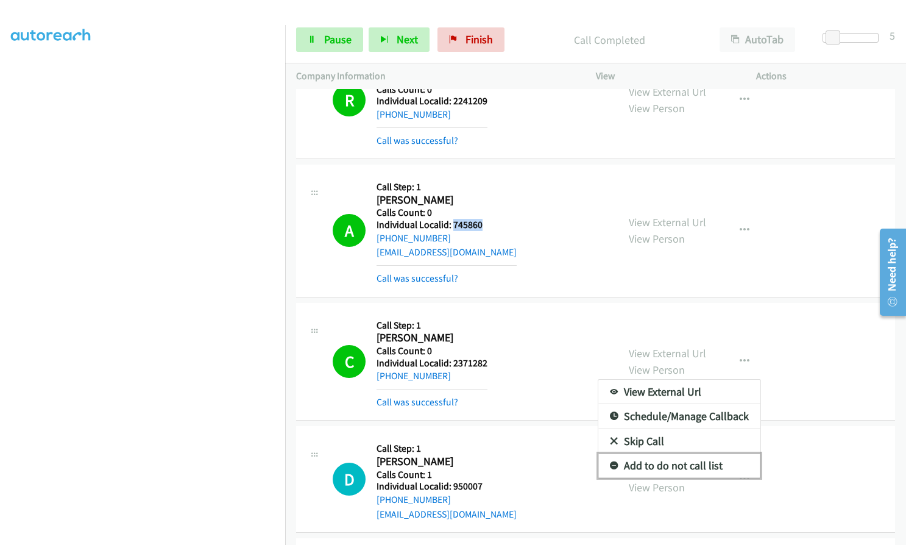
click at [610, 462] on icon at bounding box center [614, 466] width 9 height 9
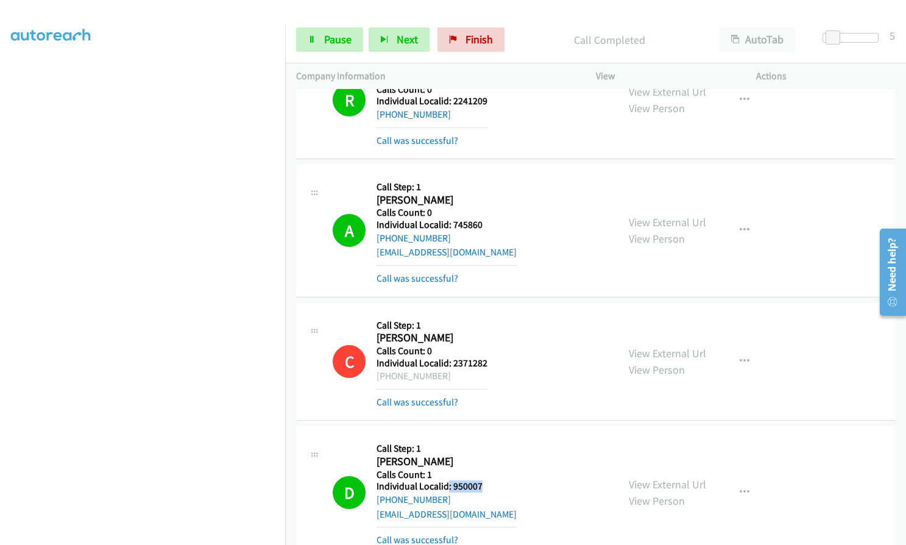
drag, startPoint x: 448, startPoint y: 429, endPoint x: 481, endPoint y: 429, distance: 33.5
click at [481, 437] on div "D Callback Scheduled Call Step: 1 [PERSON_NAME] America/[GEOGRAPHIC_DATA] Calls…" at bounding box center [470, 492] width 274 height 110
drag, startPoint x: 471, startPoint y: 431, endPoint x: 491, endPoint y: 429, distance: 19.6
click at [524, 453] on div "D Callback Scheduled Call Step: 1 [PERSON_NAME] America/[GEOGRAPHIC_DATA] Calls…" at bounding box center [470, 492] width 274 height 110
drag, startPoint x: 451, startPoint y: 426, endPoint x: 484, endPoint y: 428, distance: 33.0
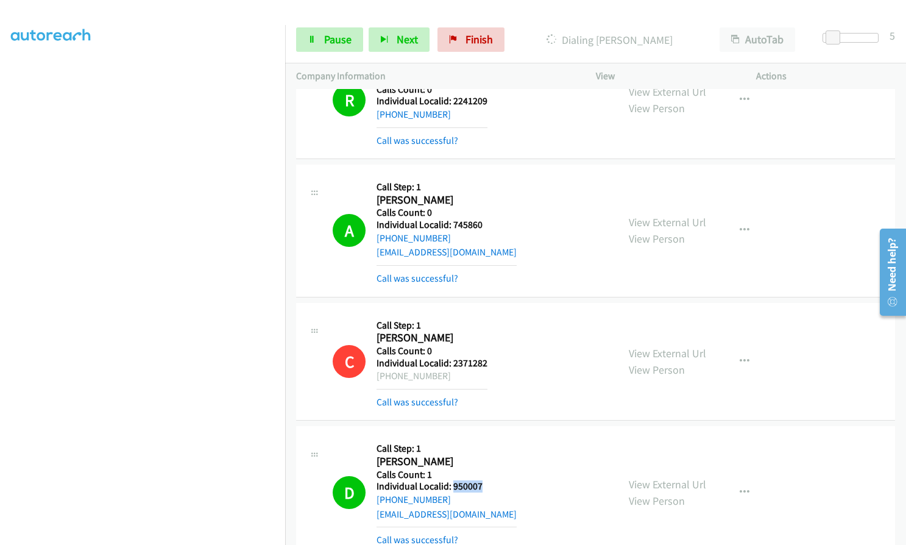
click at [484, 437] on div "D Callback Scheduled Call Step: 1 [PERSON_NAME] America/[GEOGRAPHIC_DATA] Calls…" at bounding box center [470, 492] width 274 height 110
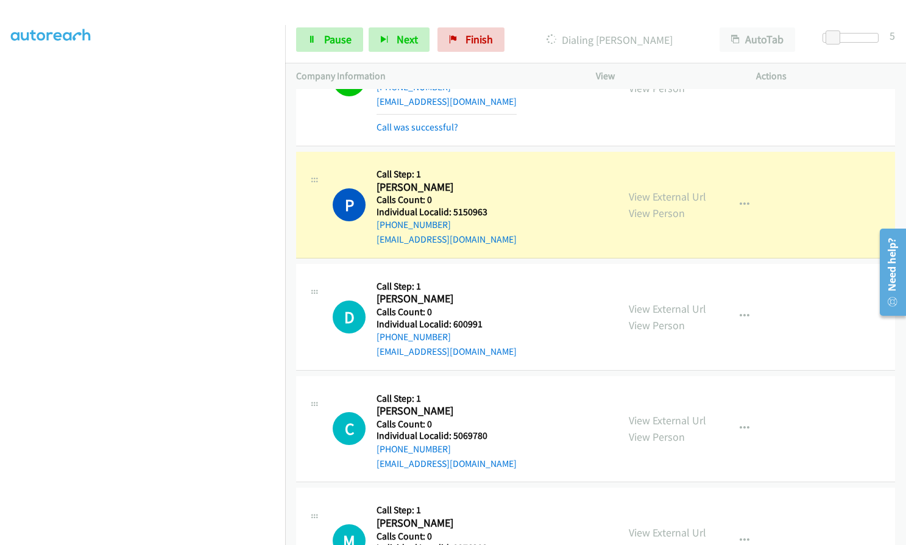
scroll to position [8770, 0]
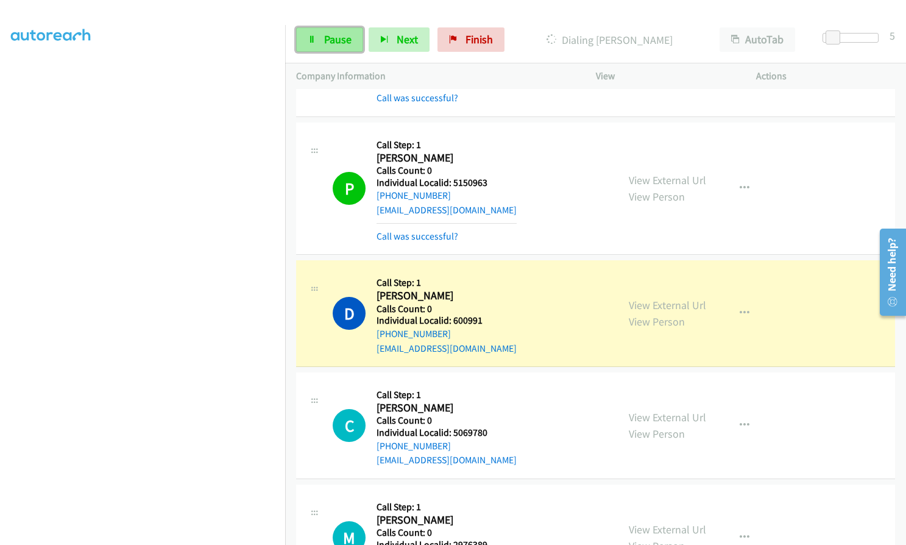
click at [305, 37] on link "Pause" at bounding box center [329, 39] width 67 height 24
click at [329, 32] on span "Start Calls" at bounding box center [348, 39] width 48 height 14
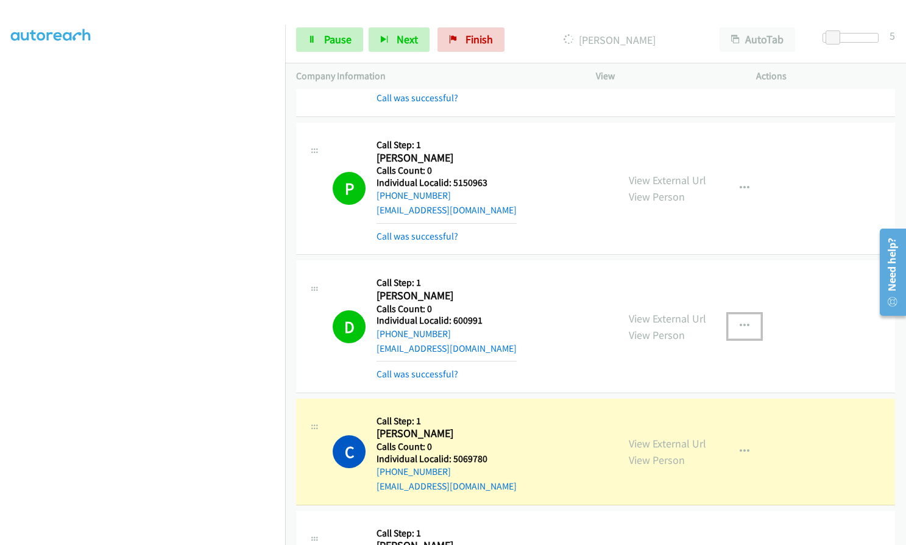
click at [745, 314] on button "button" at bounding box center [744, 326] width 33 height 24
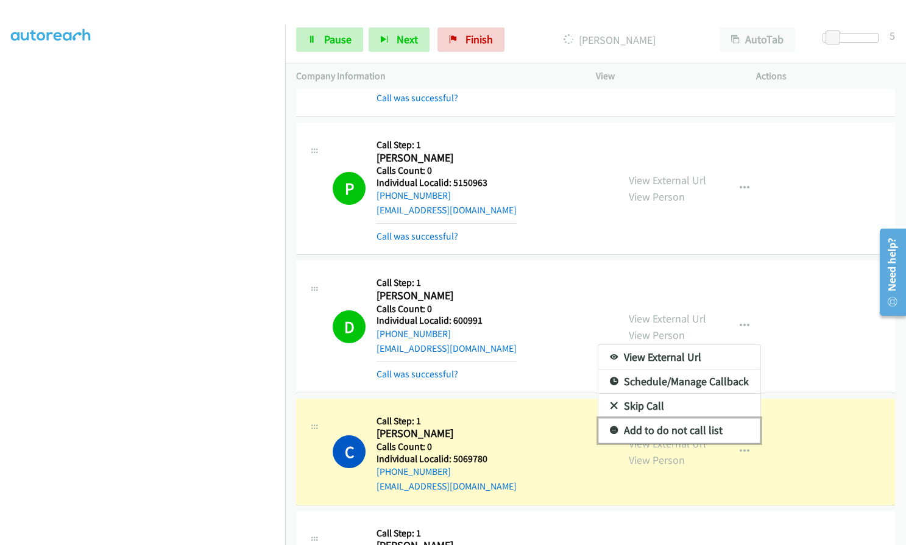
click at [610, 426] on icon at bounding box center [614, 430] width 9 height 9
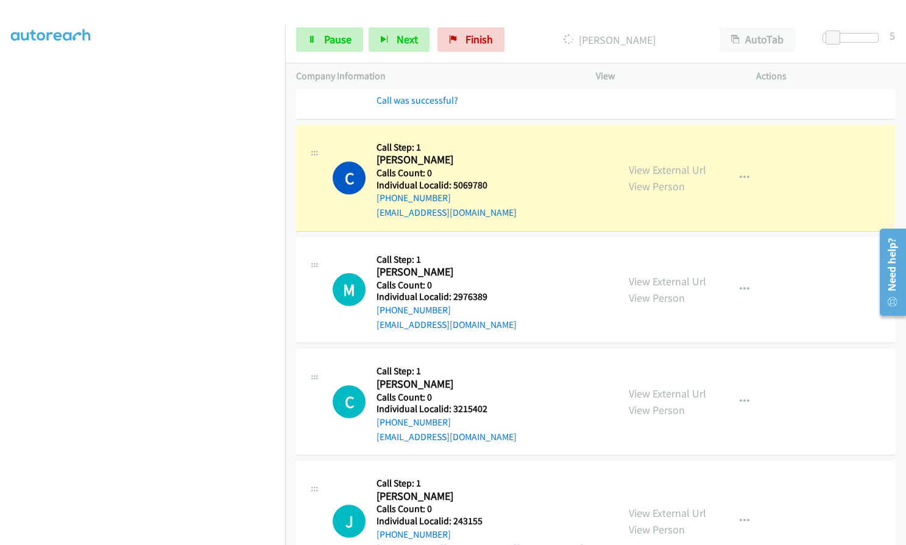
scroll to position [9045, 0]
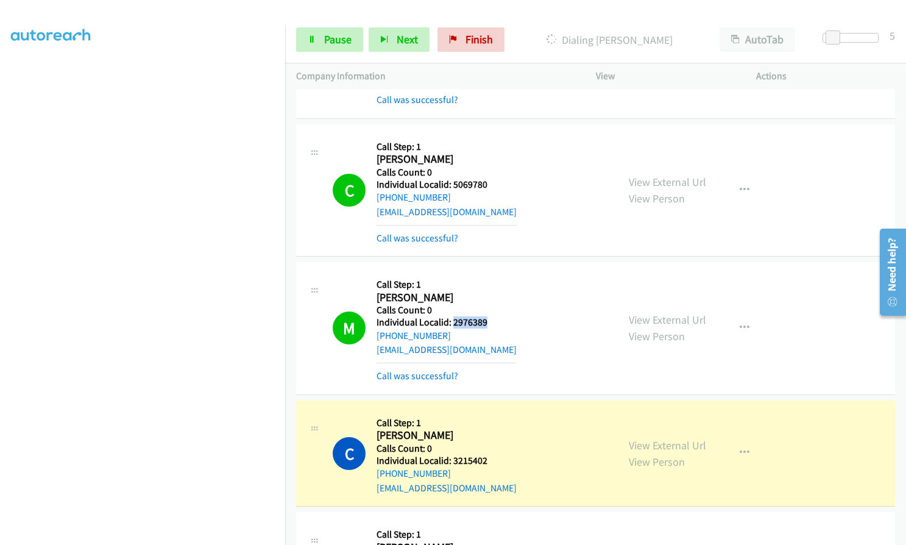
drag, startPoint x: 452, startPoint y: 266, endPoint x: 485, endPoint y: 265, distance: 33.5
click at [485, 273] on div "M Callback Scheduled Call Step: 1 [PERSON_NAME] America/Los_Angeles Calls Count…" at bounding box center [470, 328] width 274 height 110
drag, startPoint x: 450, startPoint y: 400, endPoint x: 492, endPoint y: 401, distance: 42.0
click at [492, 411] on div "C Callback Scheduled Call Step: 1 [PERSON_NAME] America/[GEOGRAPHIC_DATA] Calls…" at bounding box center [470, 453] width 274 height 84
click at [324, 28] on link "Pause" at bounding box center [329, 39] width 67 height 24
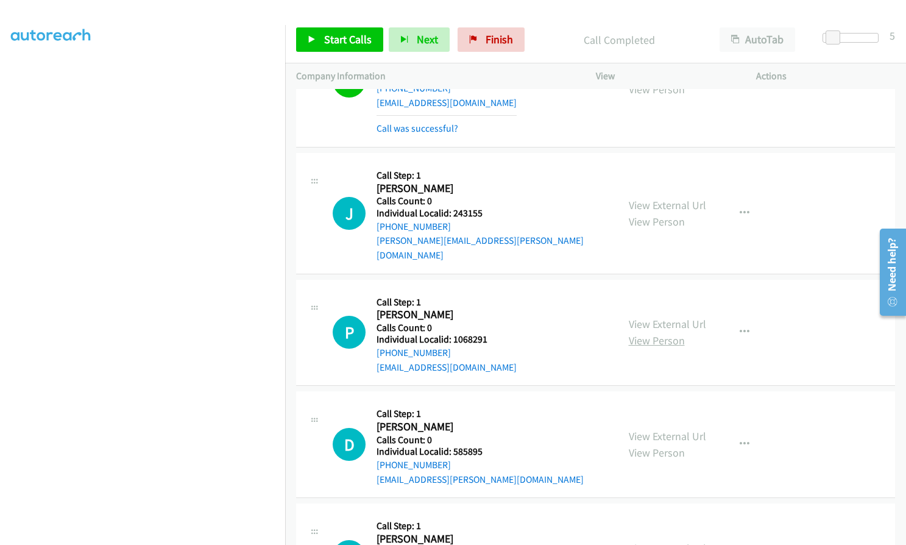
scroll to position [9440, 0]
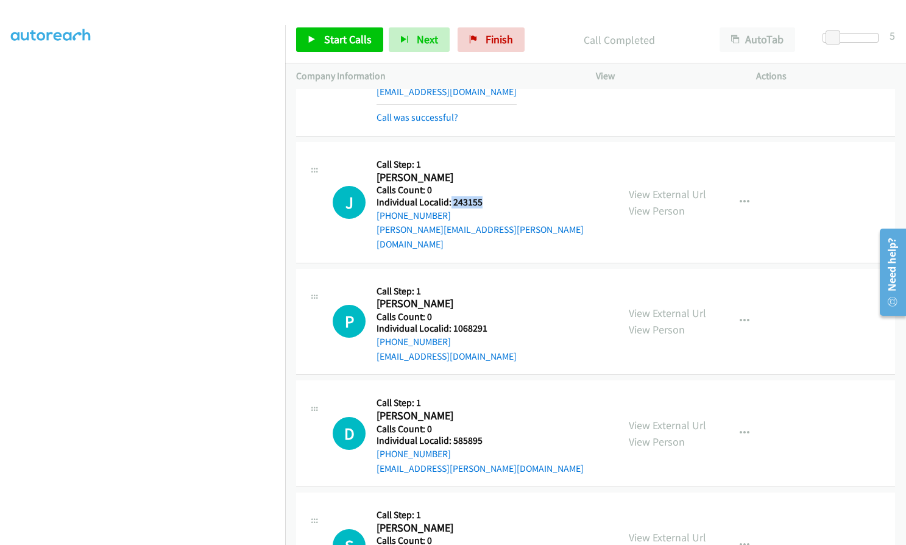
drag, startPoint x: 449, startPoint y: 144, endPoint x: 485, endPoint y: 143, distance: 36.0
click at [485, 153] on div "J Callback Scheduled Call Step: 1 [PERSON_NAME] America/New_York Calls Count: 0…" at bounding box center [470, 202] width 274 height 98
drag, startPoint x: 451, startPoint y: 256, endPoint x: 487, endPoint y: 254, distance: 36.0
click at [487, 280] on div "P Callback Scheduled Call Step: 1 [PERSON_NAME] America/Los_Angeles Calls Count…" at bounding box center [470, 322] width 274 height 84
drag, startPoint x: 451, startPoint y: 369, endPoint x: 484, endPoint y: 367, distance: 33.6
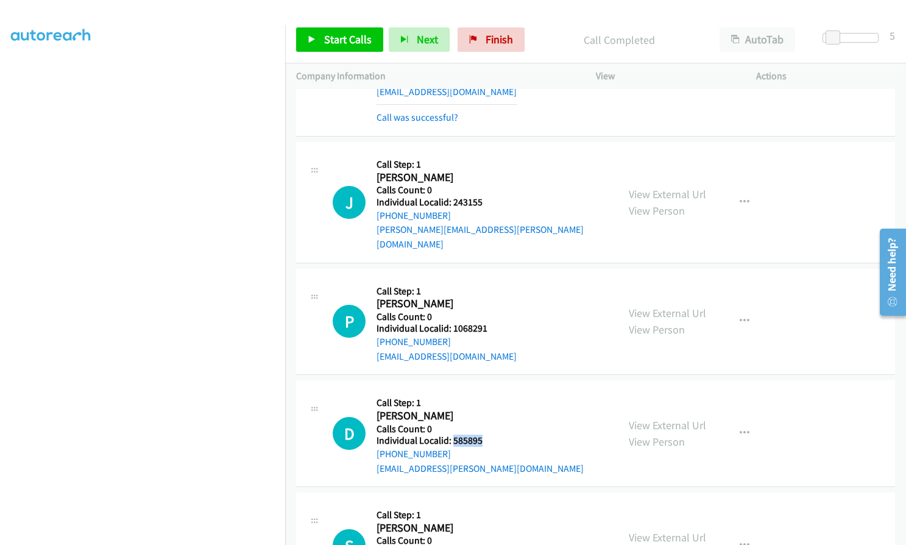
click at [484, 391] on div "D Callback Scheduled Call Step: 1 [PERSON_NAME] America/Los_Angeles Calls Count…" at bounding box center [470, 433] width 274 height 84
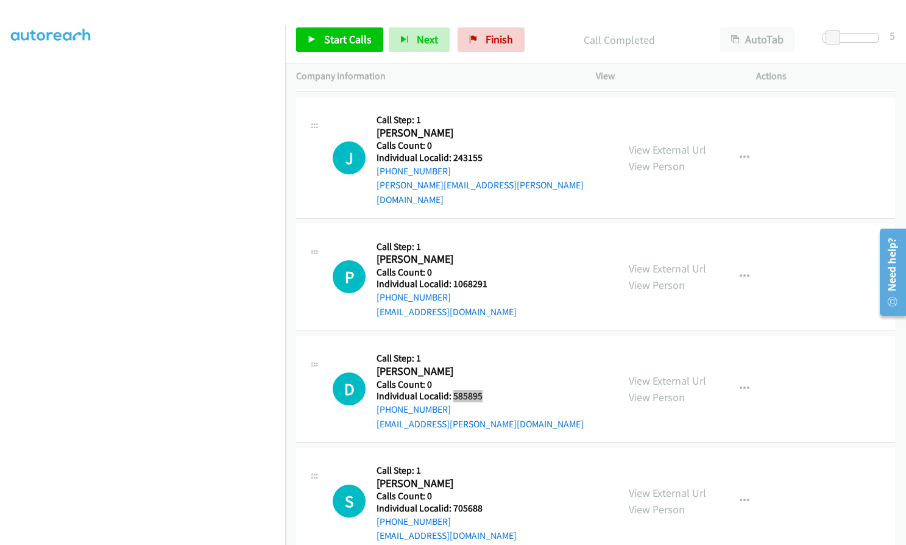
scroll to position [9547, 0]
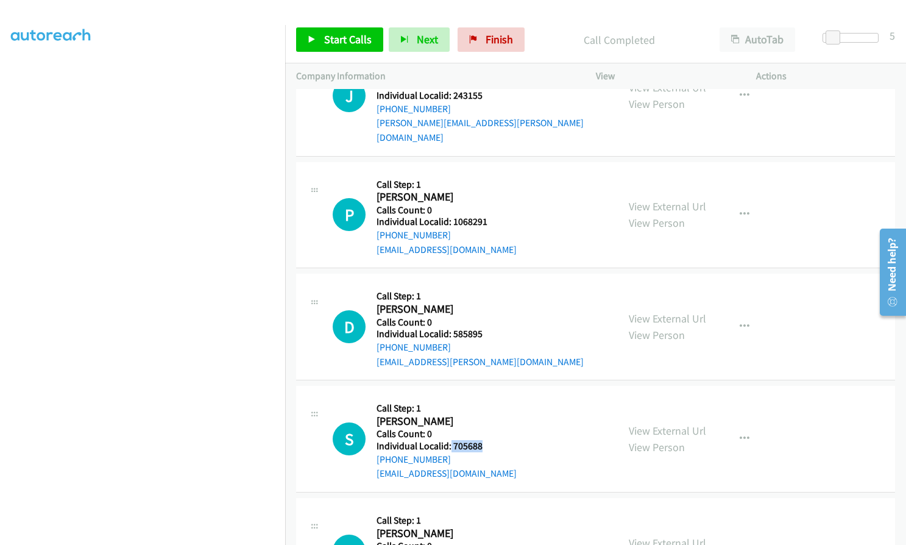
drag, startPoint x: 450, startPoint y: 373, endPoint x: 485, endPoint y: 372, distance: 35.3
click at [485, 397] on div "S Callback Scheduled Call Step: 1 [PERSON_NAME] America/Los_Angeles Calls Count…" at bounding box center [470, 439] width 274 height 84
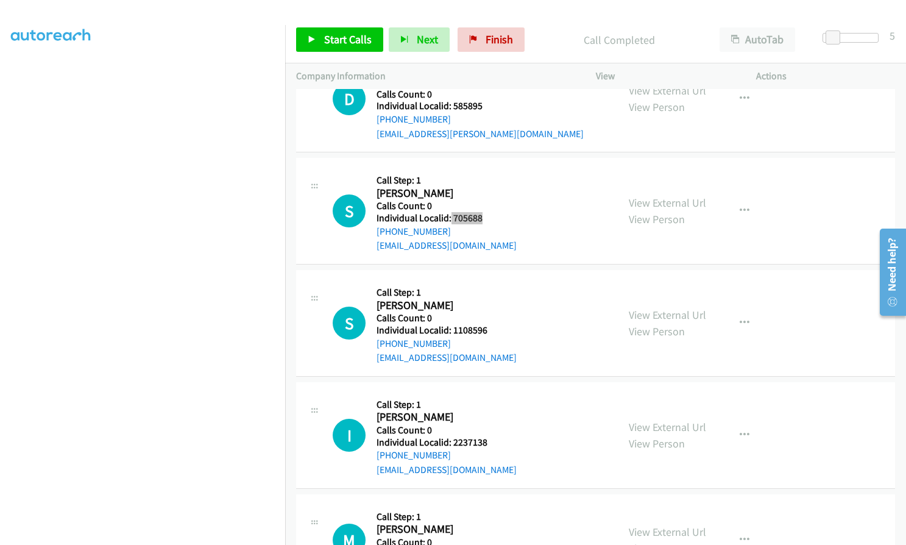
scroll to position [9775, 0]
drag, startPoint x: 452, startPoint y: 258, endPoint x: 492, endPoint y: 256, distance: 40.2
click at [492, 280] on div "S Callback Scheduled Call Step: 1 [PERSON_NAME] America/Los_Angeles Calls Count…" at bounding box center [470, 322] width 274 height 84
drag, startPoint x: 448, startPoint y: 369, endPoint x: 493, endPoint y: 369, distance: 44.5
click at [493, 392] on div "I Callback Scheduled Call Step: 1 [PERSON_NAME] America/[GEOGRAPHIC_DATA] Calls…" at bounding box center [470, 434] width 274 height 84
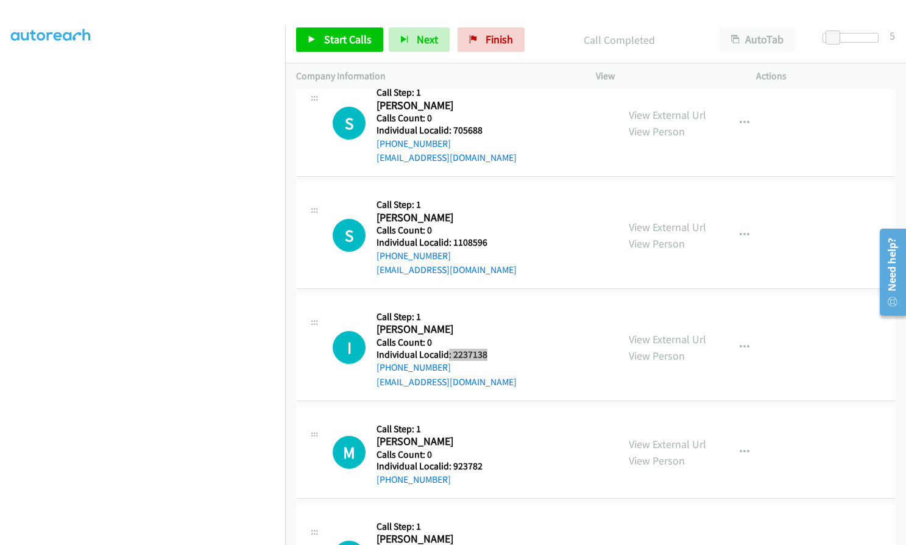
scroll to position [9913, 0]
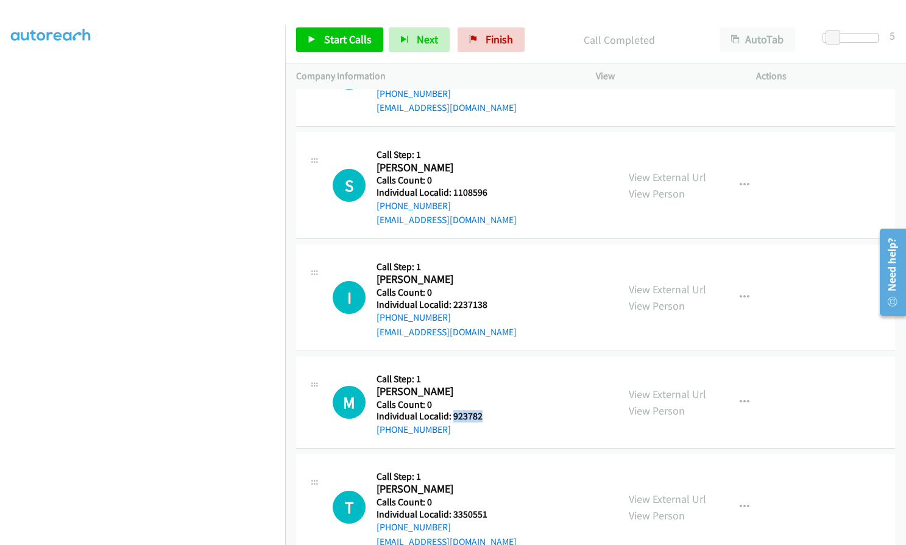
drag, startPoint x: 451, startPoint y: 344, endPoint x: 485, endPoint y: 344, distance: 34.7
click at [485, 367] on div "M Callback Scheduled Call Step: 1 [PERSON_NAME] America/New_York Calls Count: 0…" at bounding box center [470, 401] width 274 height 69
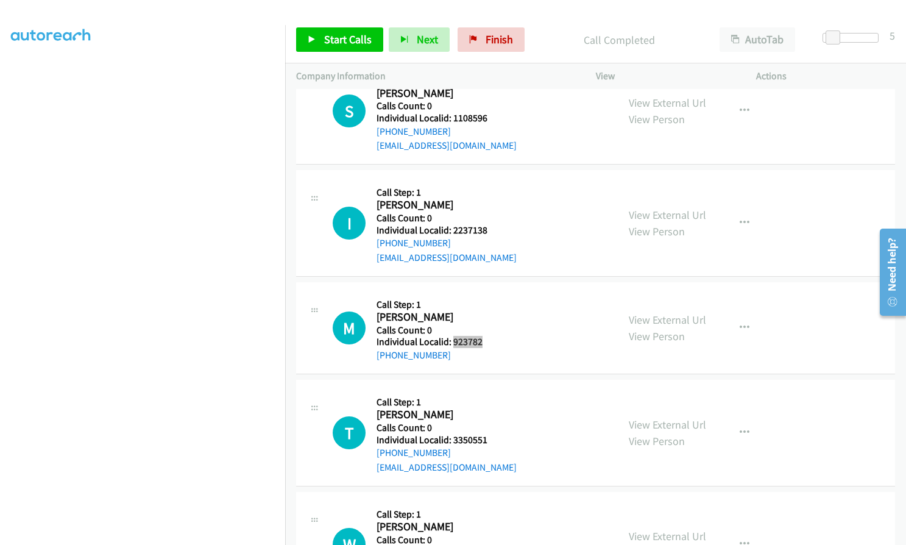
scroll to position [9989, 0]
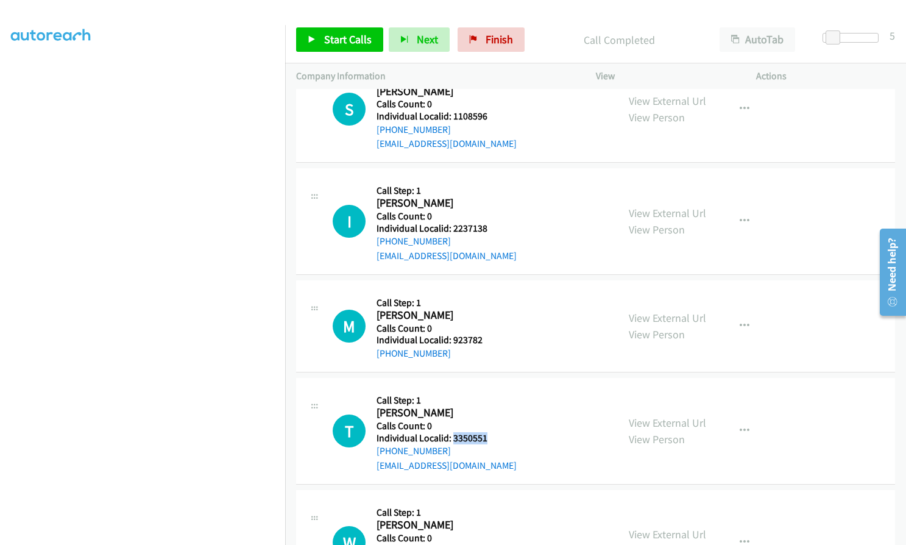
drag, startPoint x: 452, startPoint y: 364, endPoint x: 490, endPoint y: 364, distance: 37.8
click at [490, 389] on div "T Callback Scheduled Call Step: 1 [PERSON_NAME] America/New_York Calls Count: 0…" at bounding box center [470, 431] width 274 height 84
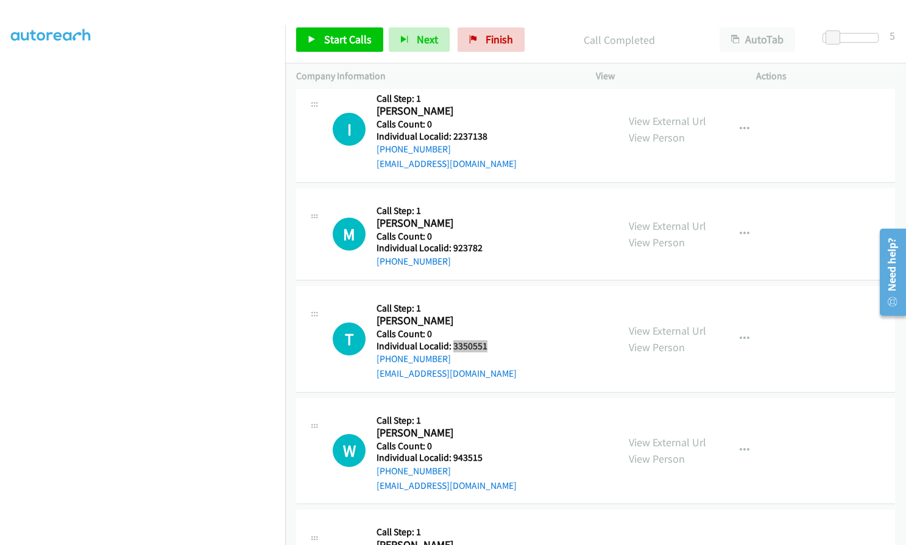
scroll to position [10110, 0]
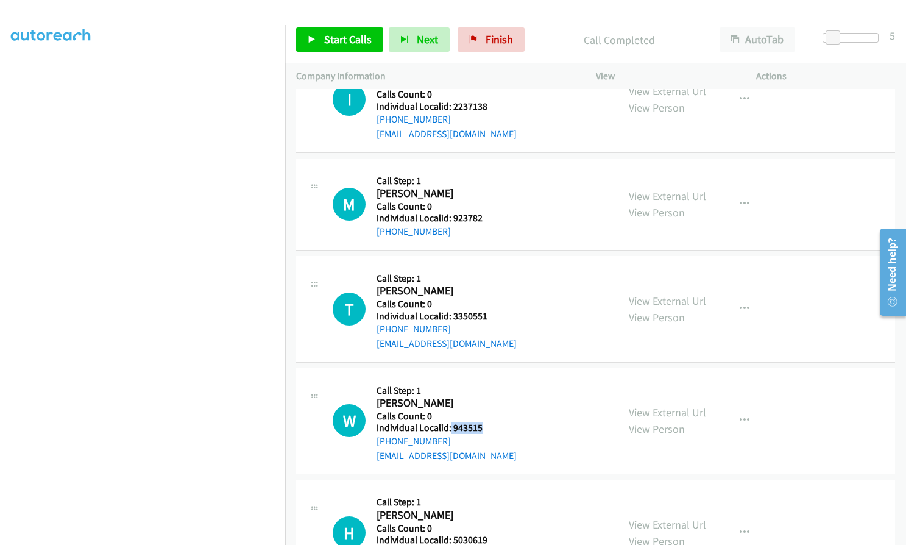
drag, startPoint x: 451, startPoint y: 353, endPoint x: 486, endPoint y: 353, distance: 35.3
click at [486, 379] on div "W Callback Scheduled Call Step: 1 [PERSON_NAME] America/New_York Calls Count: 0…" at bounding box center [470, 421] width 274 height 84
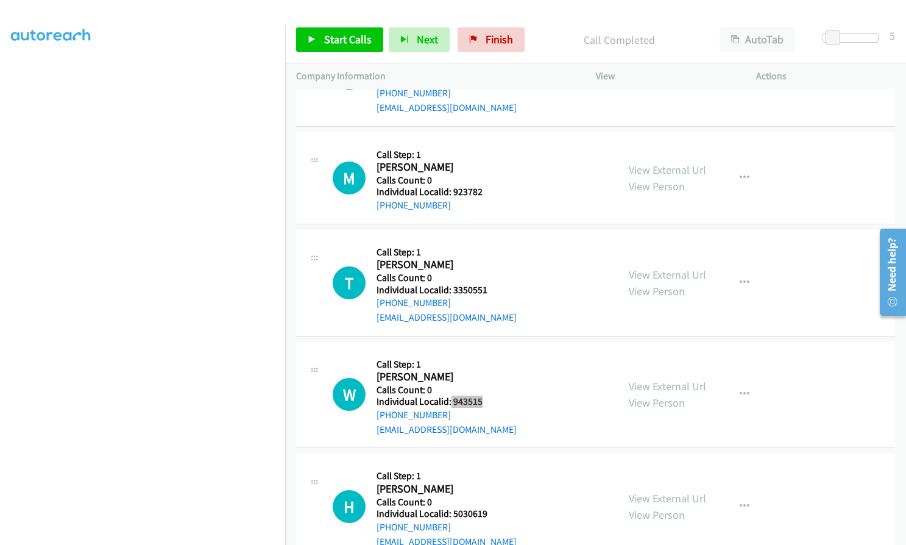
scroll to position [10202, 0]
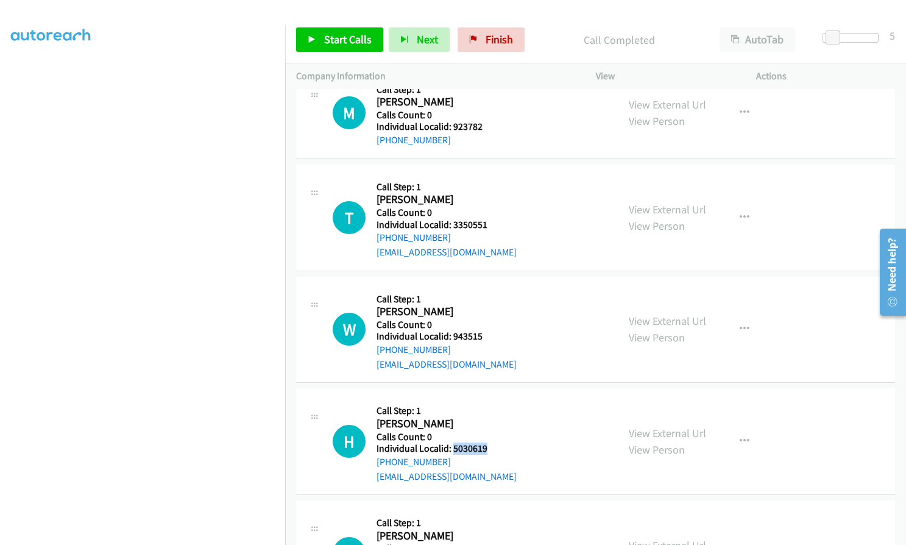
drag, startPoint x: 451, startPoint y: 378, endPoint x: 489, endPoint y: 380, distance: 37.8
click at [489, 442] on h5 "Individual Localid: 5030619" at bounding box center [446, 448] width 140 height 12
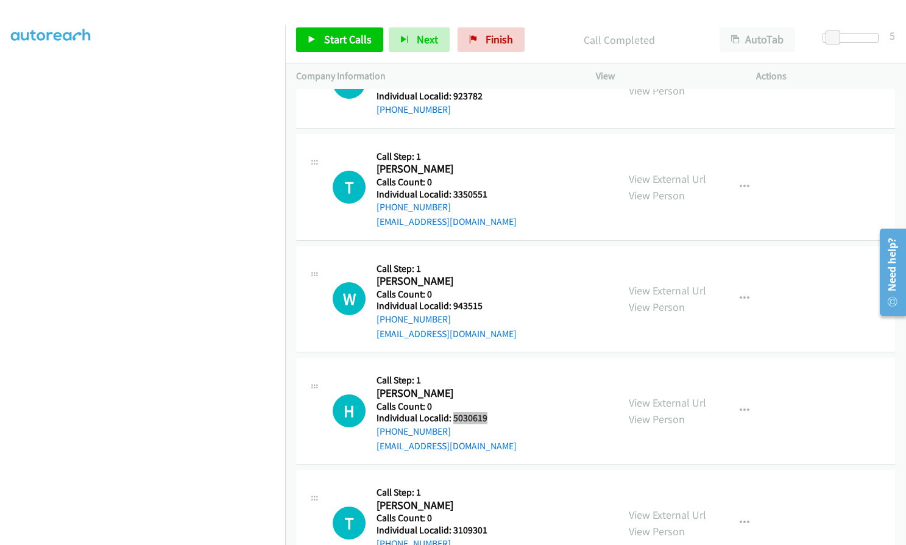
scroll to position [10308, 0]
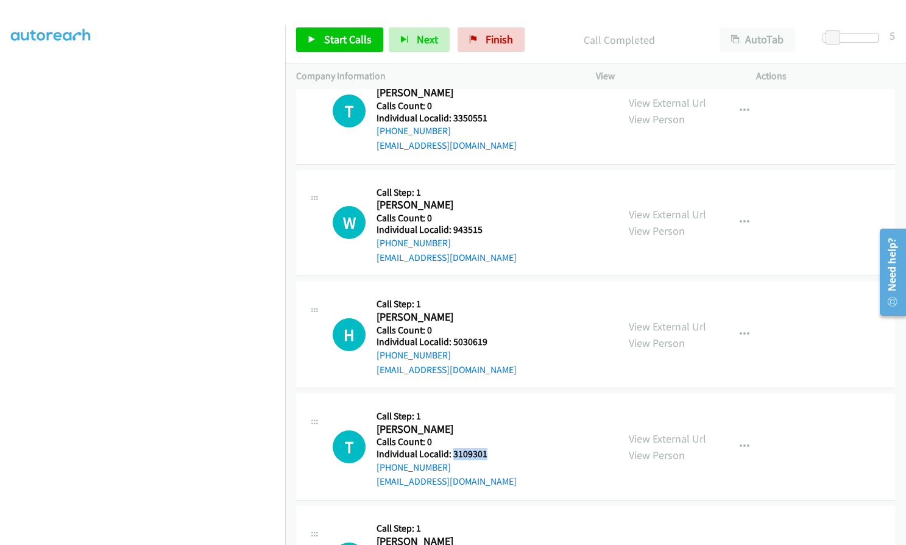
drag, startPoint x: 451, startPoint y: 384, endPoint x: 490, endPoint y: 381, distance: 39.8
click at [490, 448] on h5 "Individual Localid: 3109301" at bounding box center [446, 454] width 140 height 12
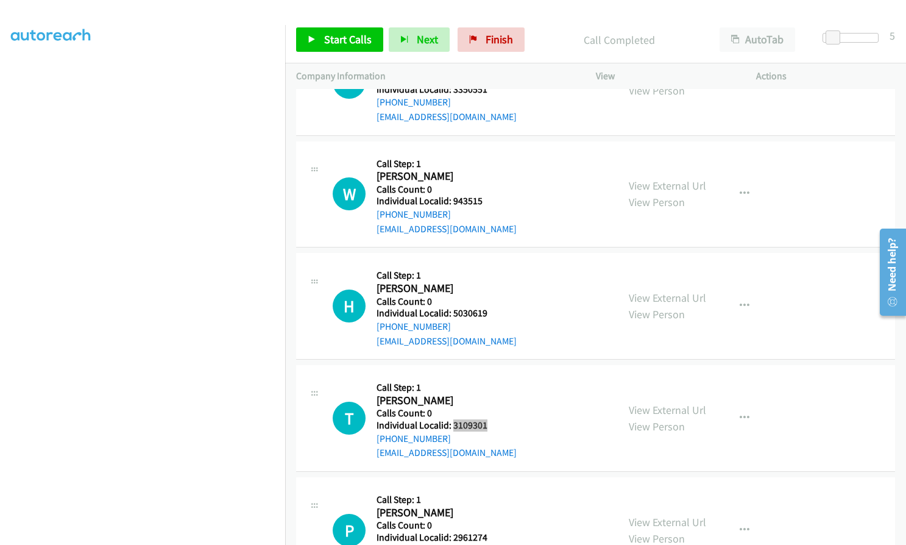
scroll to position [10400, 0]
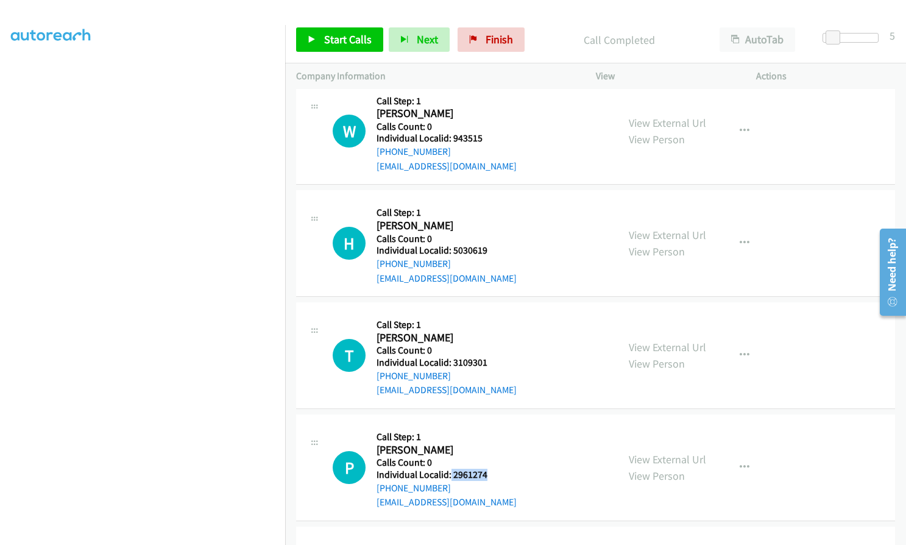
drag, startPoint x: 450, startPoint y: 400, endPoint x: 487, endPoint y: 404, distance: 37.3
click at [490, 425] on div "P Callback Scheduled Call Step: 1 [PERSON_NAME] America/New_York Calls Count: 0…" at bounding box center [470, 467] width 274 height 84
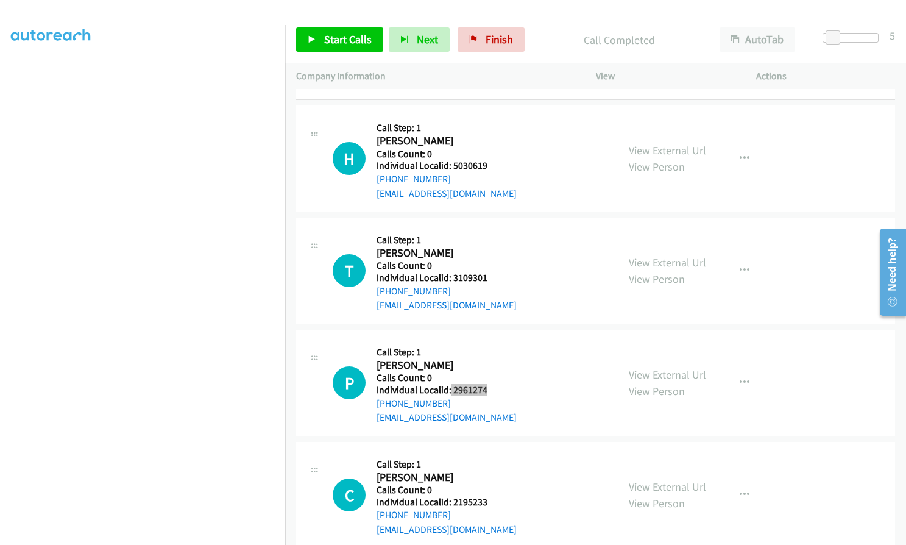
scroll to position [10491, 0]
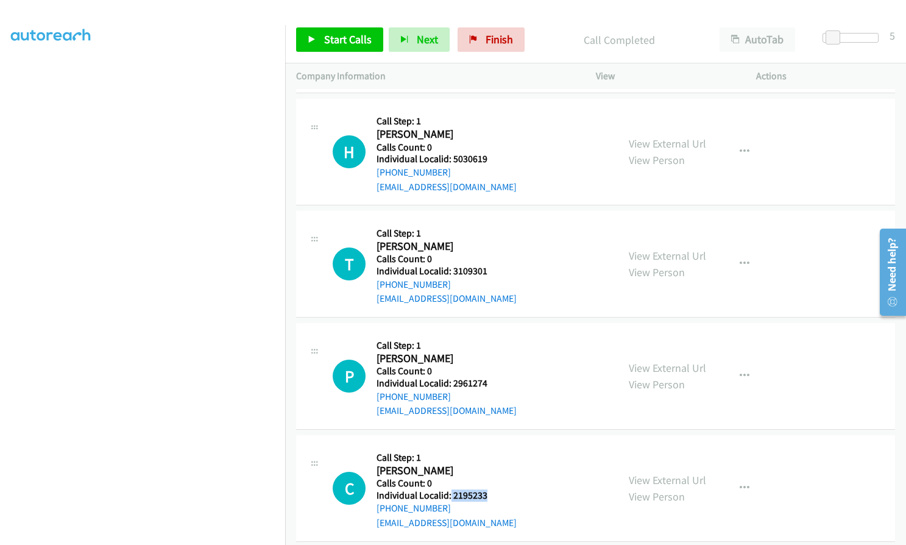
drag, startPoint x: 450, startPoint y: 419, endPoint x: 498, endPoint y: 423, distance: 47.7
click at [498, 446] on div "C Callback Scheduled Call Step: 1 [PERSON_NAME] America/[GEOGRAPHIC_DATA] Calls…" at bounding box center [470, 488] width 274 height 84
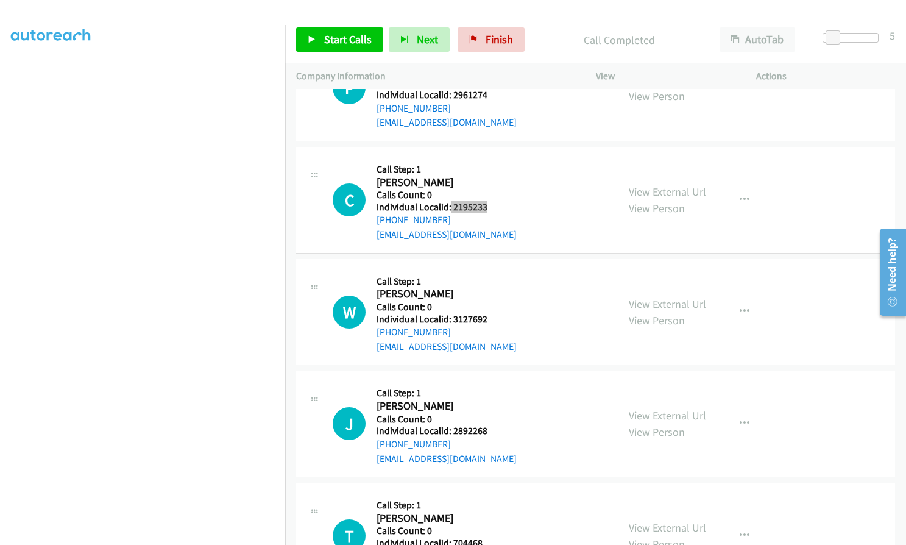
scroll to position [10780, 0]
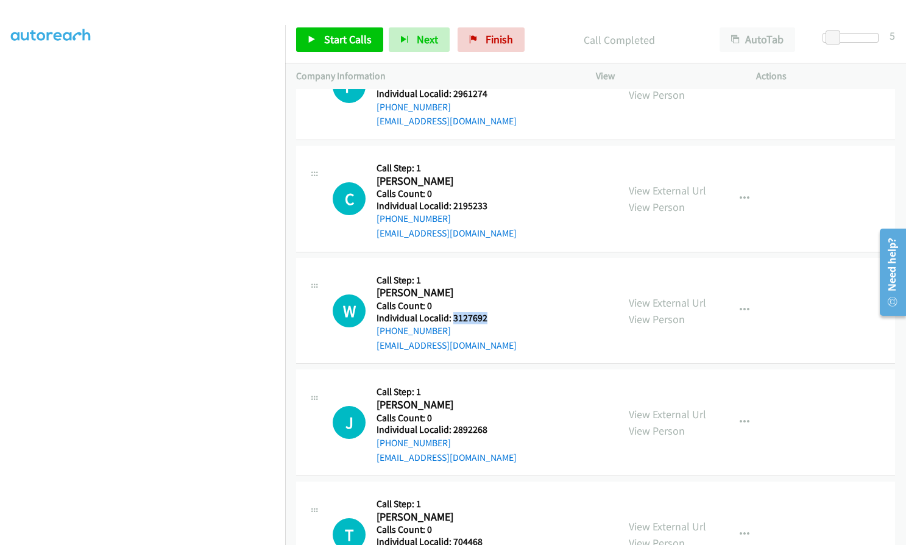
drag, startPoint x: 452, startPoint y: 248, endPoint x: 488, endPoint y: 246, distance: 36.0
click at [488, 269] on div "W Callback Scheduled Call Step: 1 [PERSON_NAME] America/New_York Calls Count: 0…" at bounding box center [470, 311] width 274 height 84
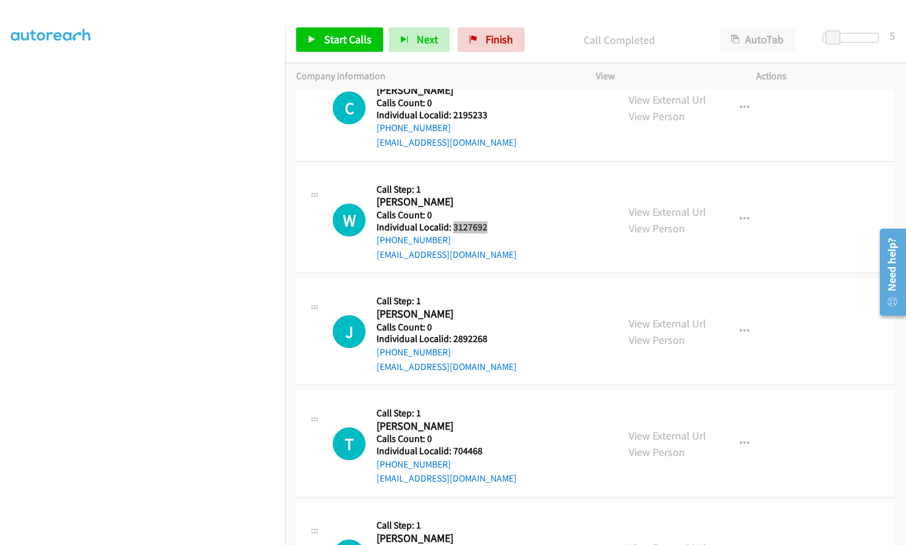
scroll to position [10872, 0]
drag, startPoint x: 453, startPoint y: 267, endPoint x: 485, endPoint y: 266, distance: 32.9
click at [485, 289] on div "J Callback Scheduled Call Step: 1 [PERSON_NAME] America/New_York Calls Count: 0…" at bounding box center [470, 331] width 274 height 84
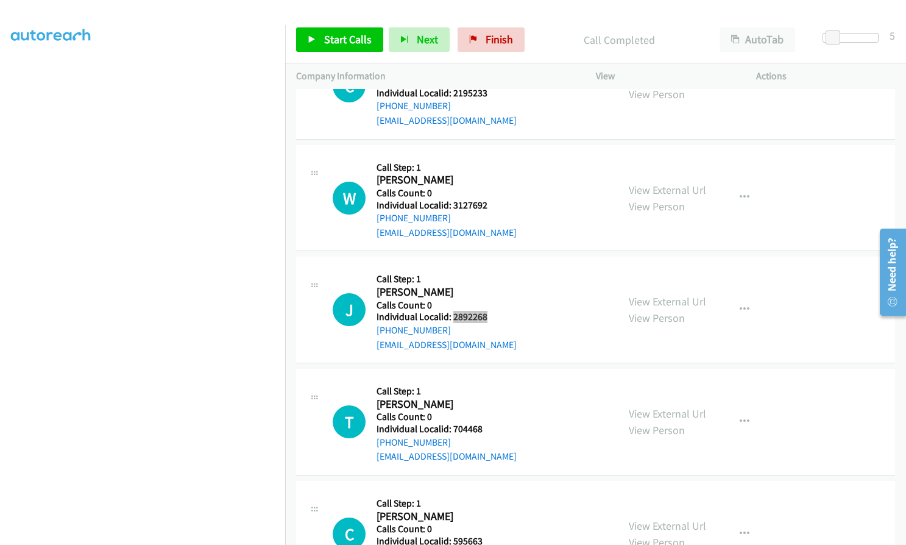
scroll to position [10933, 0]
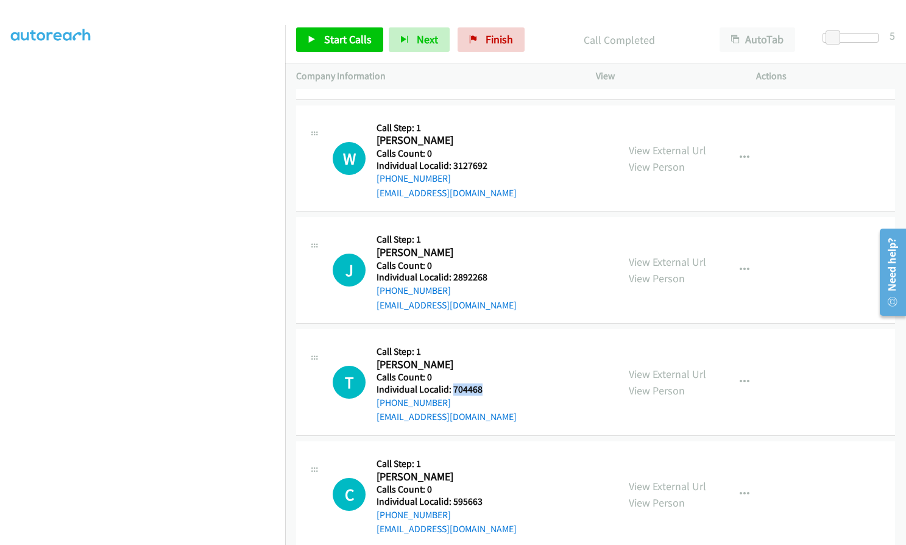
drag, startPoint x: 453, startPoint y: 317, endPoint x: 482, endPoint y: 314, distance: 29.4
click at [482, 340] on div "T Callback Scheduled Call Step: 1 [PERSON_NAME] America/[GEOGRAPHIC_DATA] Calls…" at bounding box center [470, 382] width 274 height 84
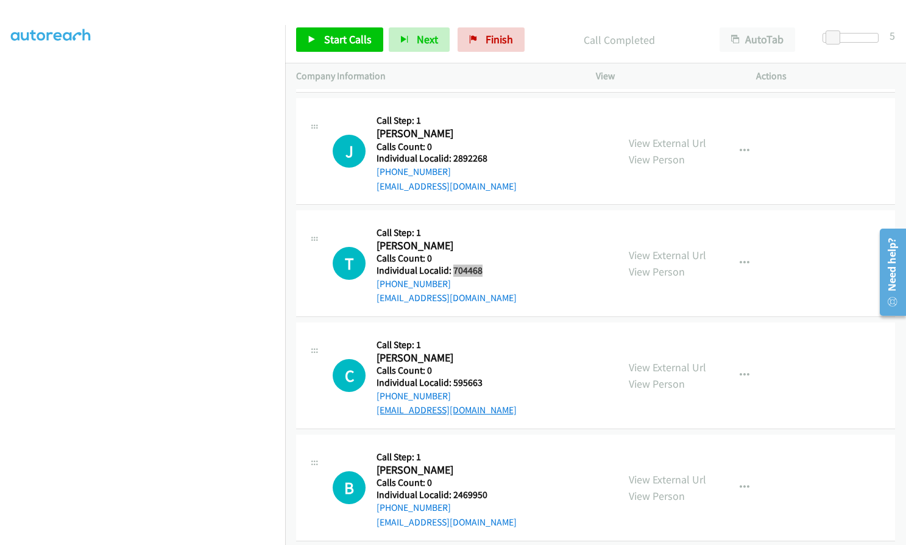
scroll to position [11055, 0]
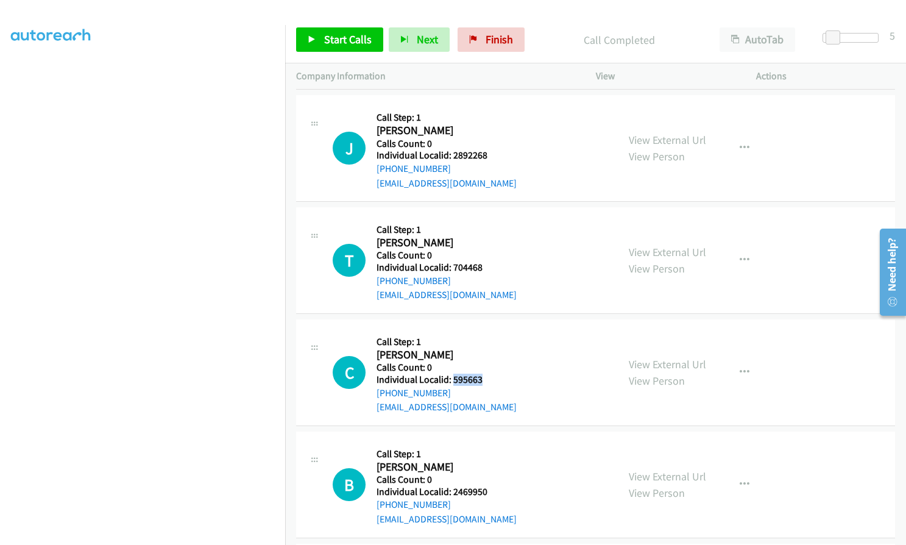
drag, startPoint x: 452, startPoint y: 306, endPoint x: 486, endPoint y: 306, distance: 34.1
click at [486, 330] on div "C Callback Scheduled Call Step: 1 [PERSON_NAME] America/[GEOGRAPHIC_DATA] Calls…" at bounding box center [470, 372] width 274 height 84
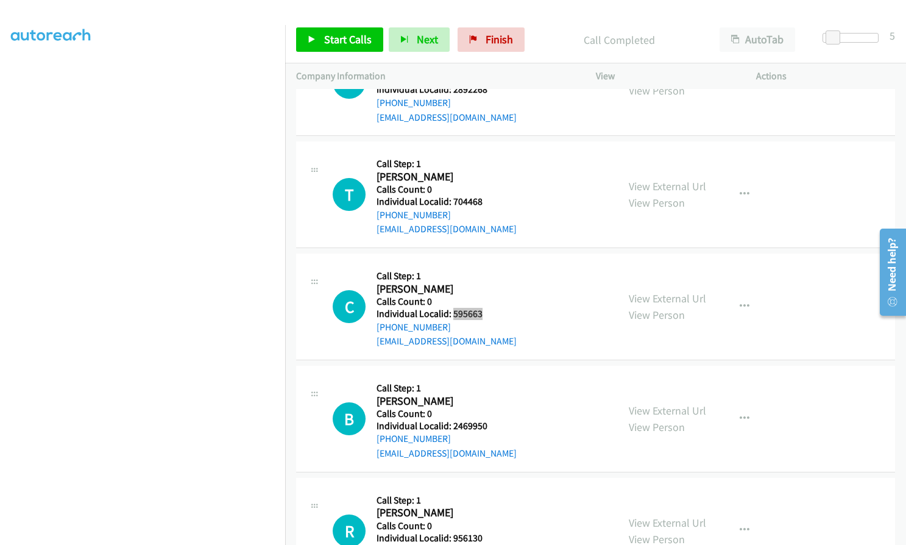
scroll to position [11131, 0]
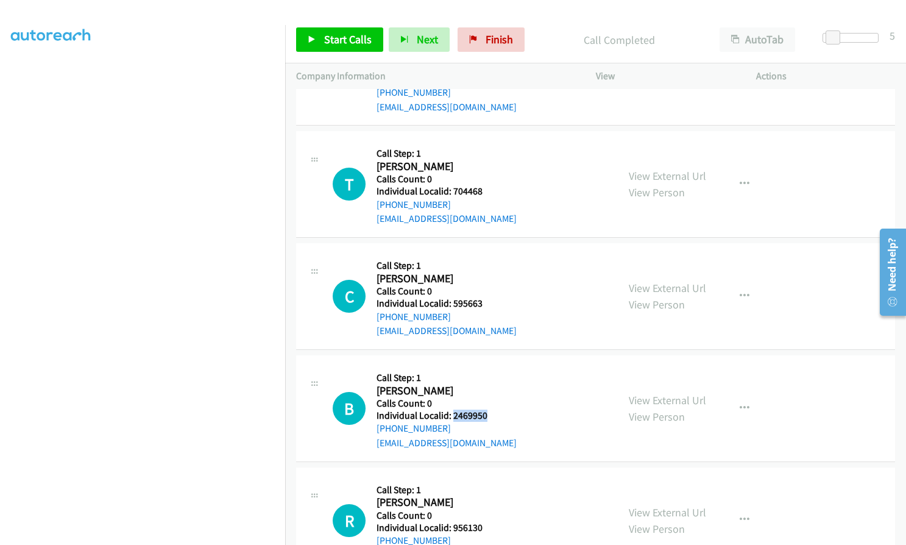
drag, startPoint x: 451, startPoint y: 342, endPoint x: 490, endPoint y: 344, distance: 39.6
click at [490, 366] on div "B Callback Scheduled Call Step: 1 [PERSON_NAME] America/New_York Calls Count: 0…" at bounding box center [470, 408] width 274 height 84
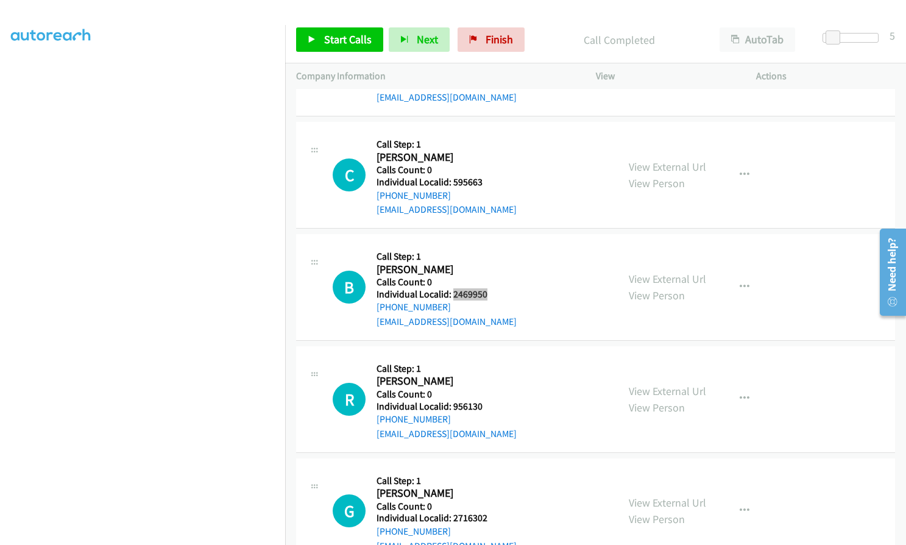
scroll to position [11253, 0]
drag, startPoint x: 450, startPoint y: 330, endPoint x: 490, endPoint y: 334, distance: 39.9
click at [490, 400] on h5 "Individual Localid: 956130" at bounding box center [446, 406] width 140 height 12
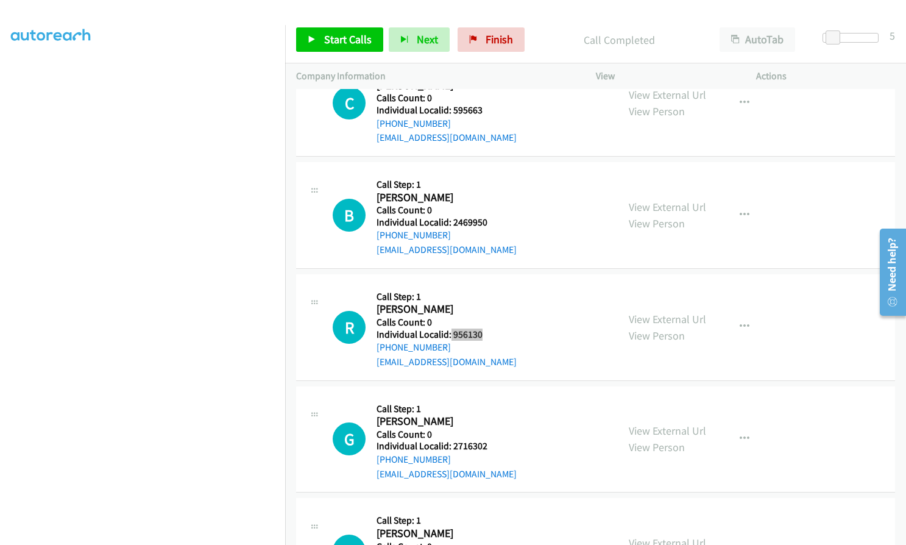
scroll to position [11330, 0]
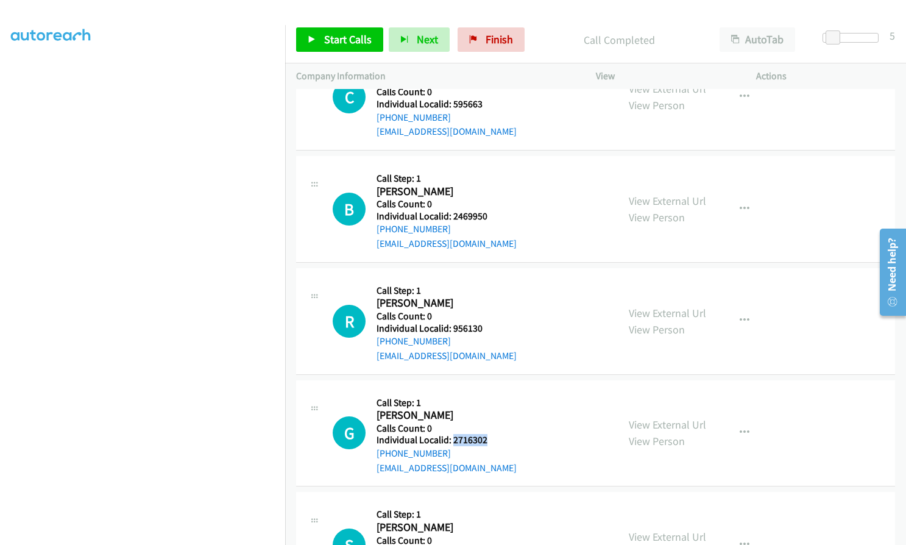
drag, startPoint x: 451, startPoint y: 367, endPoint x: 492, endPoint y: 369, distance: 41.5
click at [492, 391] on div "G Callback Scheduled Call Step: 1 [PERSON_NAME] America/New_York Calls Count: 0…" at bounding box center [470, 433] width 274 height 84
drag, startPoint x: 451, startPoint y: 481, endPoint x: 487, endPoint y: 481, distance: 35.9
click at [487, 503] on div "S Callback Scheduled Call Step: 1 [PERSON_NAME] America/New_York Calls Count: 0…" at bounding box center [470, 545] width 274 height 84
click at [332, 43] on span "Start Calls" at bounding box center [348, 39] width 48 height 14
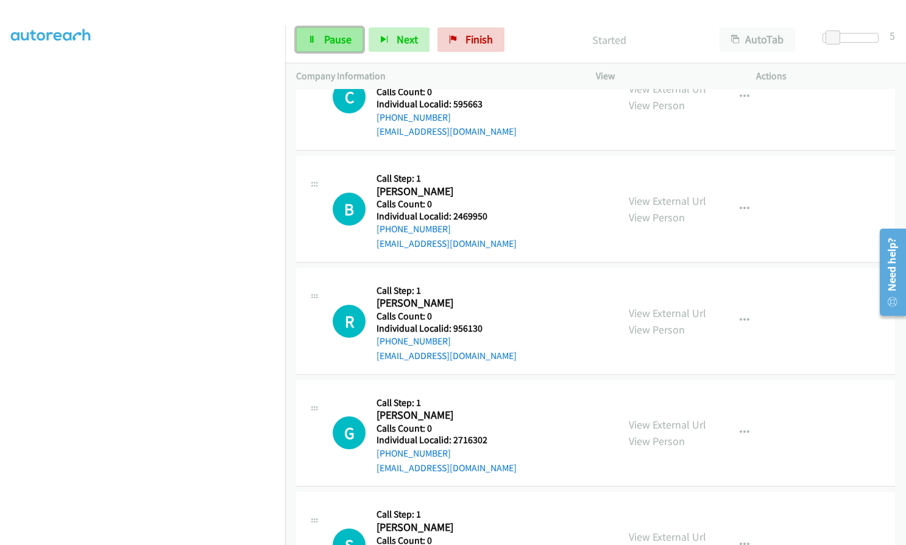
click at [333, 43] on span "Pause" at bounding box center [337, 39] width 27 height 14
click at [334, 38] on span "Start Calls" at bounding box center [348, 39] width 48 height 14
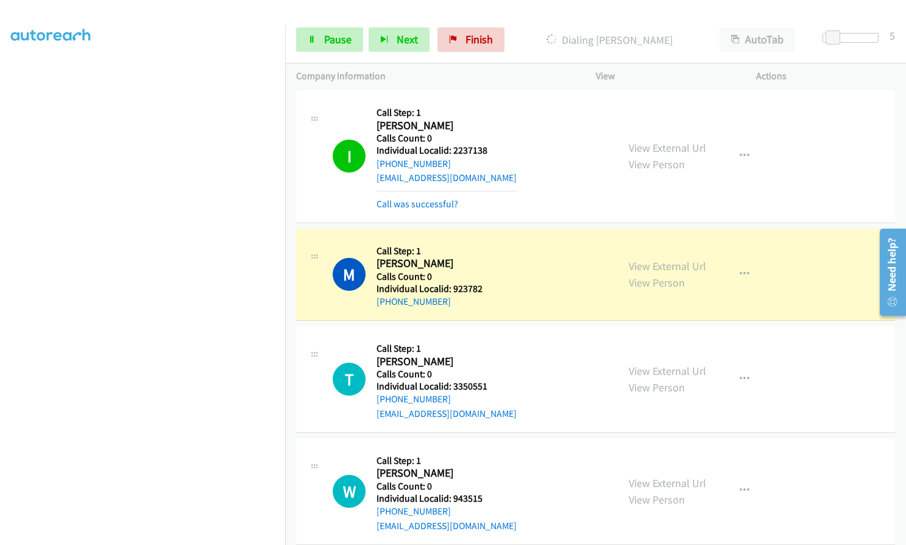
scroll to position [10179, 0]
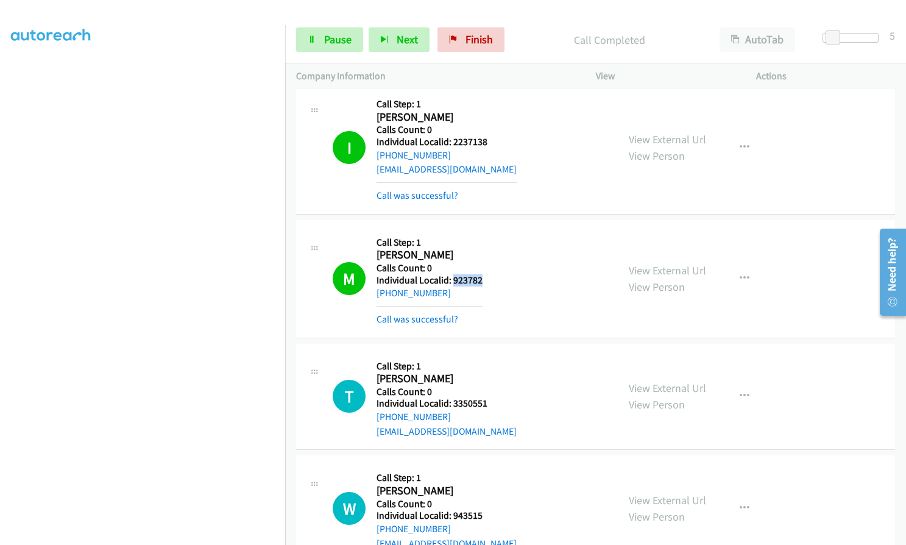
drag, startPoint x: 453, startPoint y: 207, endPoint x: 486, endPoint y: 206, distance: 33.5
click at [486, 231] on div "M Callback Scheduled Call Step: 1 [PERSON_NAME] America/New_York Calls Count: 0…" at bounding box center [470, 279] width 274 height 96
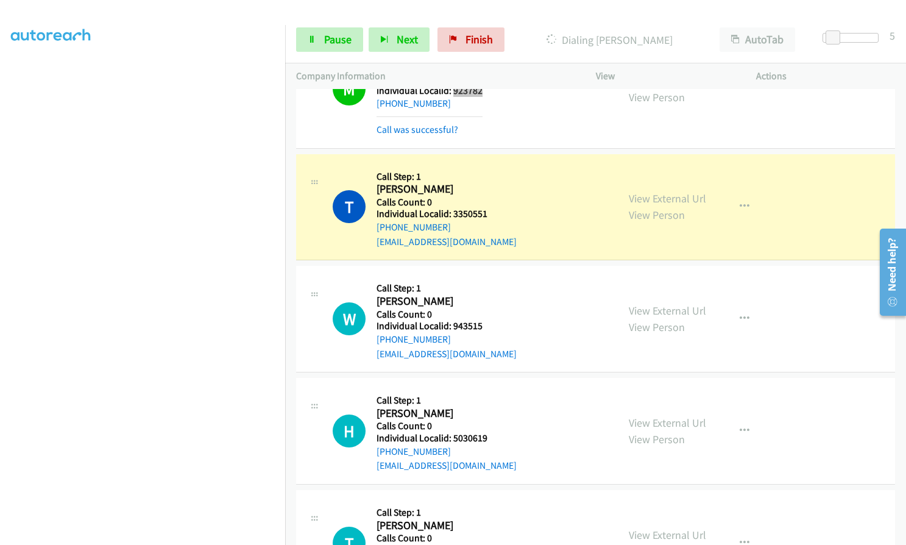
scroll to position [10377, 0]
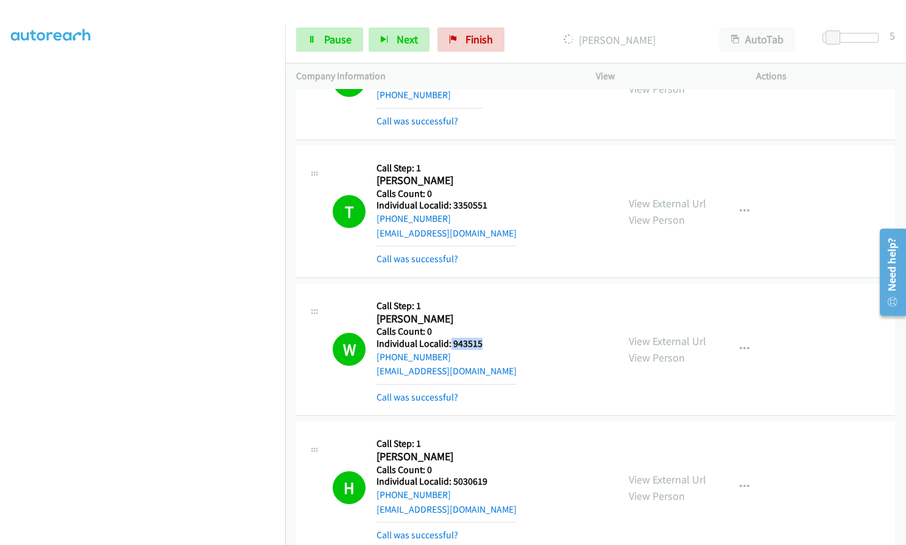
drag, startPoint x: 450, startPoint y: 271, endPoint x: 488, endPoint y: 269, distance: 38.5
click at [488, 294] on div "W Callback Scheduled Call Step: 1 [PERSON_NAME] America/New_York Calls Count: 0…" at bounding box center [470, 349] width 274 height 110
drag, startPoint x: 452, startPoint y: 407, endPoint x: 492, endPoint y: 407, distance: 39.6
click at [492, 475] on h5 "Individual Localid: 5030619" at bounding box center [446, 481] width 140 height 12
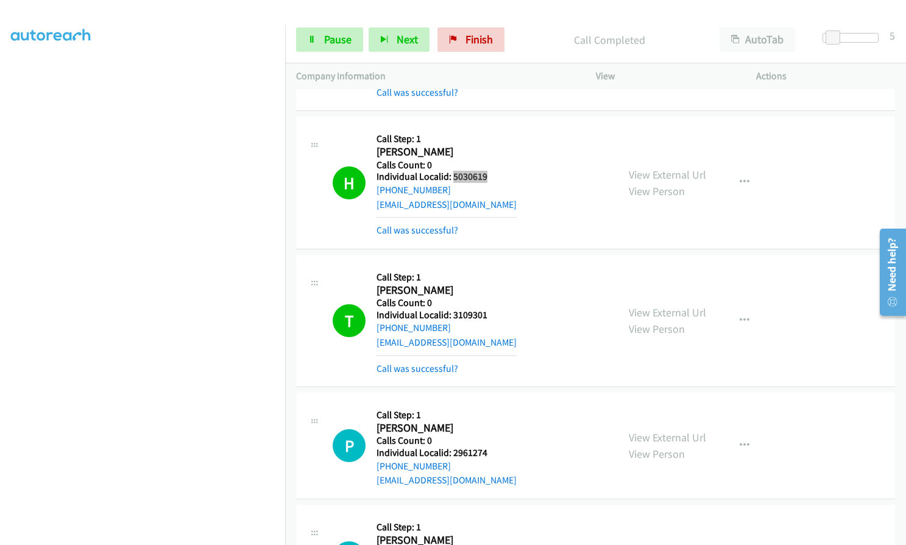
scroll to position [10727, 0]
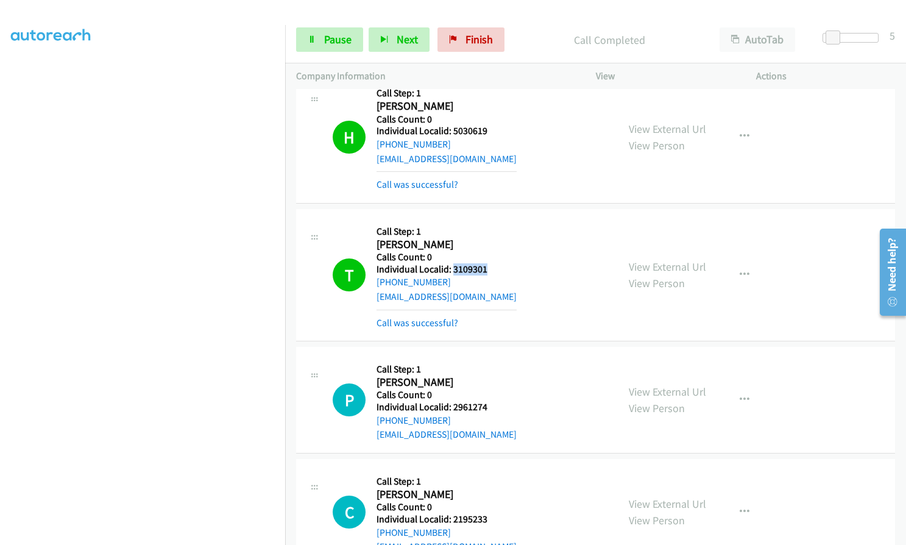
drag, startPoint x: 451, startPoint y: 196, endPoint x: 496, endPoint y: 195, distance: 44.5
click at [496, 220] on div "T Callback Scheduled Call Step: 1 [PERSON_NAME] America/New_York Calls Count: 0…" at bounding box center [470, 275] width 274 height 110
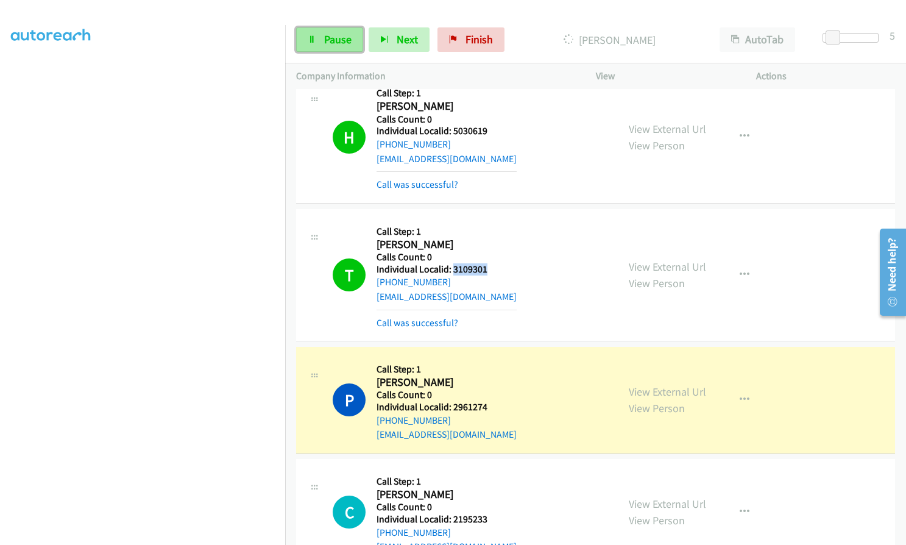
click at [334, 41] on span "Pause" at bounding box center [337, 39] width 27 height 14
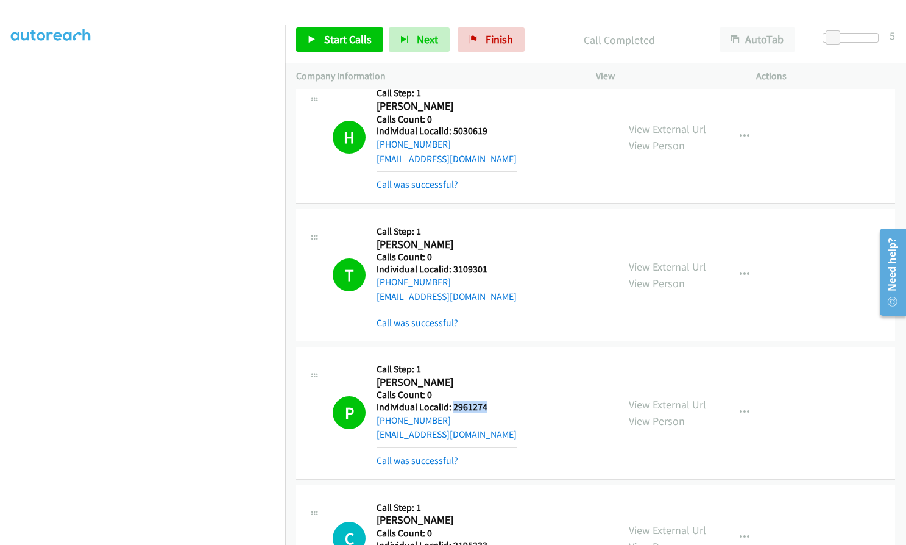
drag, startPoint x: 451, startPoint y: 334, endPoint x: 493, endPoint y: 334, distance: 42.0
click at [493, 358] on div "P Callback Scheduled Call Step: 1 [PERSON_NAME] America/New_York Calls Count: 0…" at bounding box center [470, 413] width 274 height 110
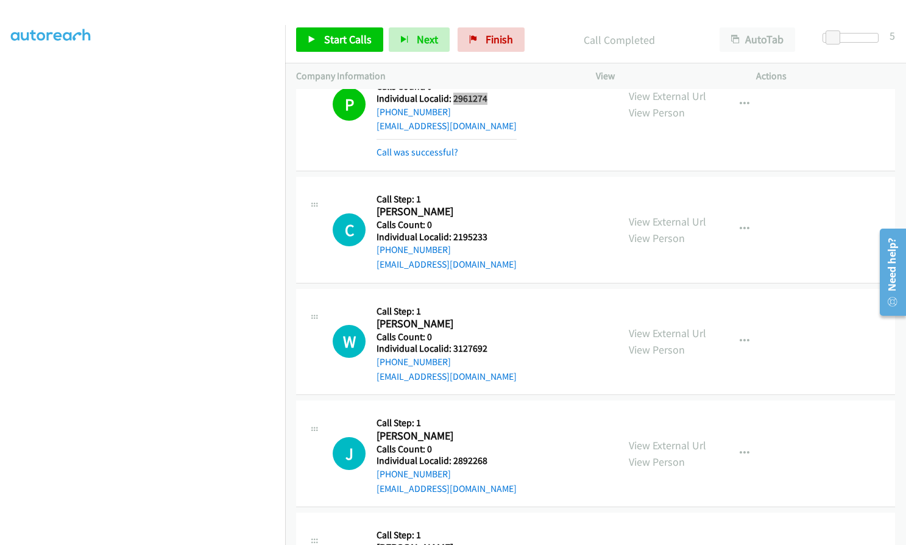
scroll to position [11042, 0]
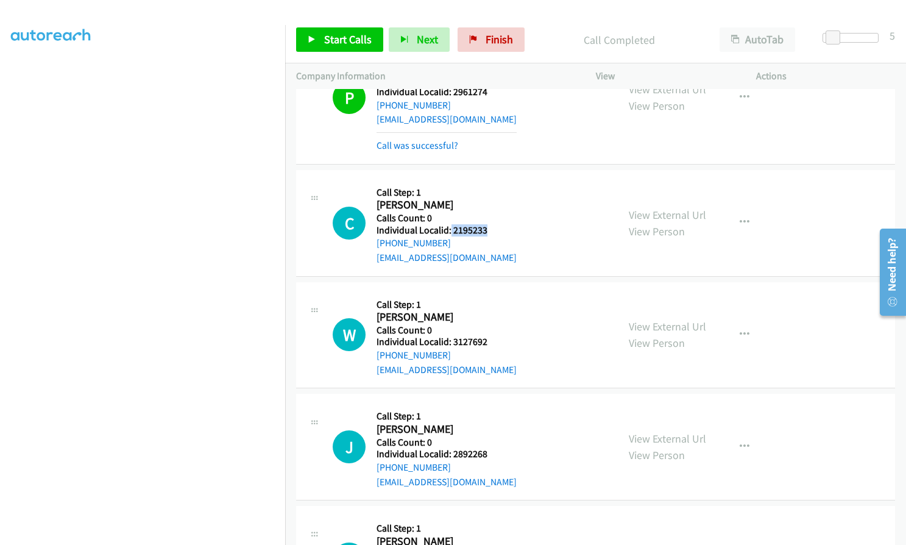
drag, startPoint x: 450, startPoint y: 156, endPoint x: 496, endPoint y: 154, distance: 45.7
click at [496, 181] on div "C Callback Scheduled Call Step: 1 [PERSON_NAME] America/[GEOGRAPHIC_DATA] Calls…" at bounding box center [470, 223] width 274 height 84
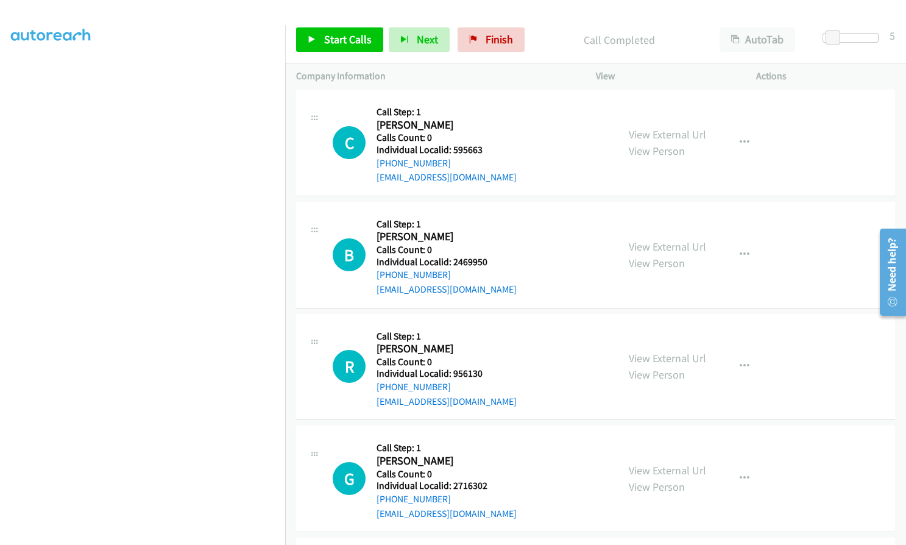
scroll to position [11636, 0]
